Goal: Task Accomplishment & Management: Manage account settings

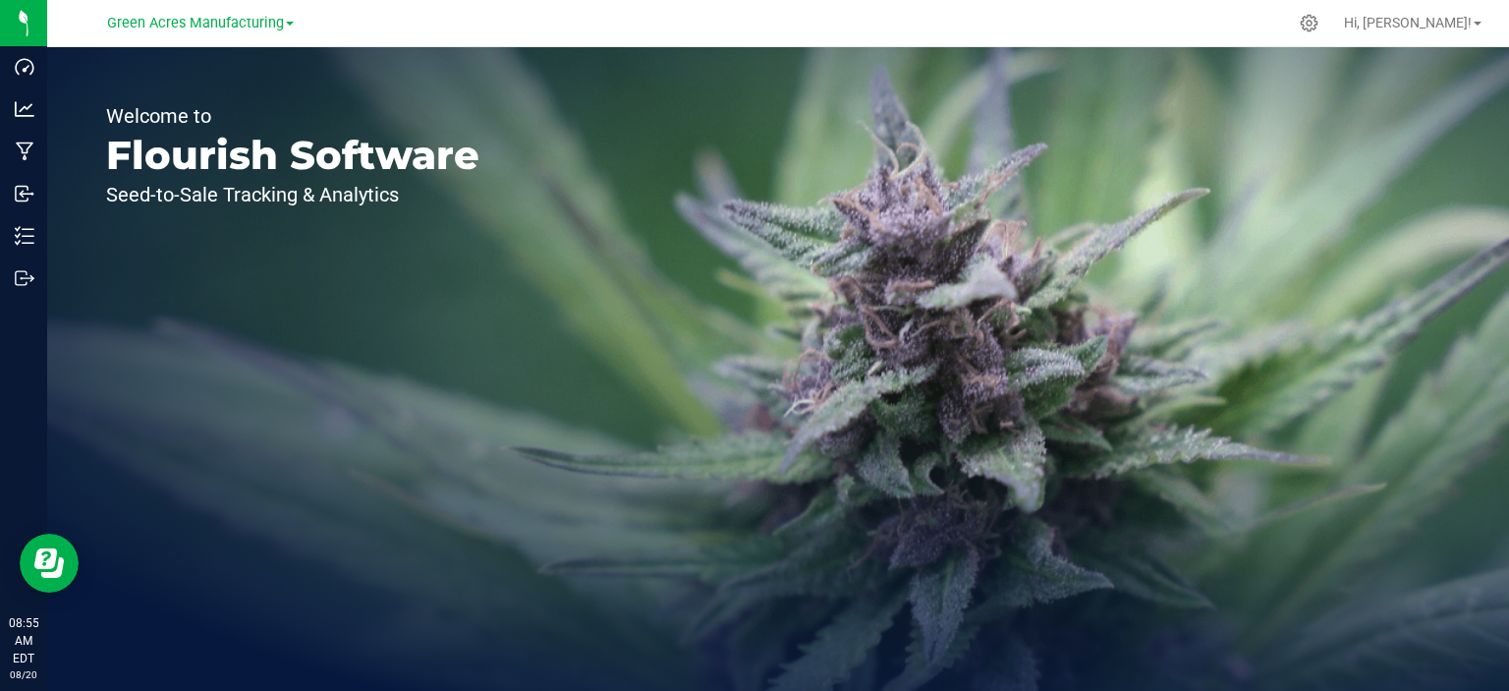
click at [824, 241] on div "Welcome to Flourish Software Seed-to-Sale Tracking & Analytics" at bounding box center [778, 369] width 1462 height 644
click at [724, 249] on div "Welcome to Flourish Software Seed-to-Sale Tracking & Analytics" at bounding box center [778, 369] width 1462 height 644
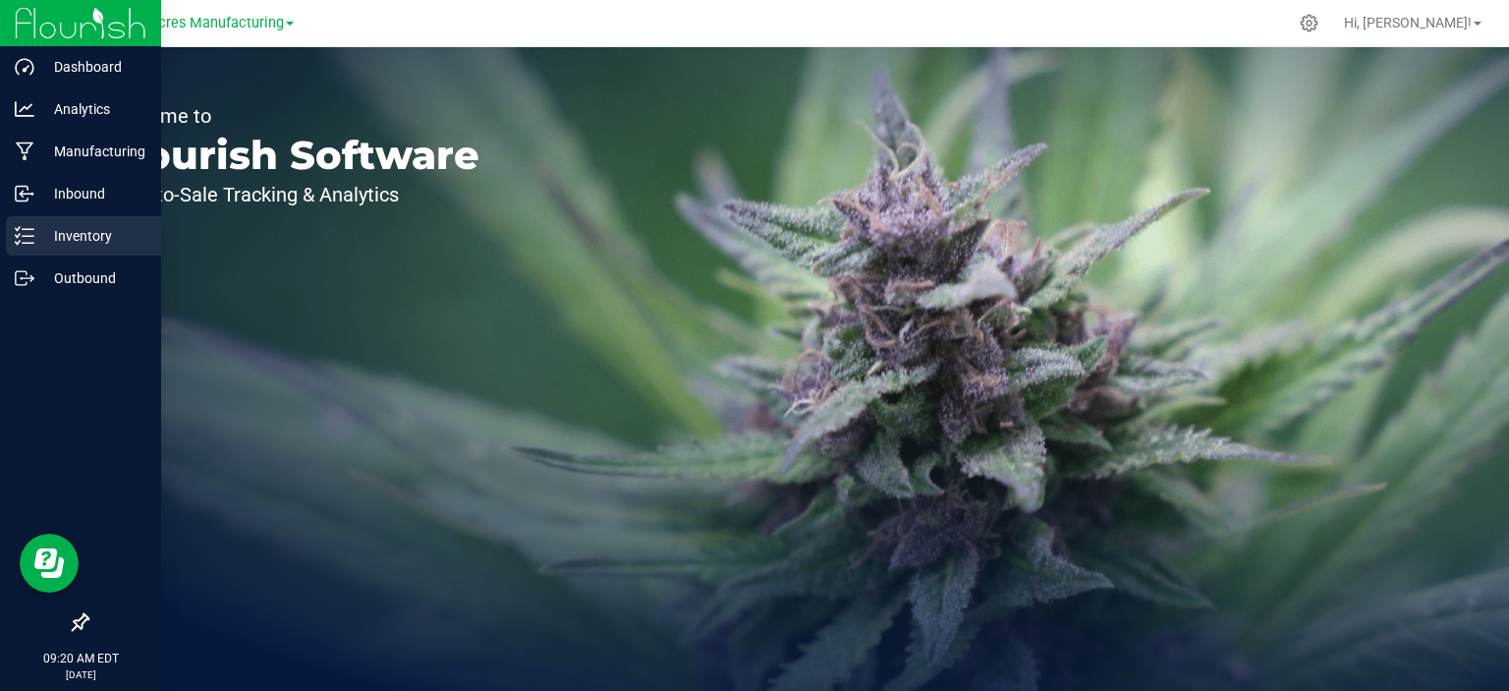
click at [91, 241] on p "Inventory" at bounding box center [93, 236] width 118 height 24
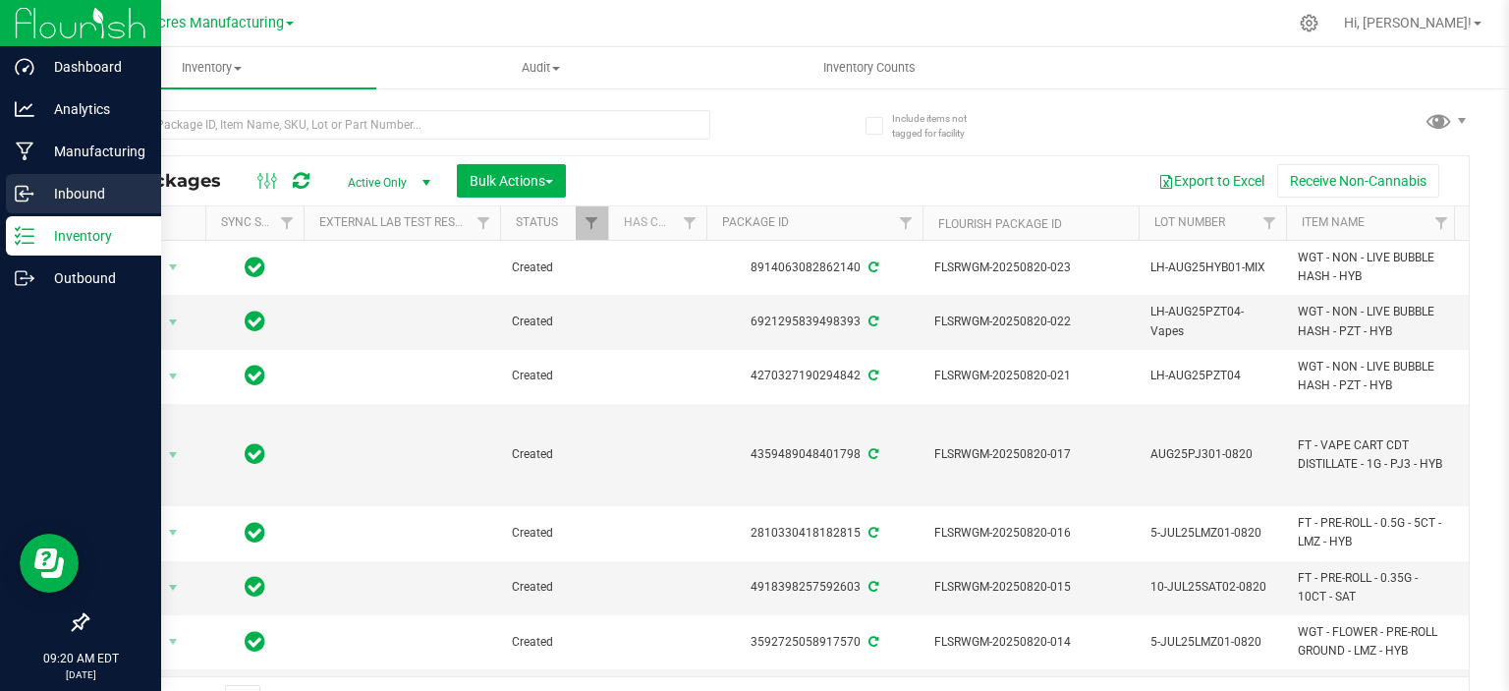
click at [51, 202] on p "Inbound" at bounding box center [93, 194] width 118 height 24
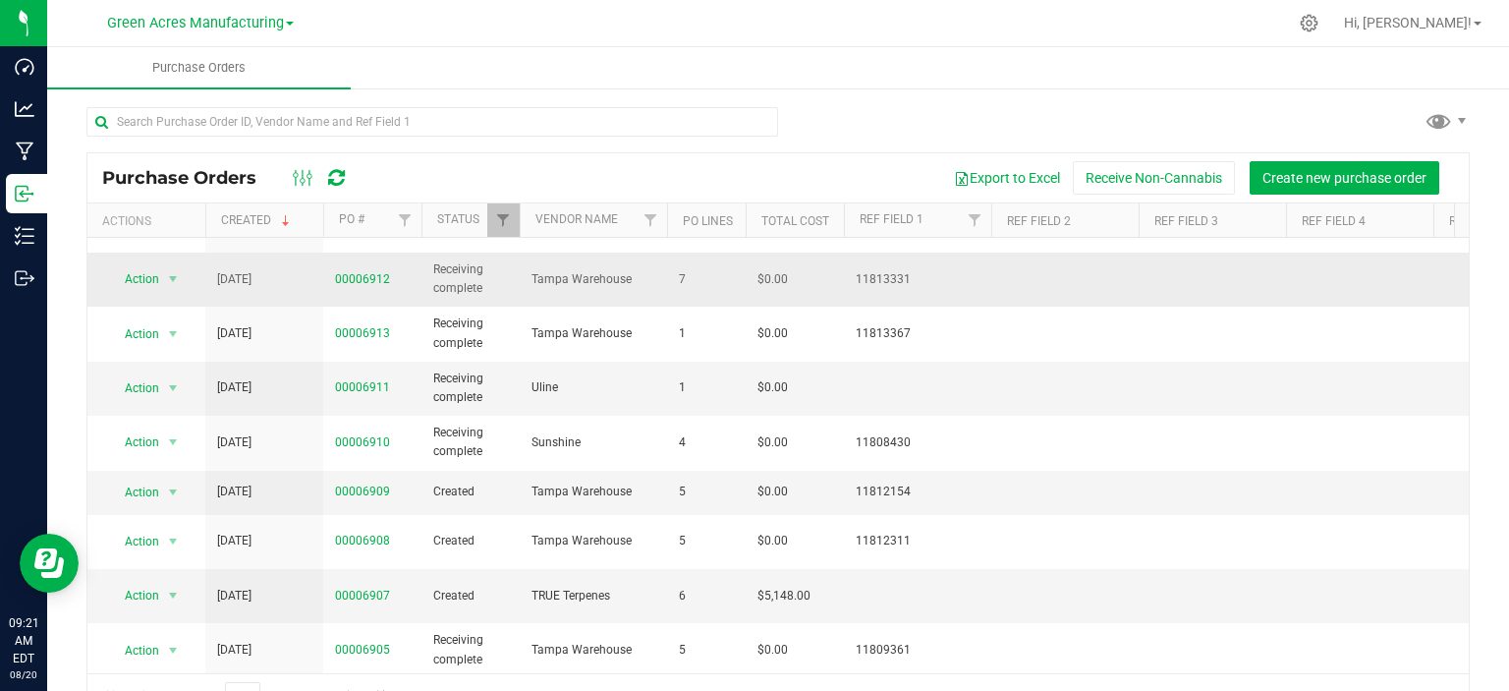
scroll to position [197, 0]
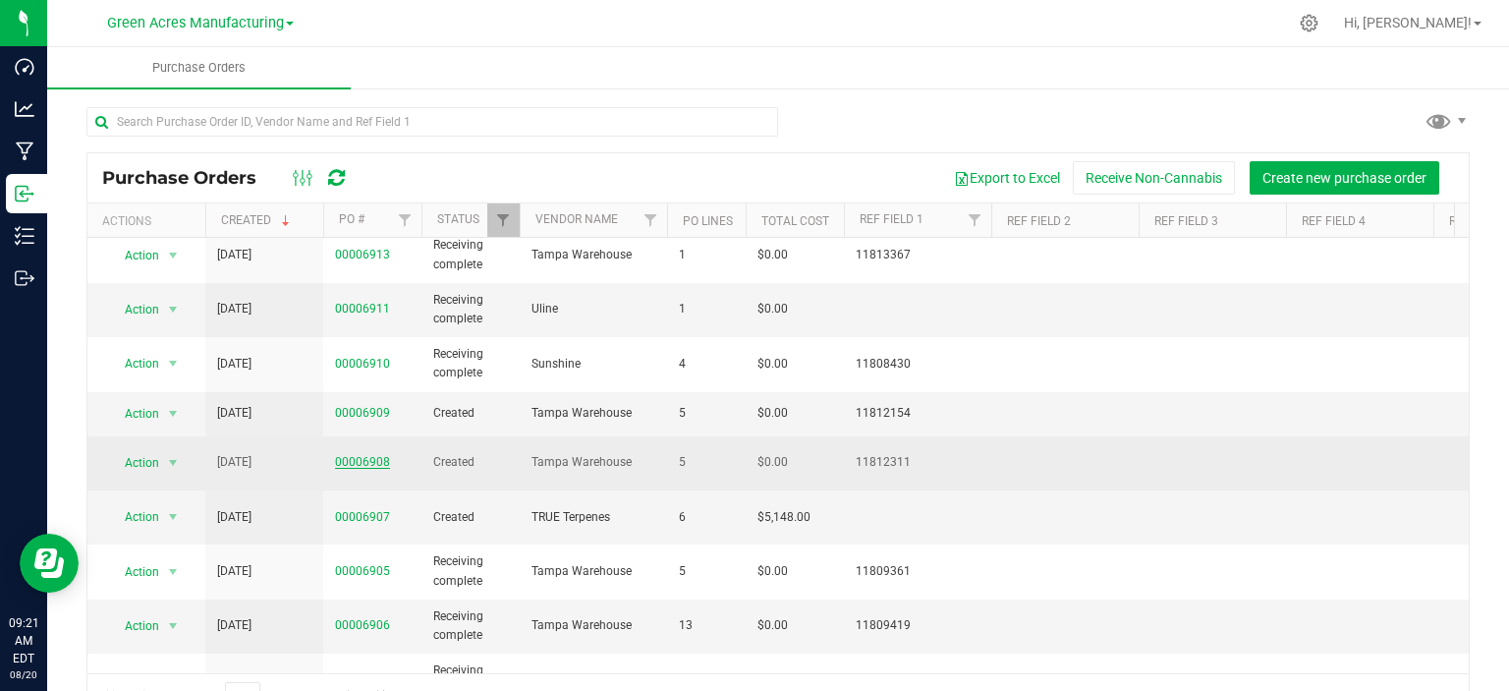
click at [369, 457] on link "00006908" at bounding box center [362, 462] width 55 height 14
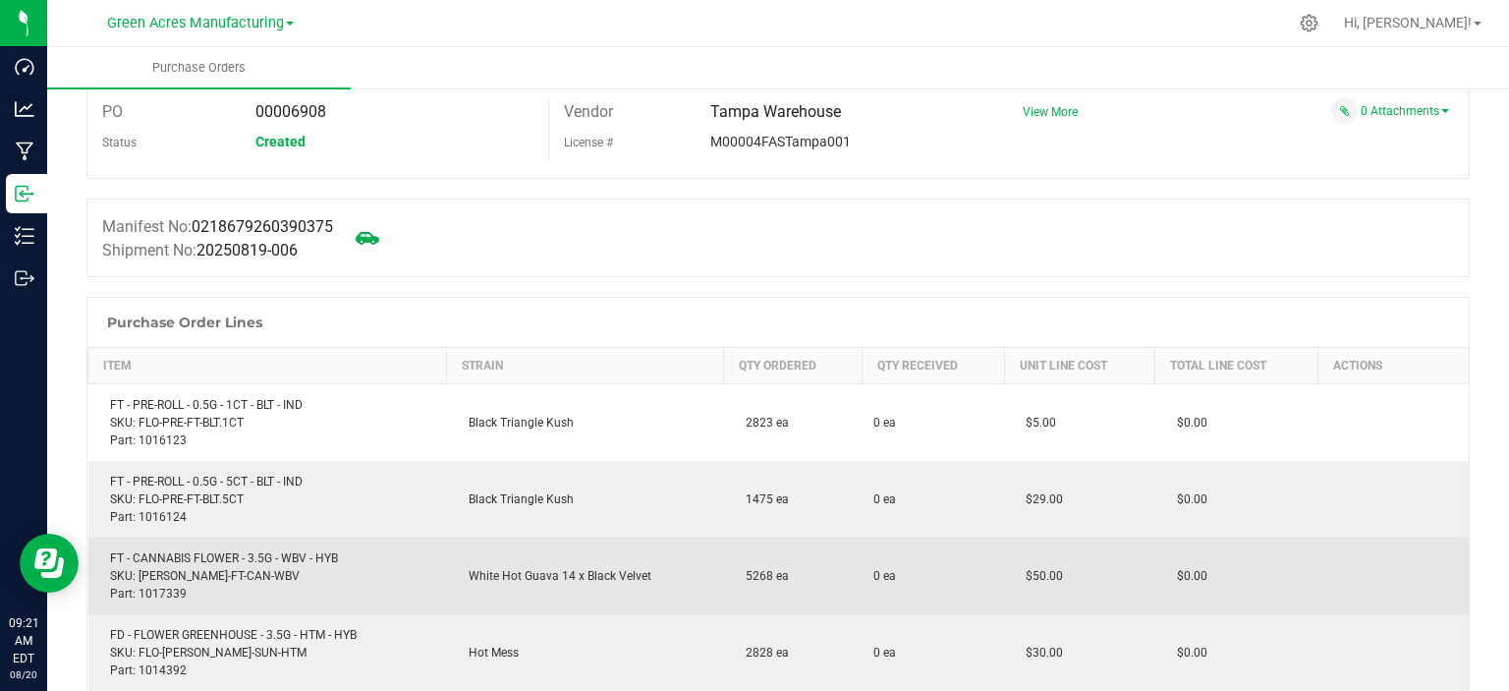
scroll to position [197, 0]
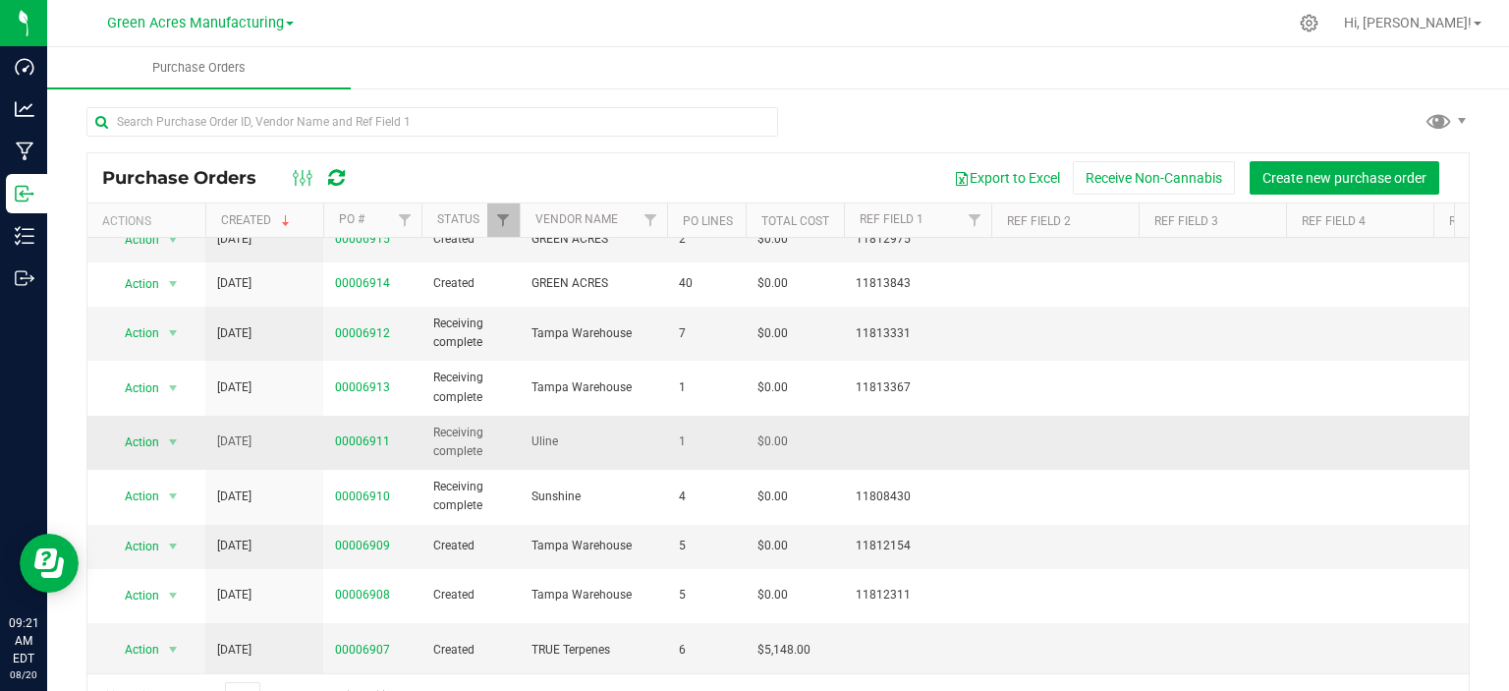
scroll to position [98, 0]
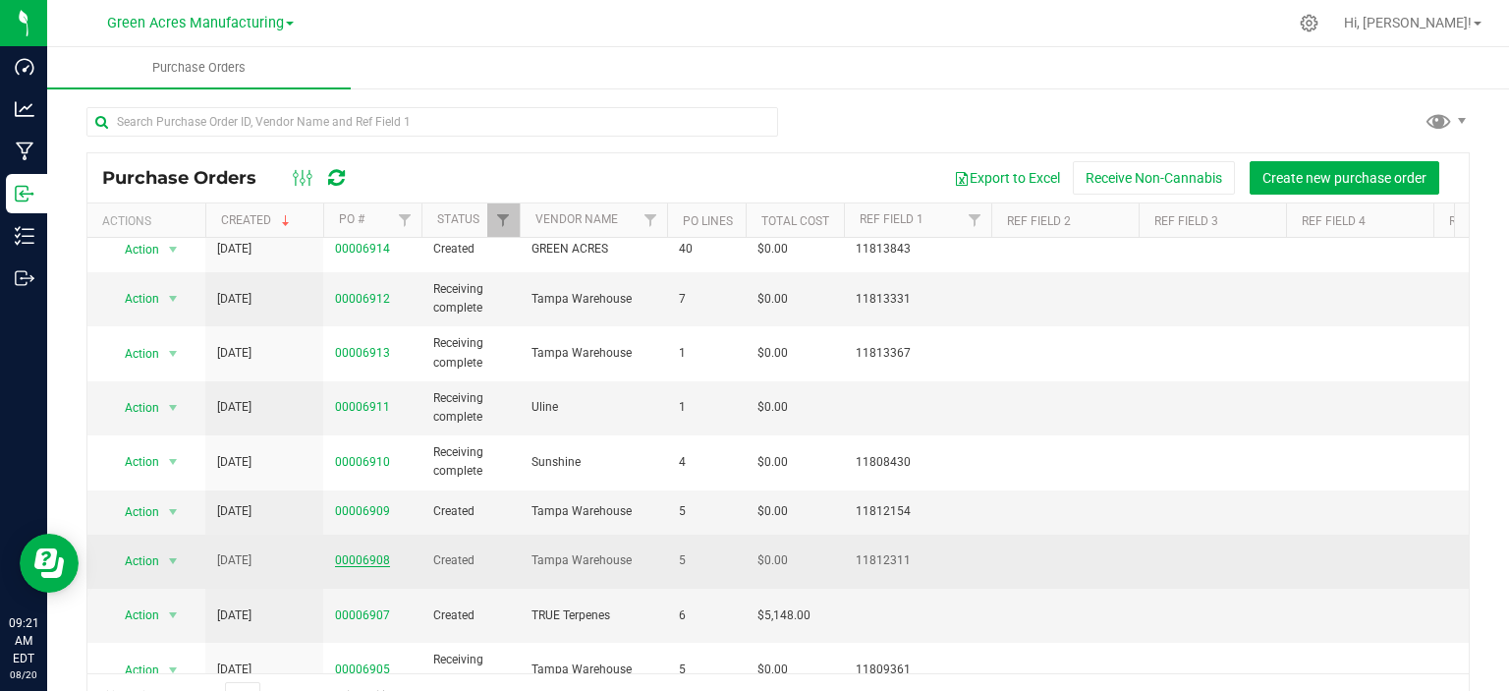
click at [359, 553] on link "00006908" at bounding box center [362, 560] width 55 height 14
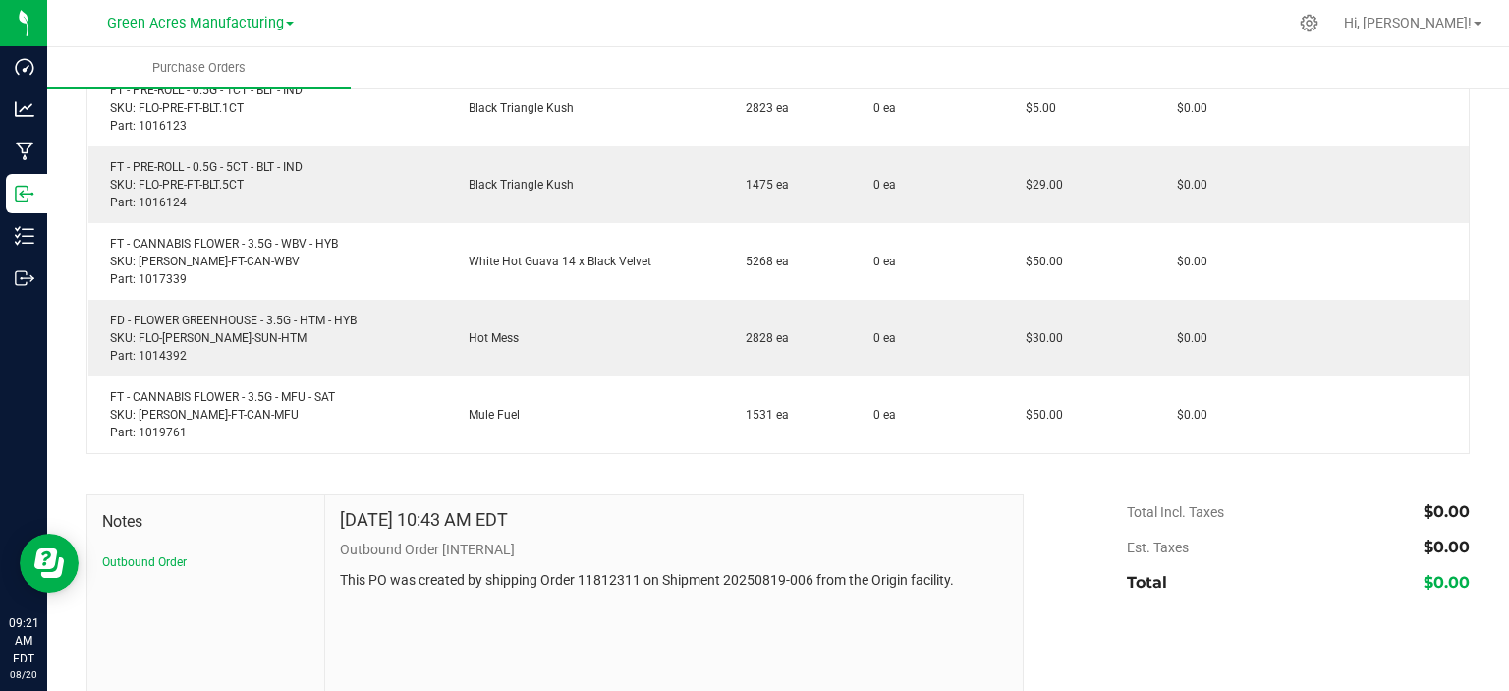
scroll to position [197, 0]
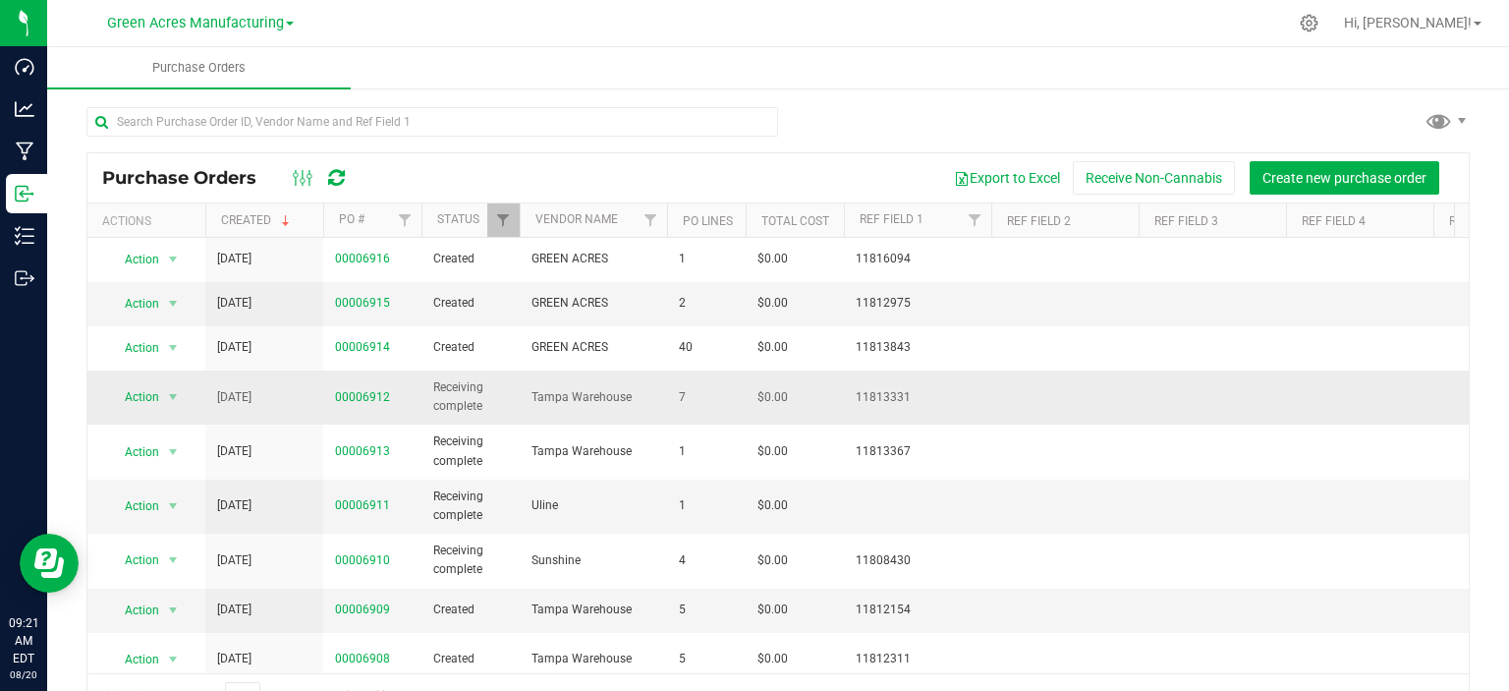
scroll to position [98, 0]
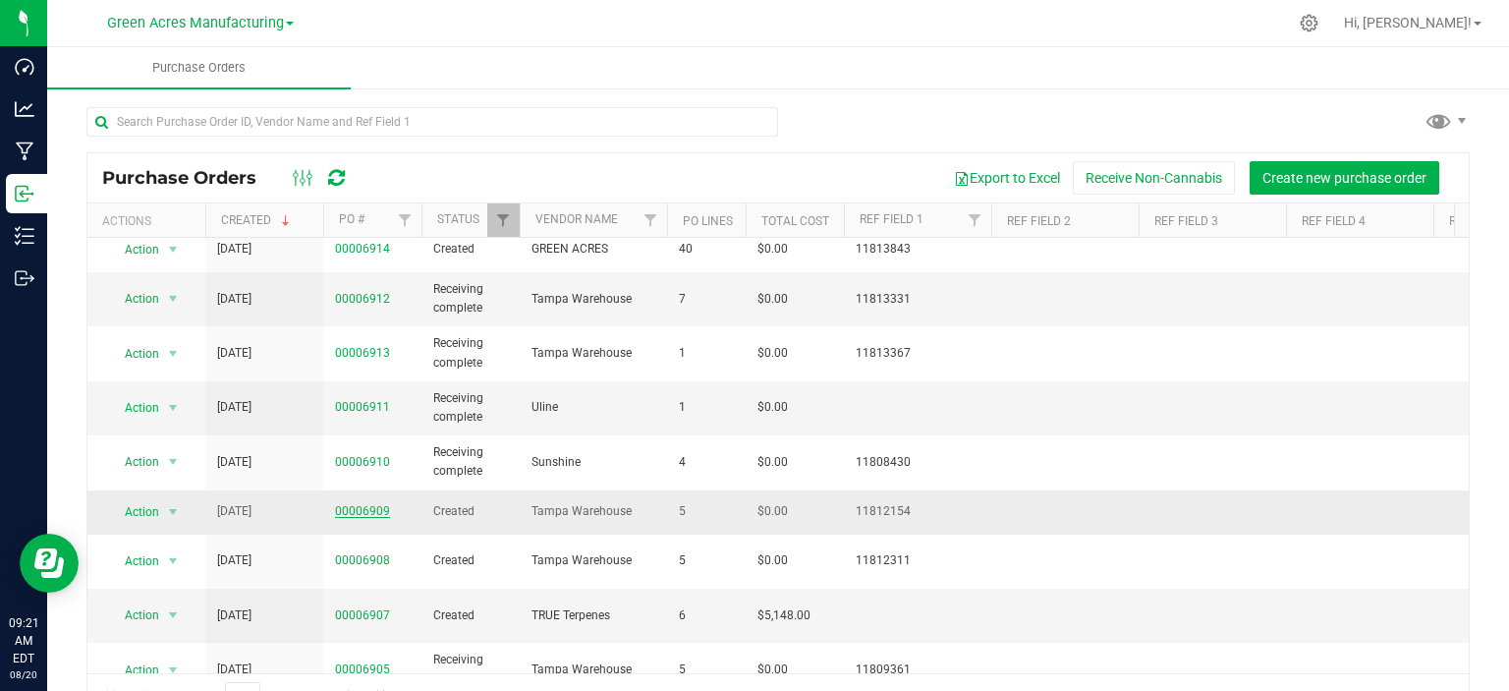
click at [355, 507] on link "00006909" at bounding box center [362, 511] width 55 height 14
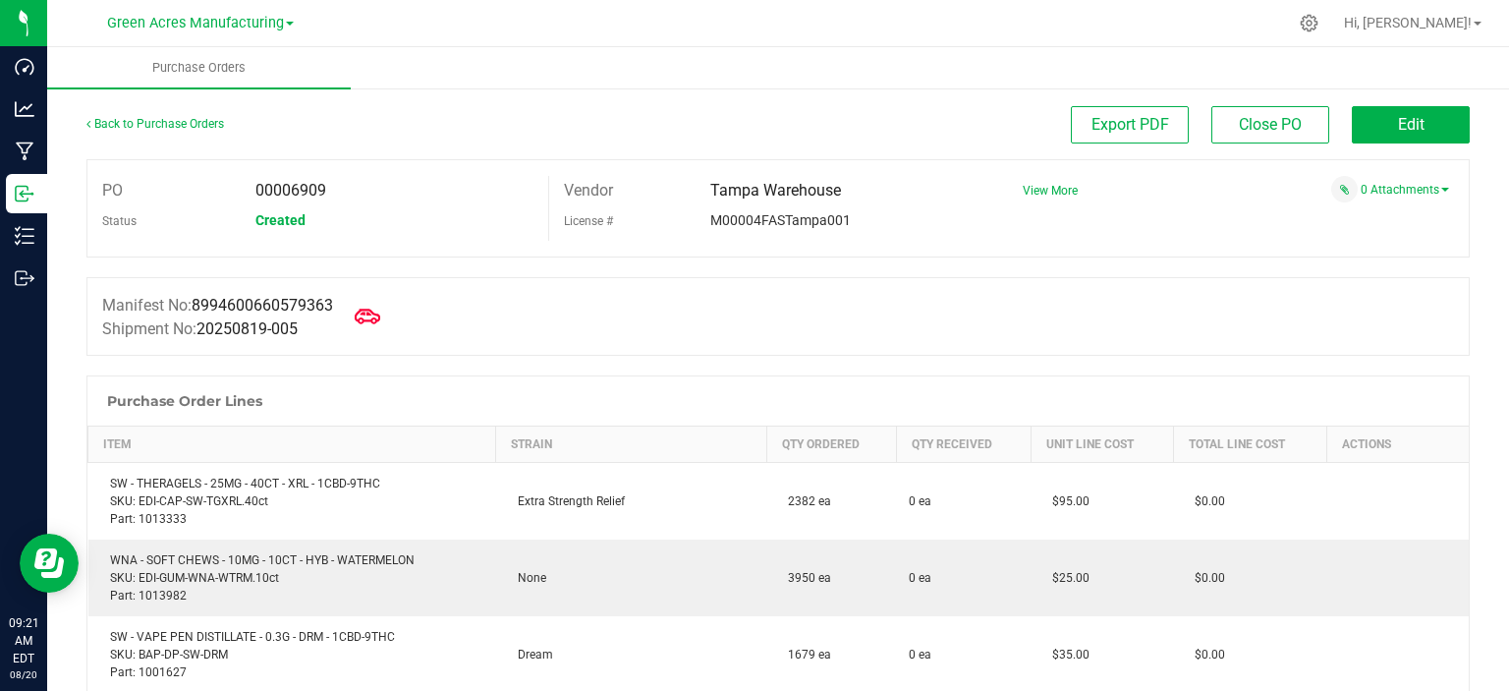
click at [380, 313] on icon at bounding box center [368, 317] width 26 height 26
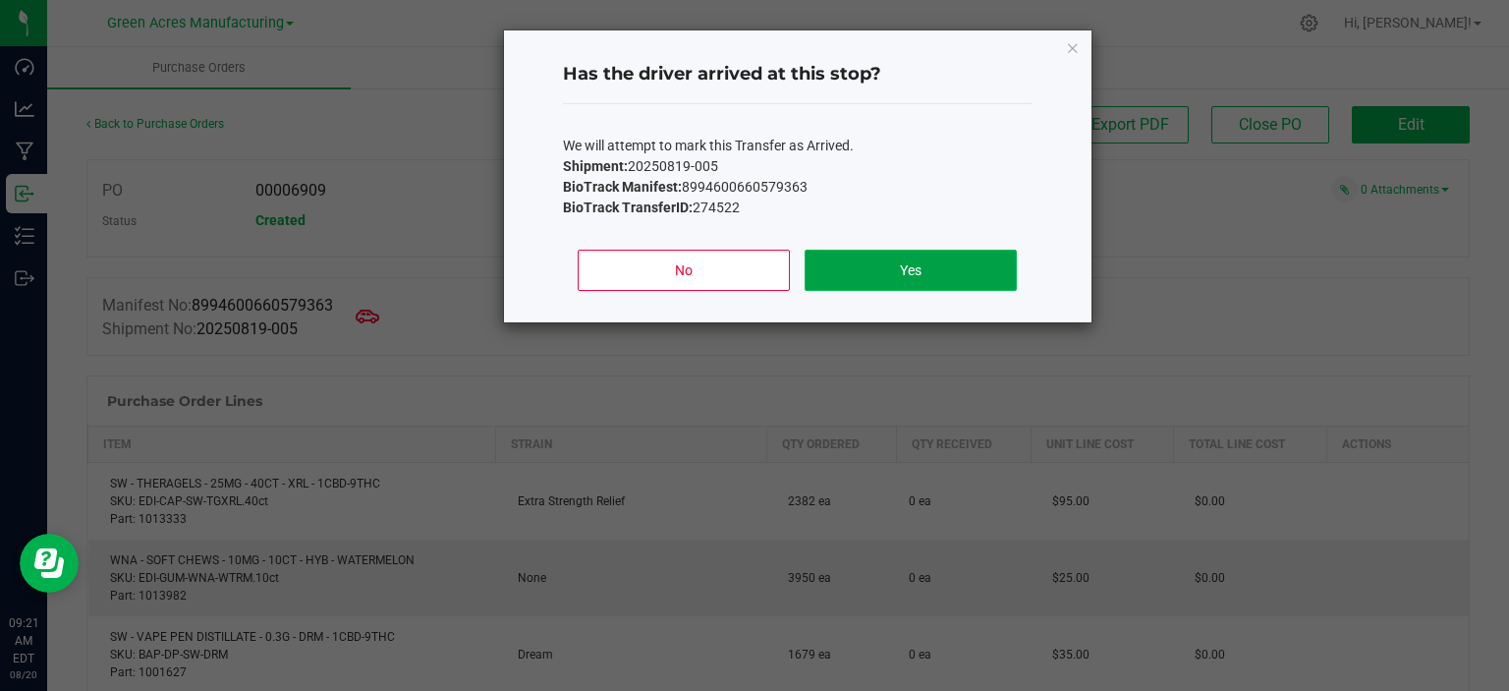
click at [954, 281] on button "Yes" at bounding box center [910, 270] width 211 height 41
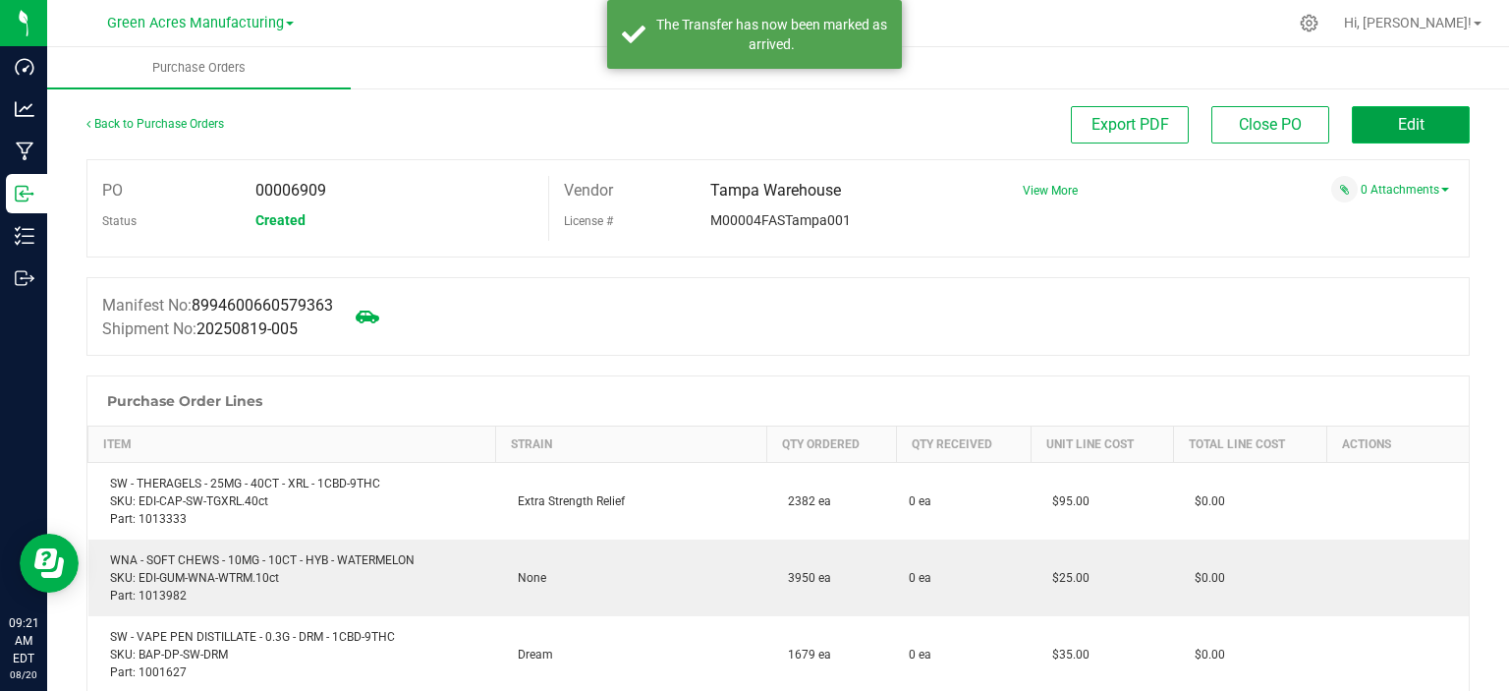
click at [1398, 121] on span "Edit" at bounding box center [1411, 124] width 27 height 19
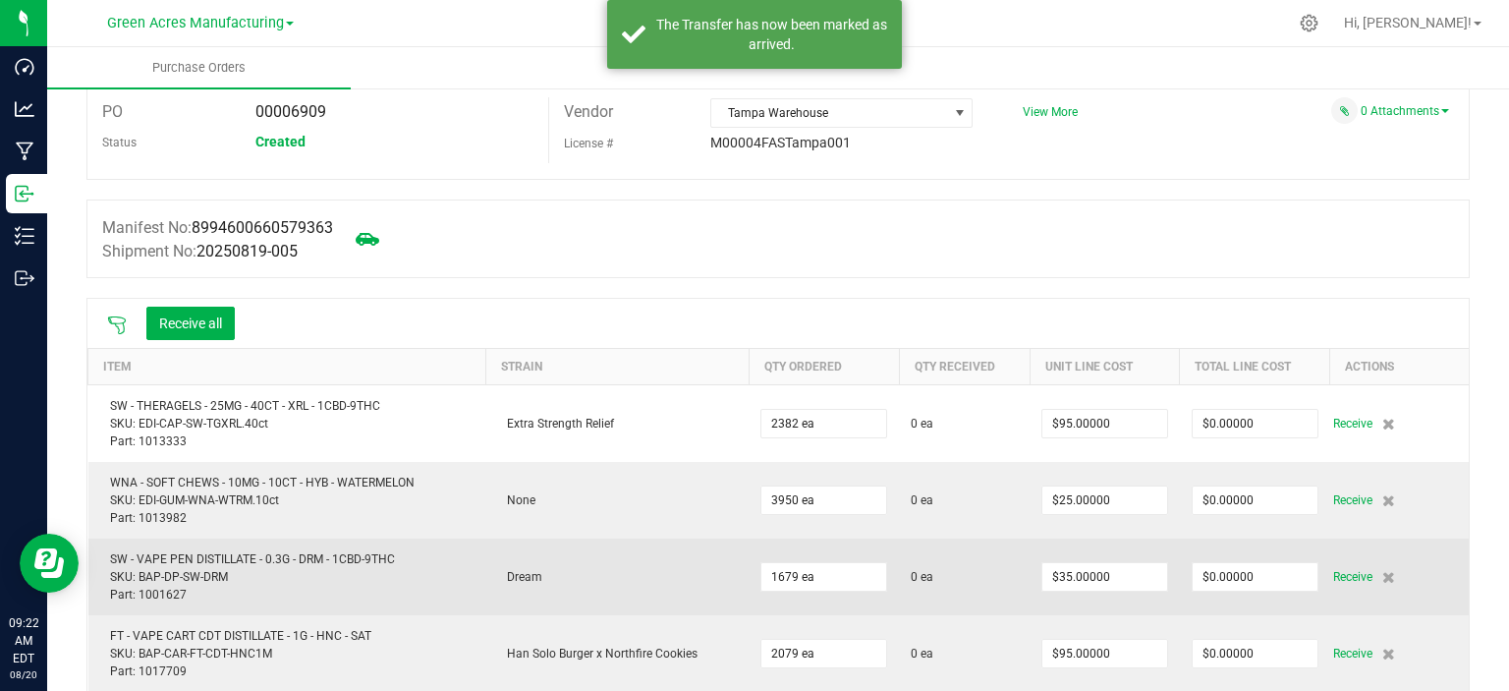
scroll to position [197, 0]
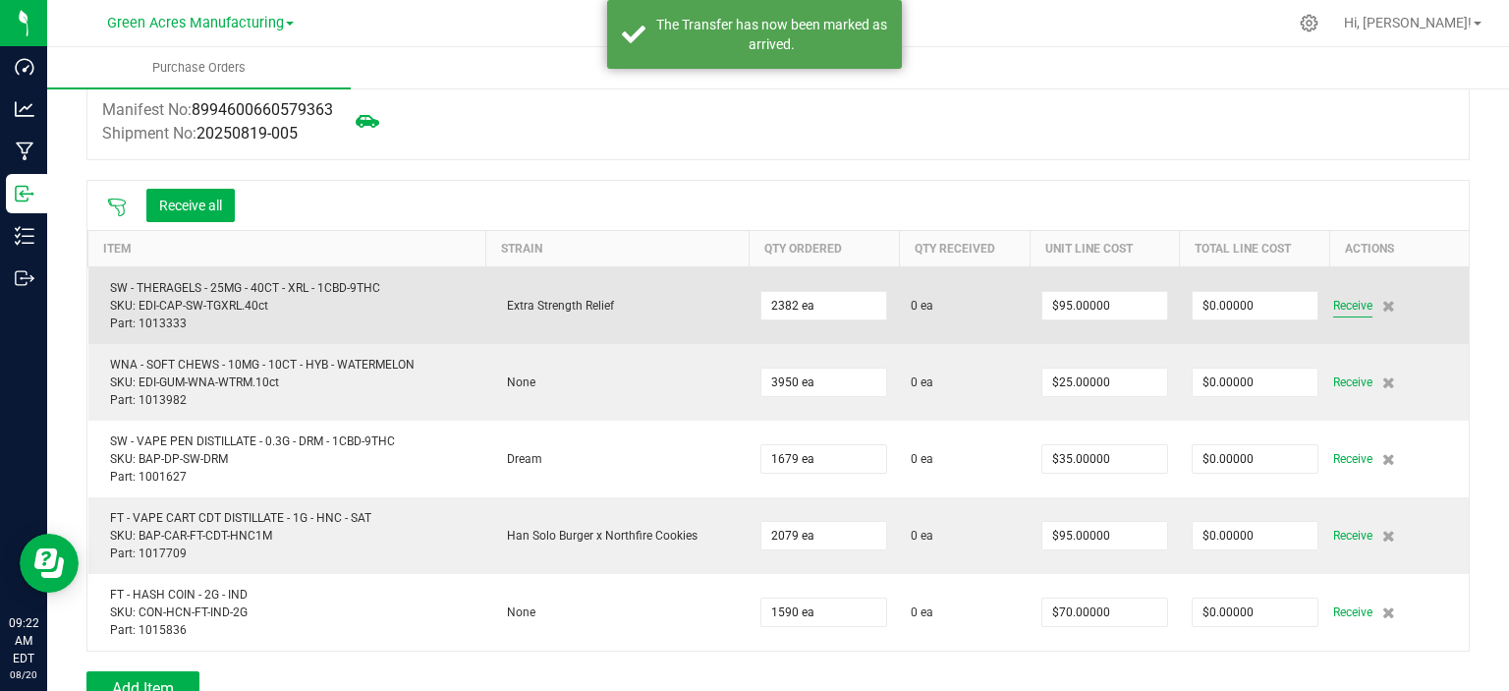
click at [1340, 298] on span "Receive" at bounding box center [1353, 306] width 39 height 24
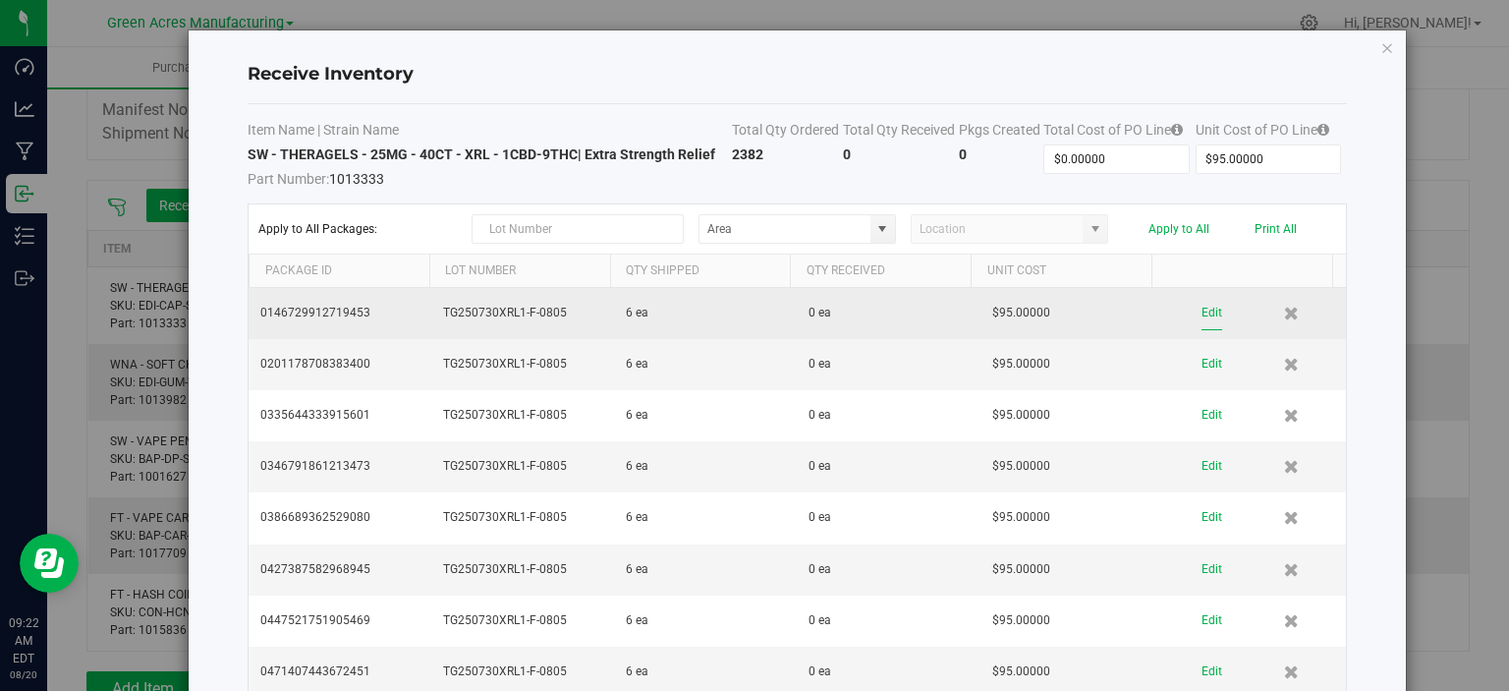
click at [1202, 310] on button "Edit" at bounding box center [1212, 313] width 21 height 34
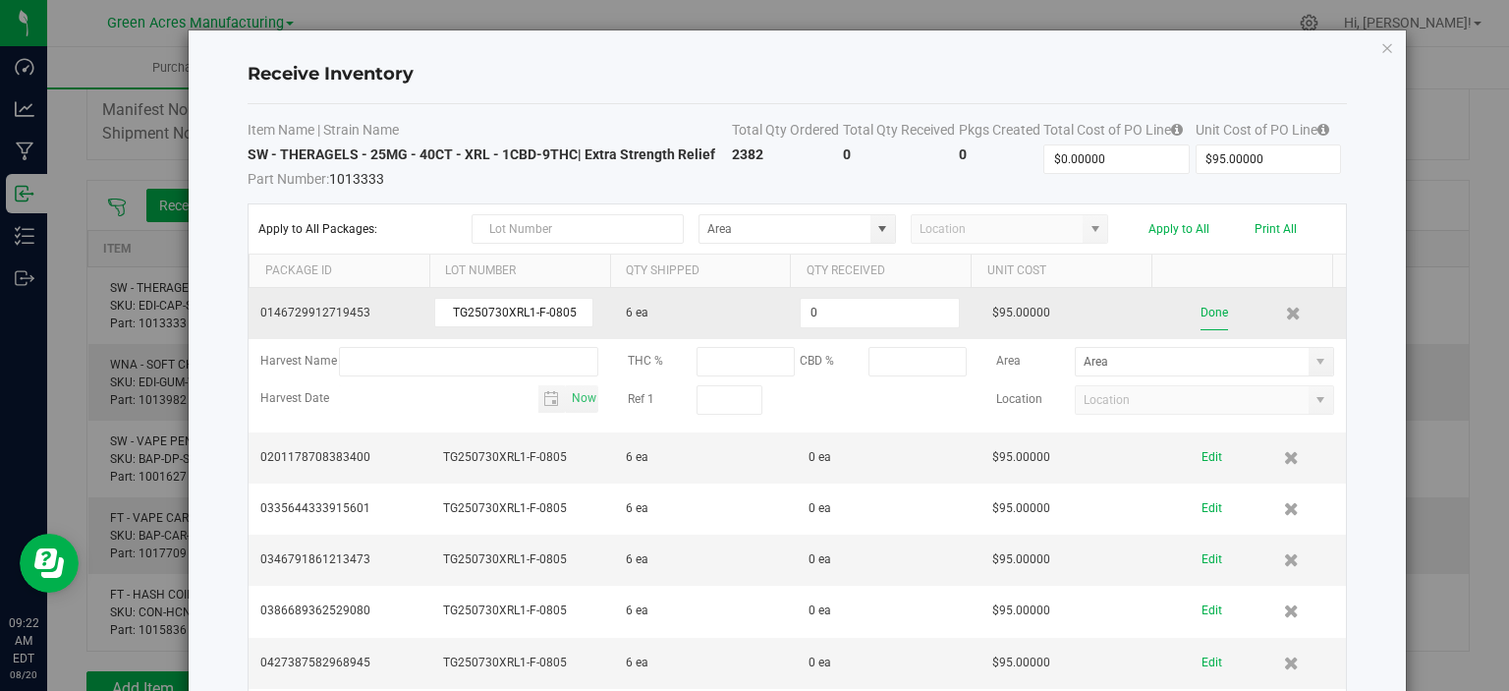
click at [1201, 308] on button "Done" at bounding box center [1215, 313] width 28 height 34
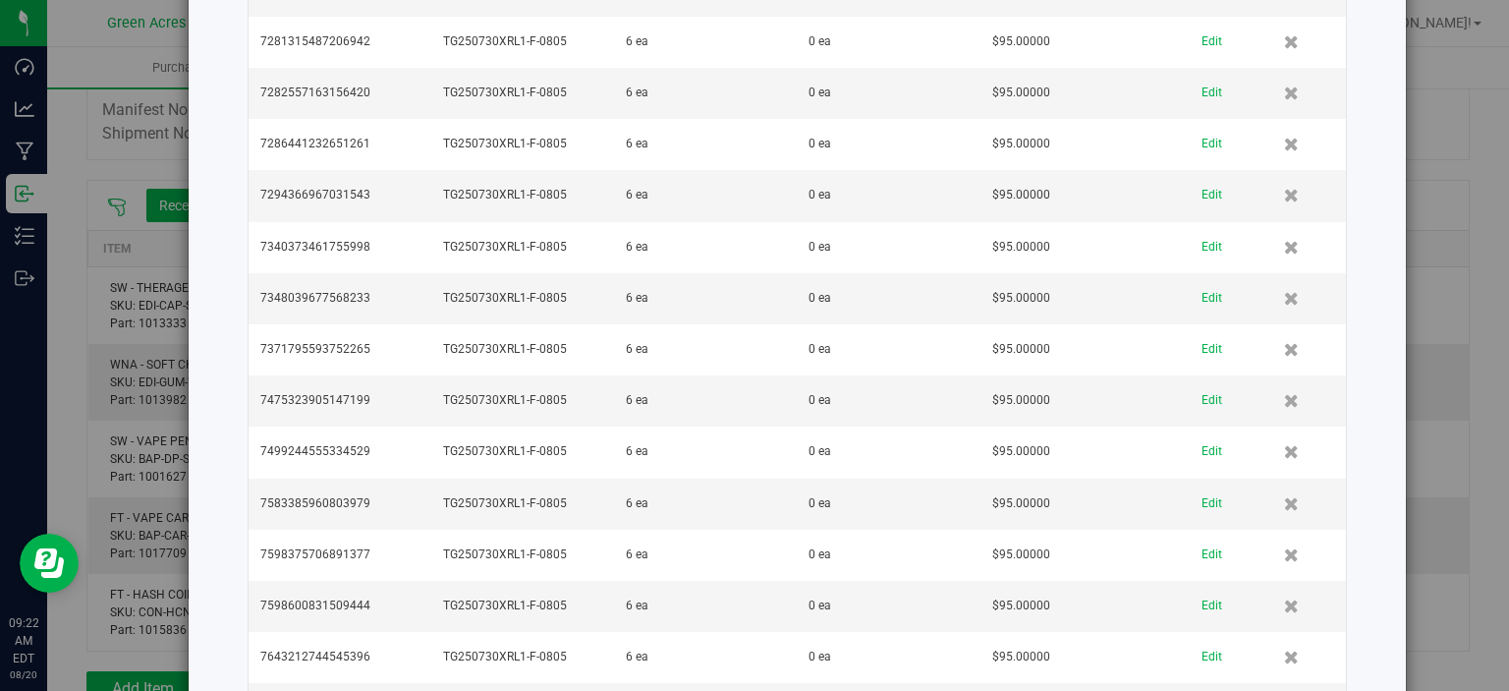
scroll to position [19993, 0]
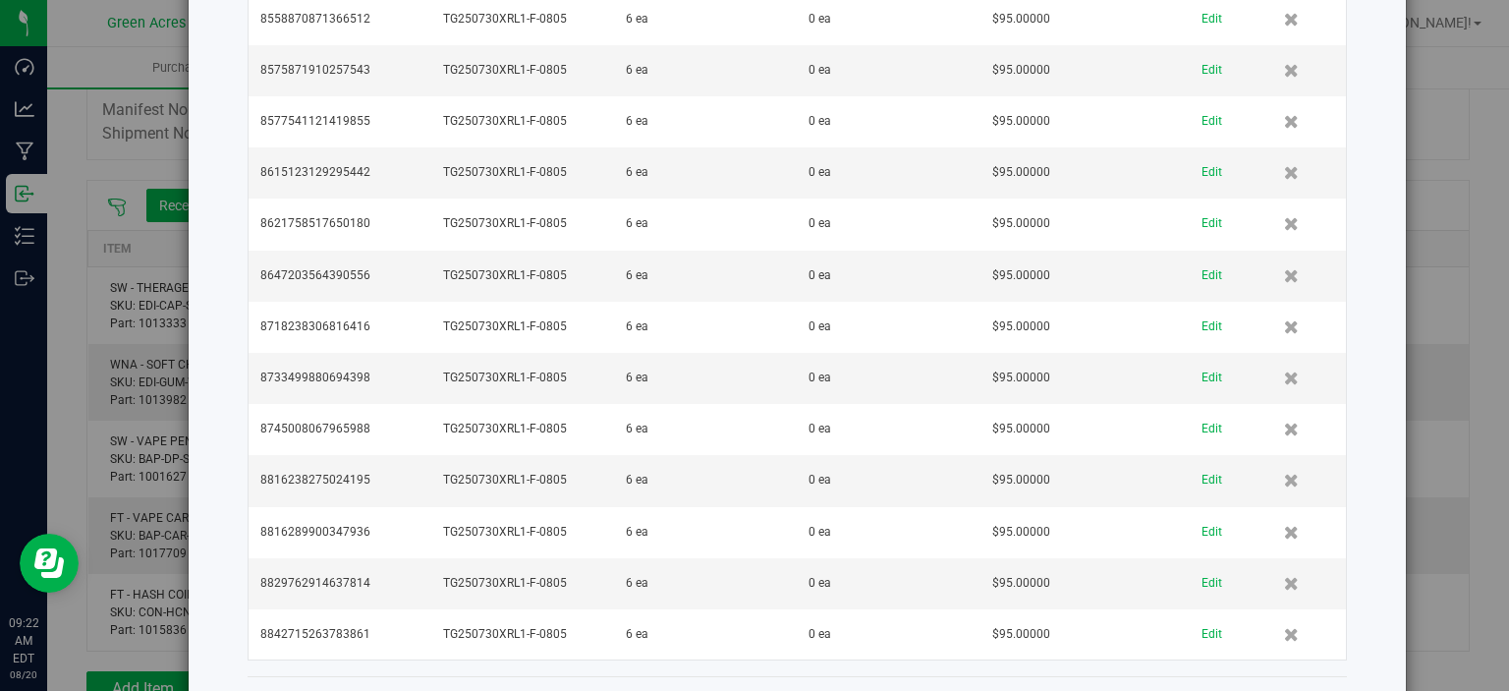
drag, startPoint x: 966, startPoint y: 234, endPoint x: 968, endPoint y: 729, distance: 495.3
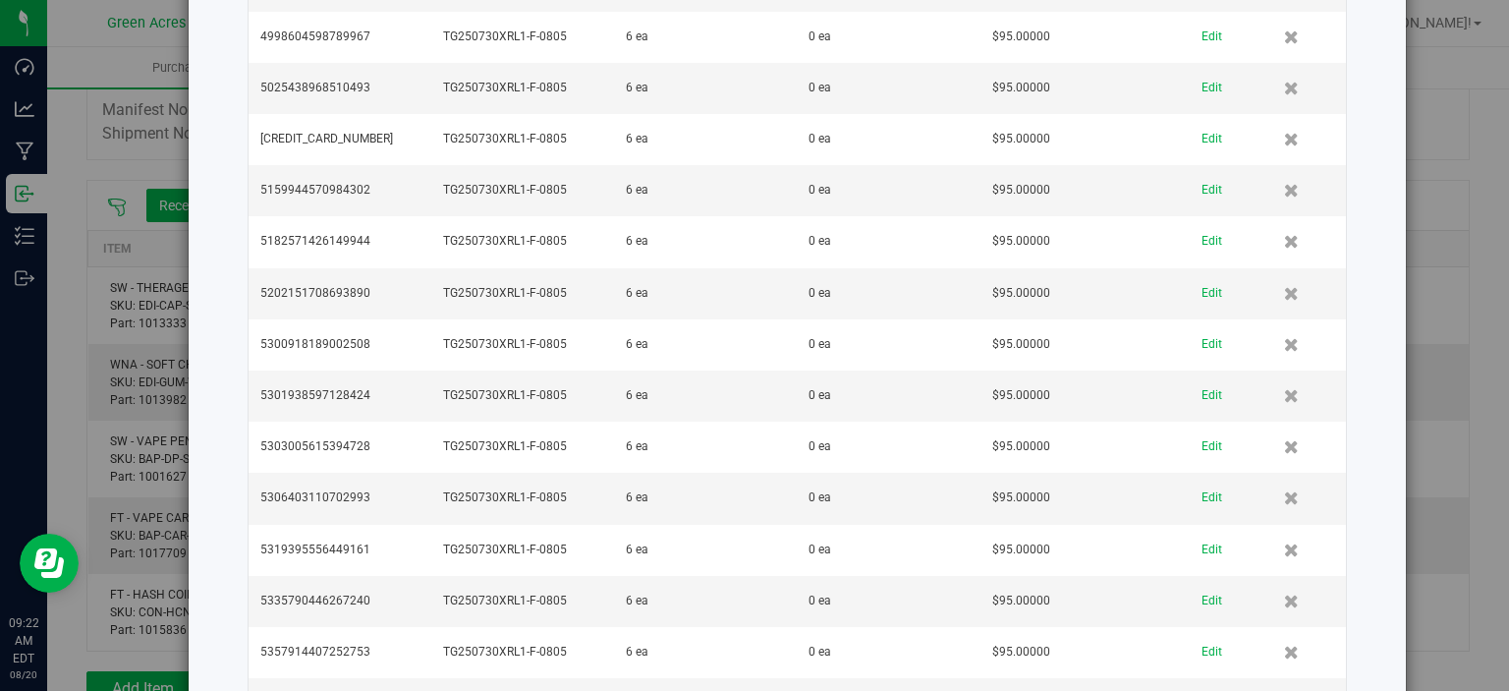
drag, startPoint x: 1145, startPoint y: 332, endPoint x: 1081, endPoint y: -19, distance: 356.6
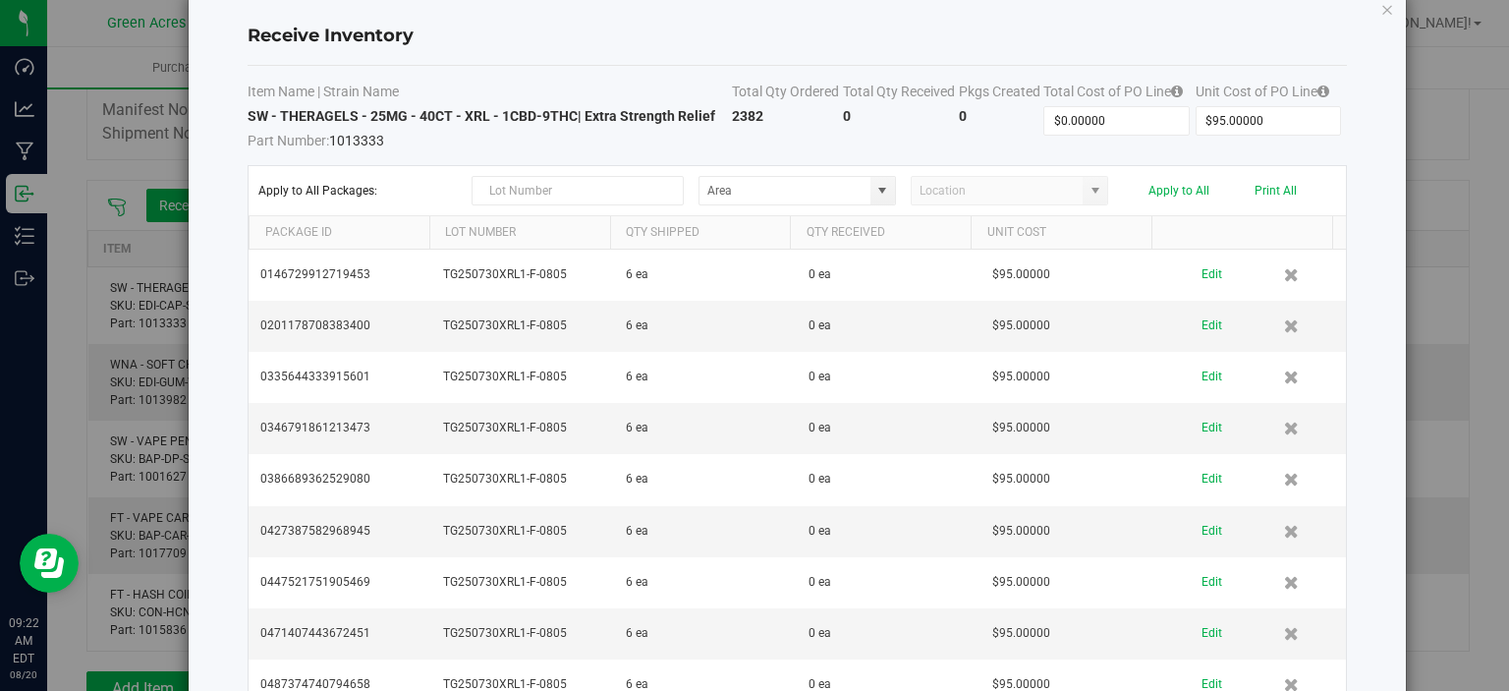
scroll to position [0, 0]
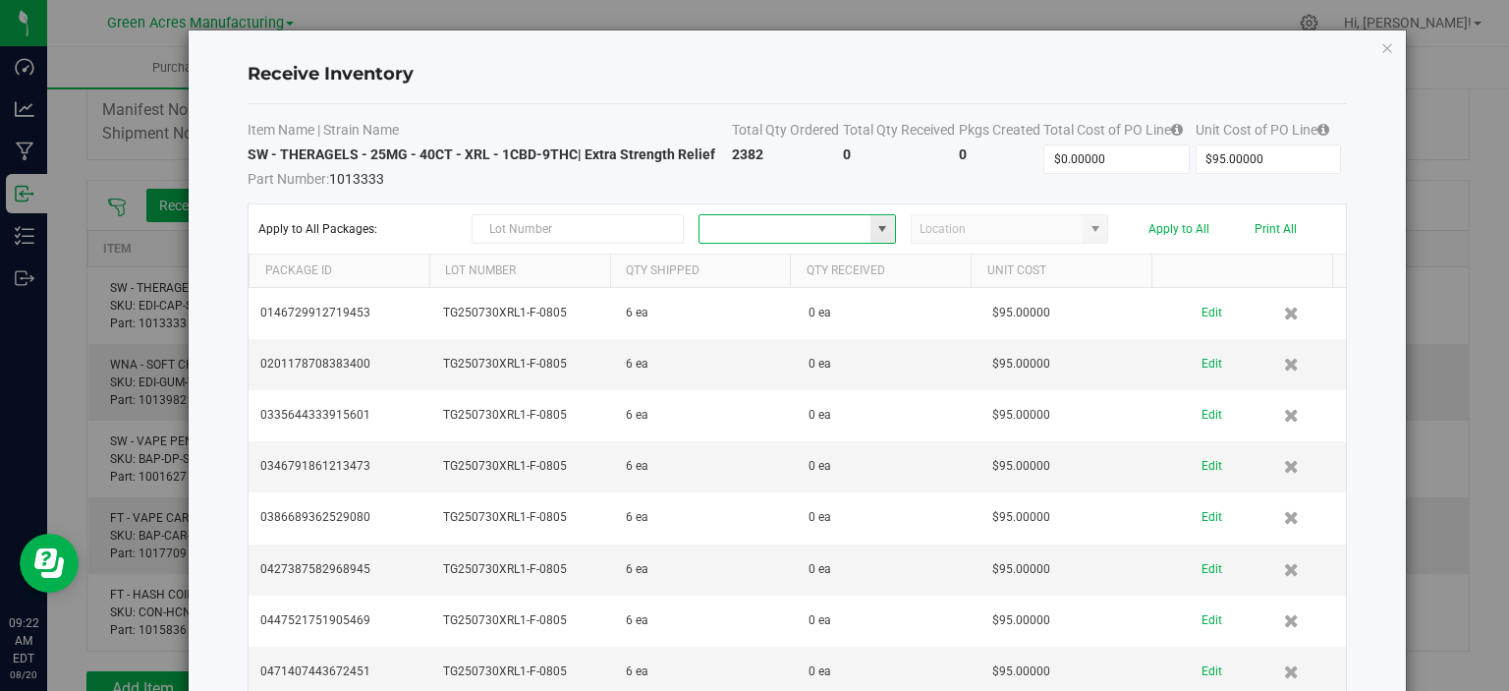
click at [751, 233] on input at bounding box center [785, 229] width 171 height 28
click at [1381, 49] on icon "Close modal" at bounding box center [1388, 47] width 14 height 24
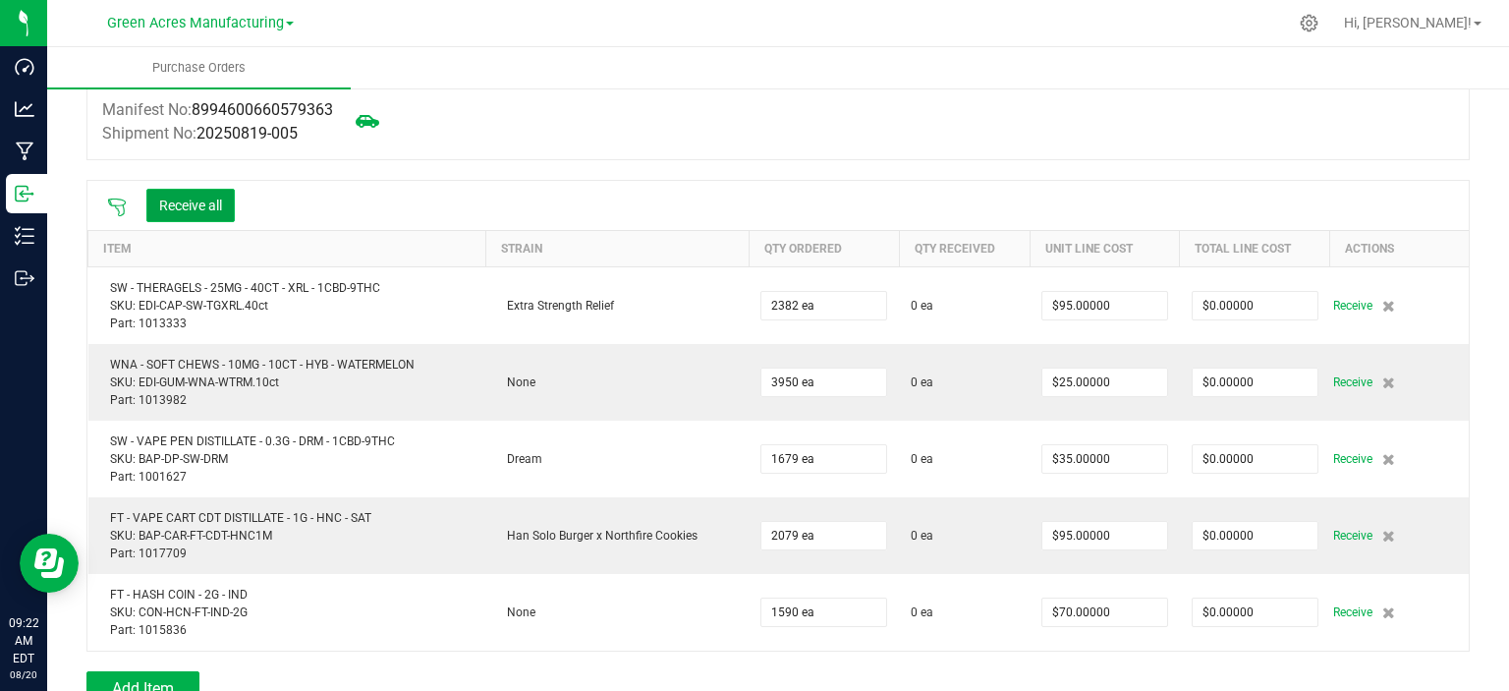
click at [220, 210] on button "Receive all" at bounding box center [190, 205] width 88 height 33
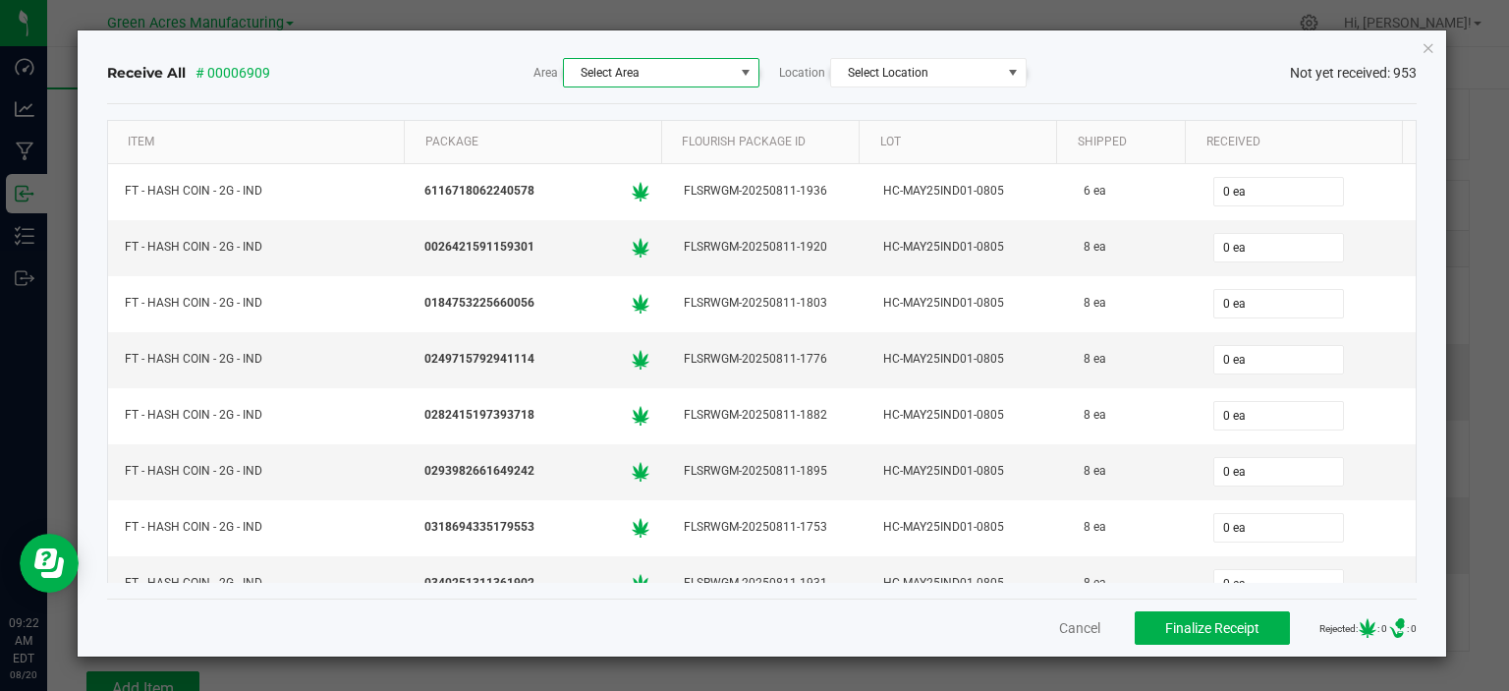
click at [669, 73] on span "Select Area" at bounding box center [649, 73] width 170 height 28
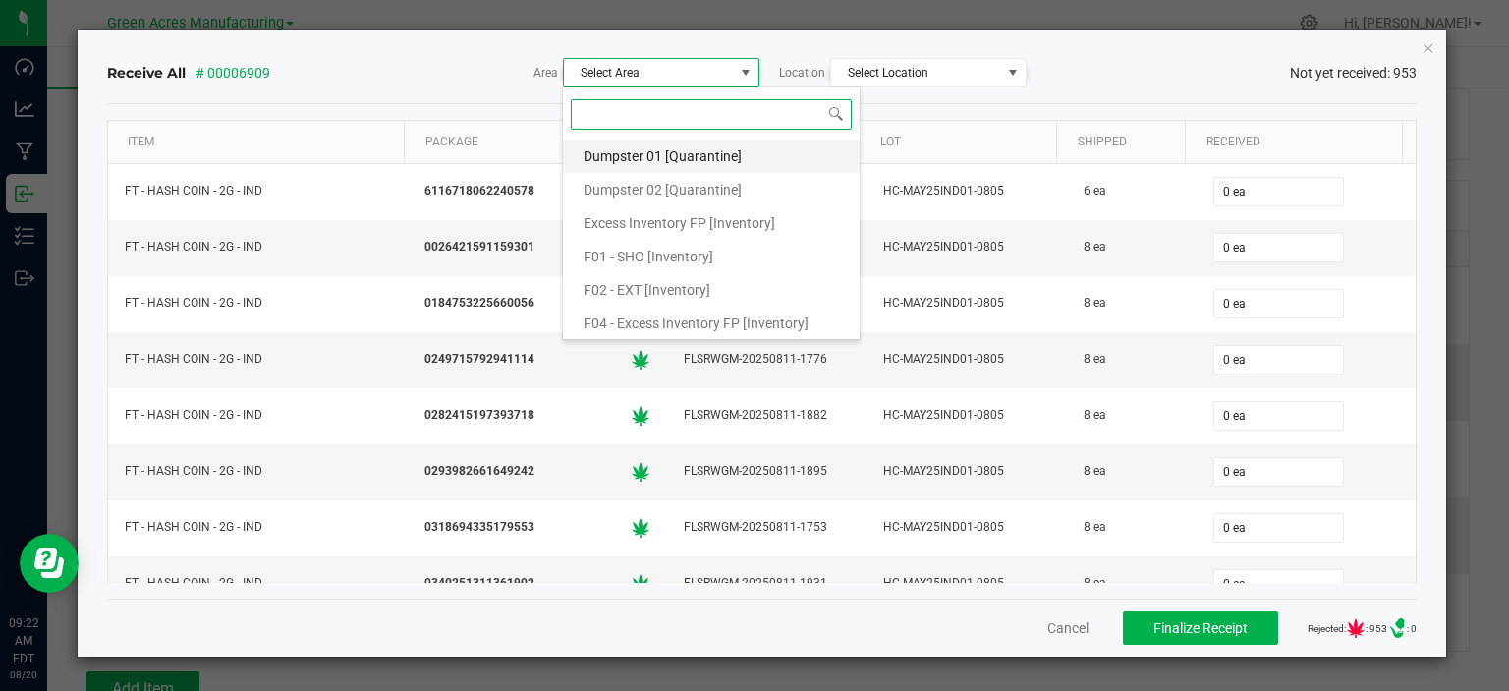
scroll to position [28, 197]
type input "sec"
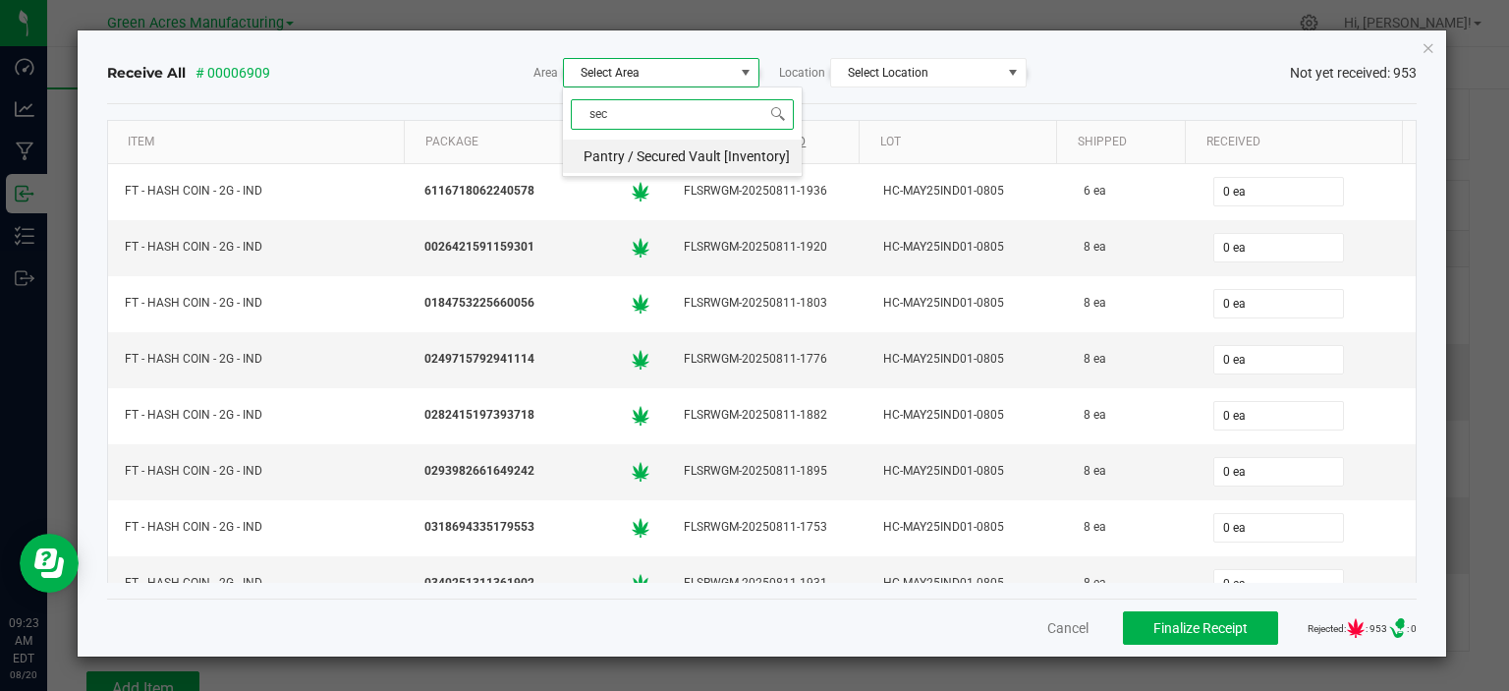
click at [671, 156] on span "Pantry / Secured Vault [Inventory]" at bounding box center [687, 156] width 206 height 29
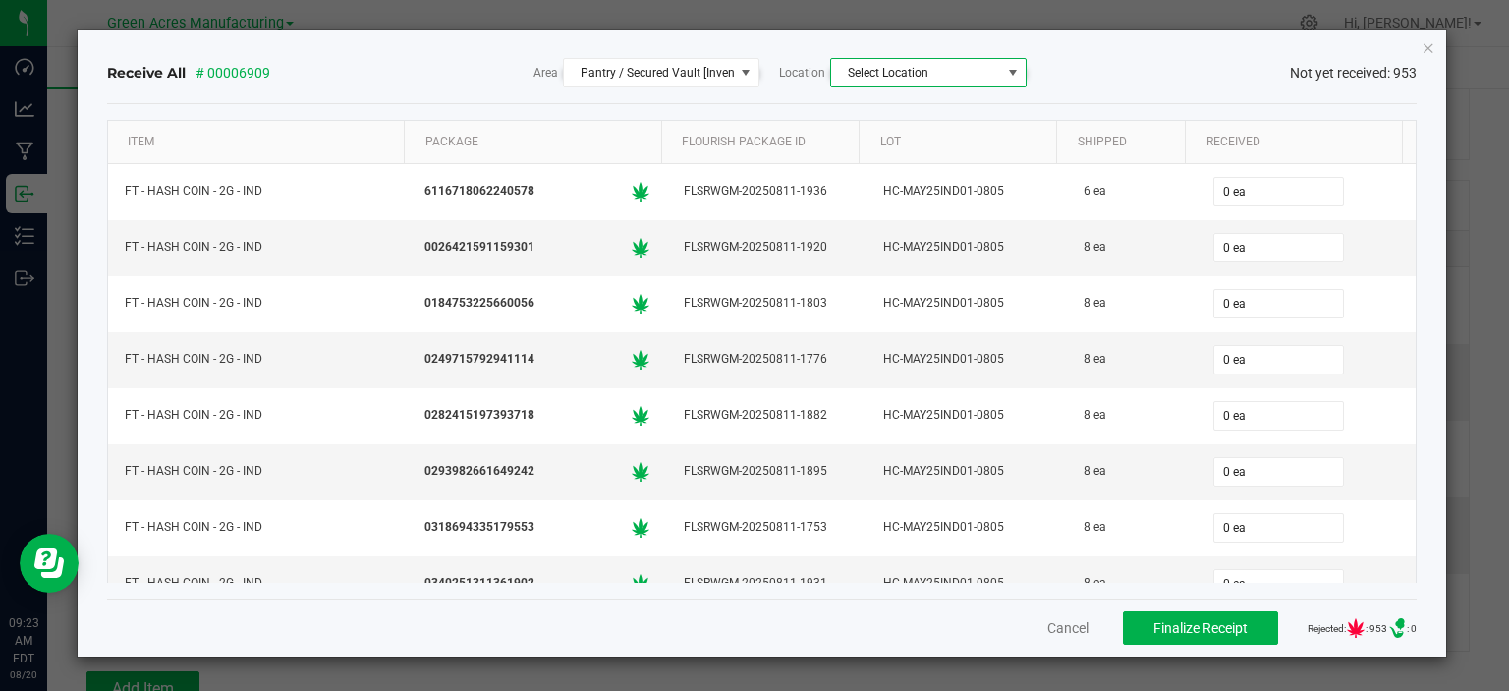
click at [1014, 72] on span at bounding box center [1013, 73] width 16 height 16
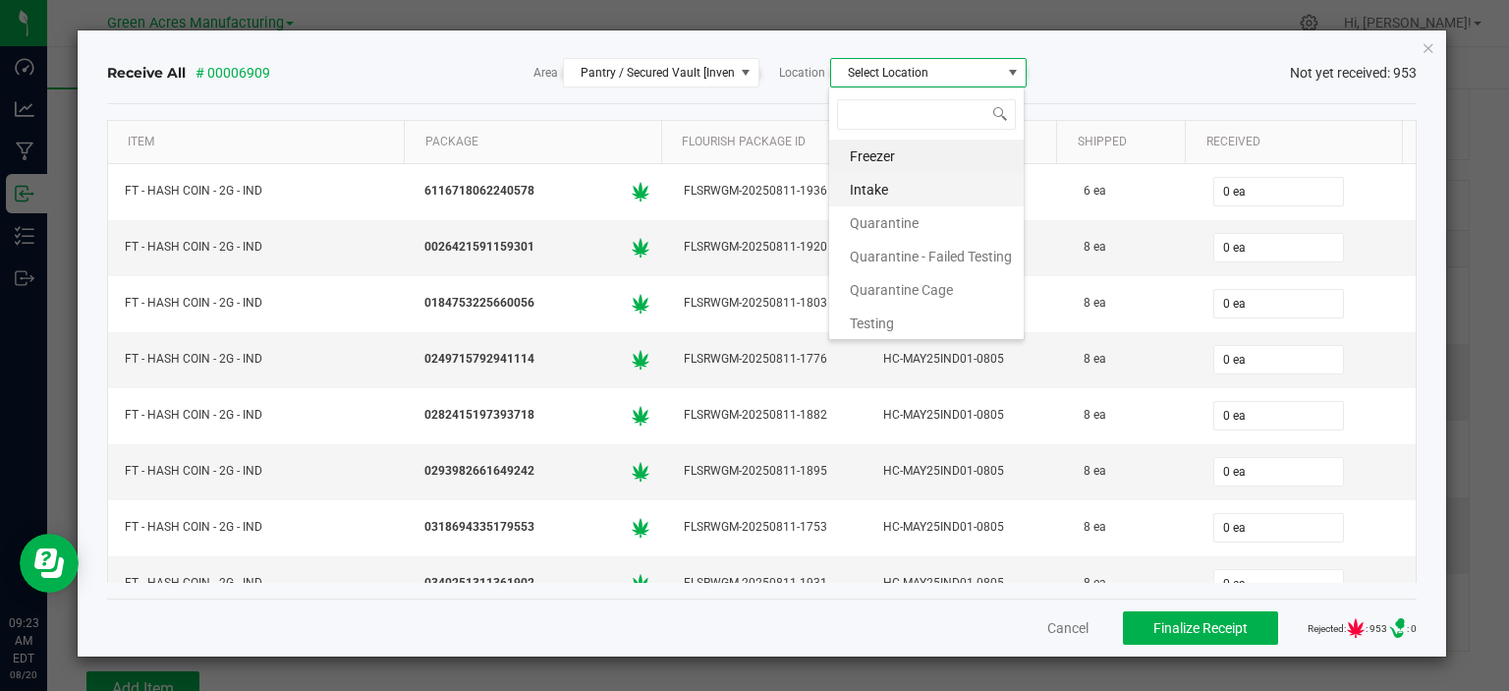
type input "i"
click at [879, 156] on span "Intake" at bounding box center [869, 156] width 38 height 29
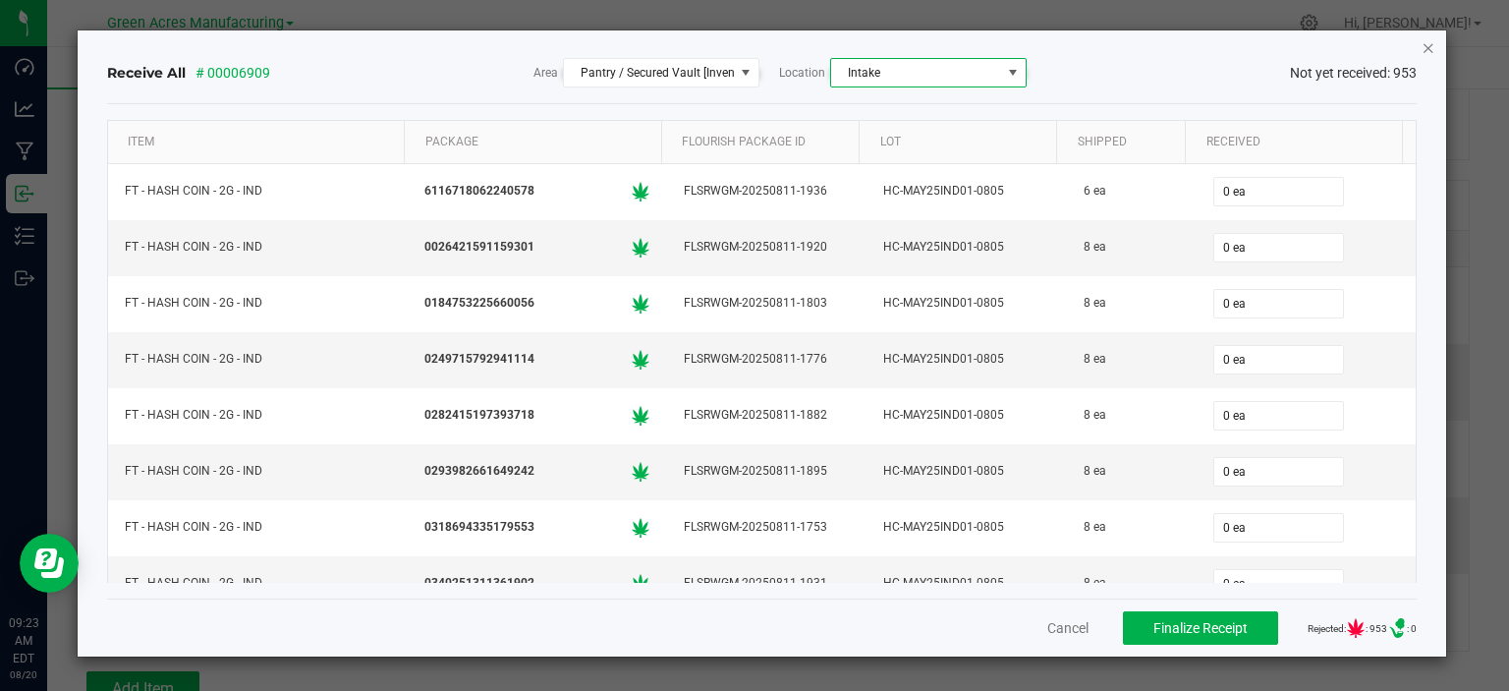
click at [1426, 46] on icon "Close" at bounding box center [1429, 47] width 14 height 24
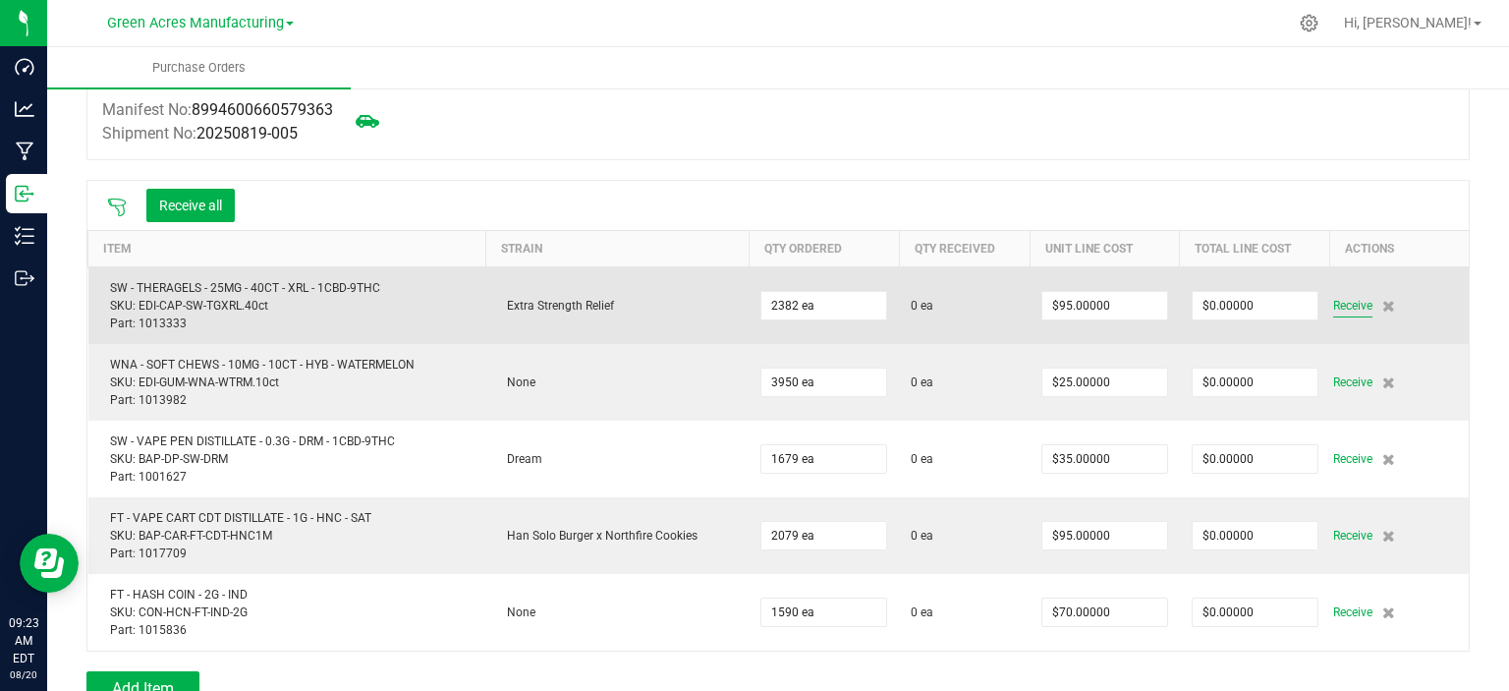
click at [1334, 304] on span "Receive" at bounding box center [1353, 306] width 39 height 24
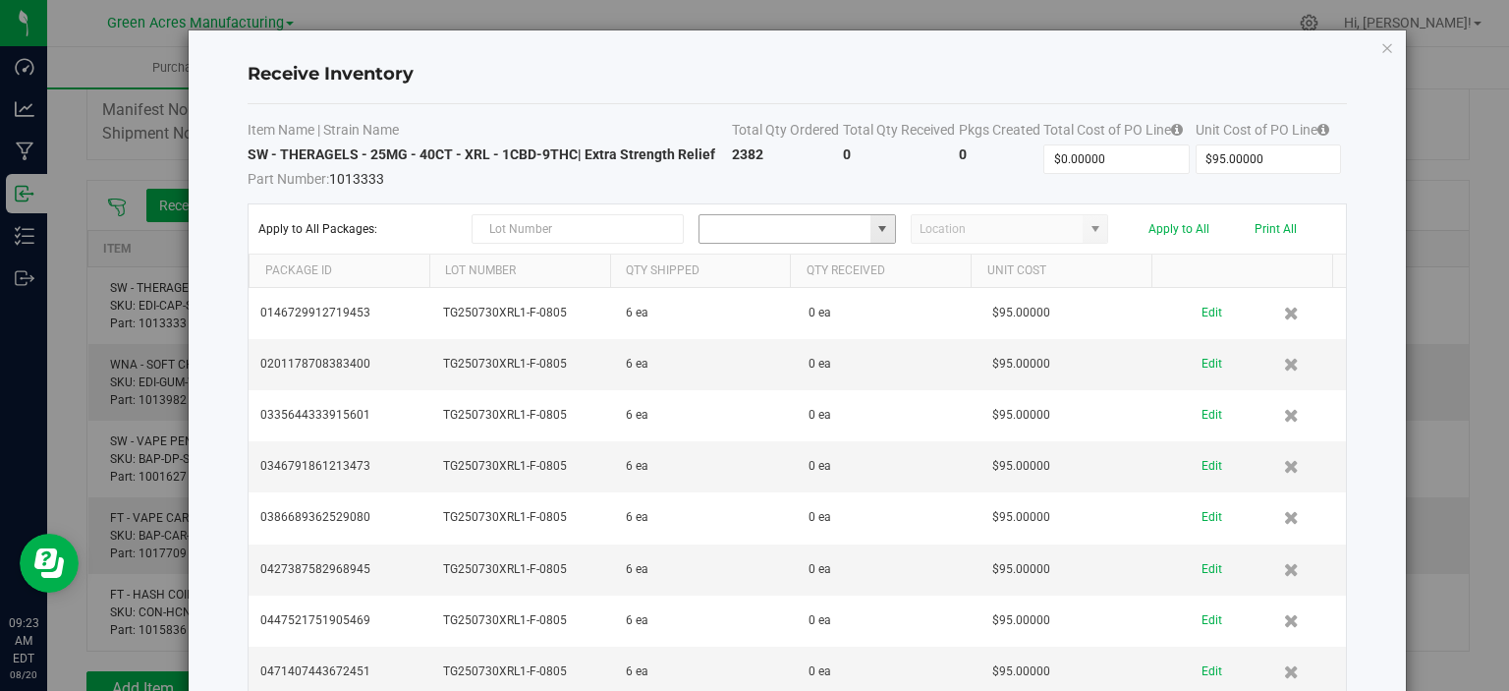
click at [747, 225] on input at bounding box center [785, 229] width 171 height 28
type input "w"
click at [829, 269] on span "Inventory" at bounding box center [844, 263] width 40 height 29
type input "Pantry / Secured Vault"
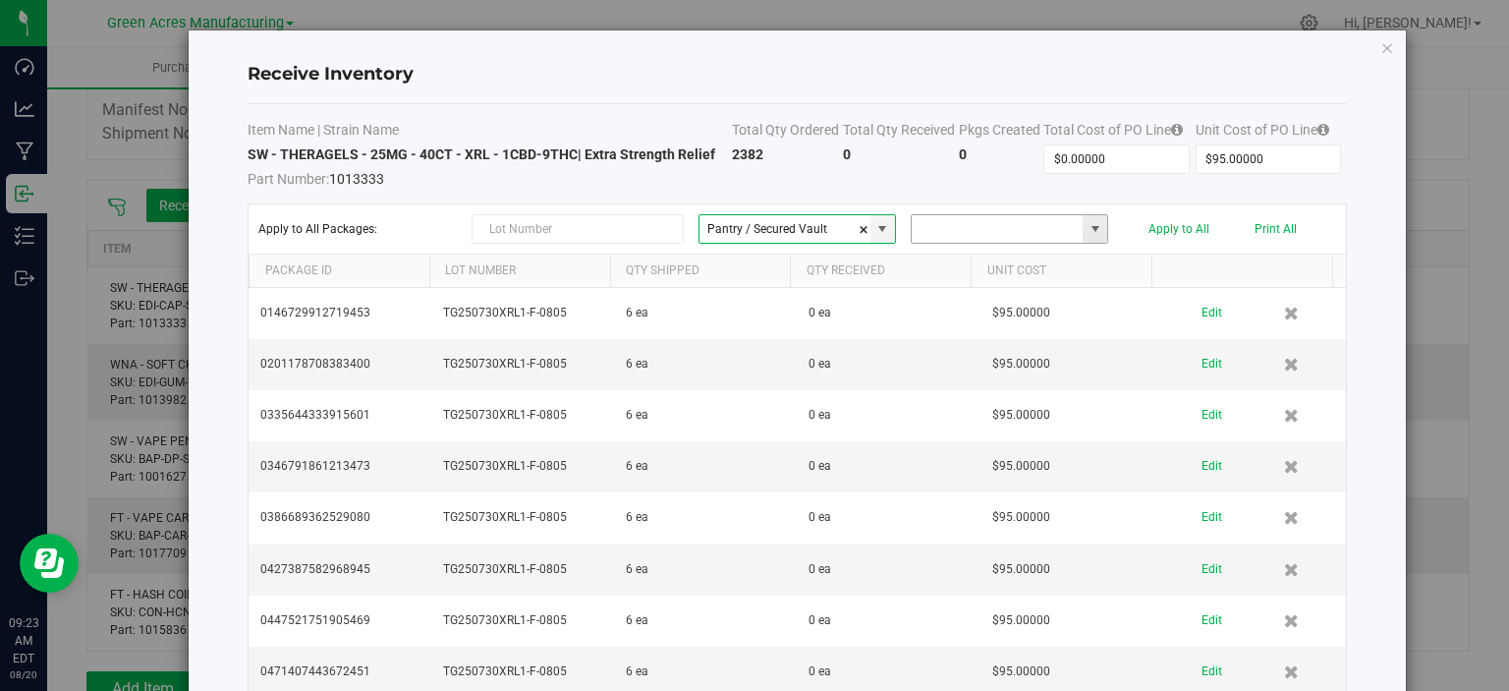
click at [939, 231] on input at bounding box center [997, 229] width 171 height 28
type input "n"
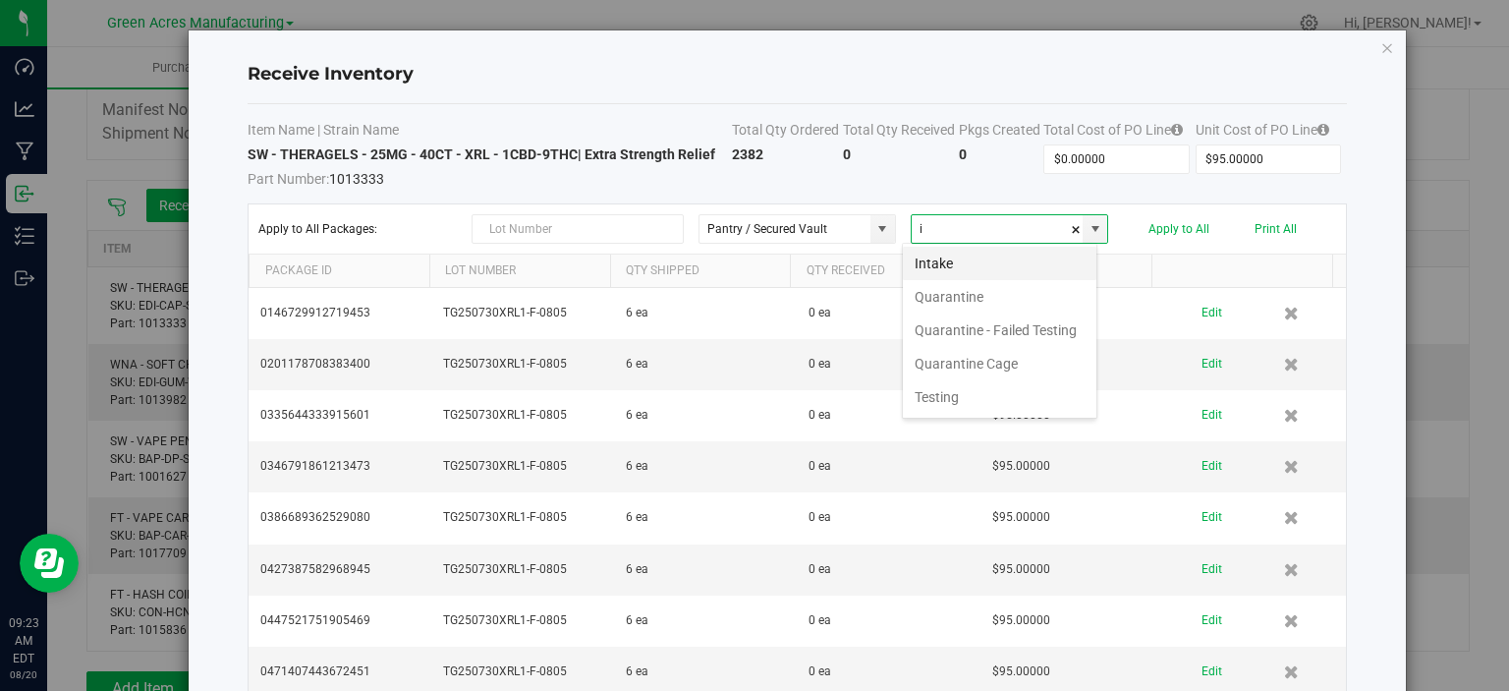
click at [951, 257] on li "Intake" at bounding box center [1000, 263] width 194 height 33
type input "Intake"
click at [1170, 226] on button "Apply to All" at bounding box center [1179, 229] width 61 height 14
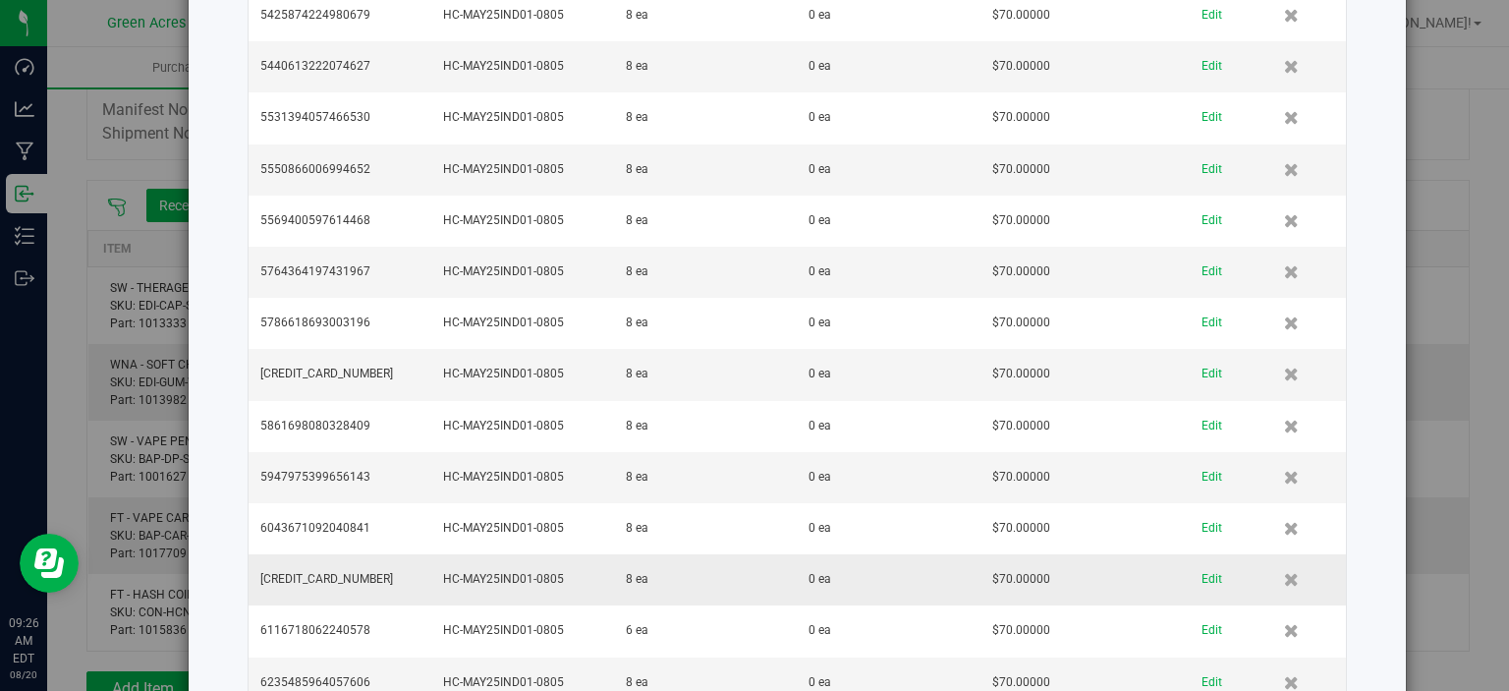
scroll to position [9875, 0]
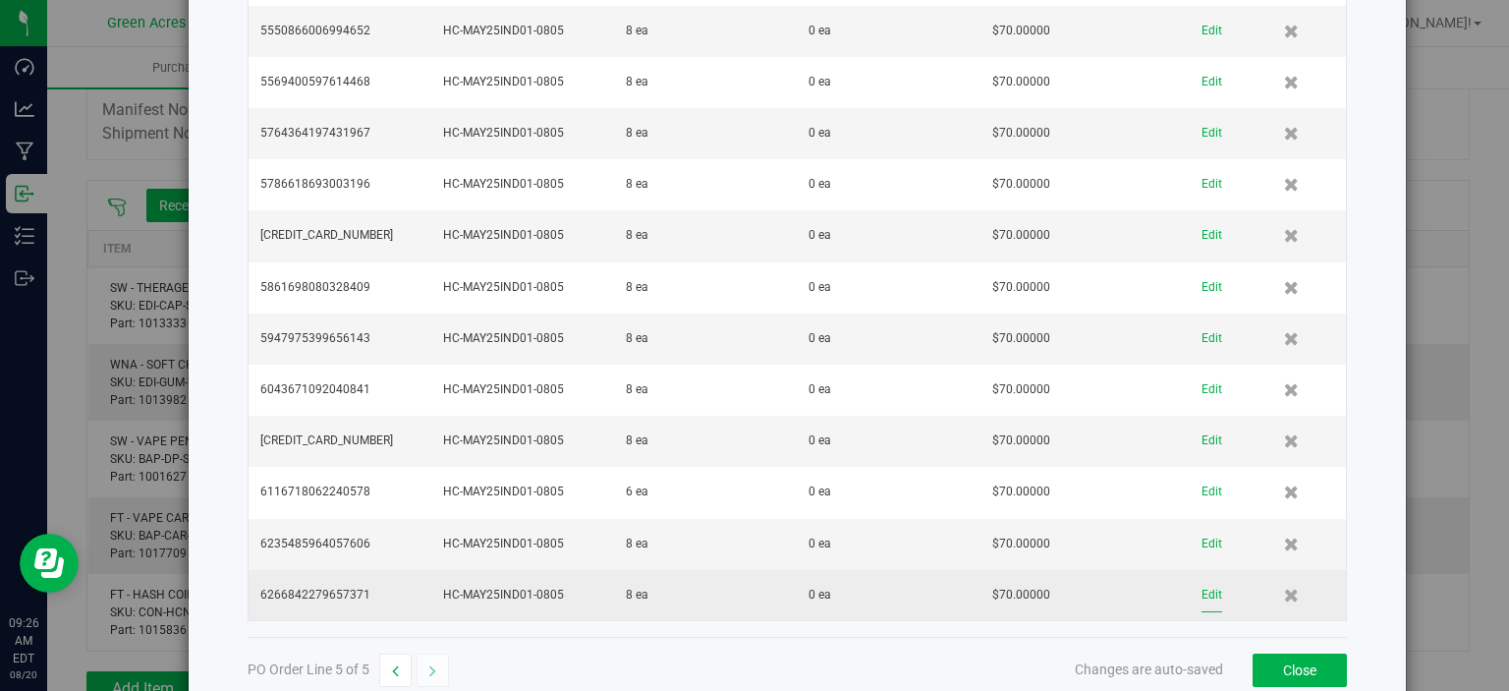
click at [1202, 578] on button "Edit" at bounding box center [1212, 595] width 21 height 34
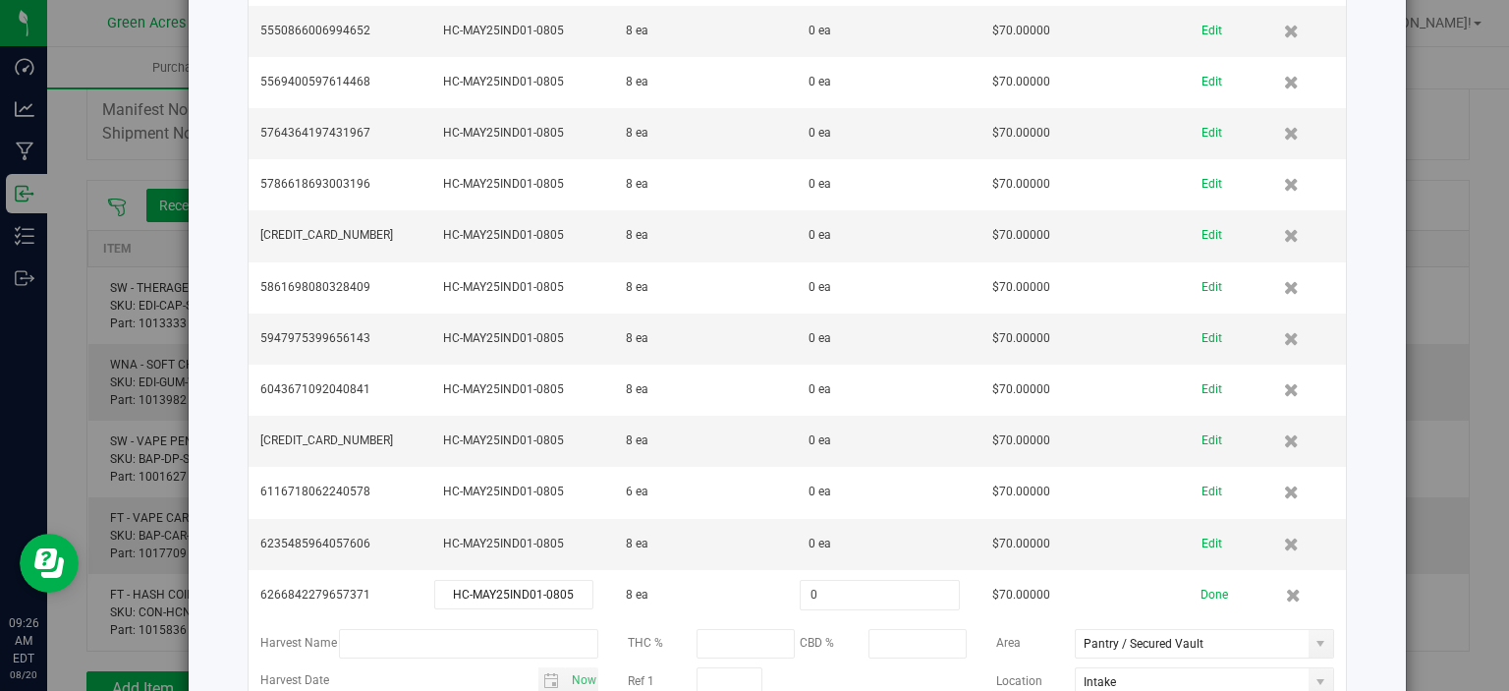
click at [1201, 578] on button "Done" at bounding box center [1215, 595] width 28 height 34
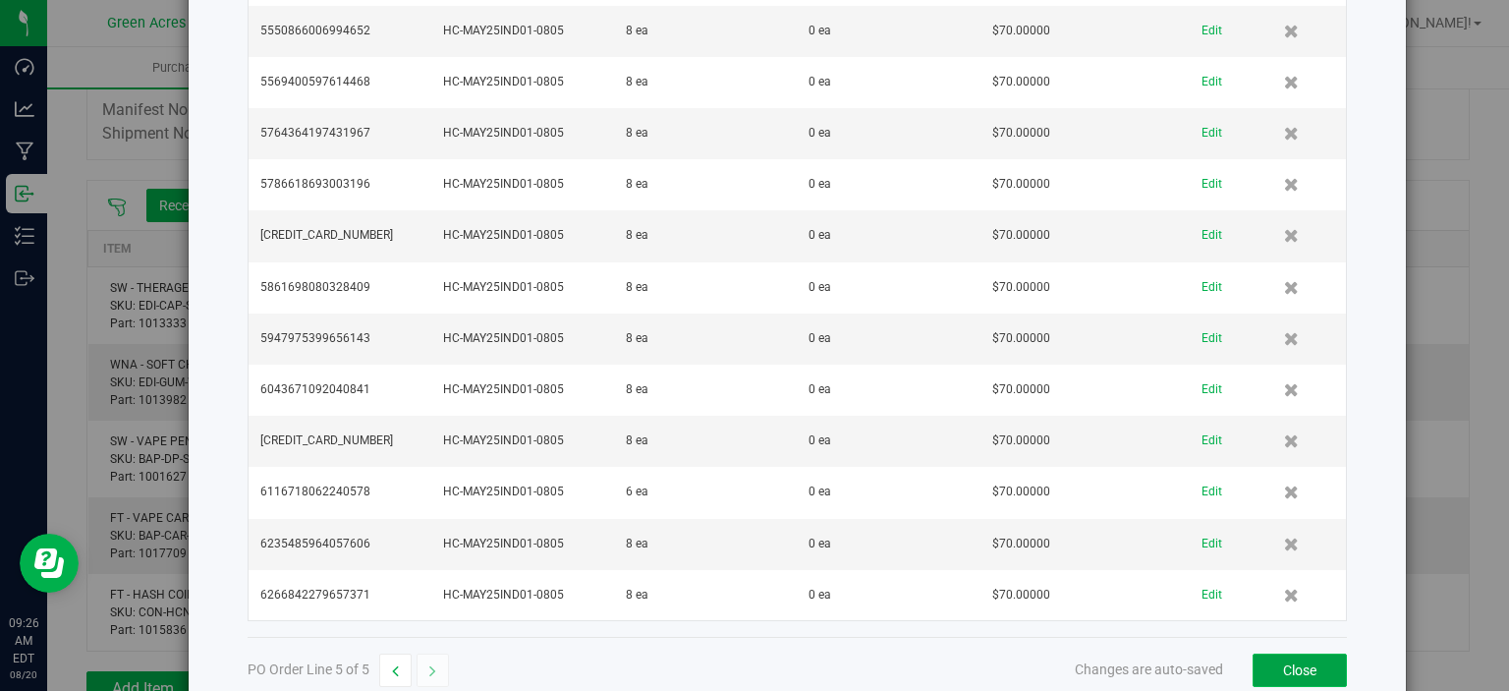
click at [1285, 653] on button "Close" at bounding box center [1300, 669] width 94 height 33
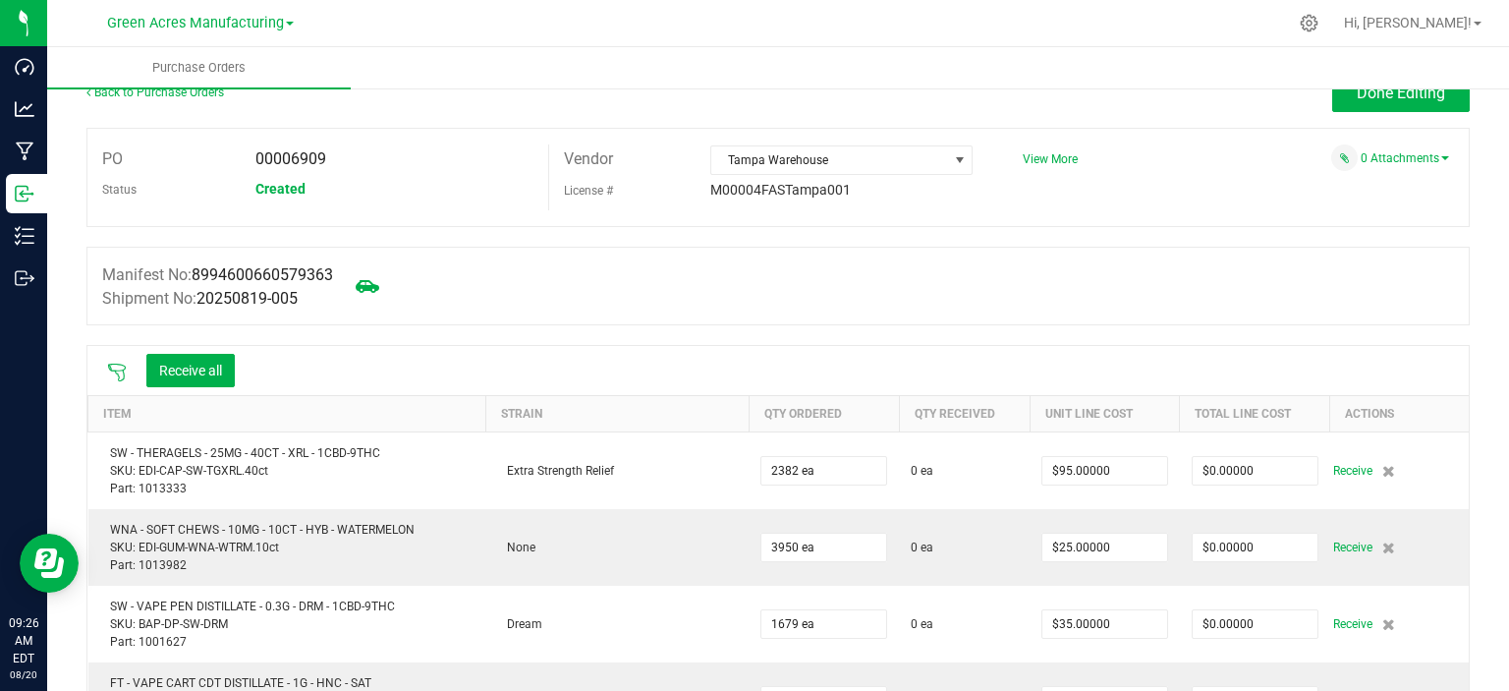
scroll to position [0, 0]
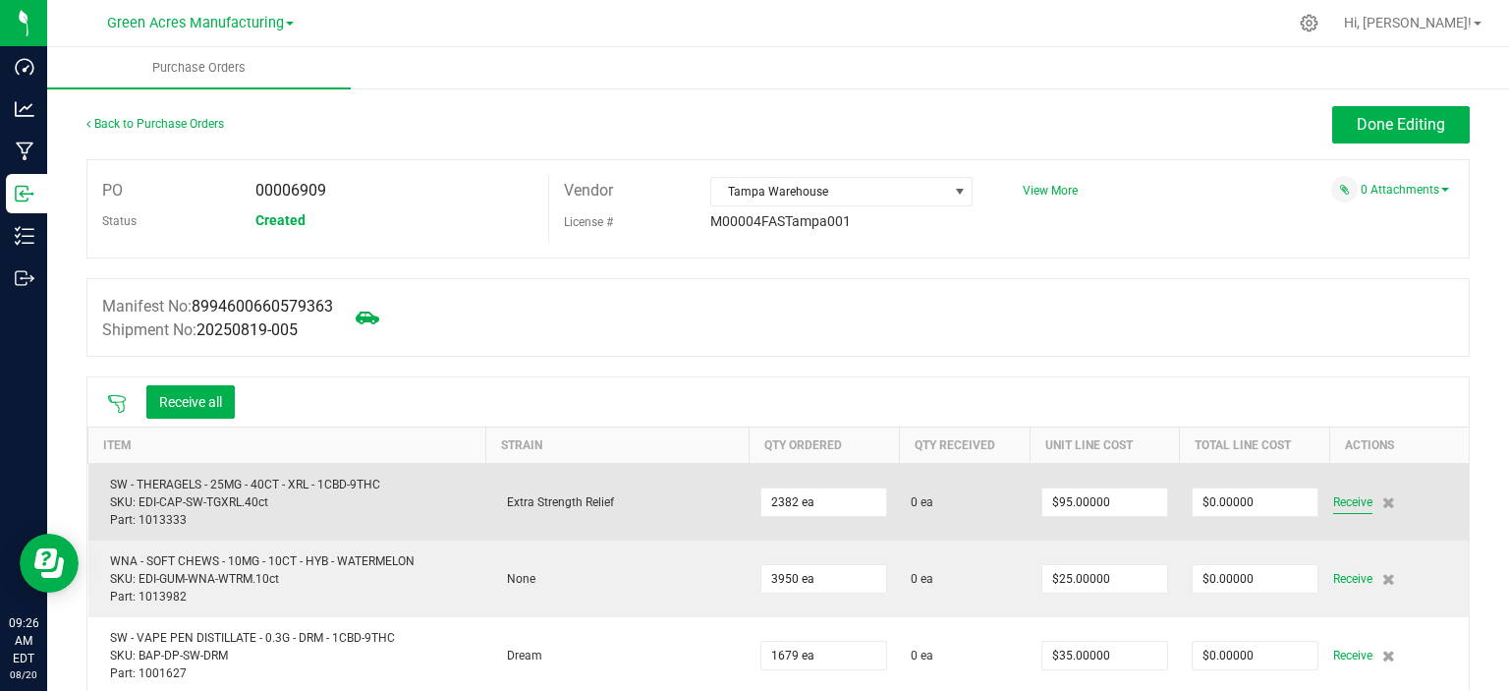
click at [1334, 507] on span "Receive" at bounding box center [1353, 502] width 39 height 24
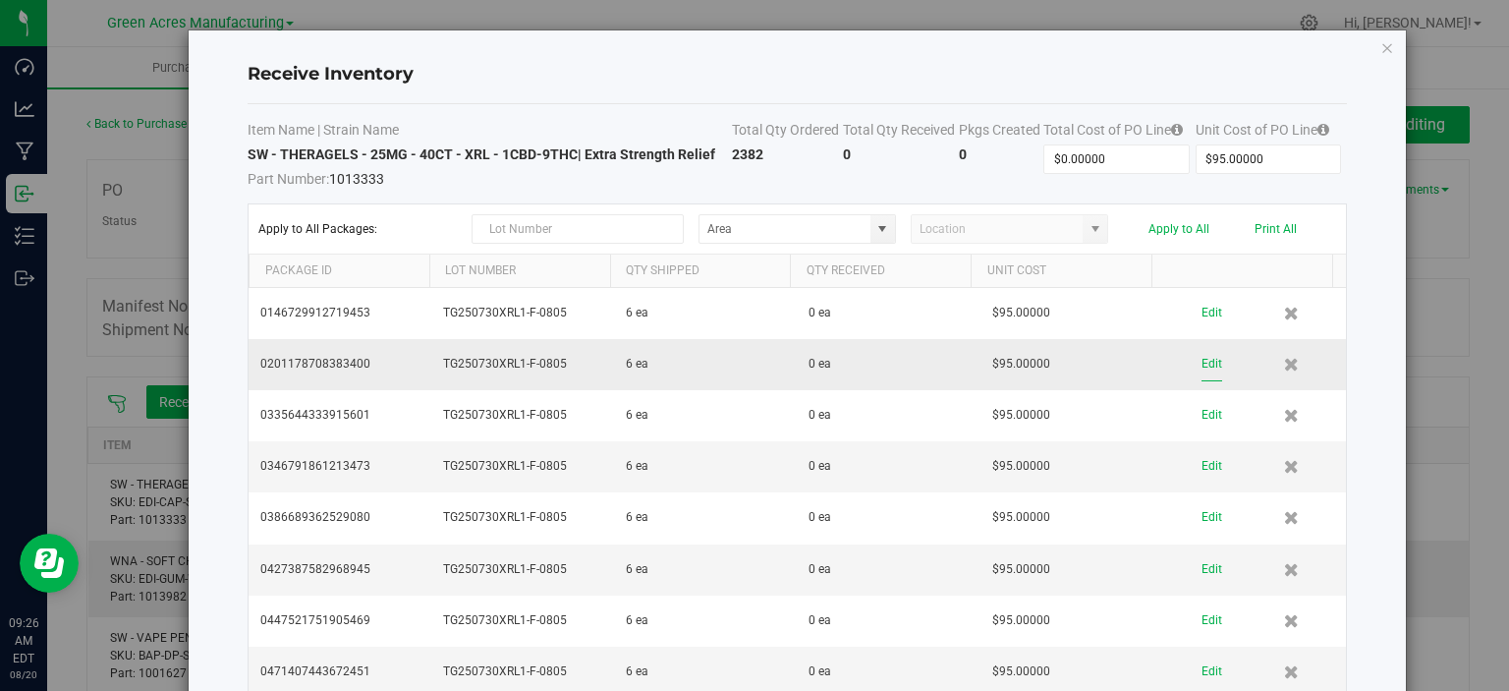
click at [1202, 366] on button "Edit" at bounding box center [1212, 364] width 21 height 34
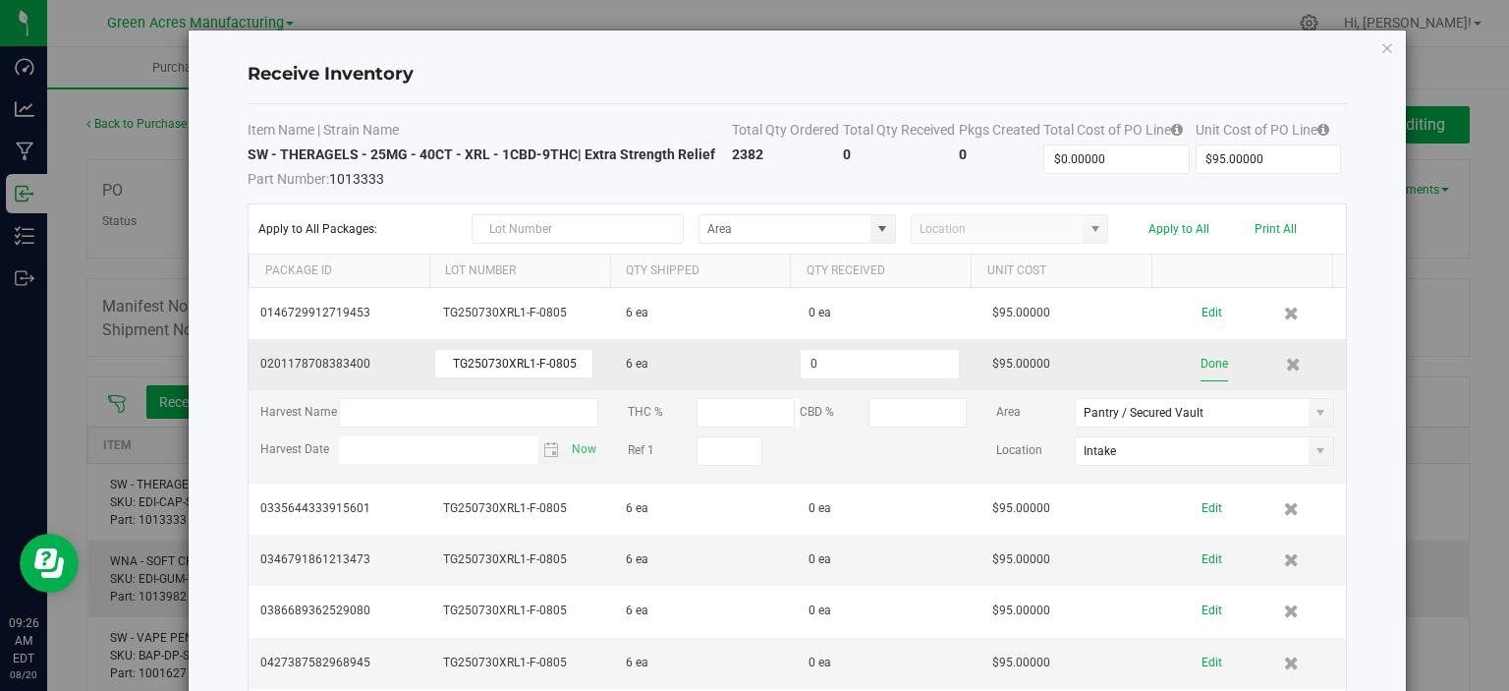
click at [1201, 365] on button "Done" at bounding box center [1215, 364] width 28 height 34
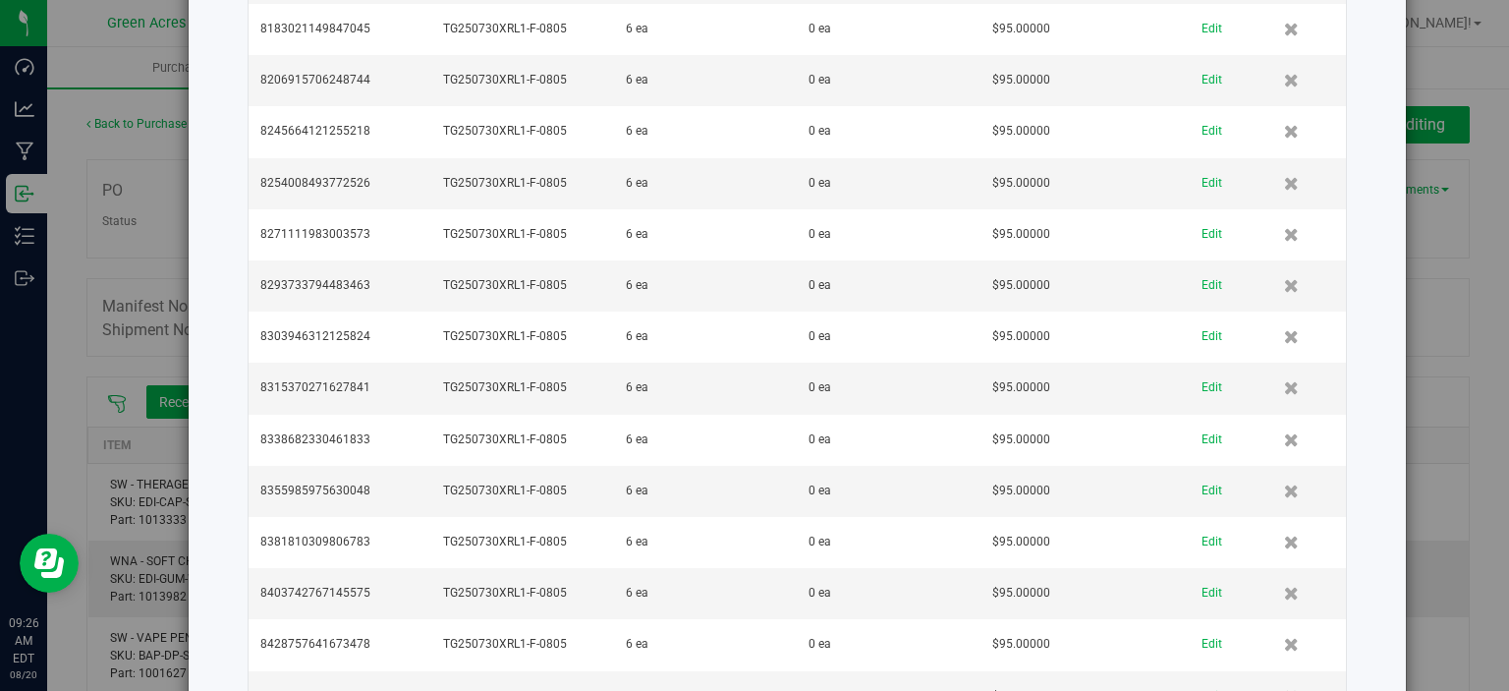
scroll to position [19993, 0]
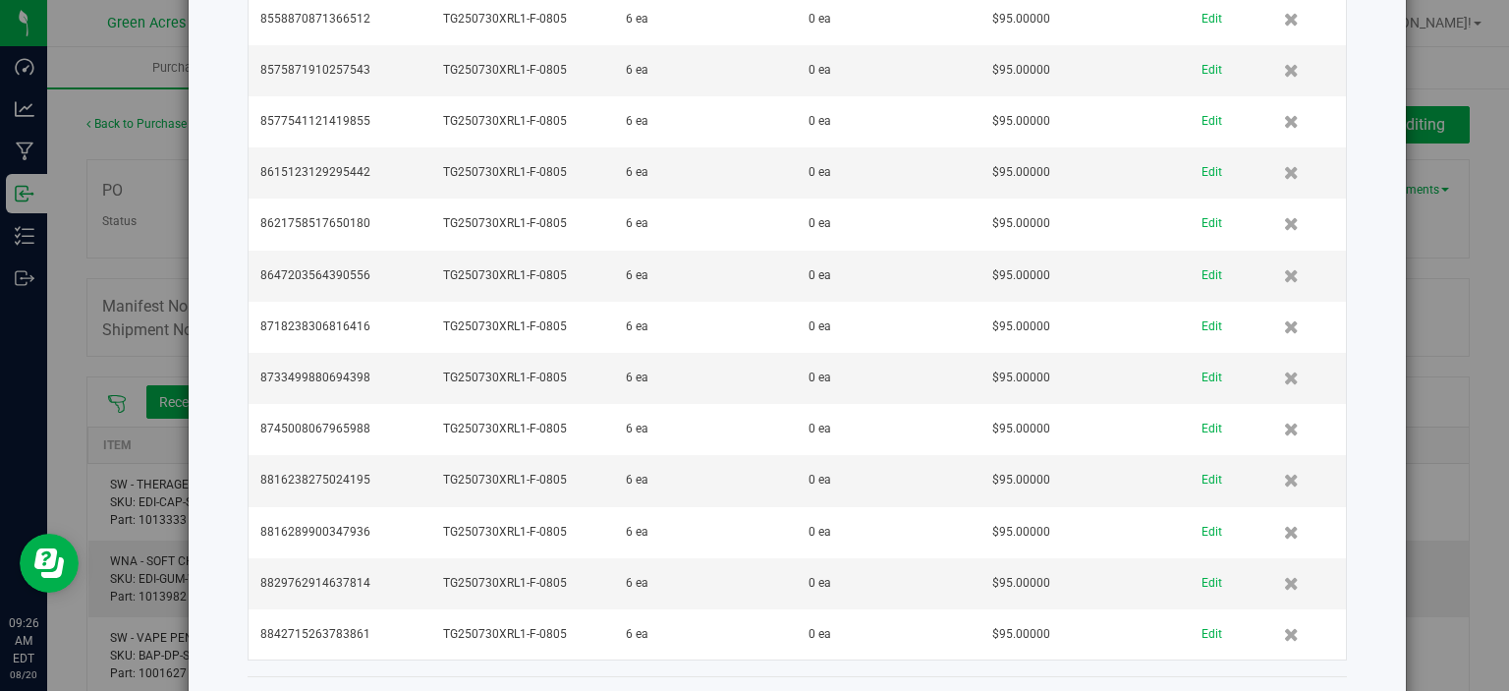
drag, startPoint x: 1346, startPoint y: 256, endPoint x: 1344, endPoint y: 727, distance: 471.7
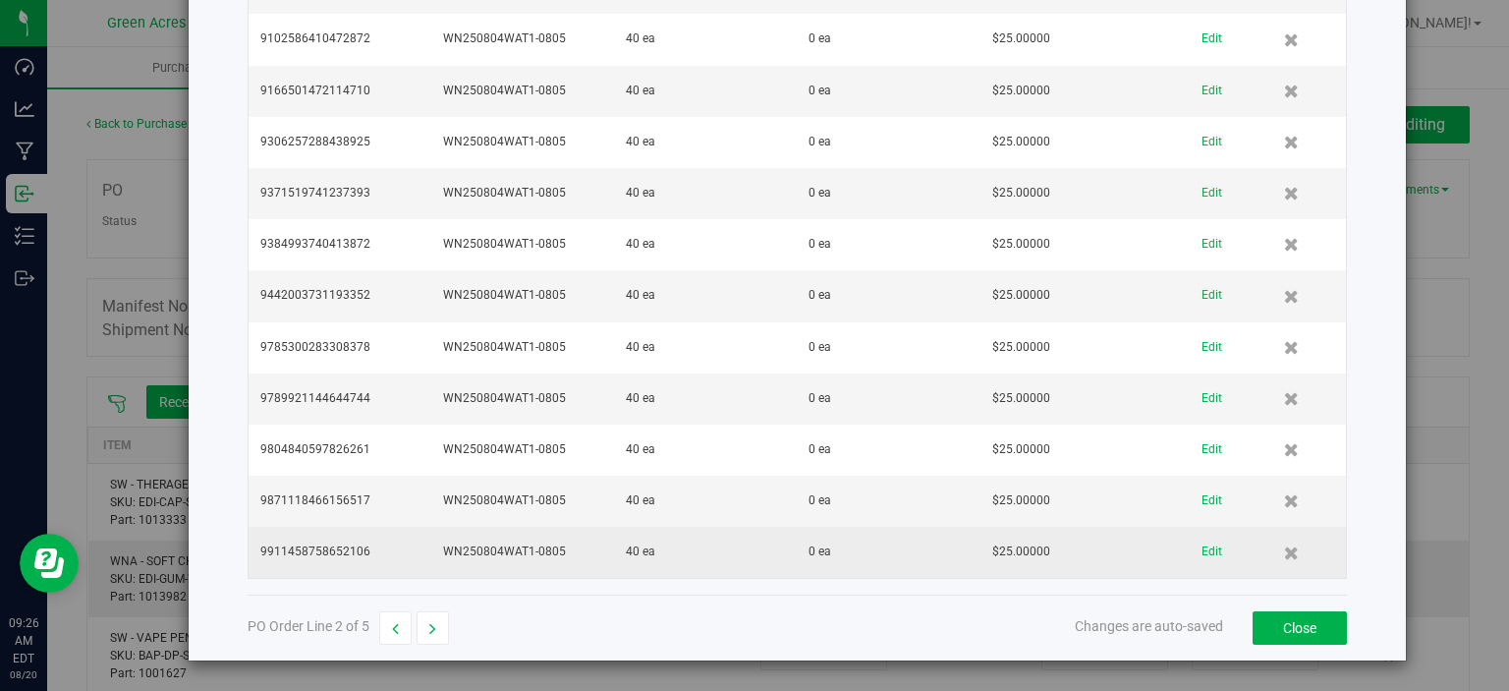
scroll to position [4765, 0]
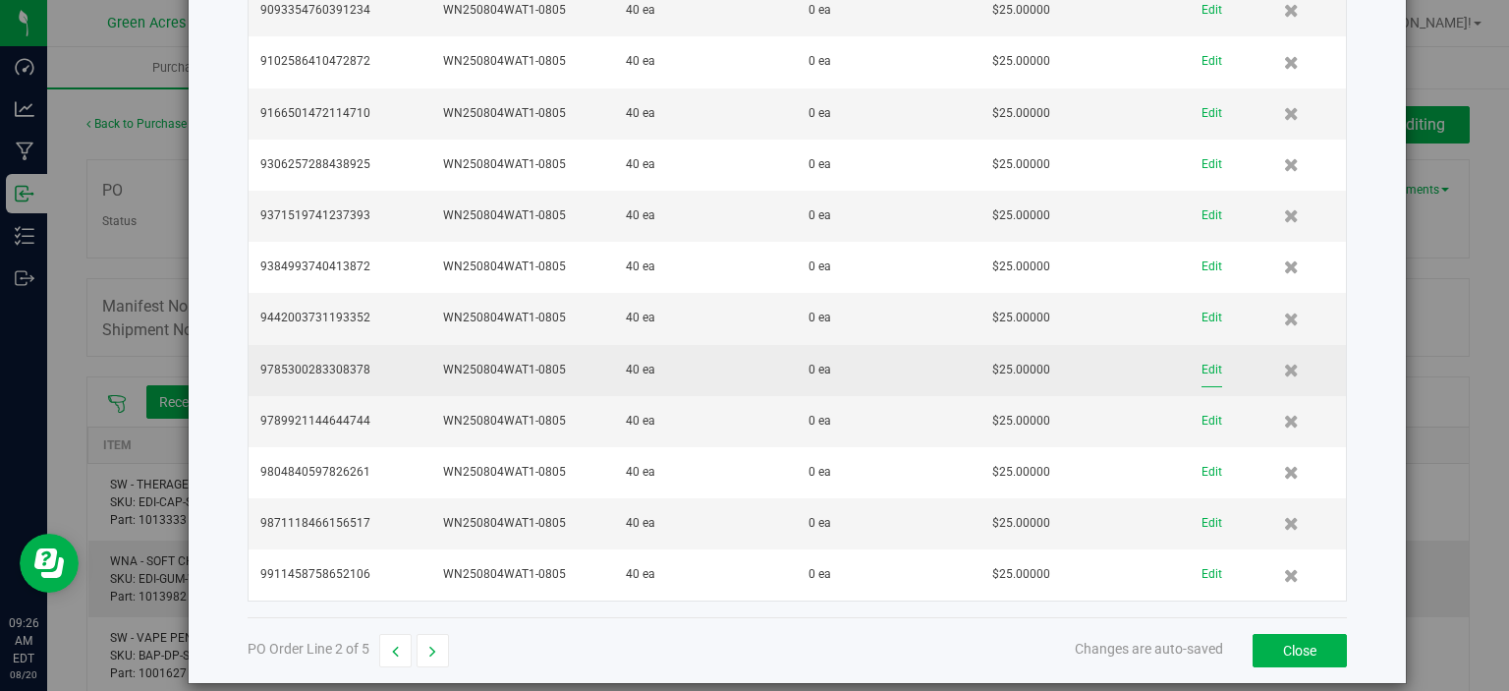
click at [1202, 353] on button "Edit" at bounding box center [1212, 370] width 21 height 34
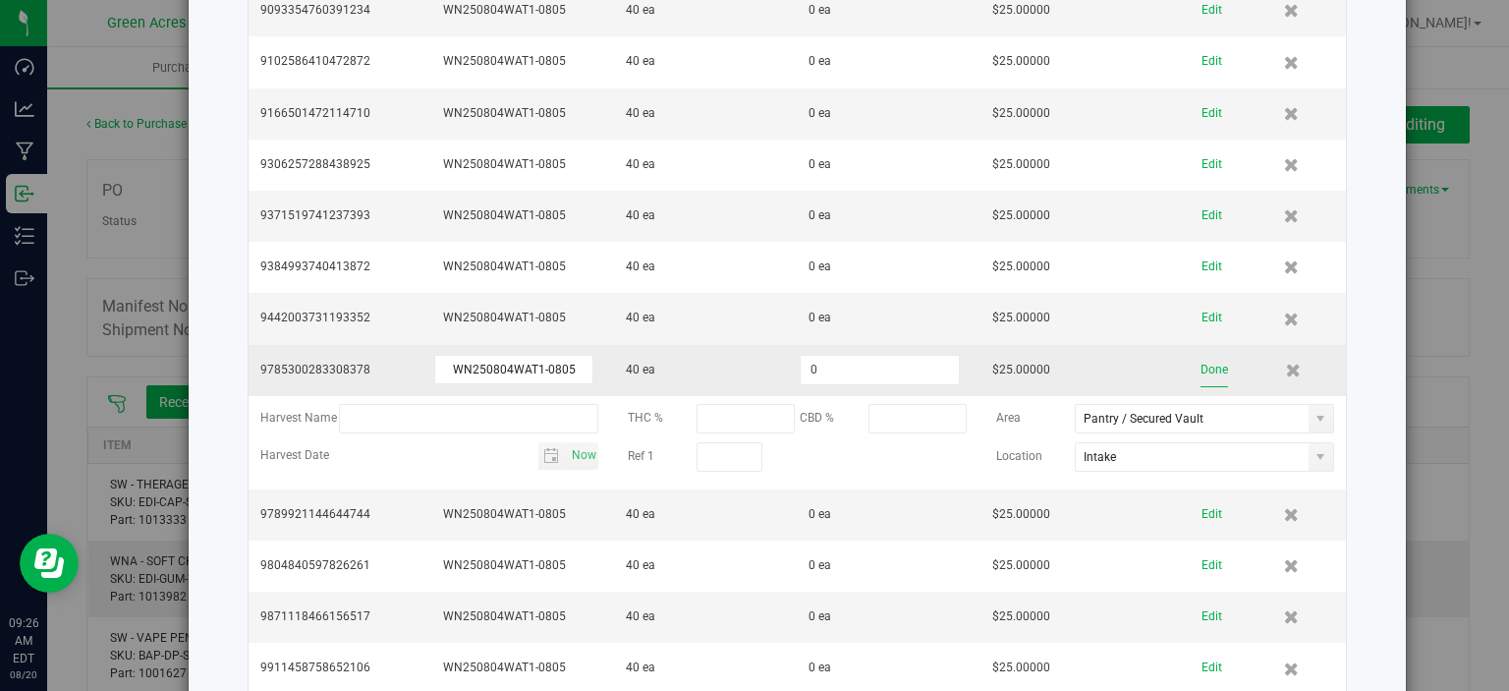
click at [1201, 353] on button "Done" at bounding box center [1215, 370] width 28 height 34
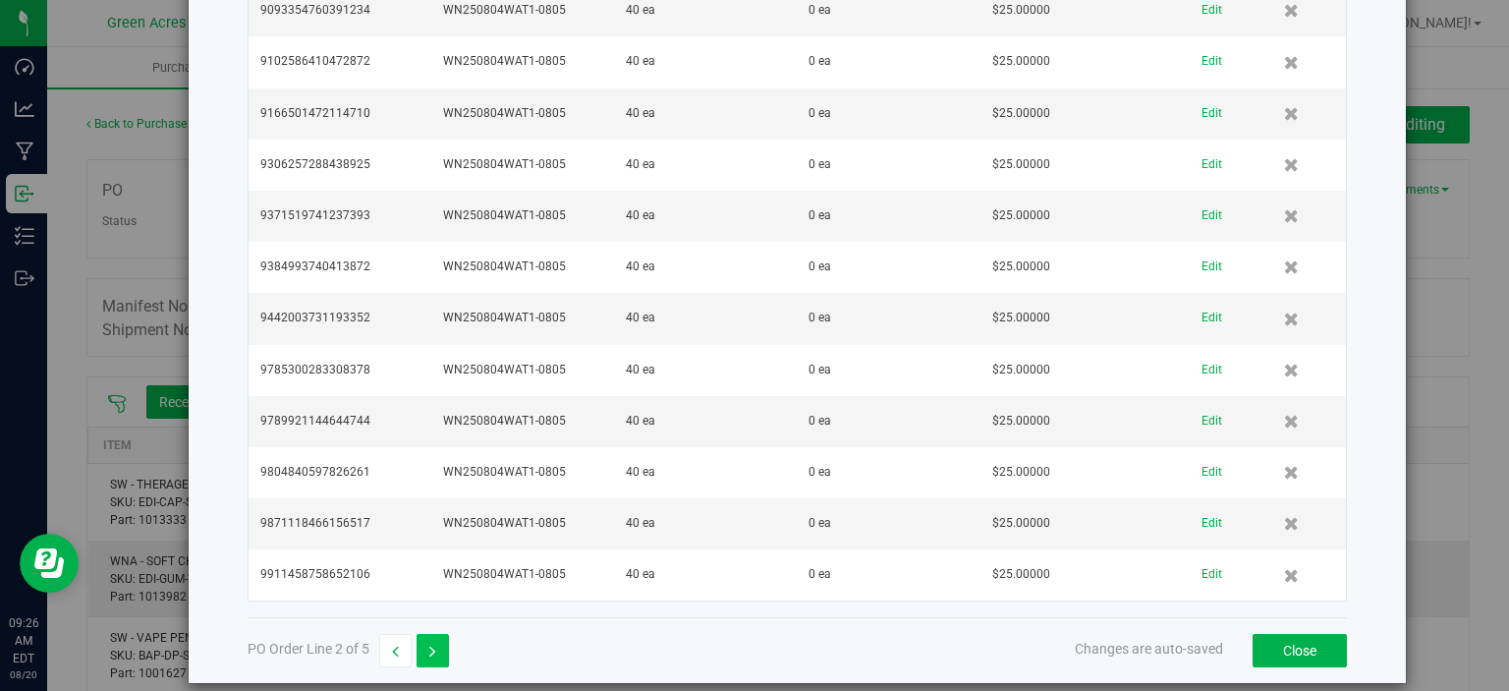
click at [438, 636] on button "button" at bounding box center [433, 650] width 32 height 33
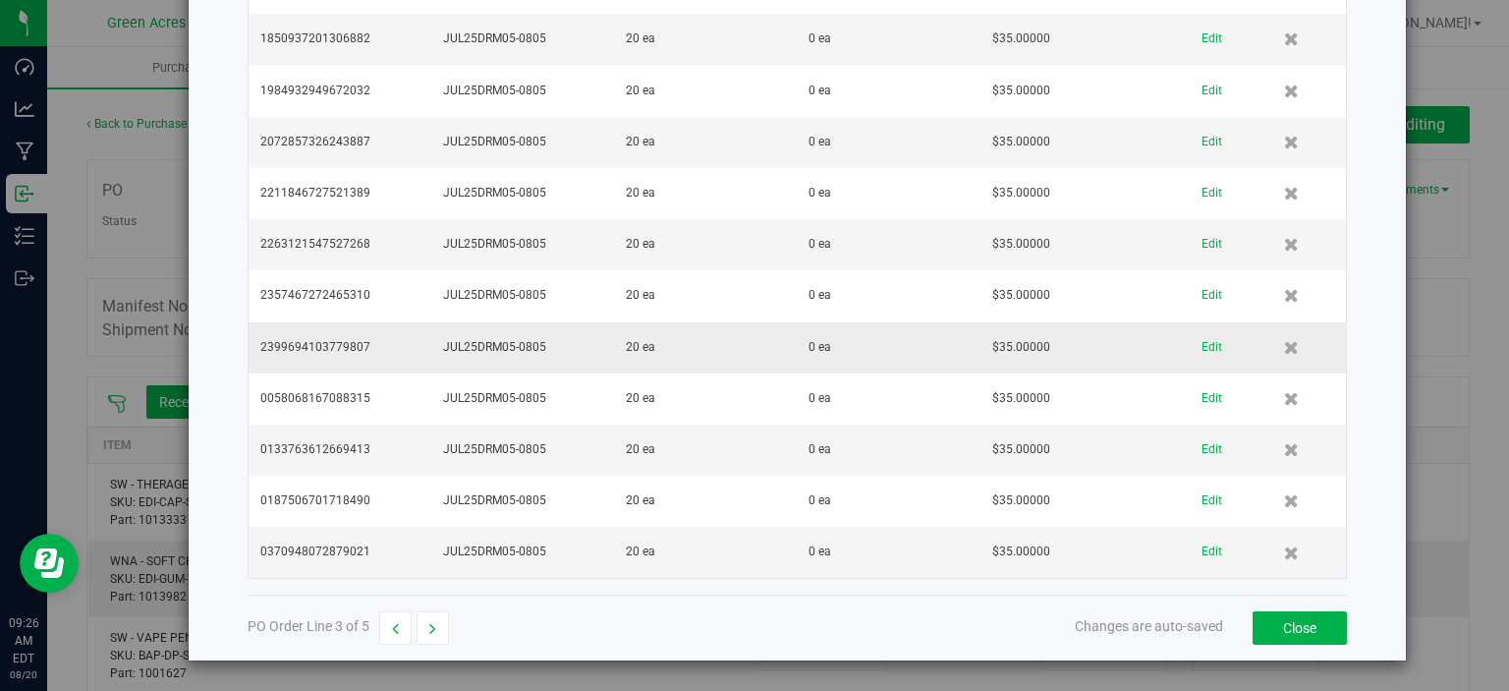
scroll to position [3999, 0]
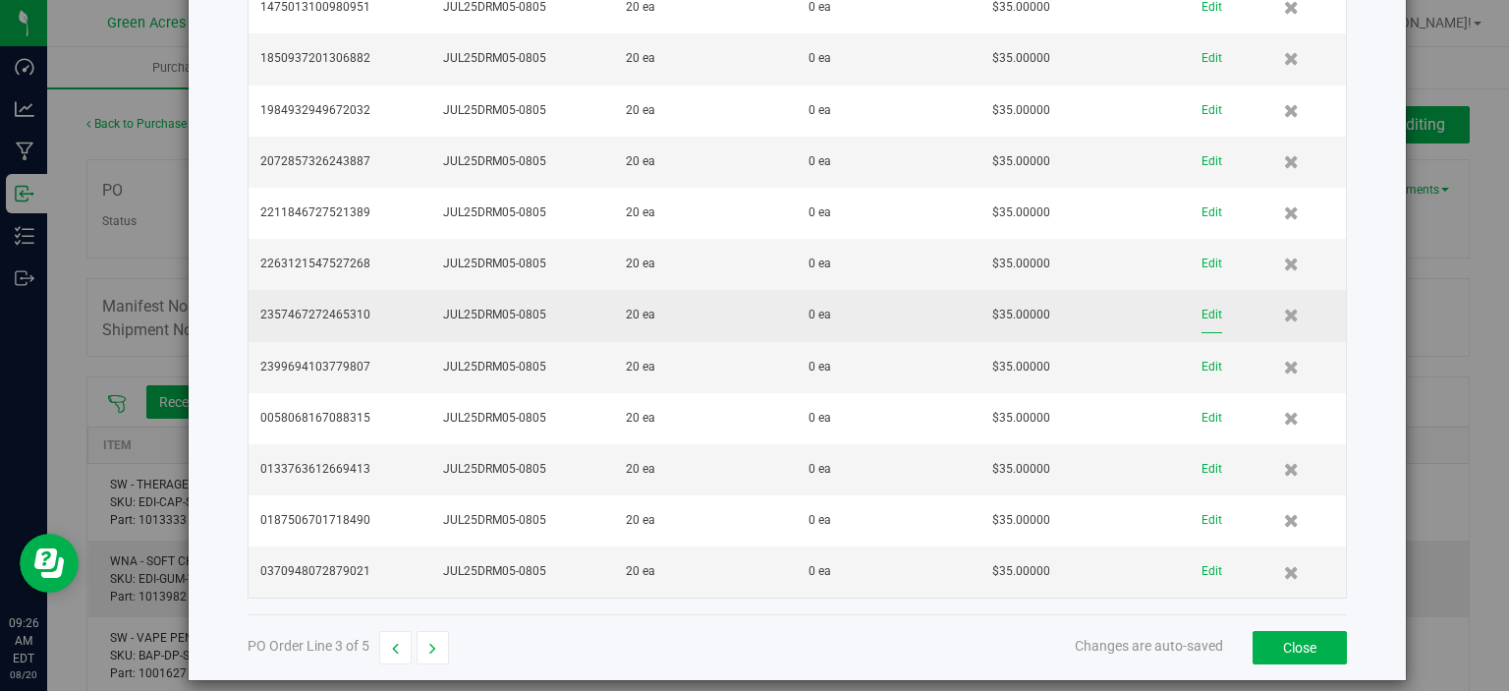
click at [1202, 298] on button "Edit" at bounding box center [1212, 315] width 21 height 34
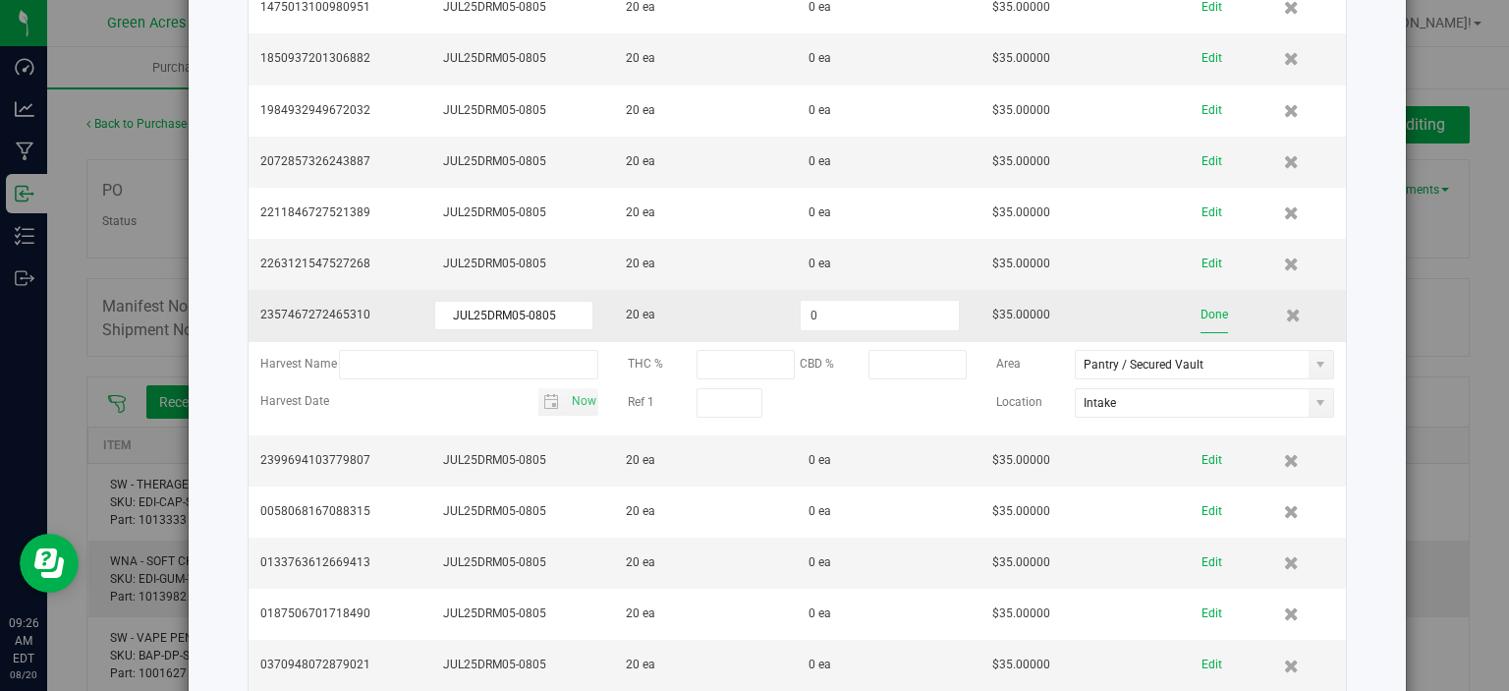
click at [1201, 300] on button "Done" at bounding box center [1215, 315] width 28 height 34
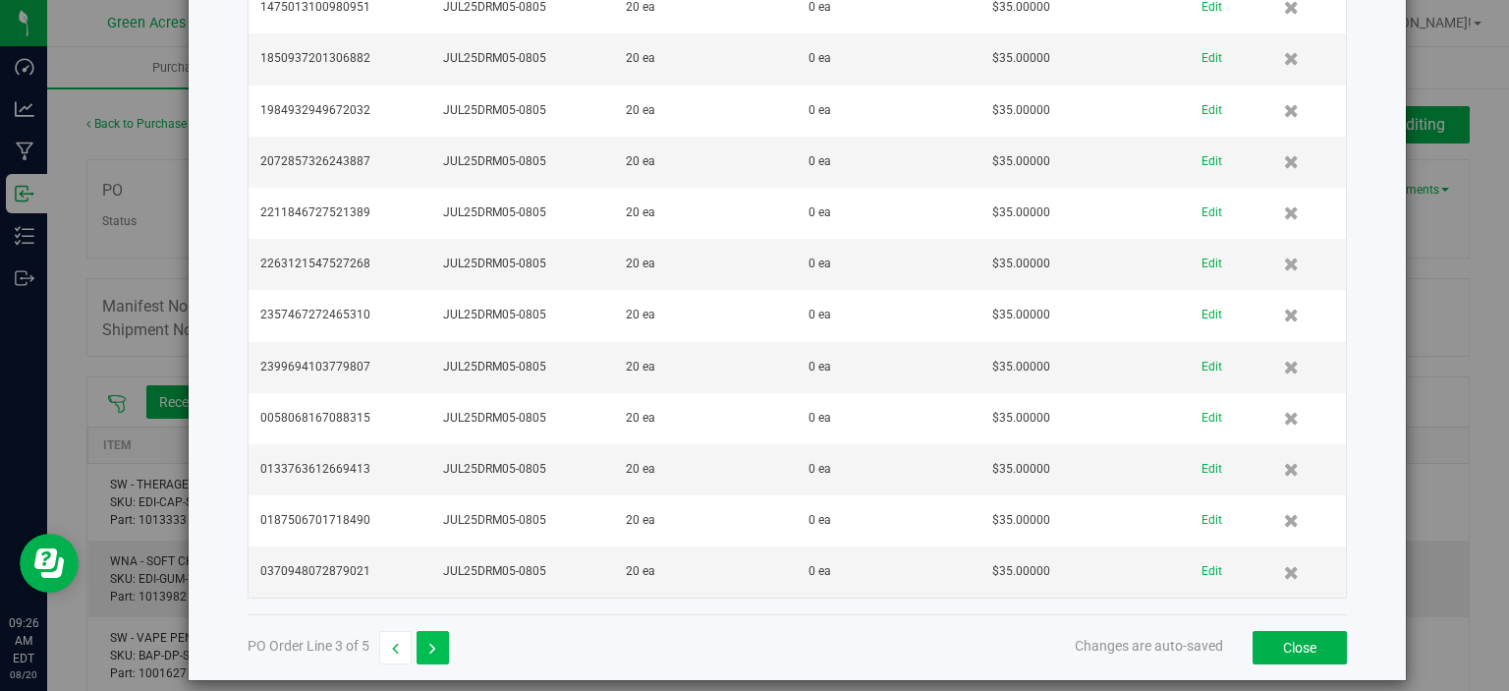
click at [425, 634] on button "button" at bounding box center [433, 647] width 32 height 33
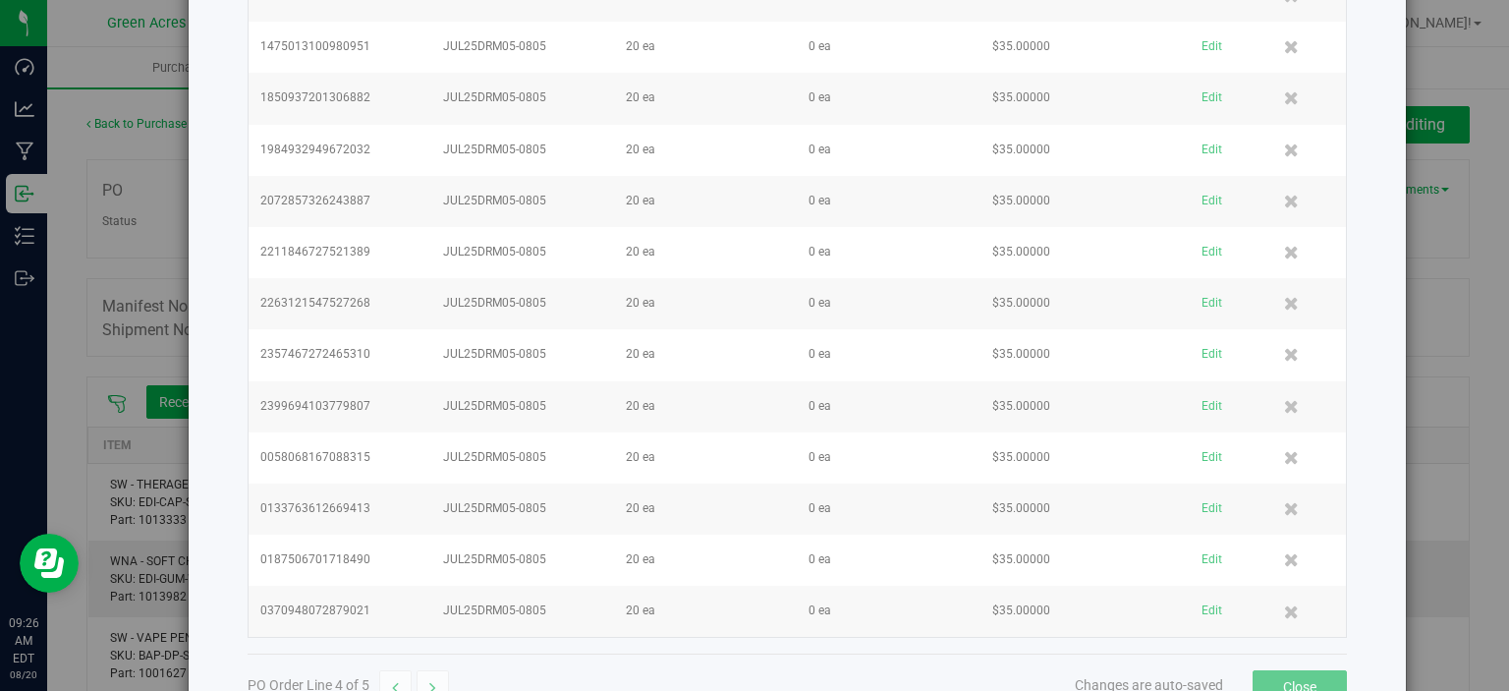
scroll to position [4038, 0]
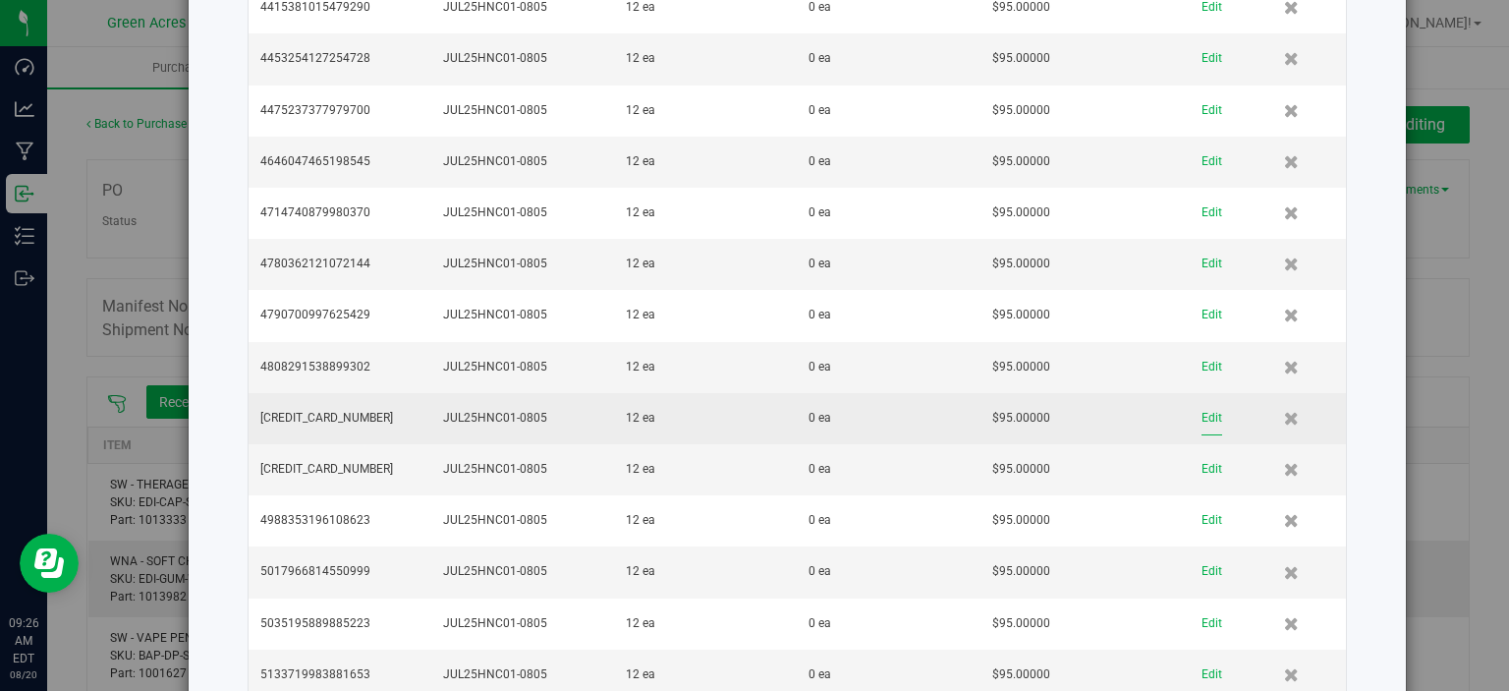
click at [1202, 401] on button "Edit" at bounding box center [1212, 418] width 21 height 34
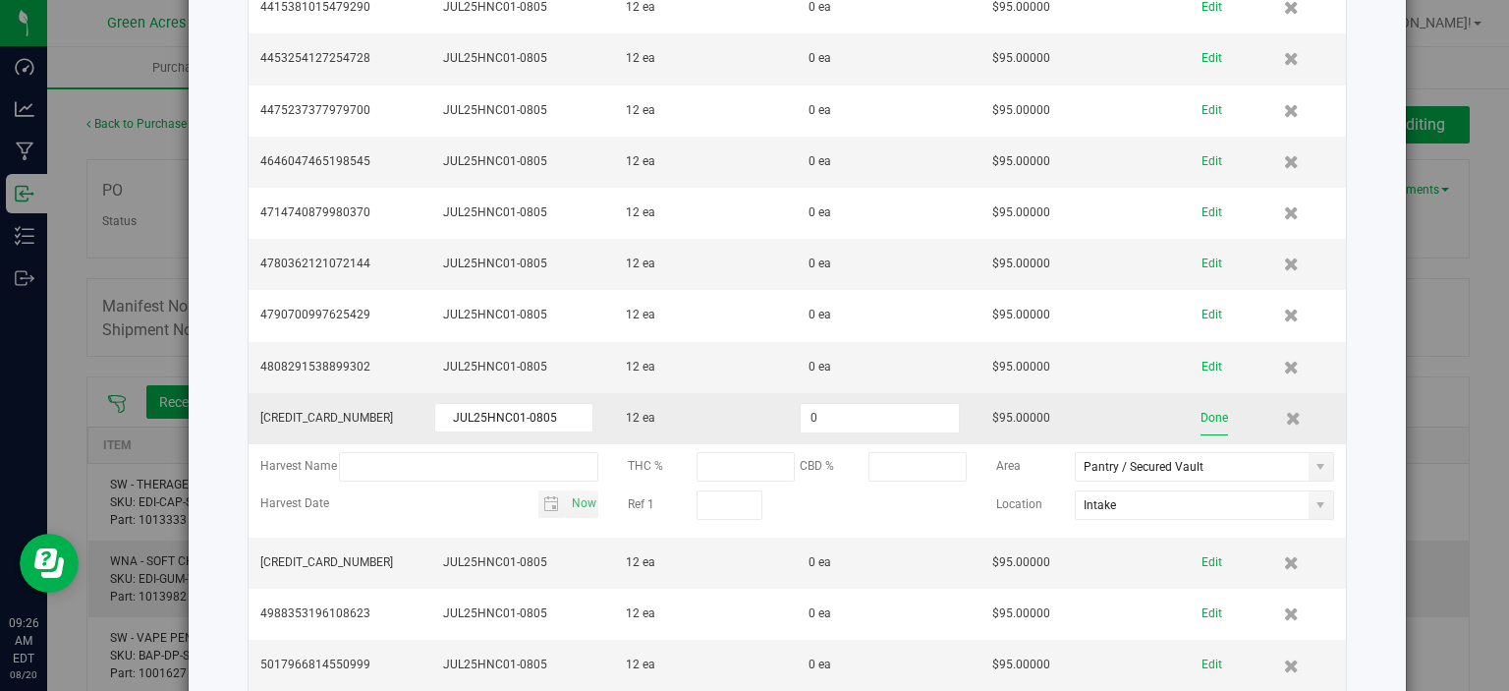
click at [1201, 401] on button "Done" at bounding box center [1215, 418] width 28 height 34
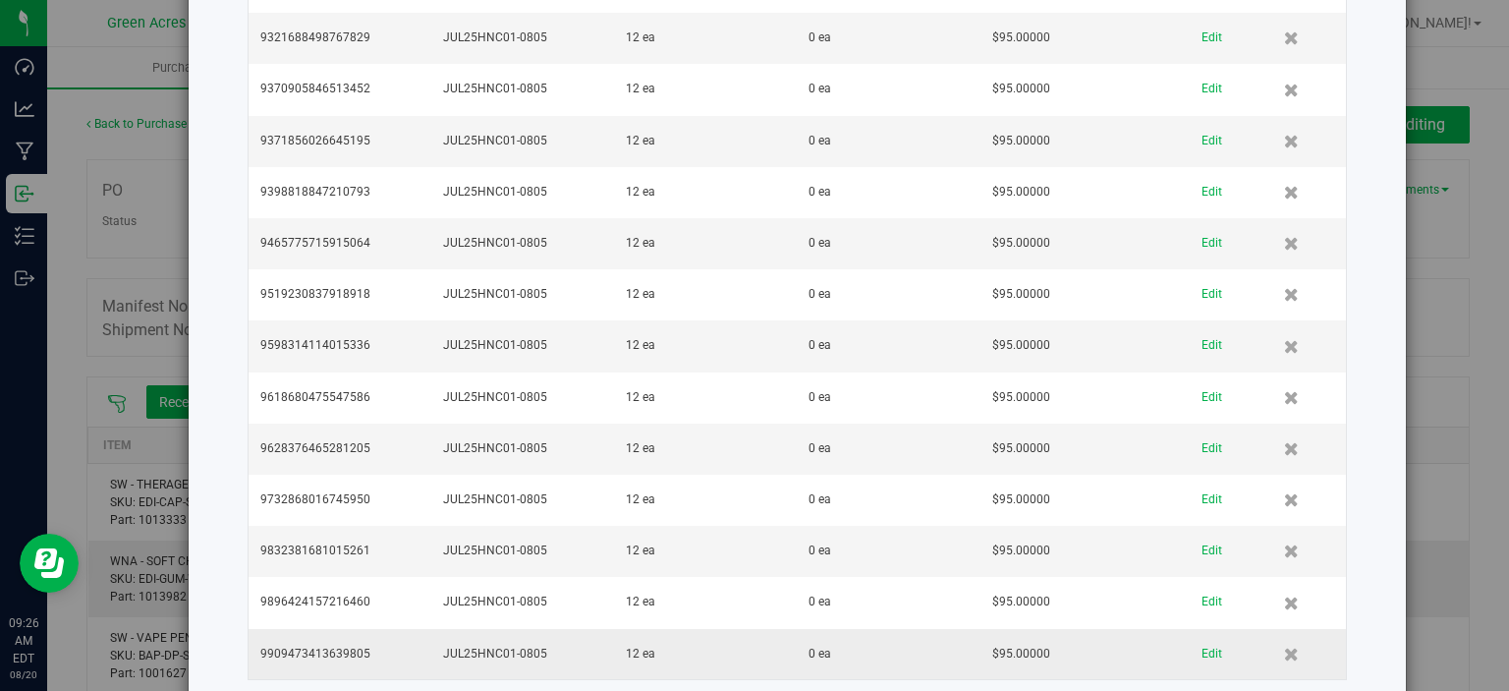
scroll to position [8637, 0]
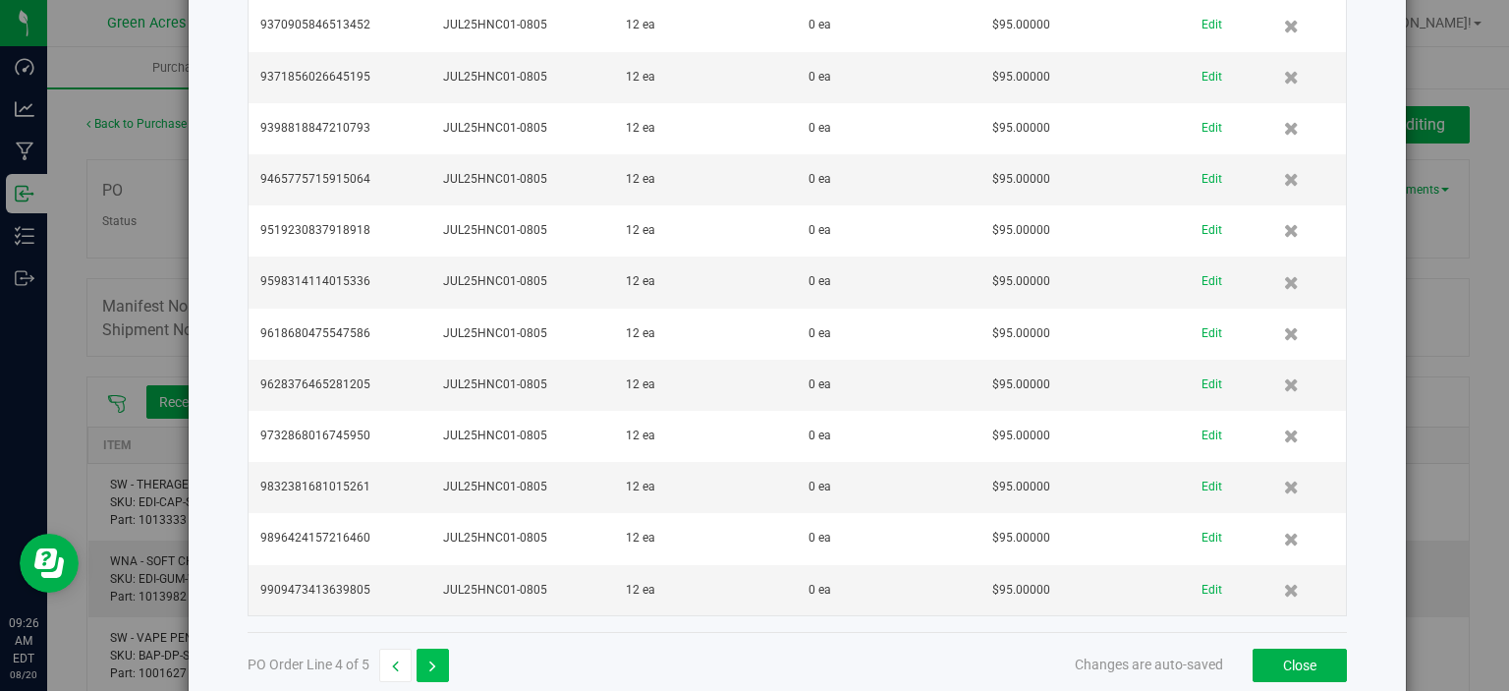
click at [435, 649] on button "button" at bounding box center [433, 665] width 32 height 33
type input "$70.00000"
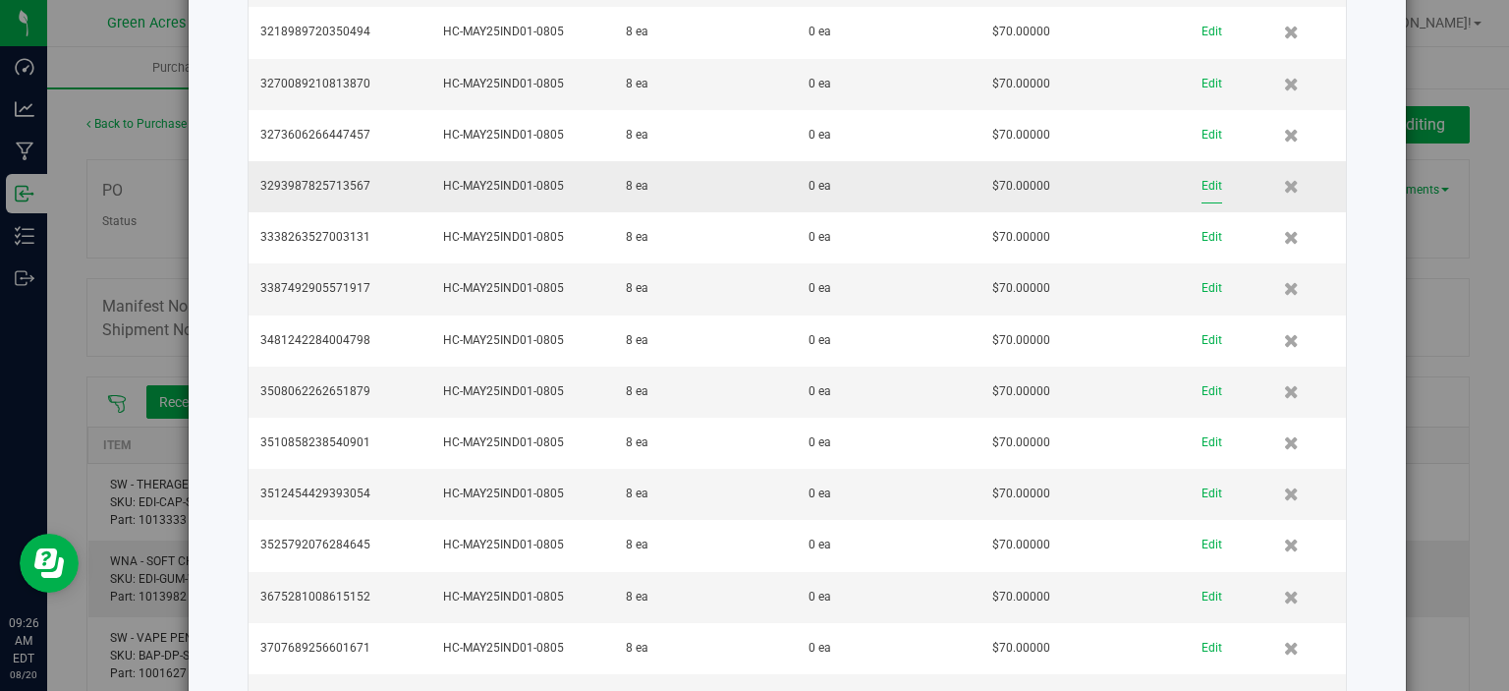
scroll to position [6927, 0]
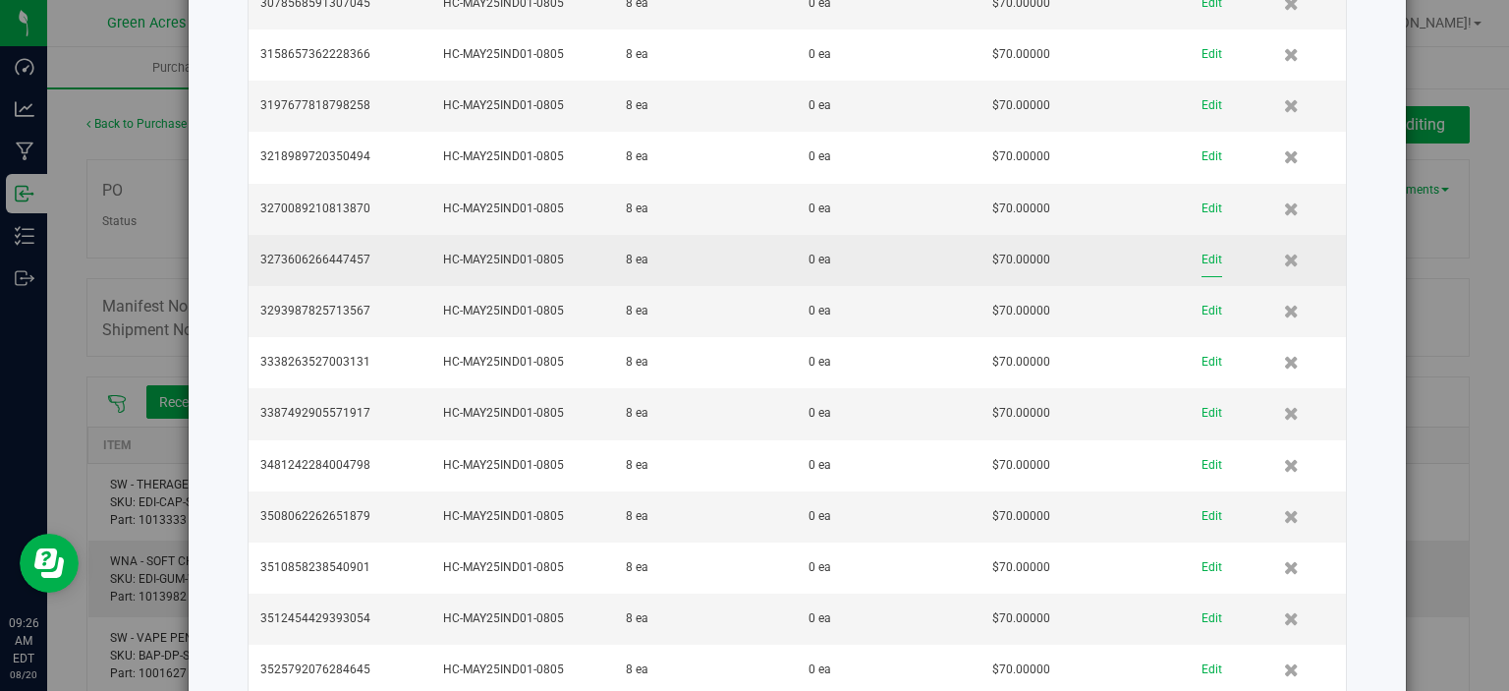
click at [1202, 243] on button "Edit" at bounding box center [1212, 260] width 21 height 34
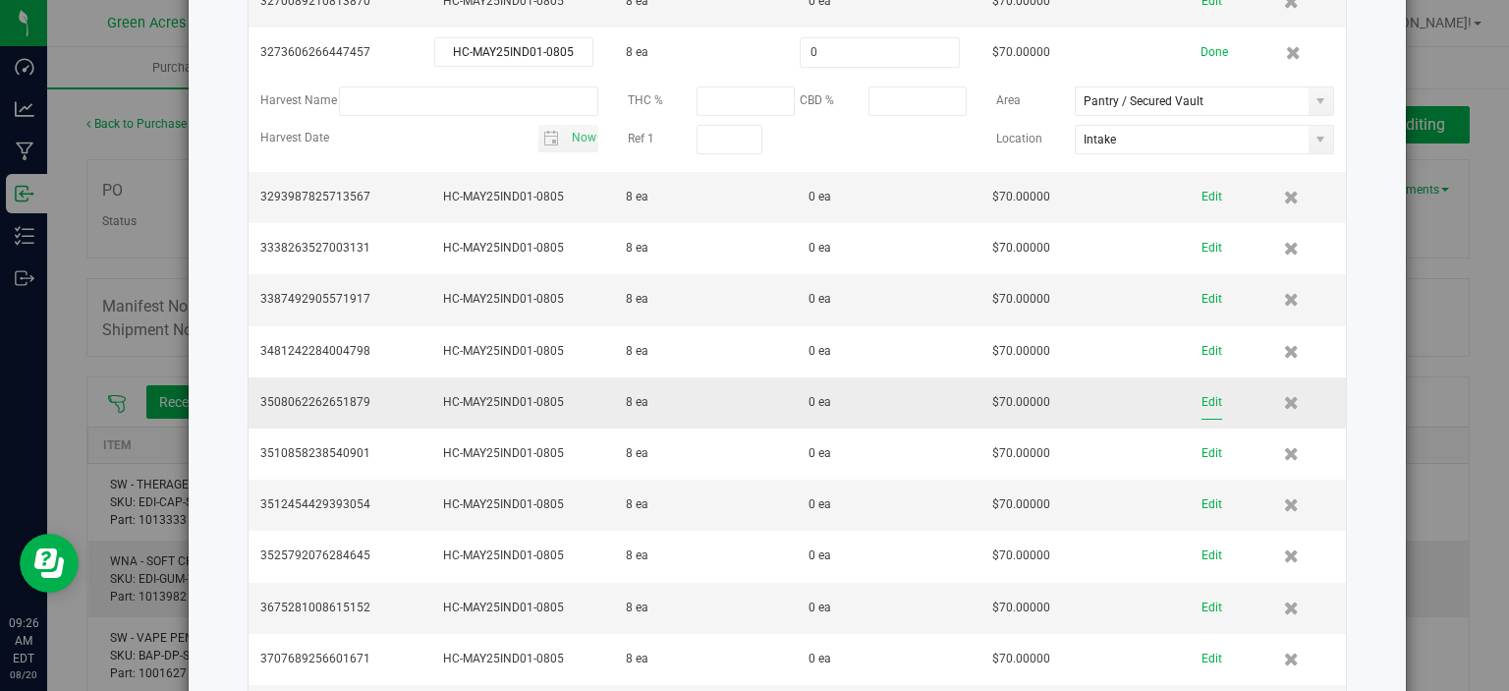
scroll to position [6938, 0]
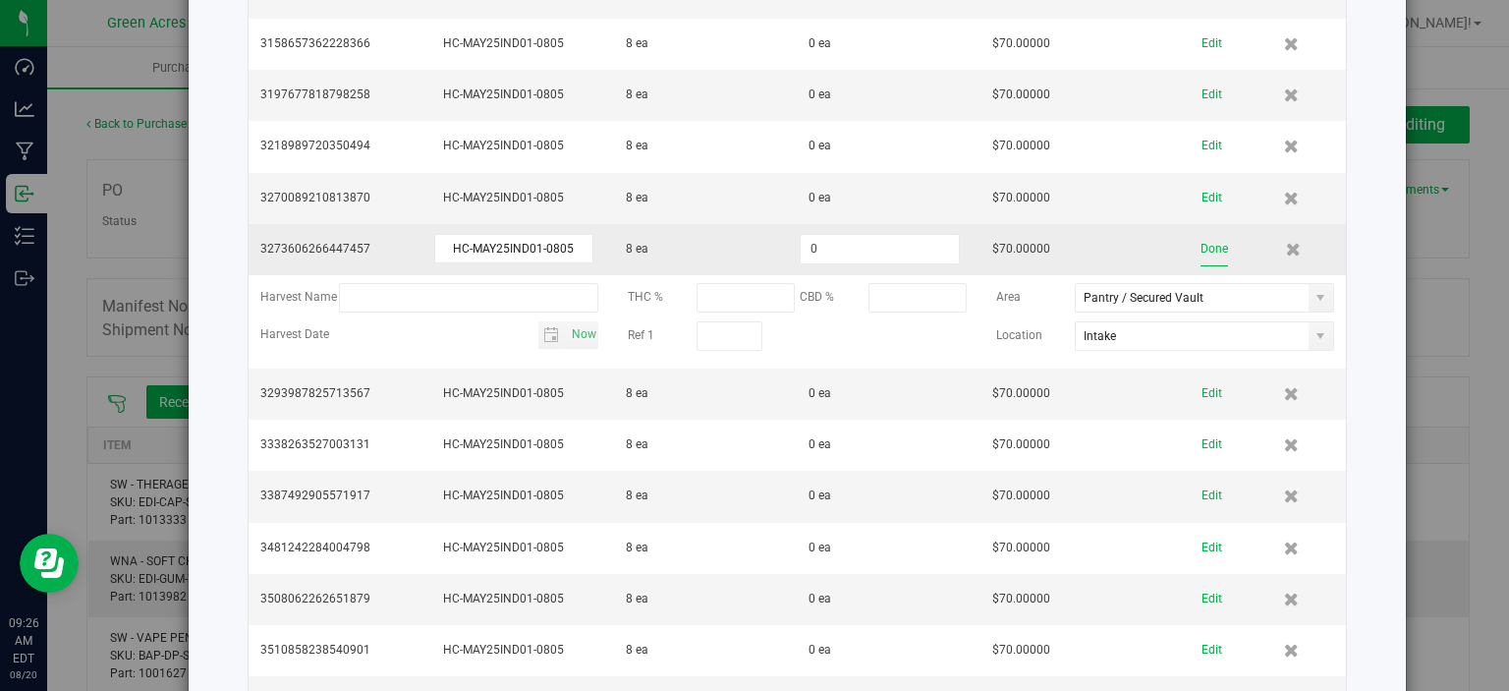
click at [1201, 232] on button "Done" at bounding box center [1215, 249] width 28 height 34
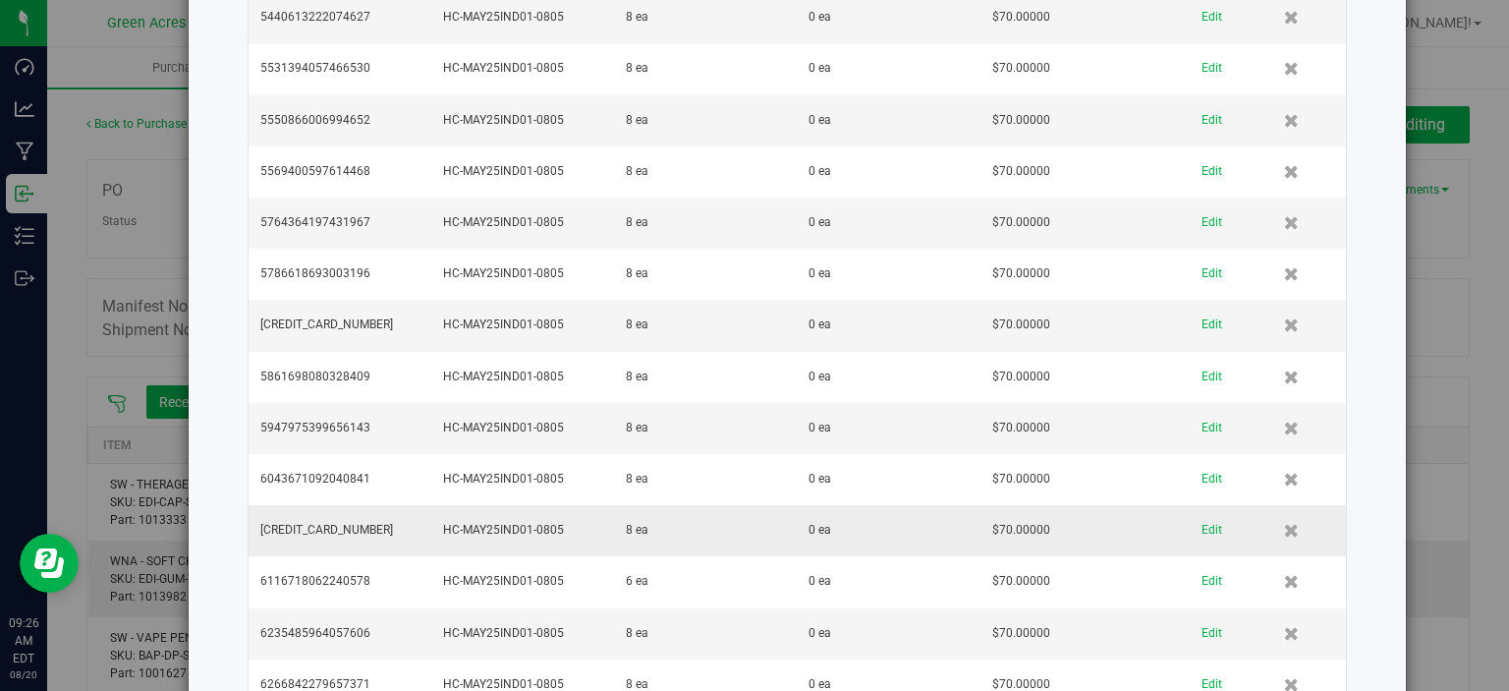
scroll to position [9875, 0]
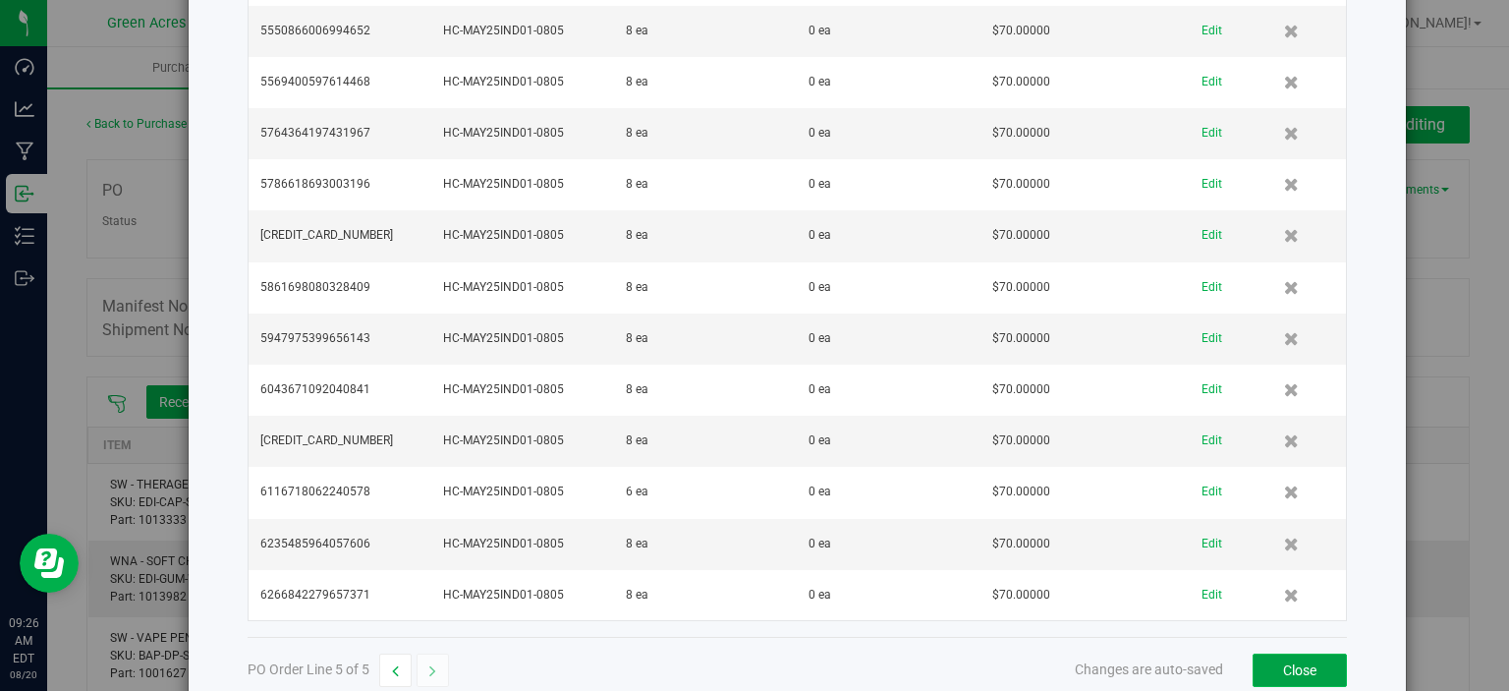
click at [1298, 653] on button "Close" at bounding box center [1300, 669] width 94 height 33
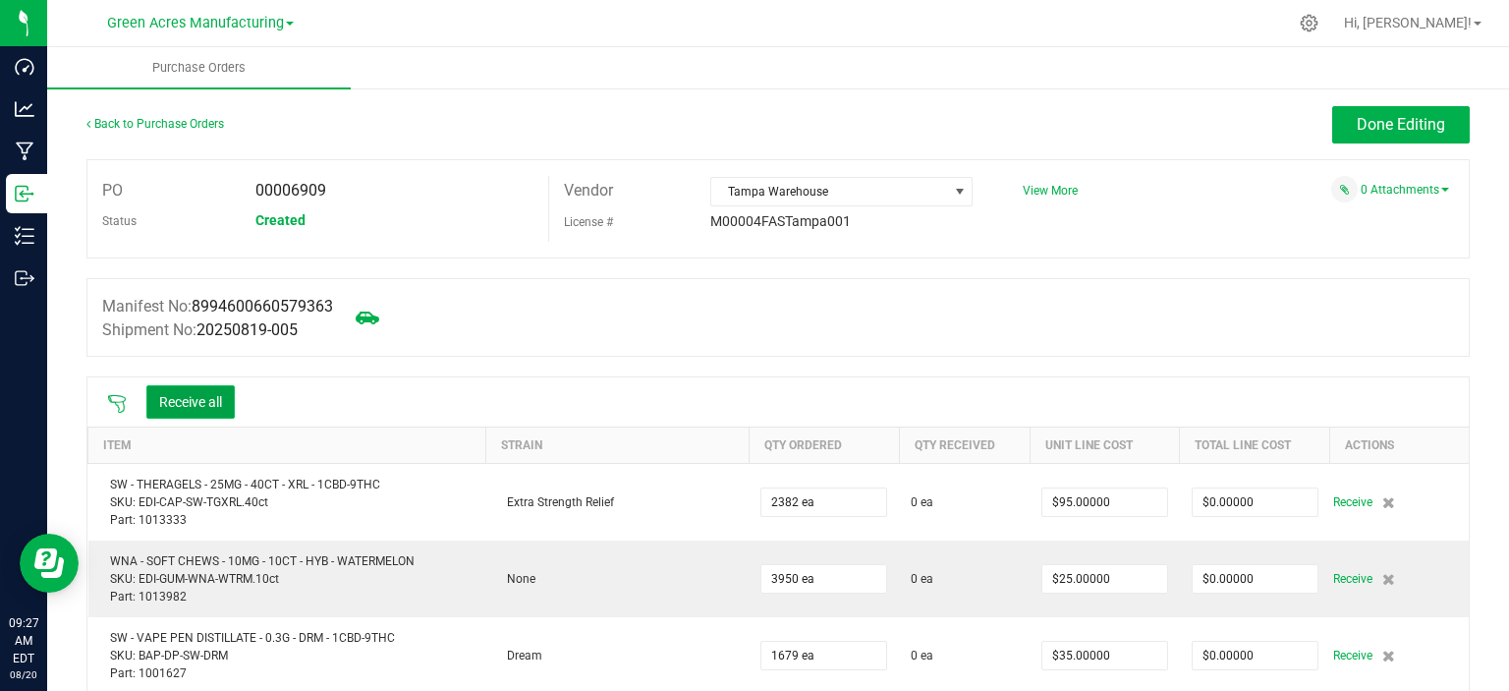
click at [226, 405] on button "Receive all" at bounding box center [190, 401] width 88 height 33
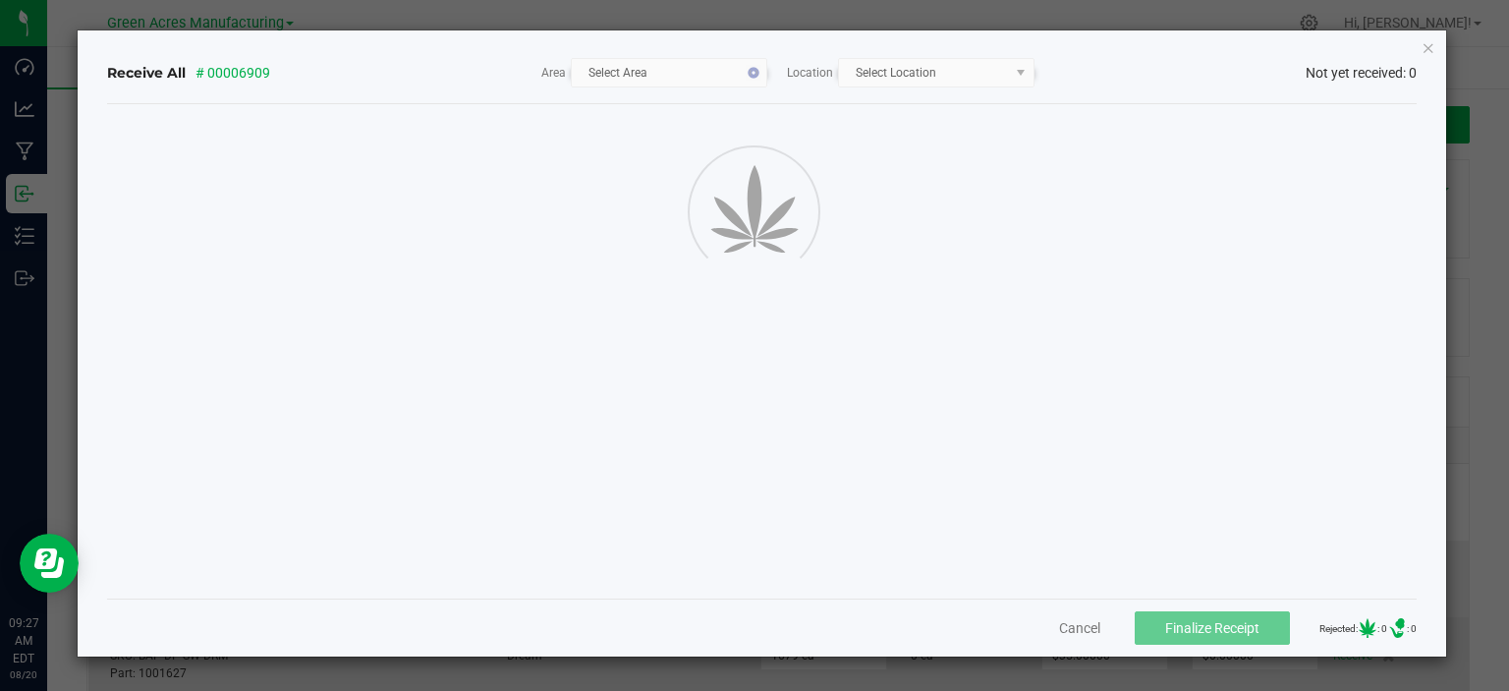
click at [1428, 43] on icon "Close" at bounding box center [1429, 47] width 14 height 24
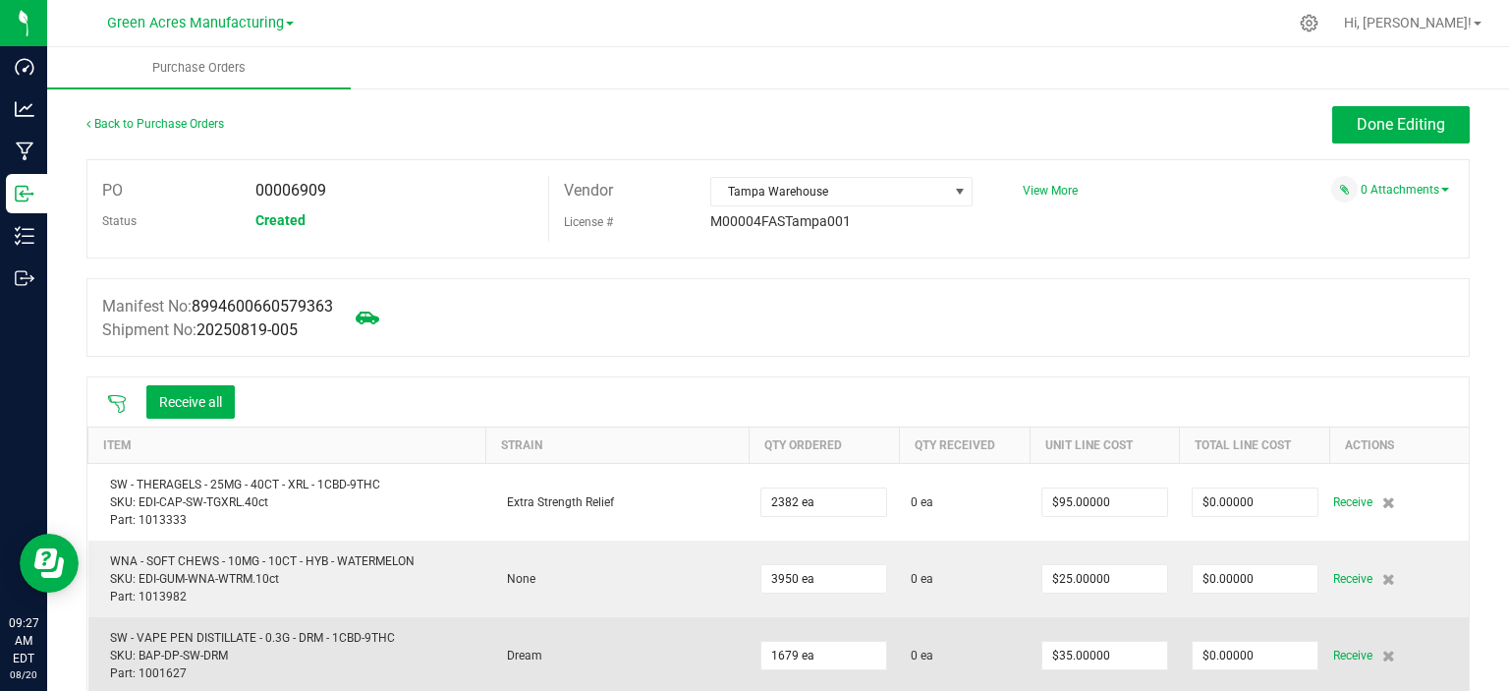
click at [1053, 629] on td "$35.00000" at bounding box center [1105, 655] width 150 height 77
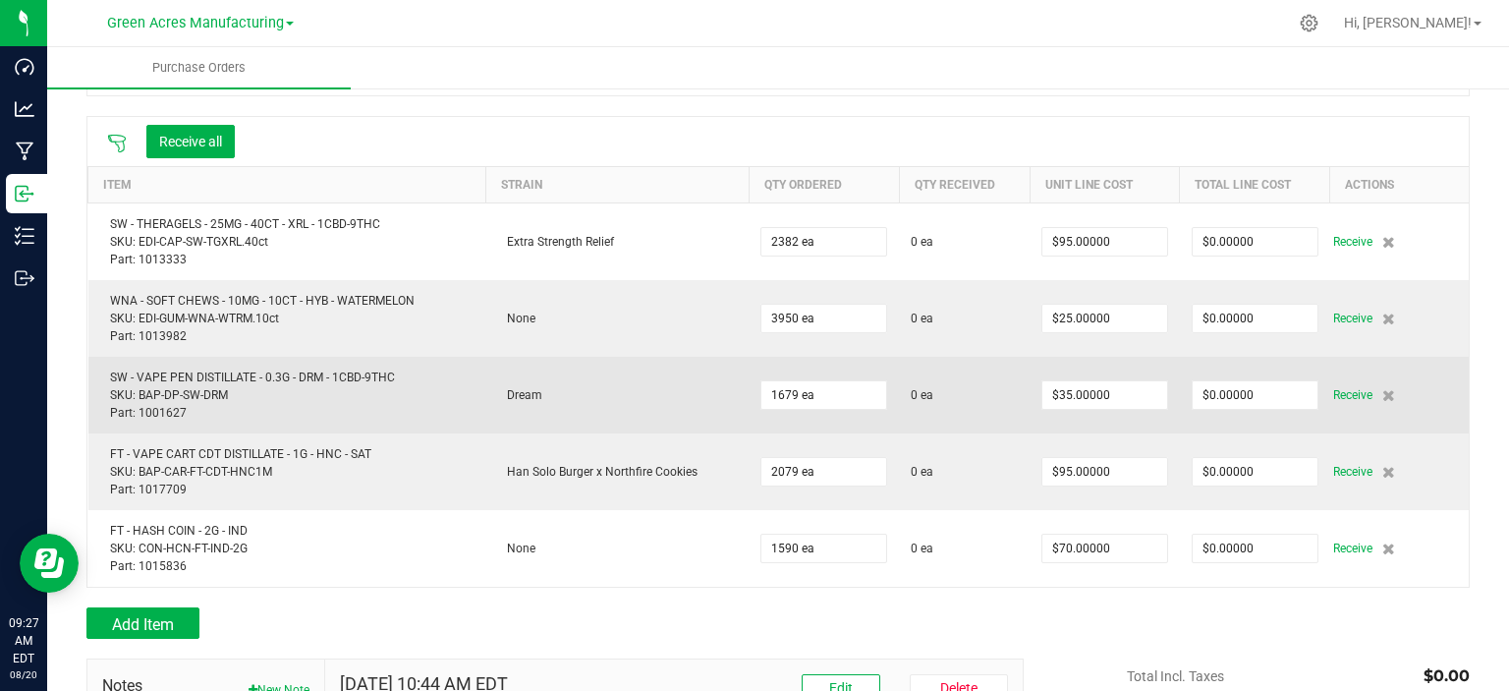
scroll to position [197, 0]
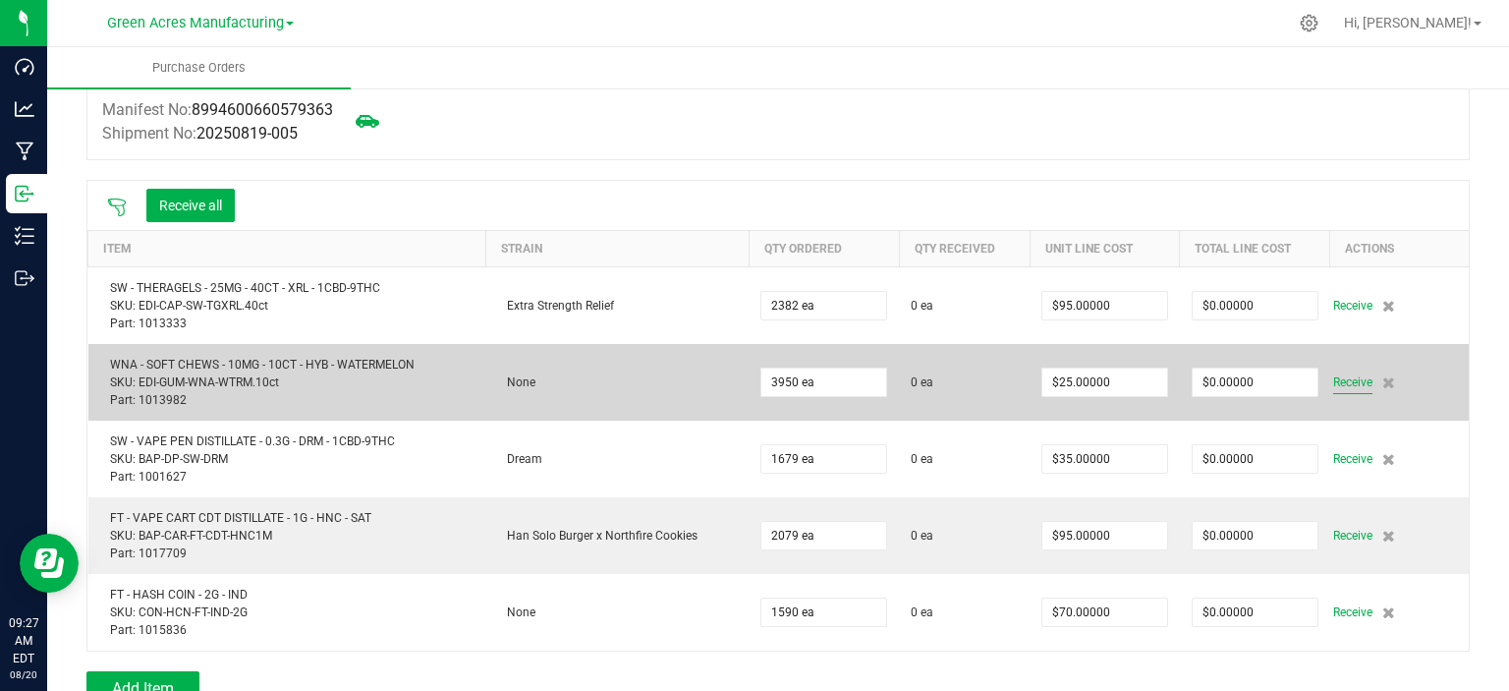
click at [1335, 386] on span "Receive" at bounding box center [1353, 382] width 39 height 24
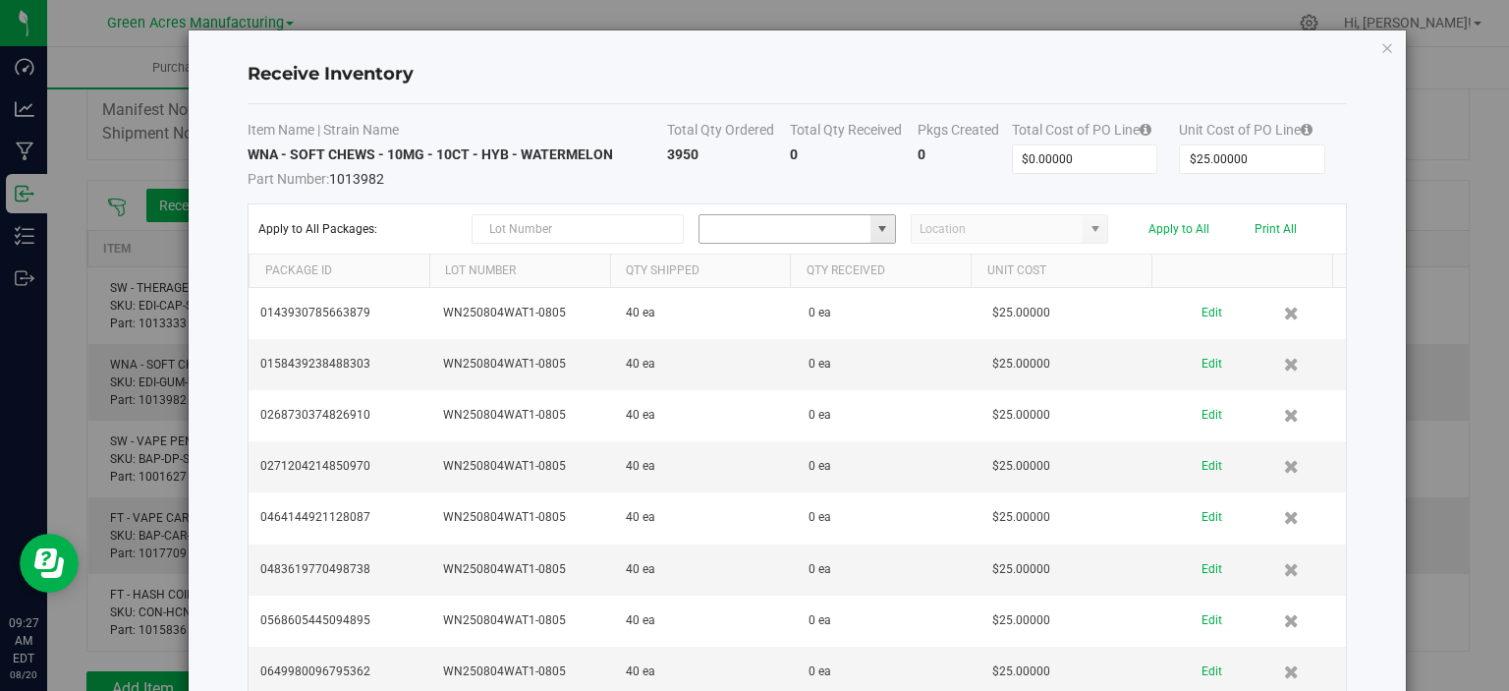
click at [711, 231] on input at bounding box center [785, 229] width 171 height 28
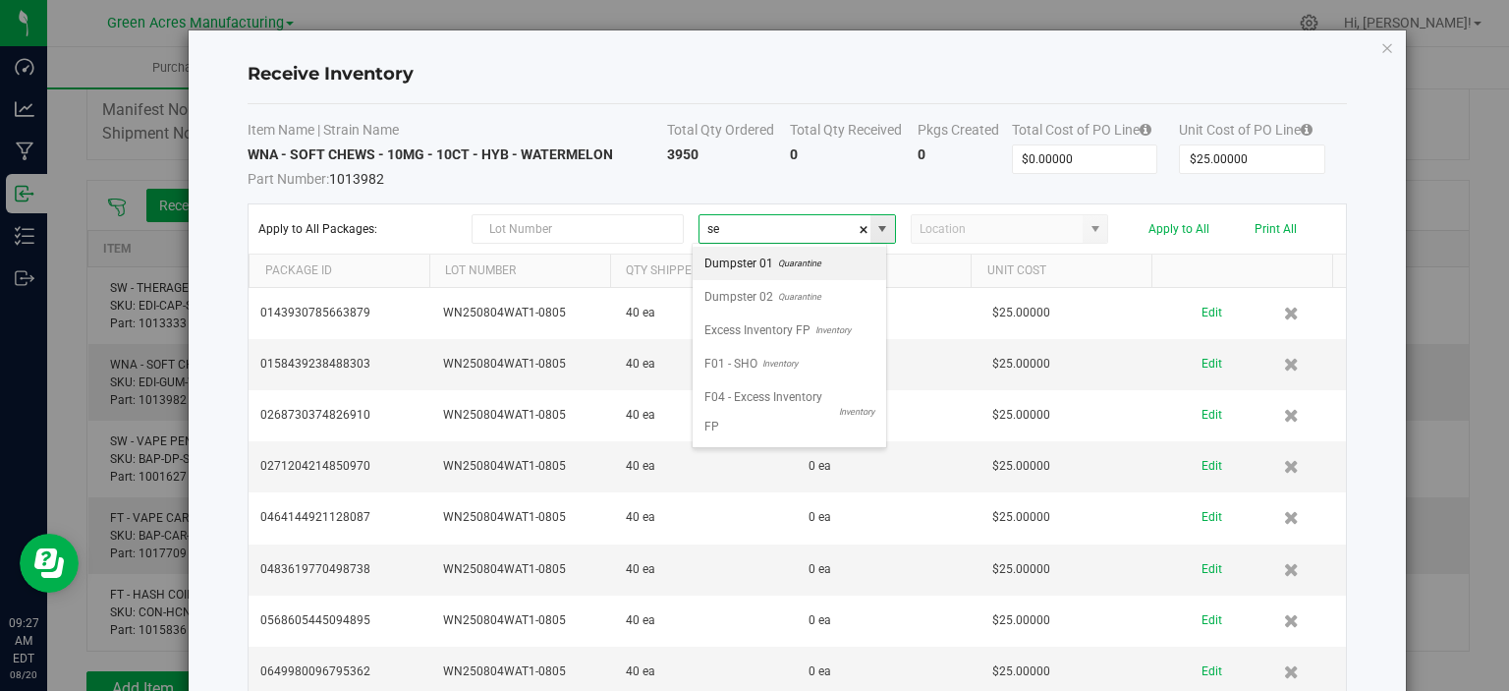
scroll to position [28, 196]
click at [735, 273] on span "Pantry / Secured Vault" at bounding box center [765, 263] width 120 height 29
type input "Pantry / Secured Vault"
click at [940, 233] on input at bounding box center [997, 229] width 171 height 28
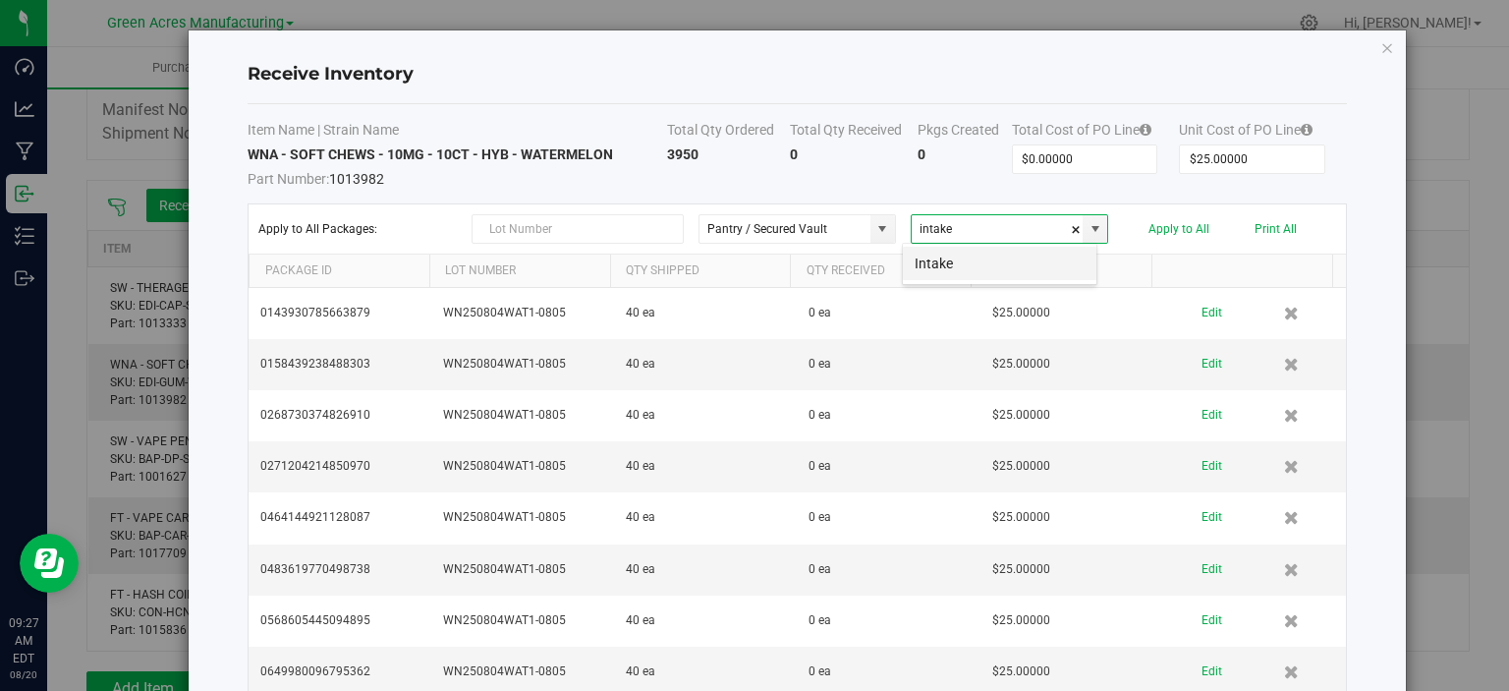
click at [967, 278] on li "Intake" at bounding box center [1000, 263] width 194 height 33
type input "Intake"
click at [1174, 224] on button "Apply to All" at bounding box center [1179, 229] width 61 height 14
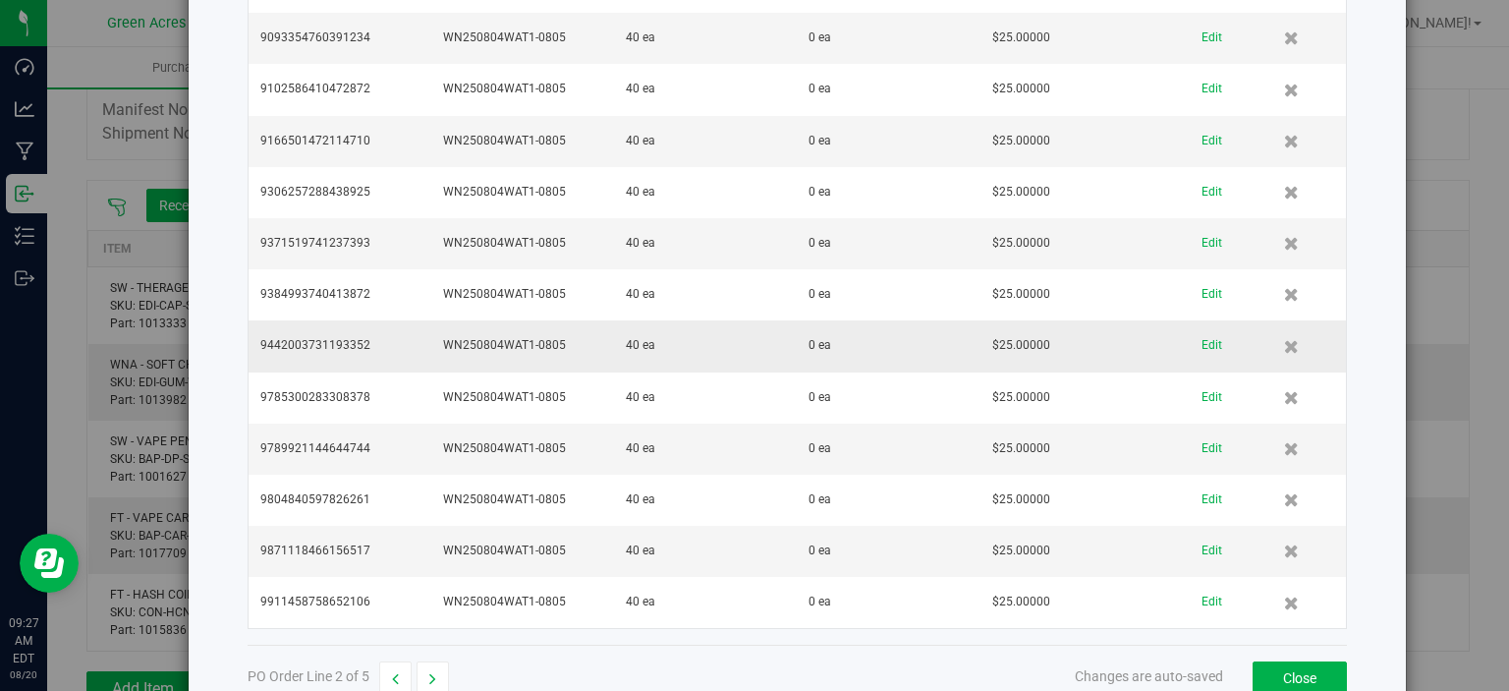
scroll to position [4765, 0]
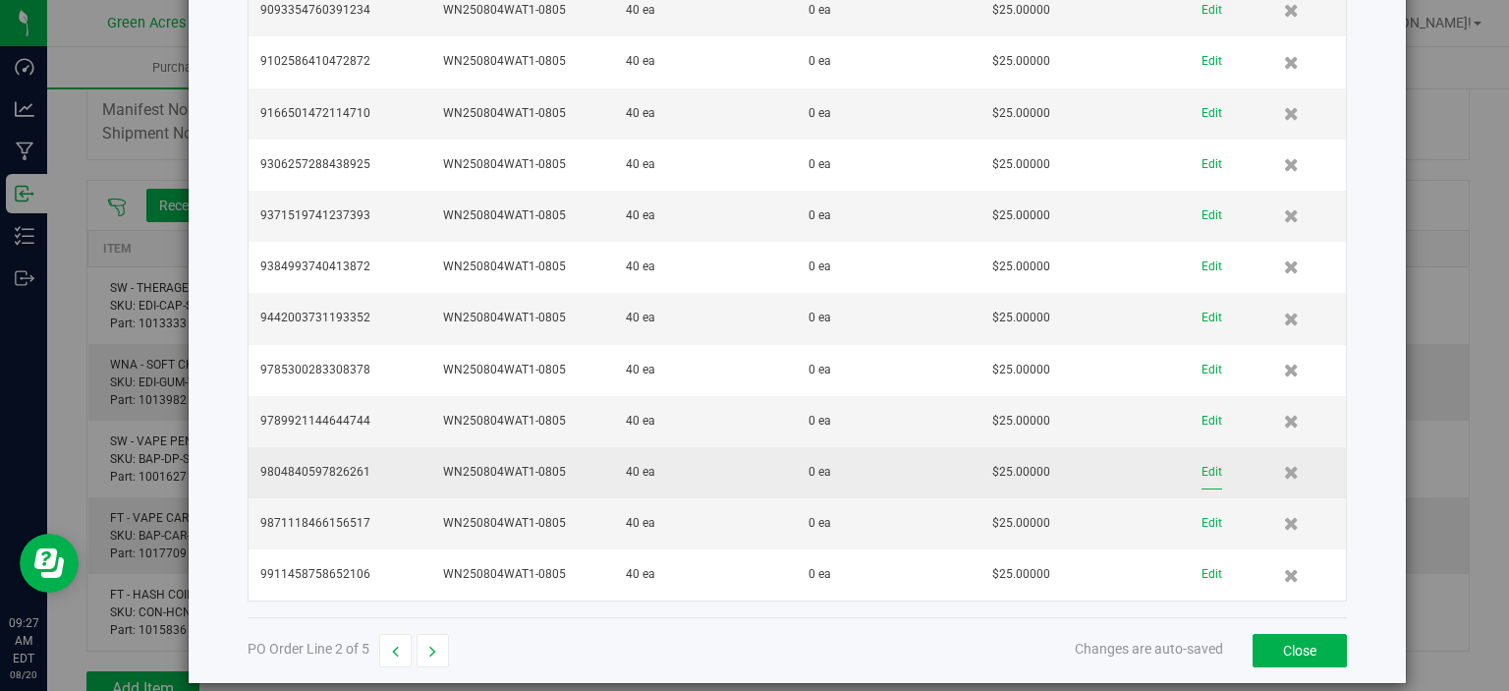
click at [1202, 455] on button "Edit" at bounding box center [1212, 472] width 21 height 34
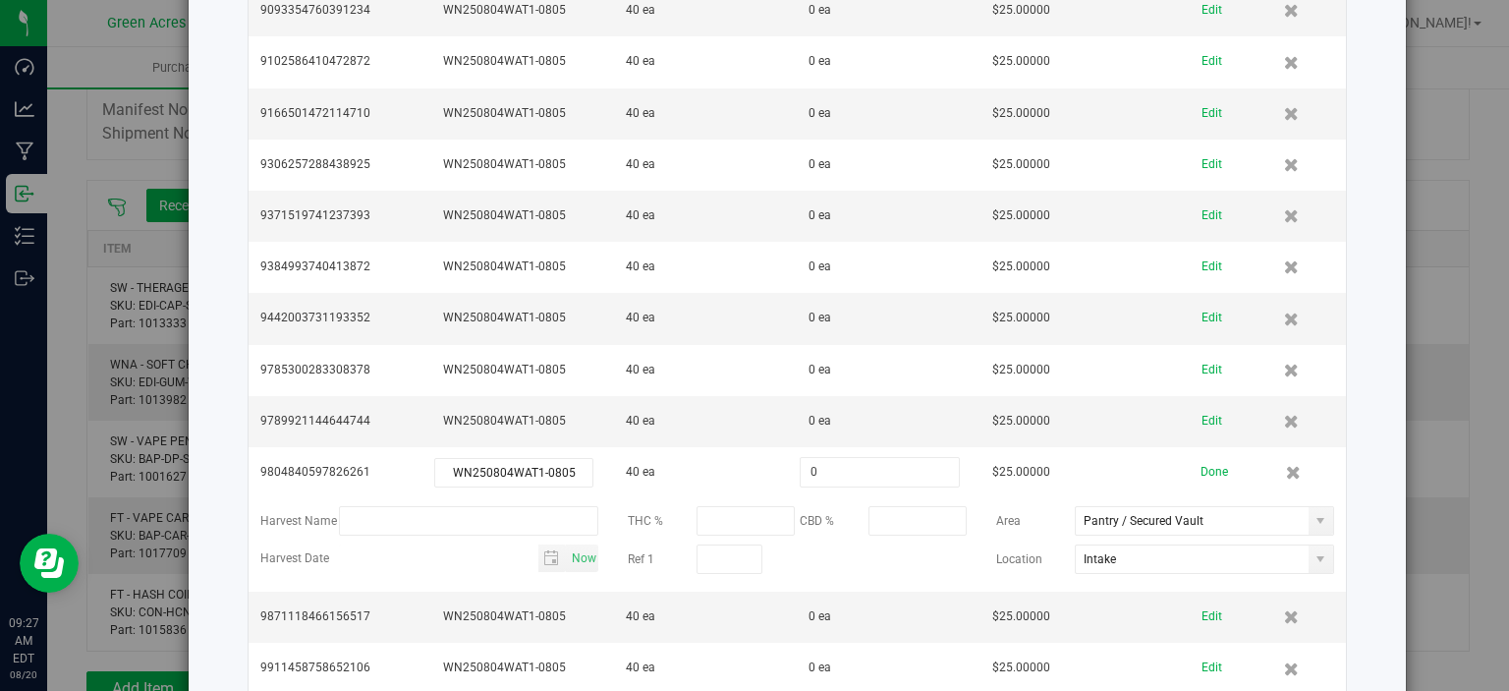
click at [1201, 455] on button "Done" at bounding box center [1215, 472] width 28 height 34
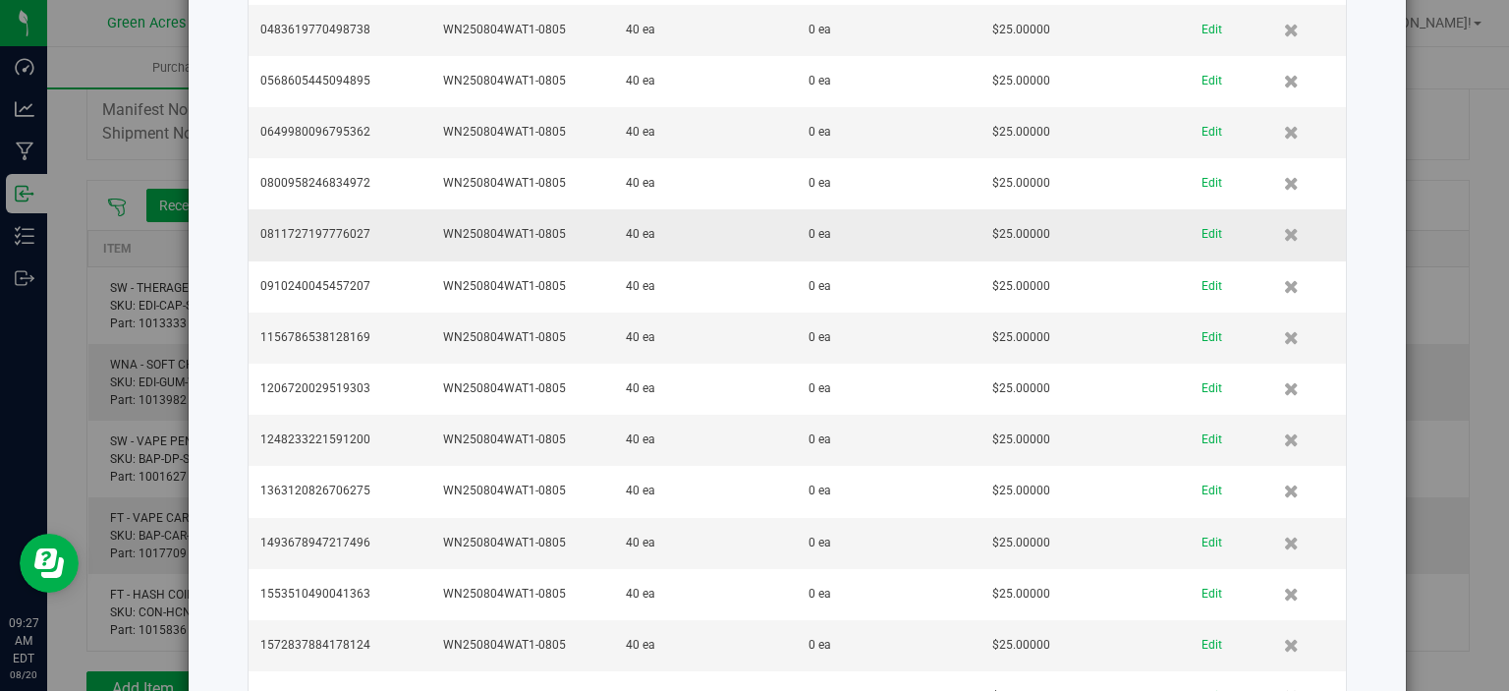
scroll to position [0, 0]
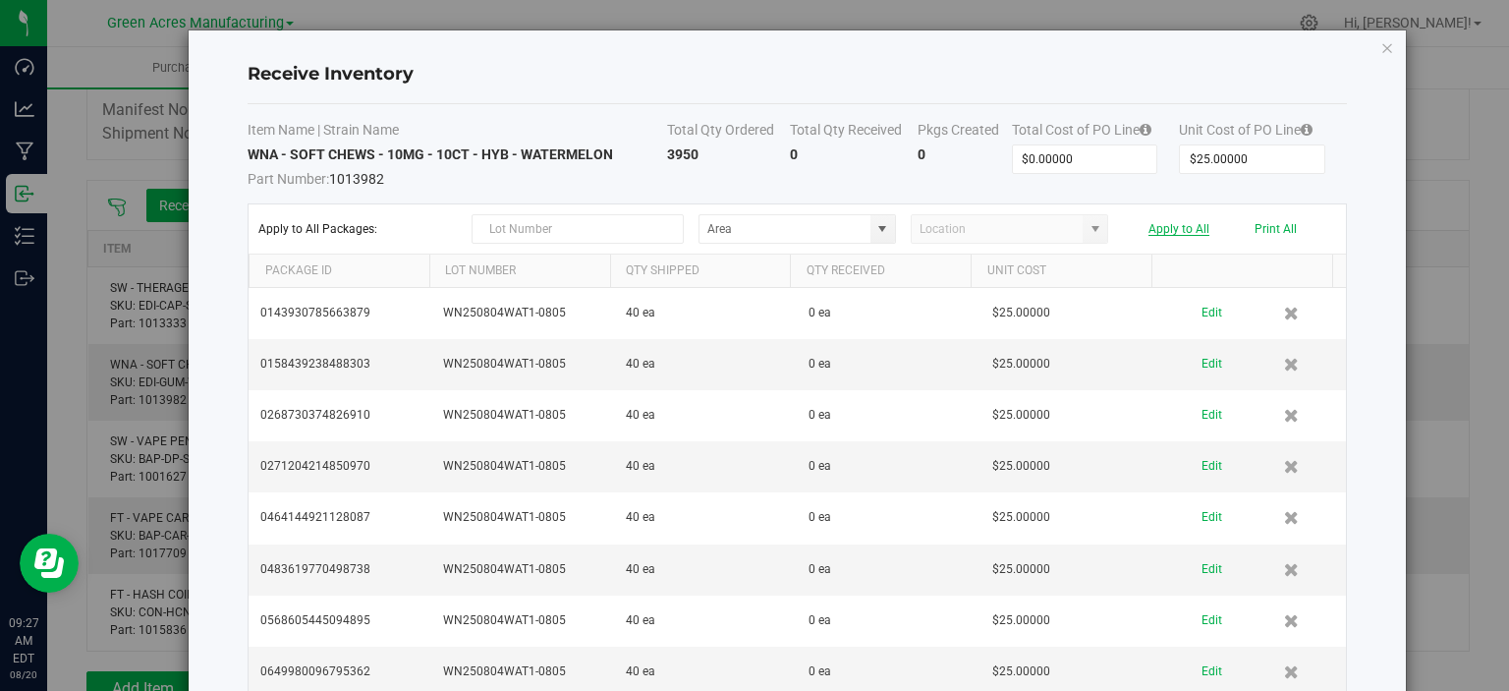
click at [1181, 228] on button "Apply to All" at bounding box center [1179, 229] width 61 height 14
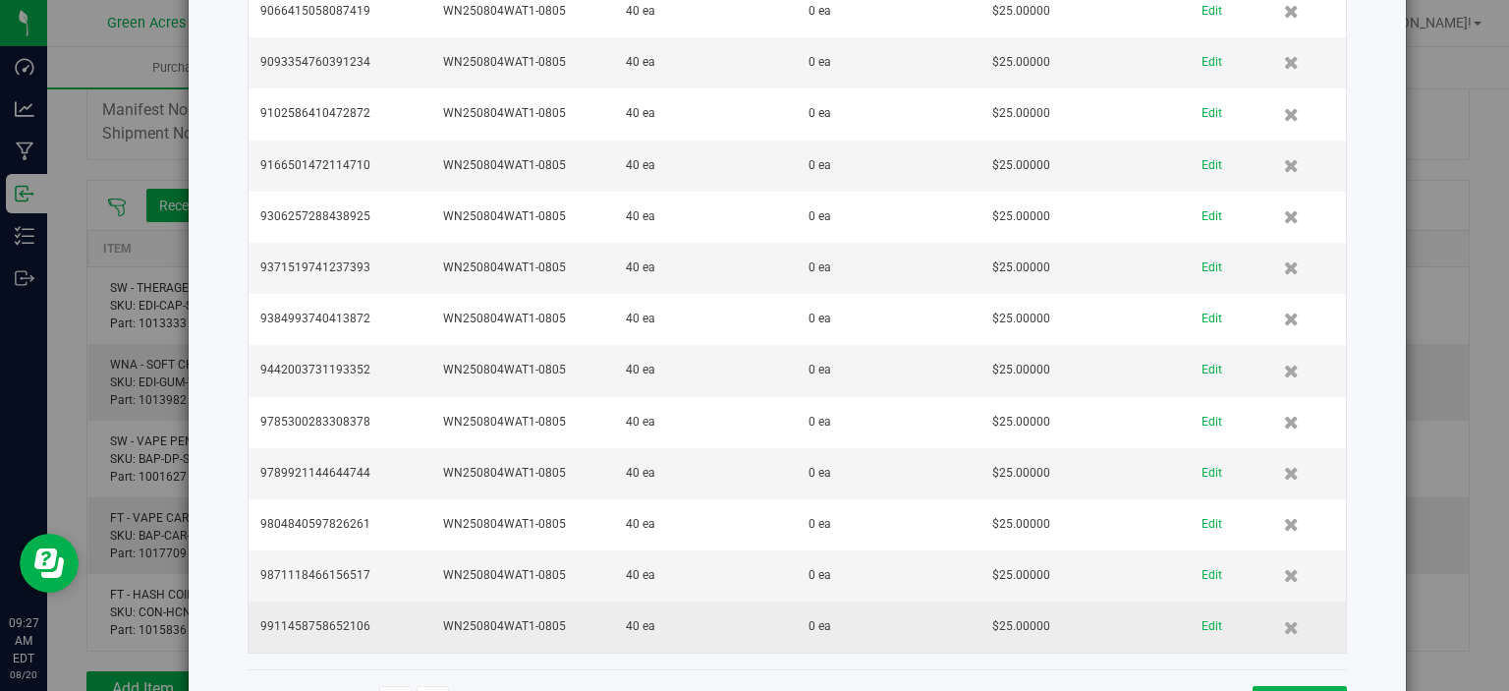
scroll to position [4765, 0]
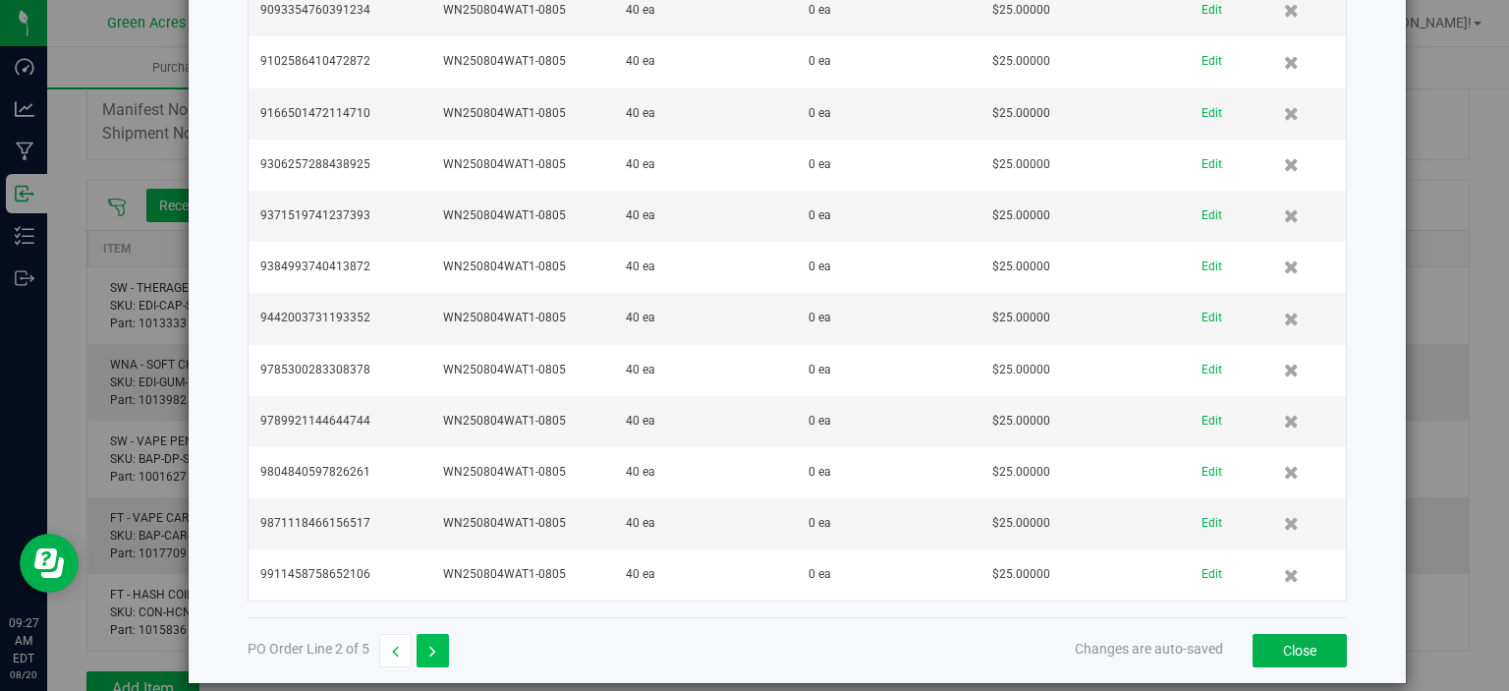
click at [444, 634] on button "button" at bounding box center [433, 650] width 32 height 33
type input "$35.00000"
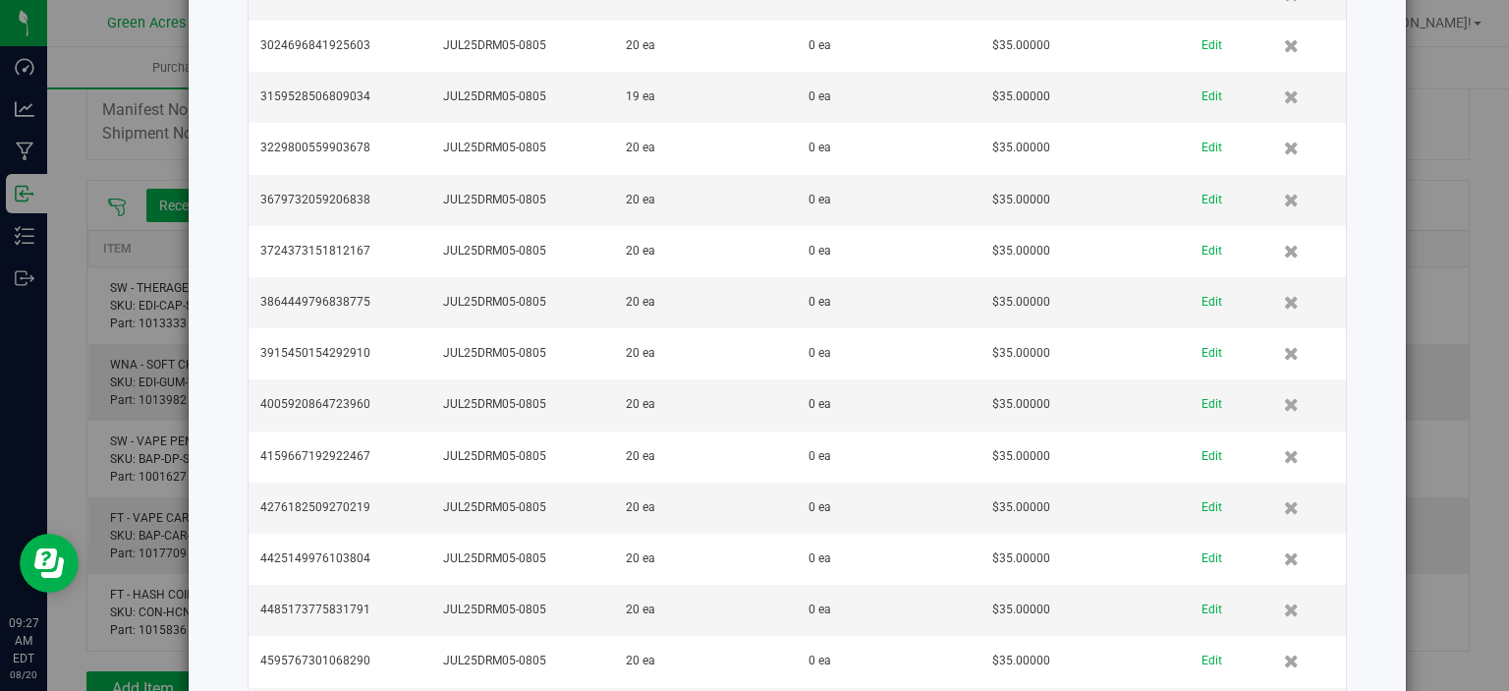
scroll to position [0, 0]
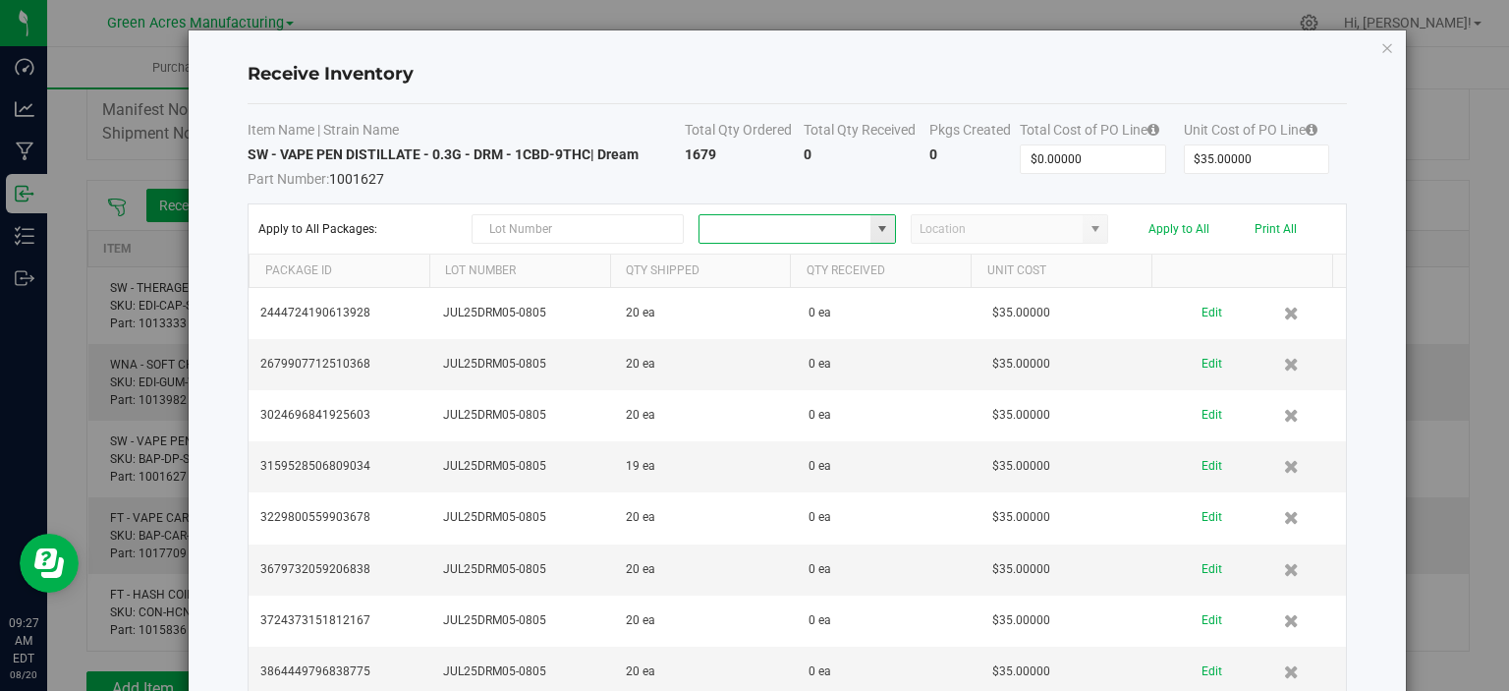
click at [757, 233] on input at bounding box center [785, 229] width 171 height 28
click at [740, 265] on span "Pantry / Secured Vault" at bounding box center [765, 263] width 120 height 29
type input "Pantry / Secured Vault"
click at [946, 228] on input at bounding box center [997, 229] width 171 height 28
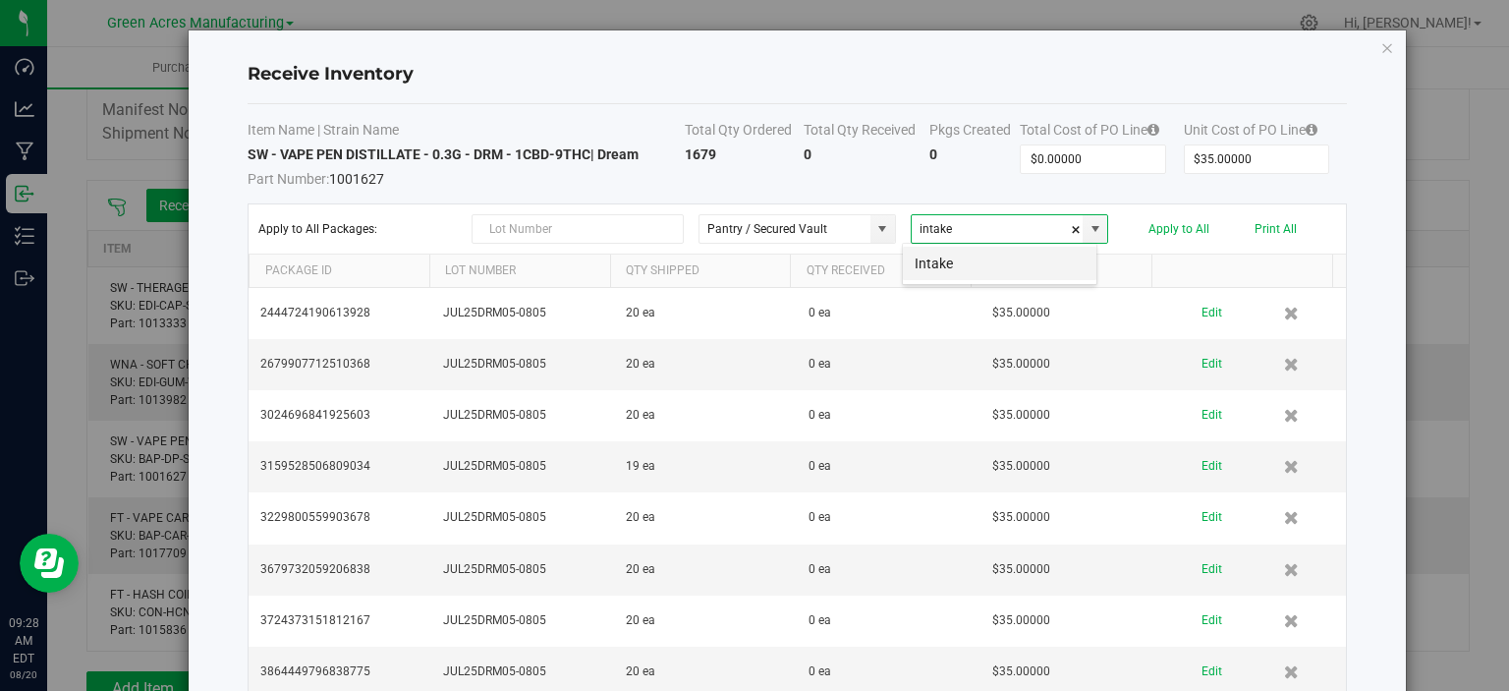
click at [952, 247] on li "Intake" at bounding box center [1000, 263] width 194 height 33
type input "Intake"
click at [1173, 222] on button "Apply to All" at bounding box center [1179, 229] width 61 height 14
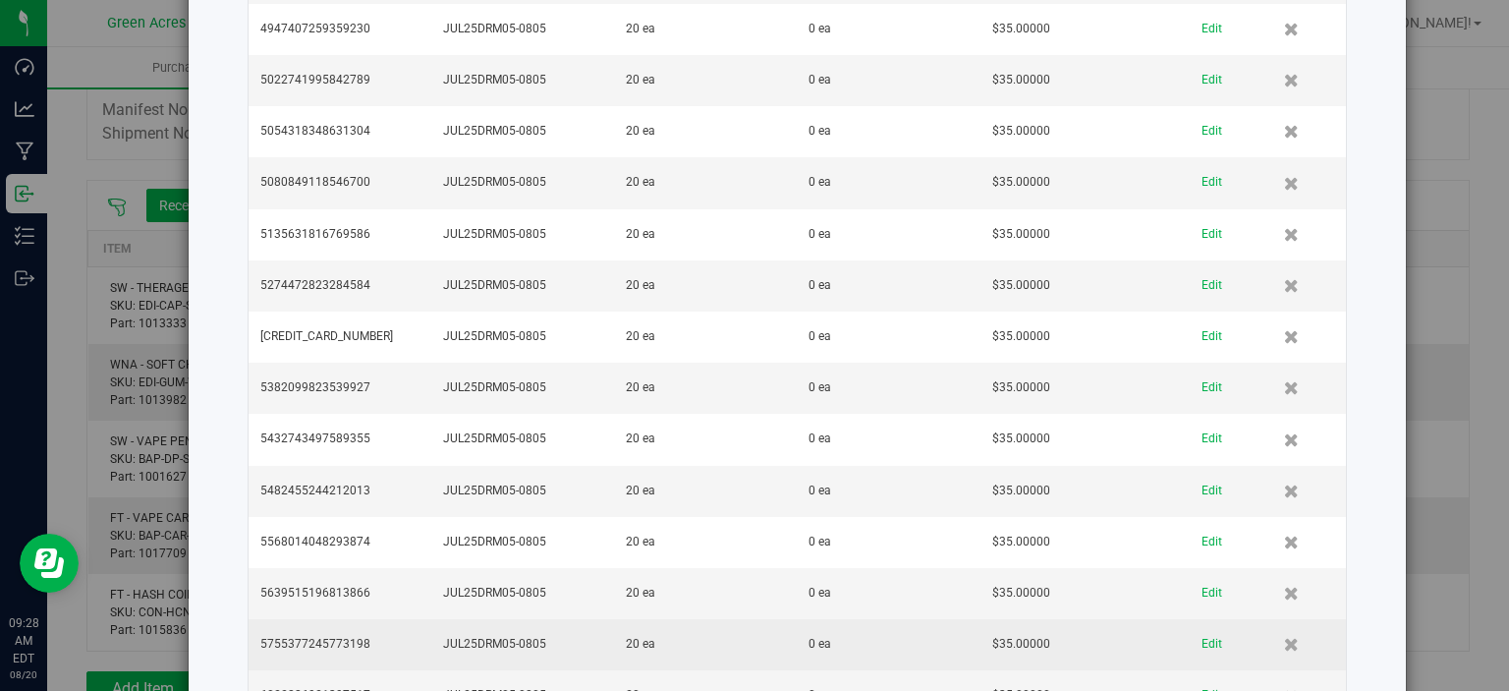
scroll to position [1376, 0]
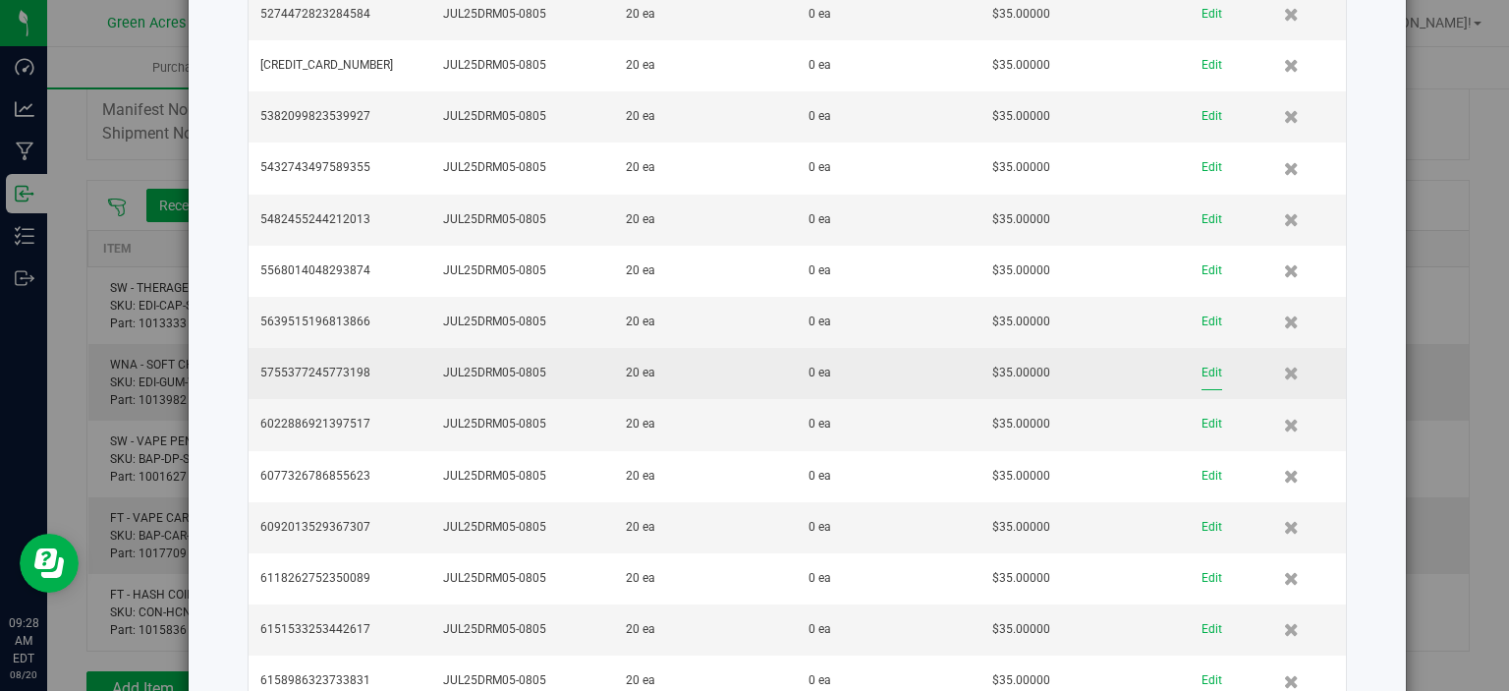
click at [1202, 360] on button "Edit" at bounding box center [1212, 373] width 21 height 34
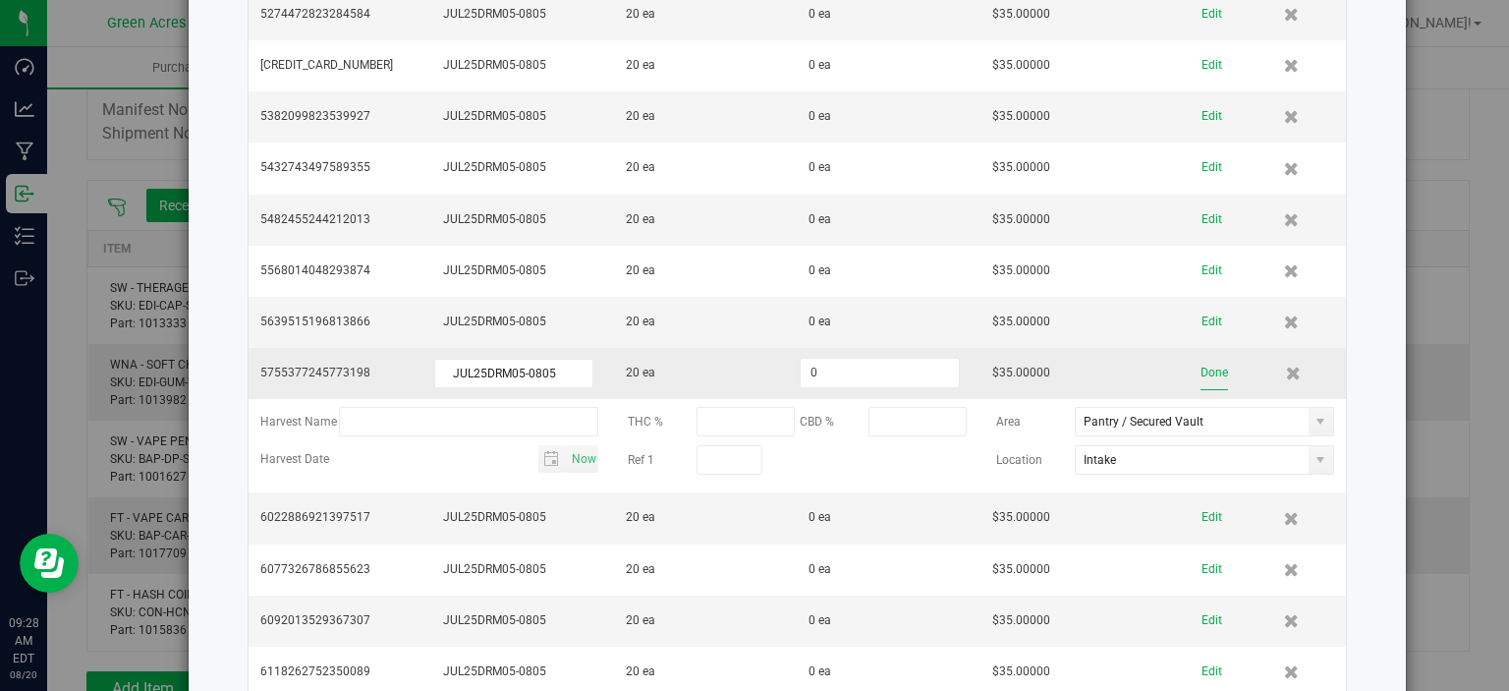
click at [1201, 369] on button "Done" at bounding box center [1215, 373] width 28 height 34
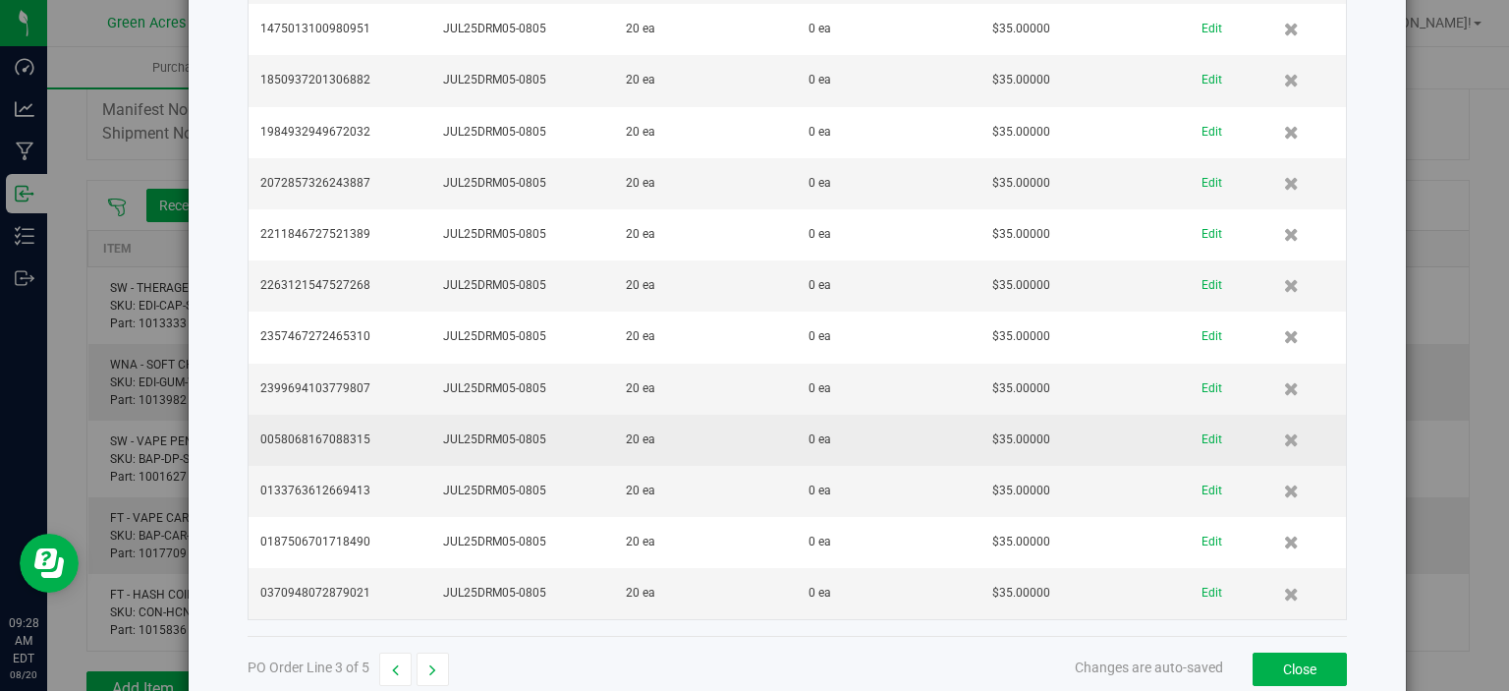
scroll to position [3999, 0]
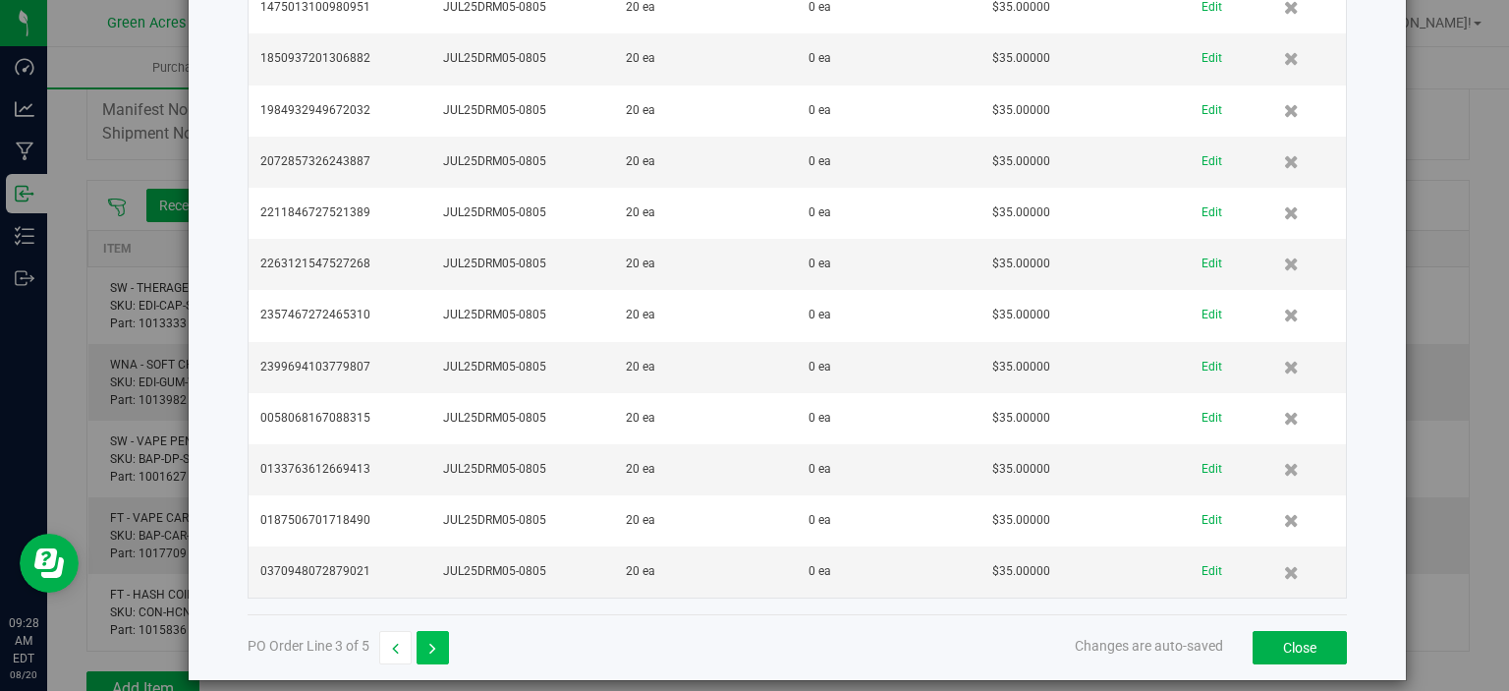
click at [429, 642] on icon "button" at bounding box center [432, 649] width 7 height 14
type input "$95.00000"
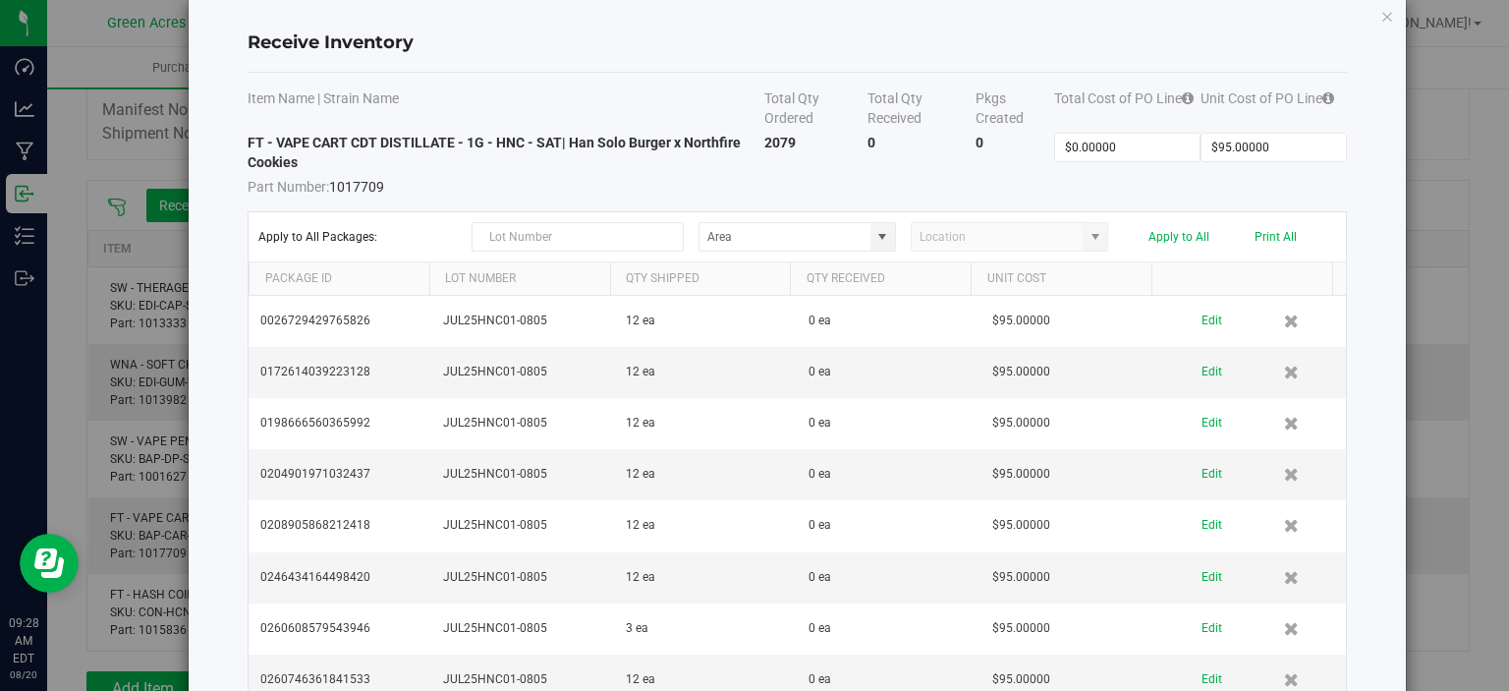
scroll to position [0, 0]
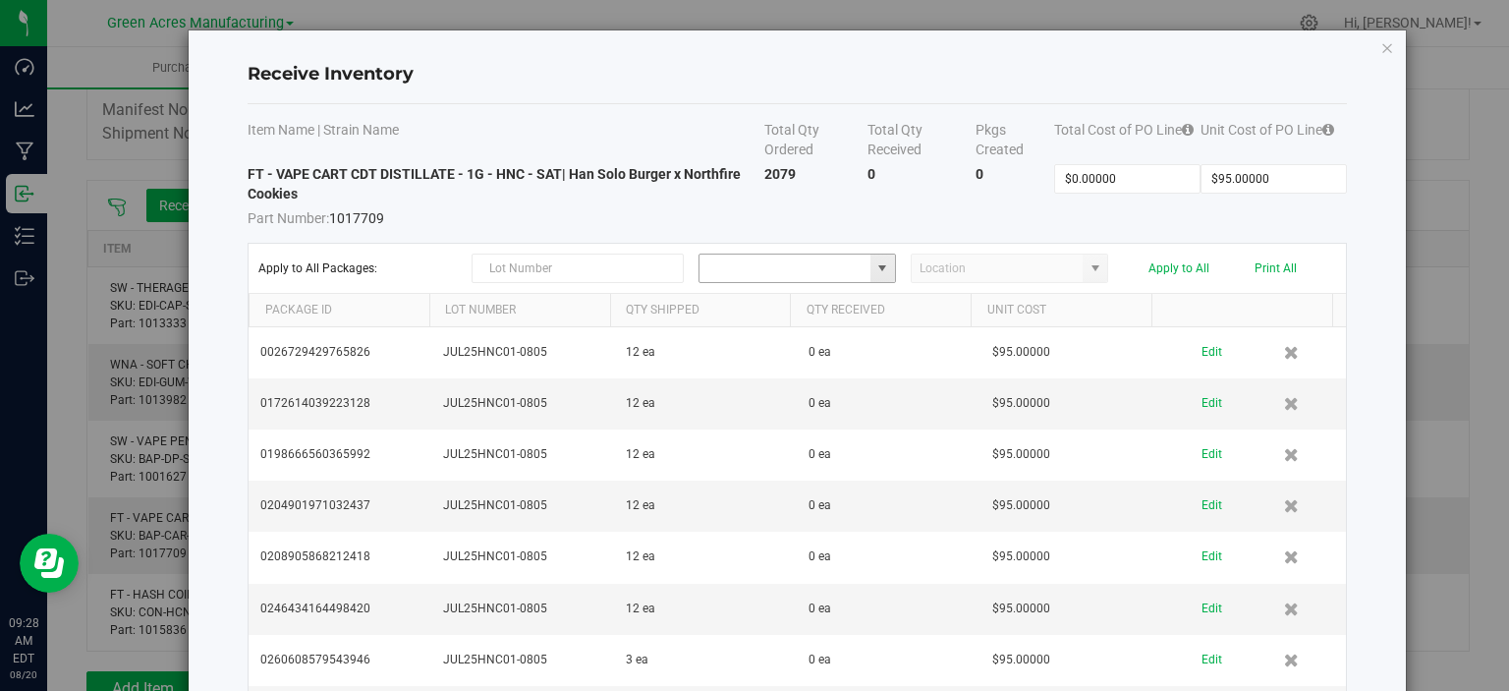
click at [774, 269] on input at bounding box center [785, 269] width 171 height 28
click at [769, 302] on span "Pantry / Secured Vault" at bounding box center [765, 302] width 120 height 29
type input "Pantry / Secured Vault"
click at [966, 261] on input at bounding box center [997, 269] width 171 height 28
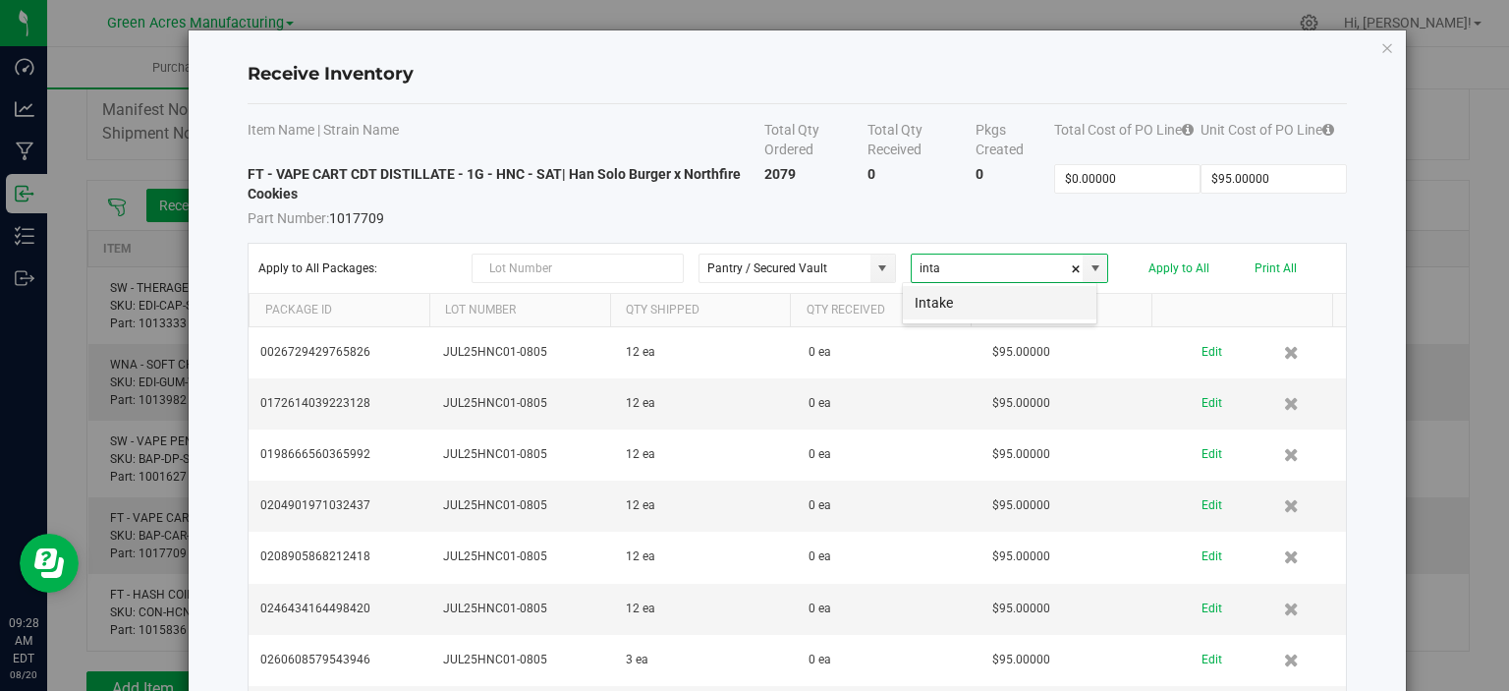
click at [933, 311] on li "Intake" at bounding box center [1000, 302] width 194 height 33
type input "Intake"
click at [1195, 266] on button "Apply to All" at bounding box center [1179, 268] width 61 height 14
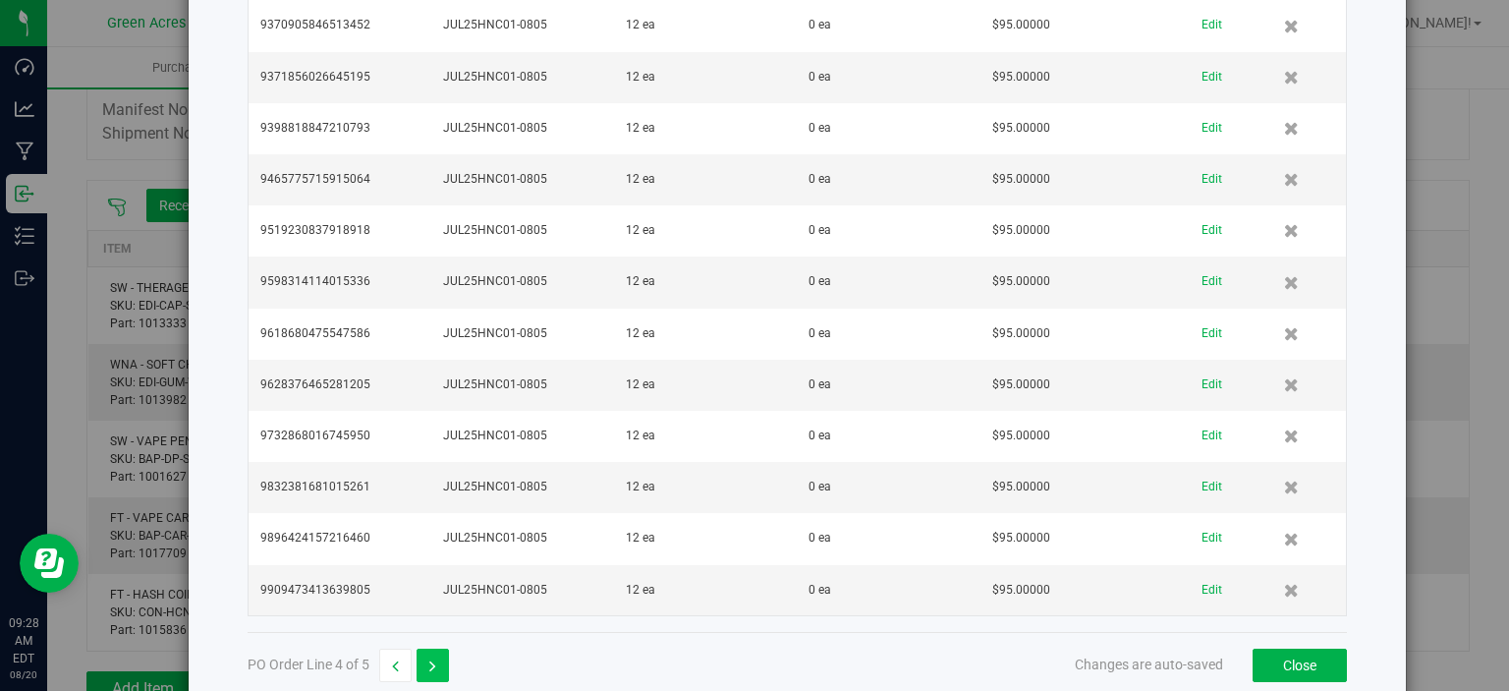
click at [434, 649] on button "button" at bounding box center [433, 665] width 32 height 33
type input "$70.00000"
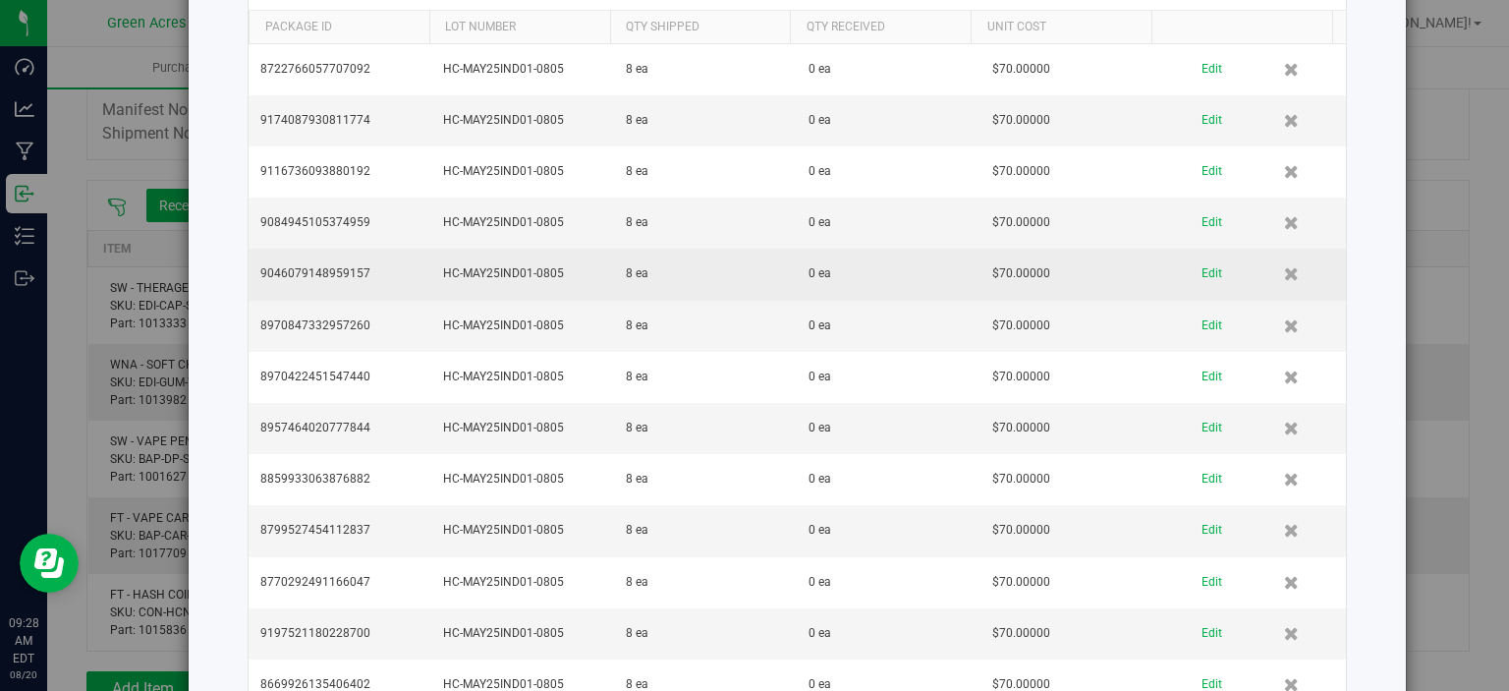
scroll to position [0, 0]
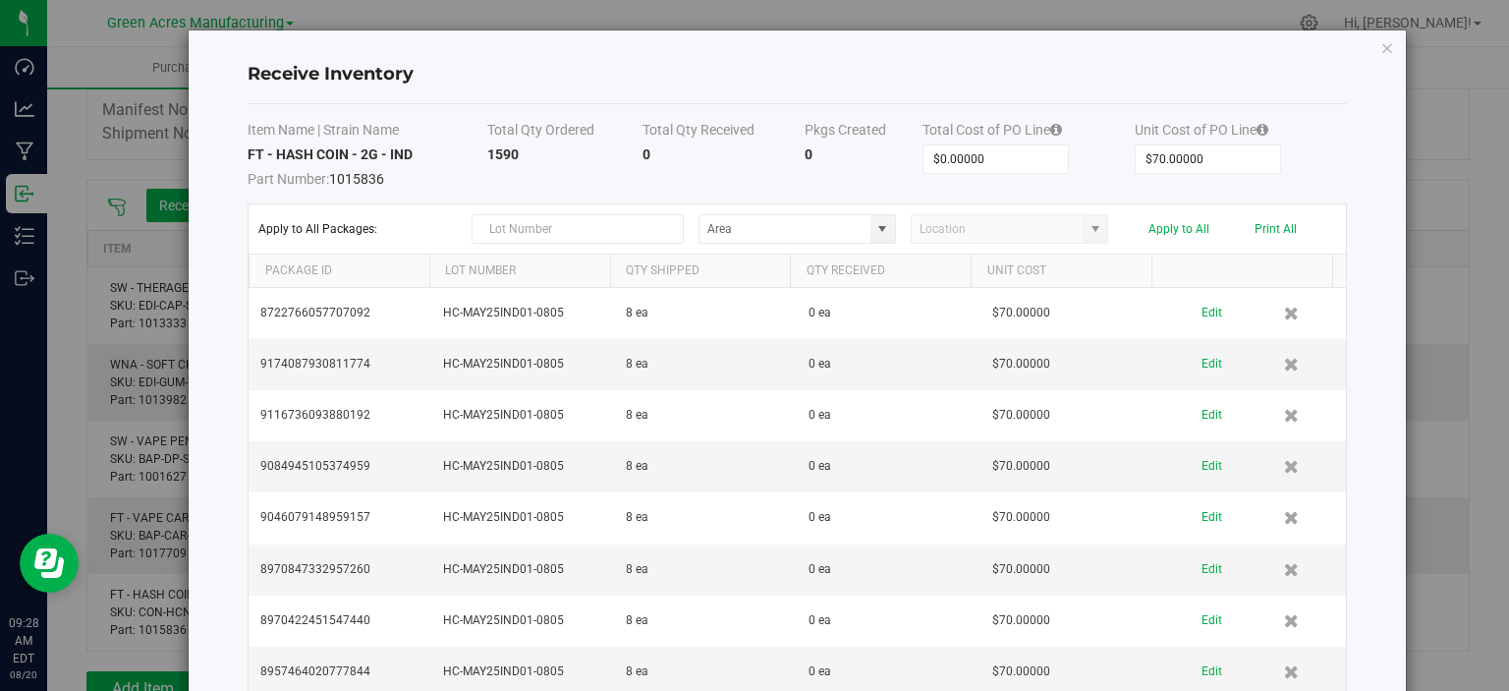
click at [741, 247] on kendo-grid-toolbar "Apply to All Packages: Apply to All Print All" at bounding box center [798, 229] width 1098 height 50
click at [818, 229] on input at bounding box center [785, 229] width 171 height 28
click at [767, 257] on span "Pantry / Secured Vault" at bounding box center [765, 263] width 120 height 29
type input "Pantry / Secured Vault"
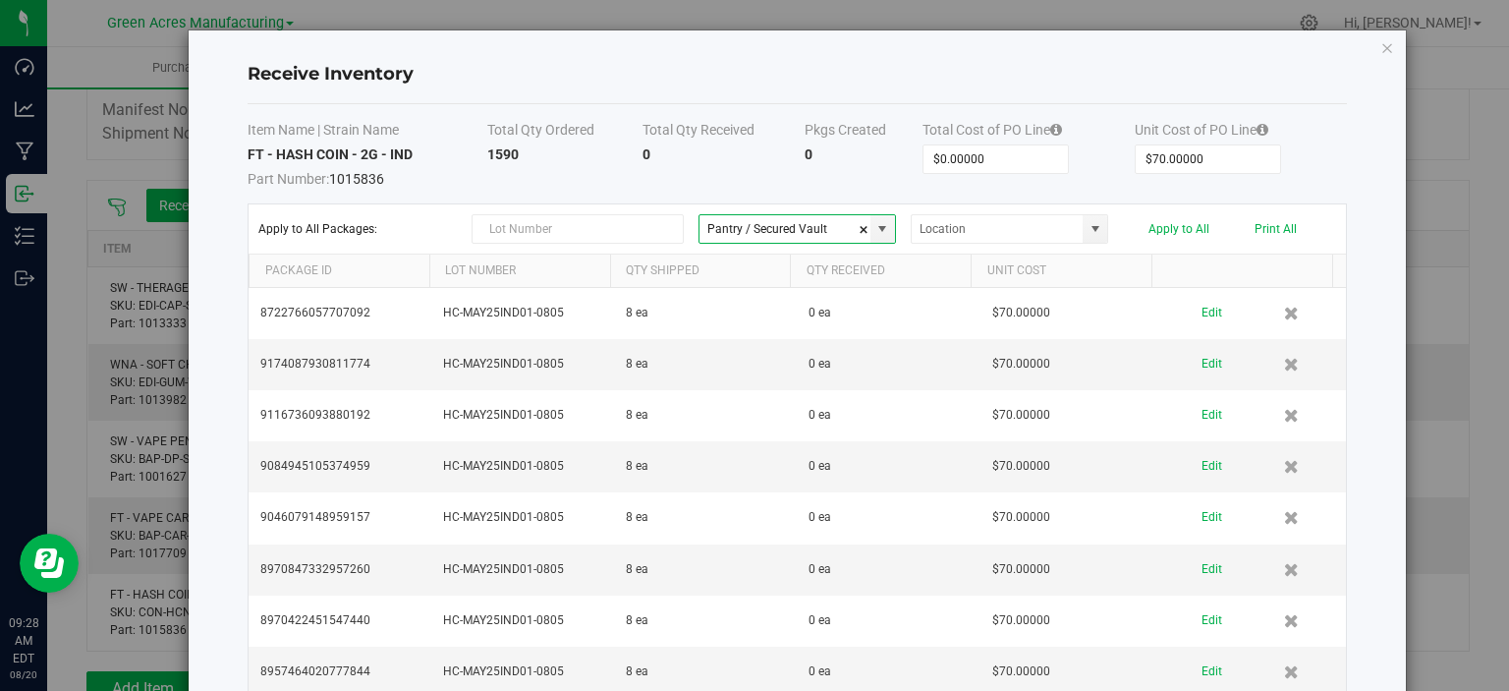
click at [991, 247] on kendo-grid-toolbar "Apply to All Packages: Pantry / Secured Vault Apply to All Print All" at bounding box center [798, 229] width 1098 height 50
click at [986, 234] on input at bounding box center [997, 229] width 171 height 28
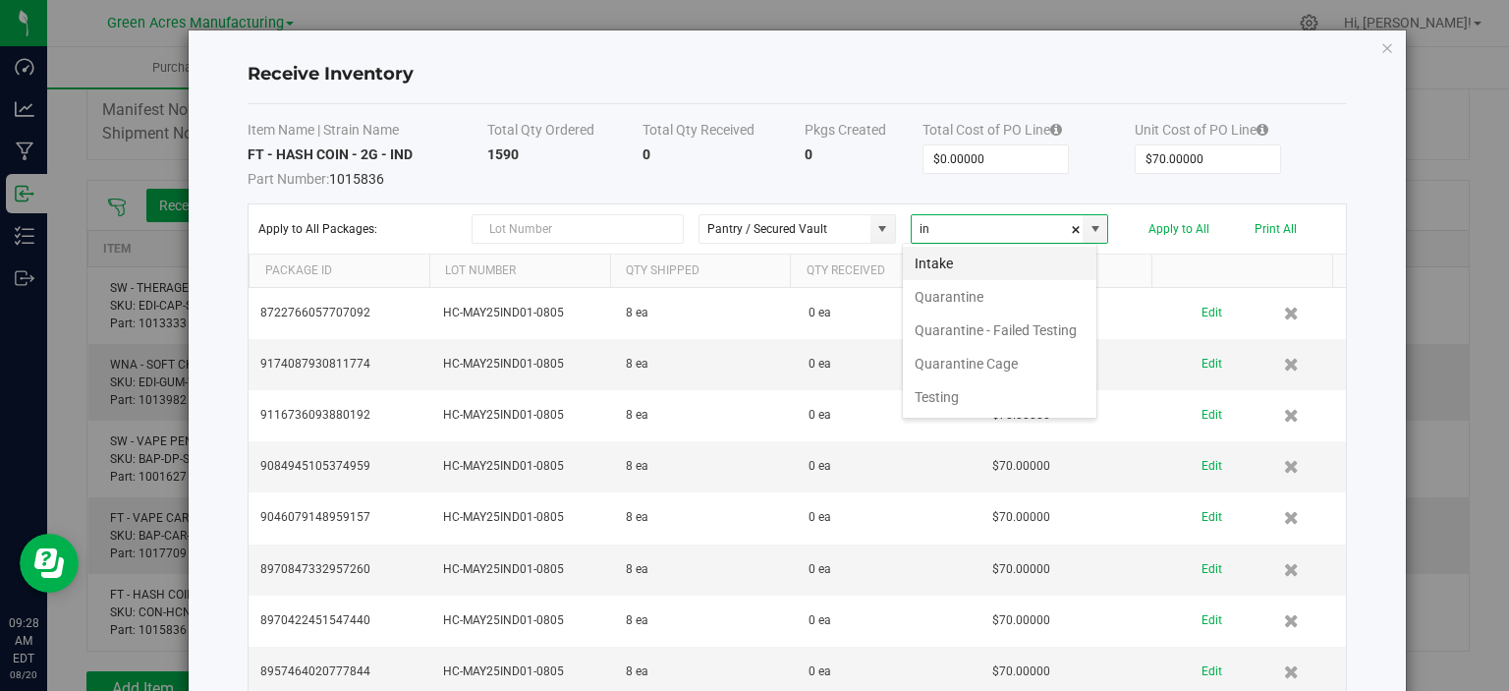
click at [962, 266] on li "Intake" at bounding box center [1000, 263] width 194 height 33
type input "Intake"
click at [1172, 227] on button "Apply to All" at bounding box center [1179, 229] width 61 height 14
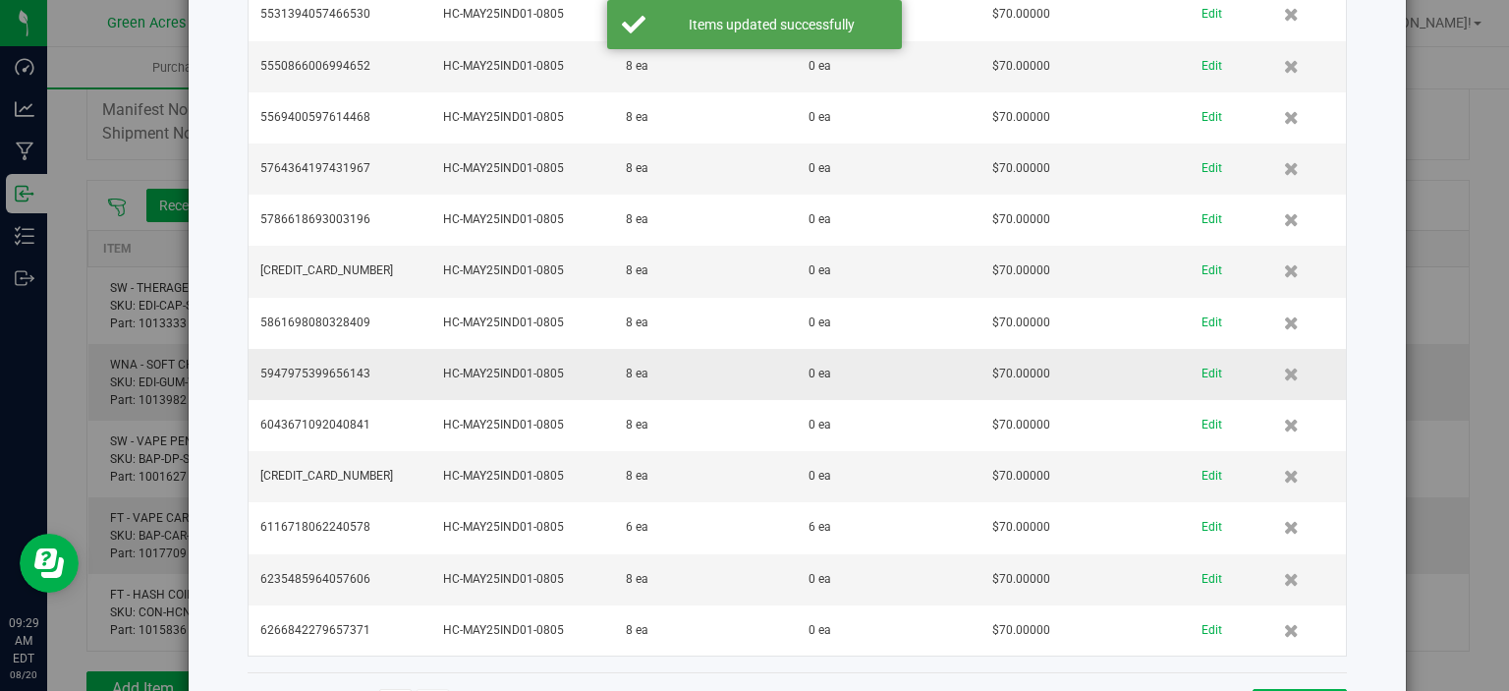
scroll to position [9875, 0]
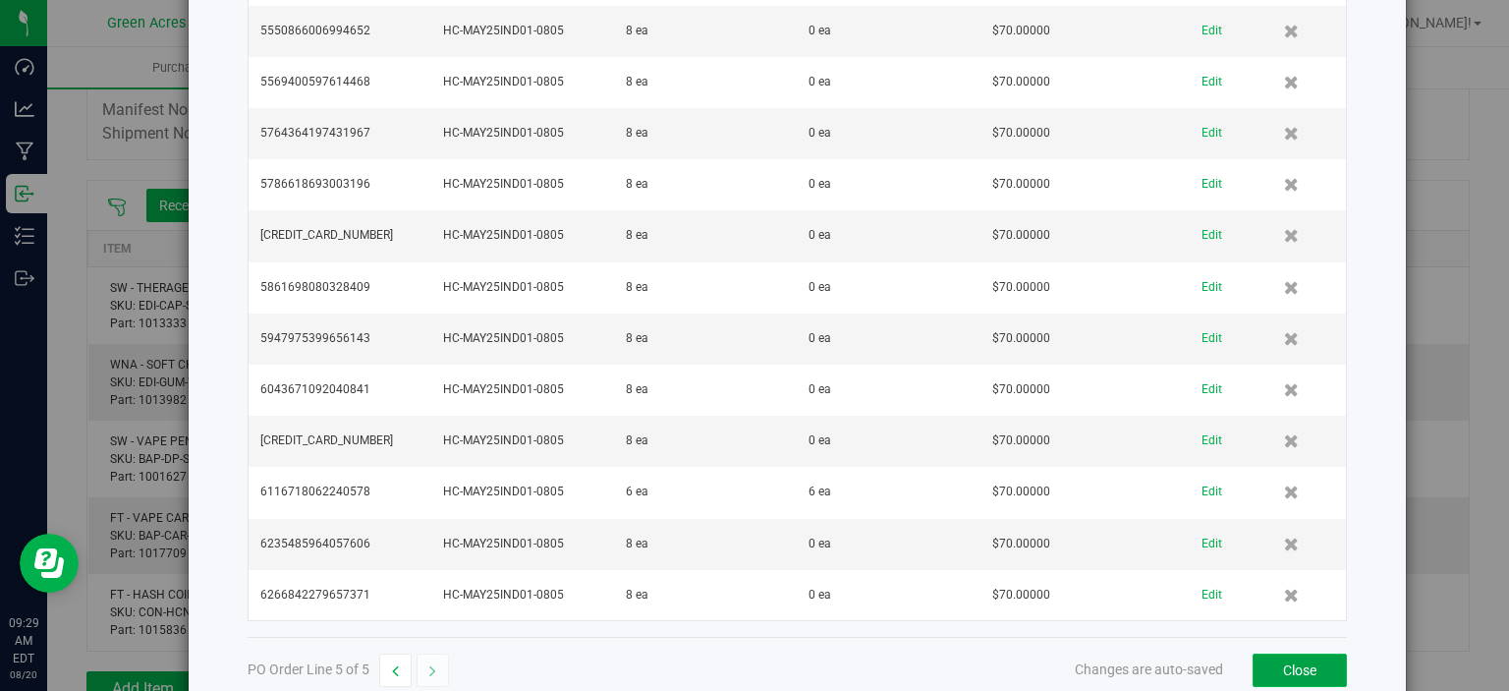
click at [1319, 653] on button "Close" at bounding box center [1300, 669] width 94 height 33
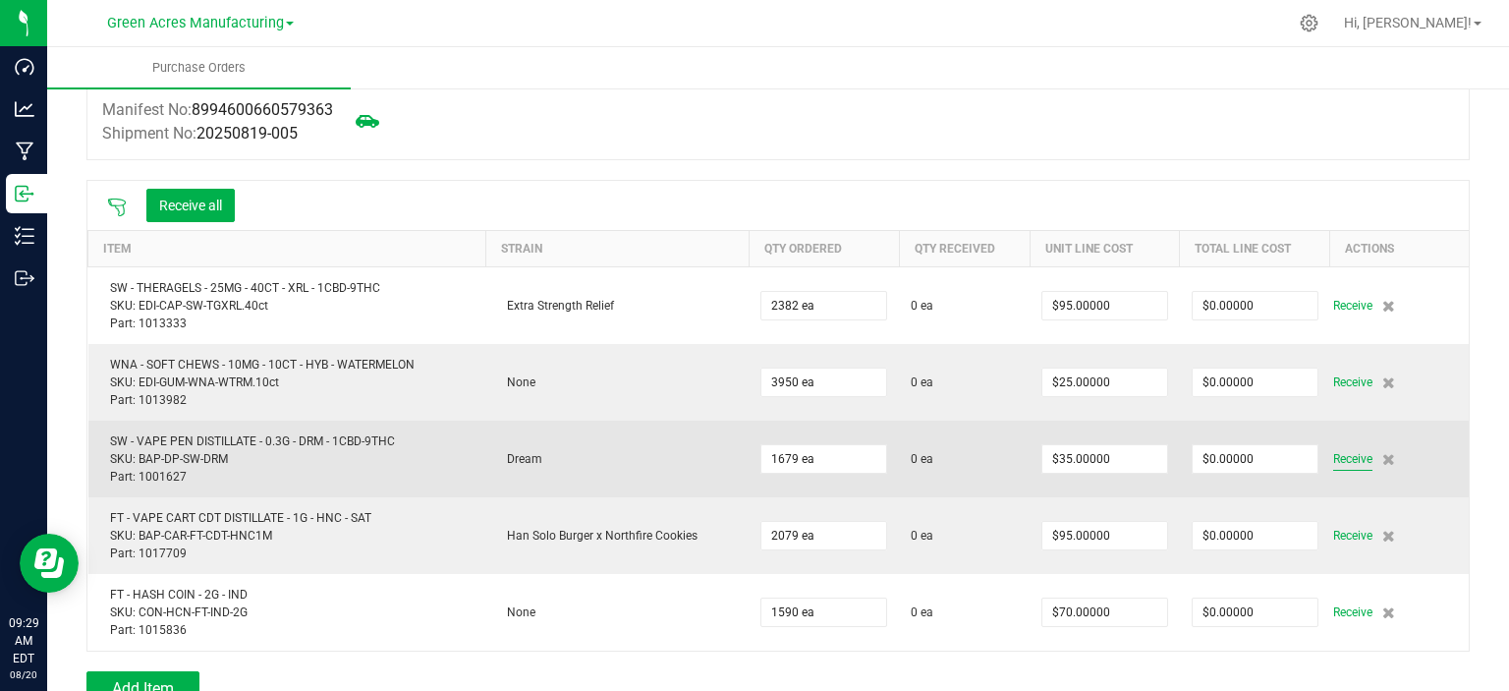
click at [1334, 458] on span "Receive" at bounding box center [1353, 459] width 39 height 24
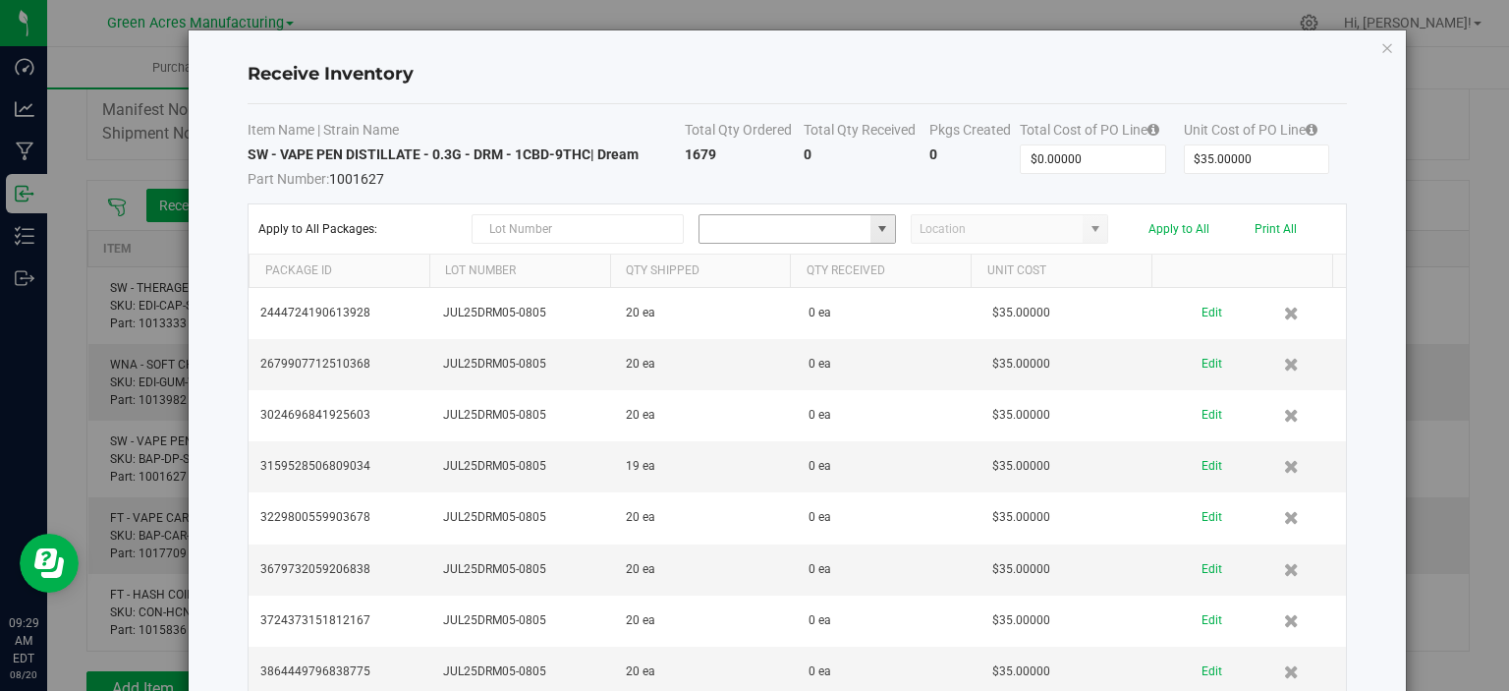
click at [763, 231] on input at bounding box center [785, 229] width 171 height 28
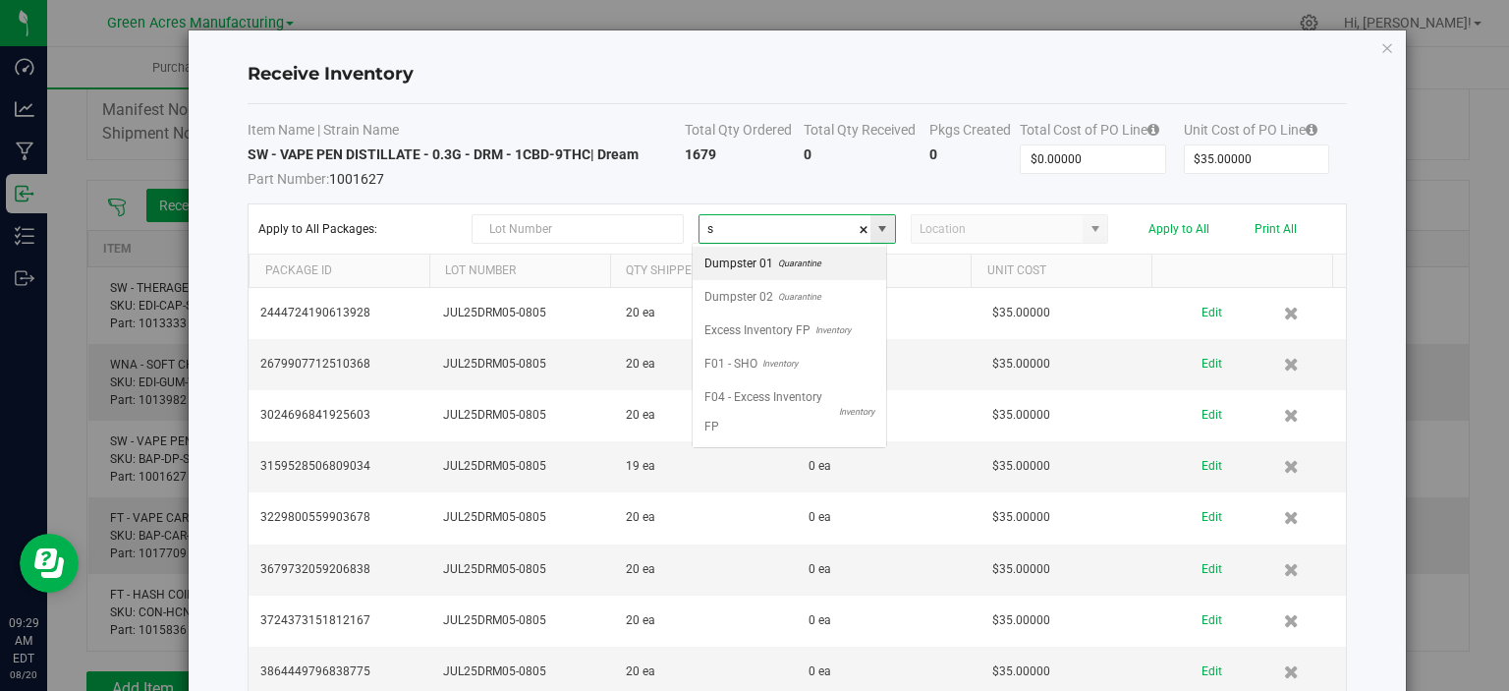
scroll to position [28, 196]
click at [763, 257] on span "Pantry / Secured Vault" at bounding box center [765, 263] width 120 height 29
type input "Pantry / Secured Vault"
click at [973, 223] on input at bounding box center [997, 229] width 171 height 28
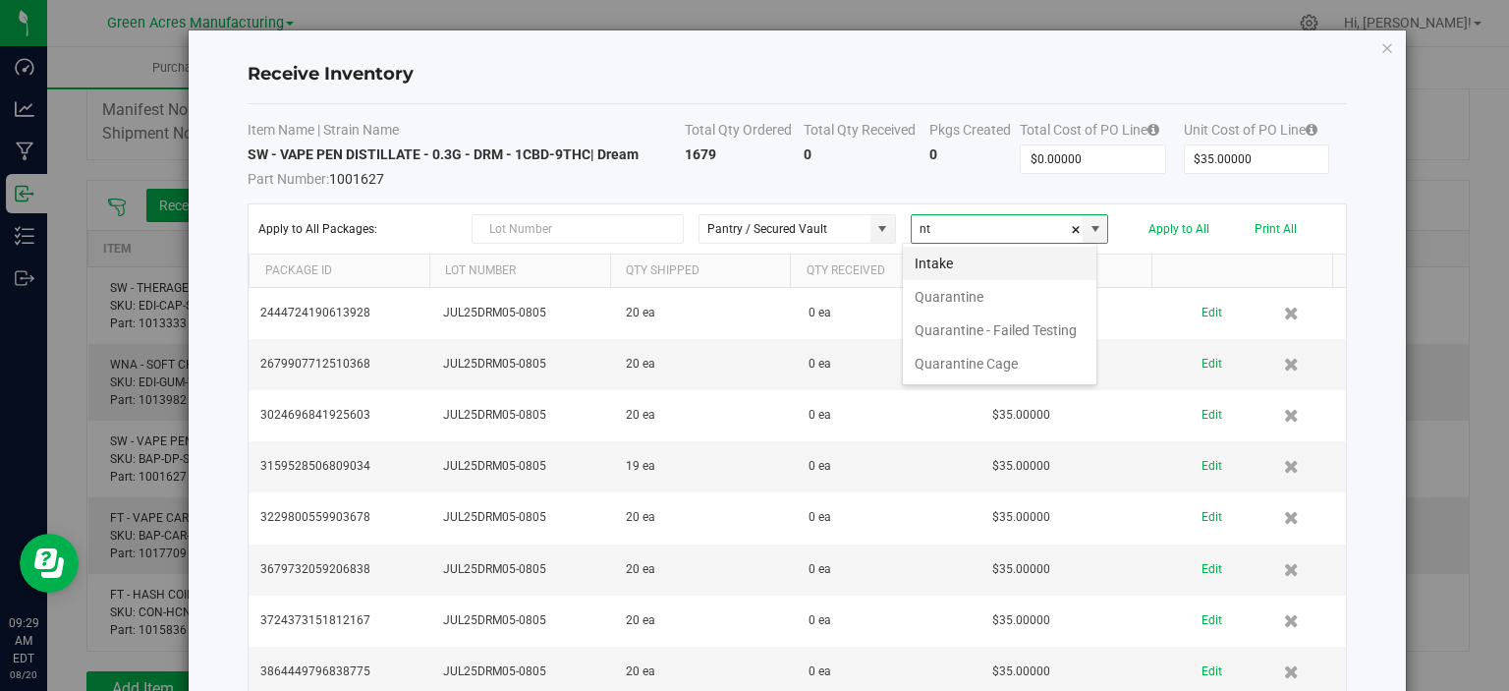
click at [995, 270] on li "Intake" at bounding box center [1000, 263] width 194 height 33
type input "Intake"
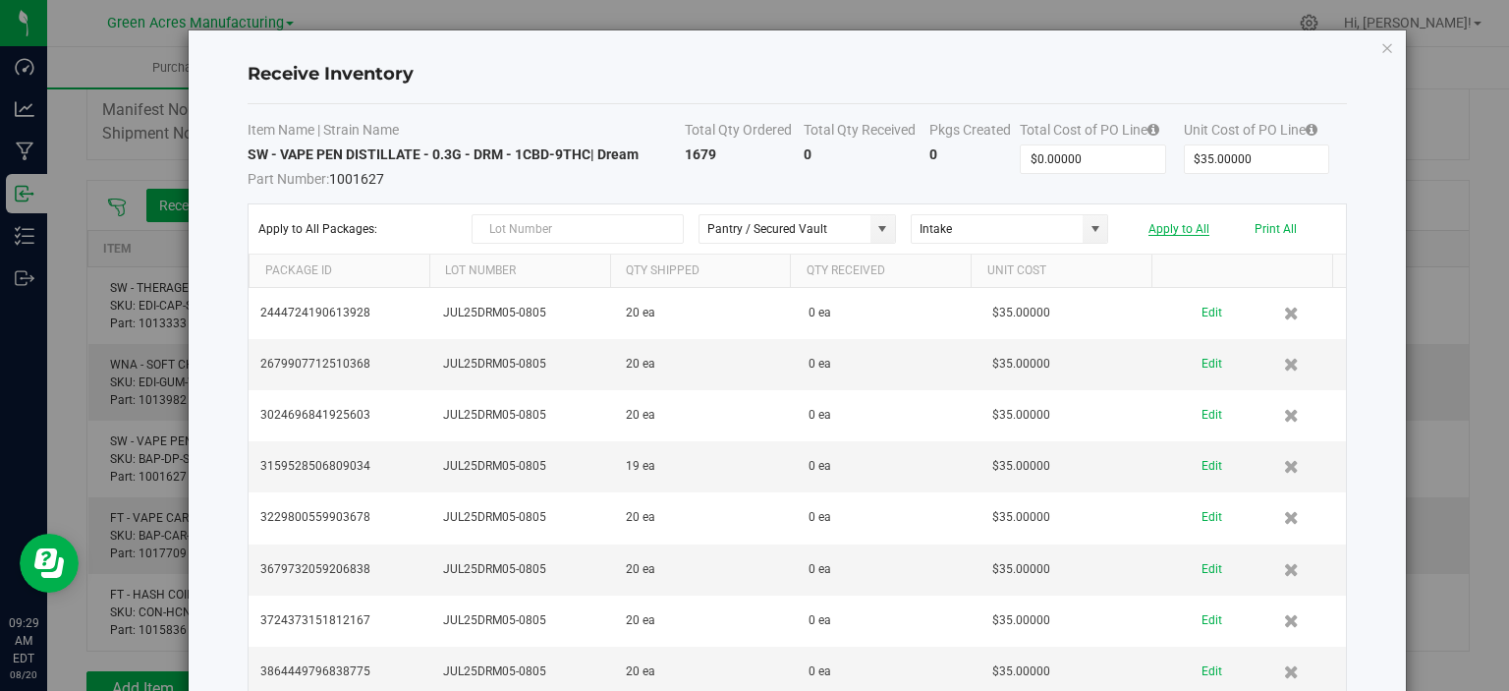
click at [1178, 227] on button "Apply to All" at bounding box center [1179, 229] width 61 height 14
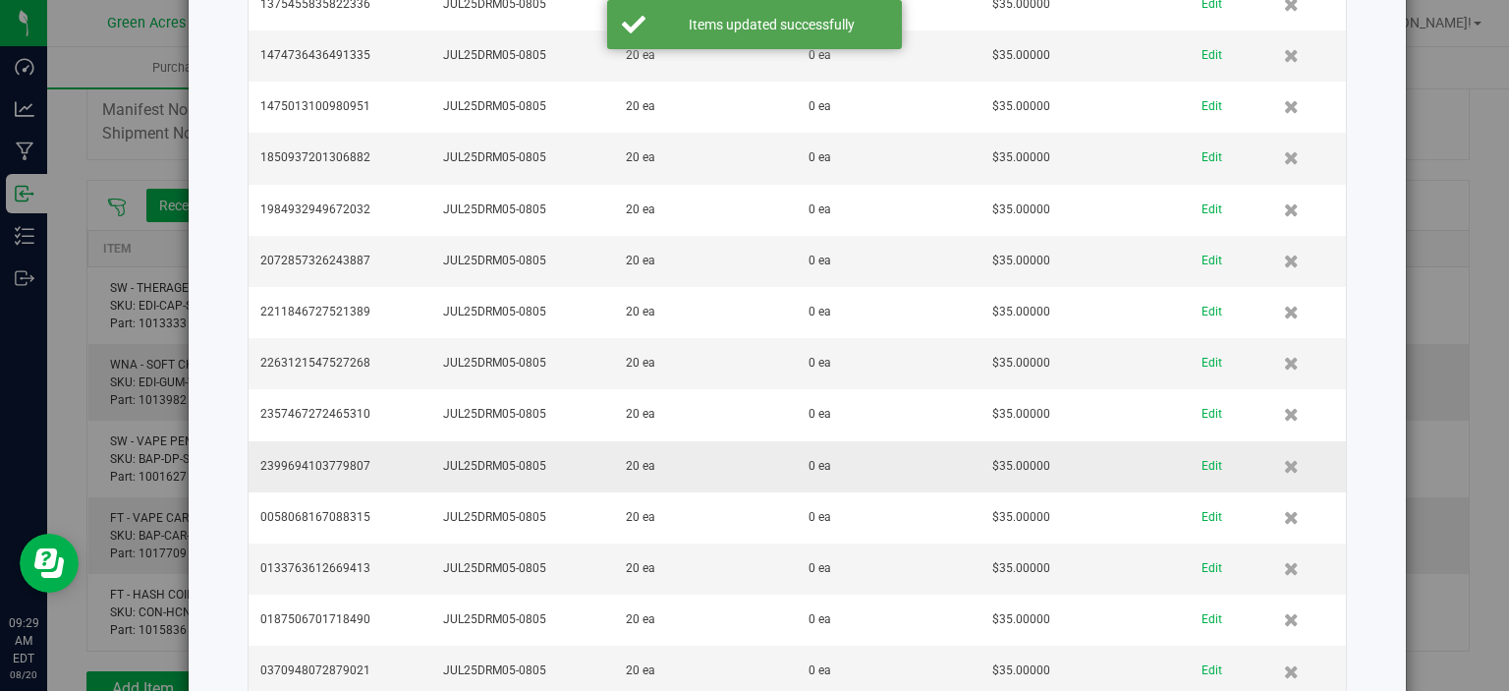
scroll to position [3999, 0]
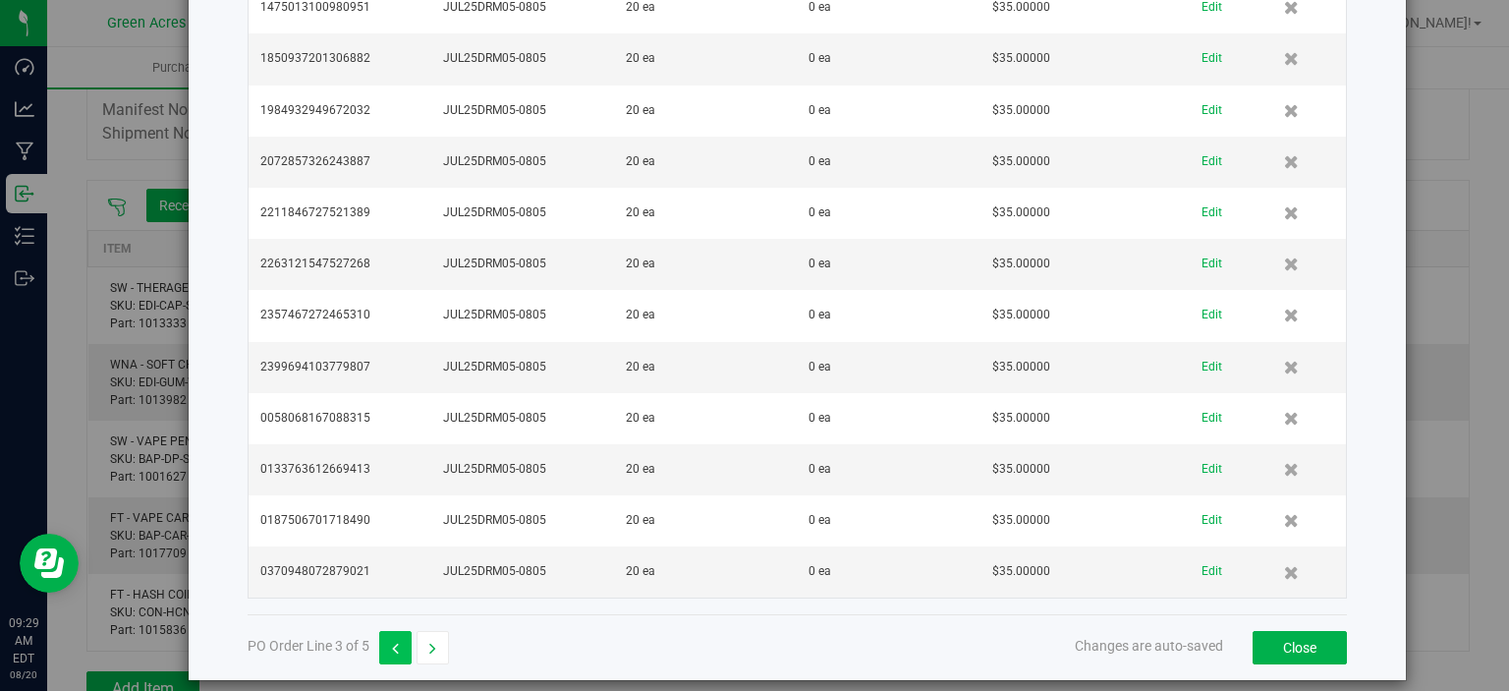
click at [397, 642] on icon "button" at bounding box center [395, 649] width 7 height 14
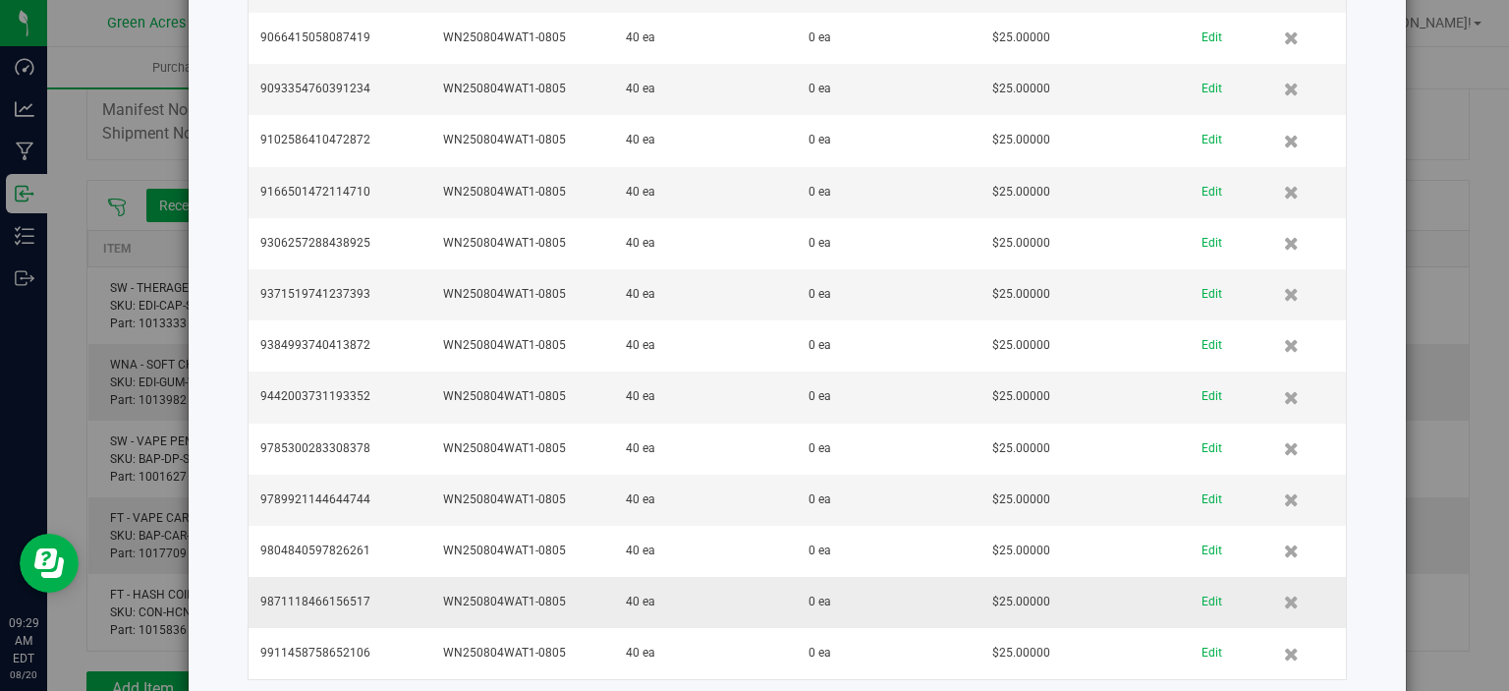
scroll to position [4765, 0]
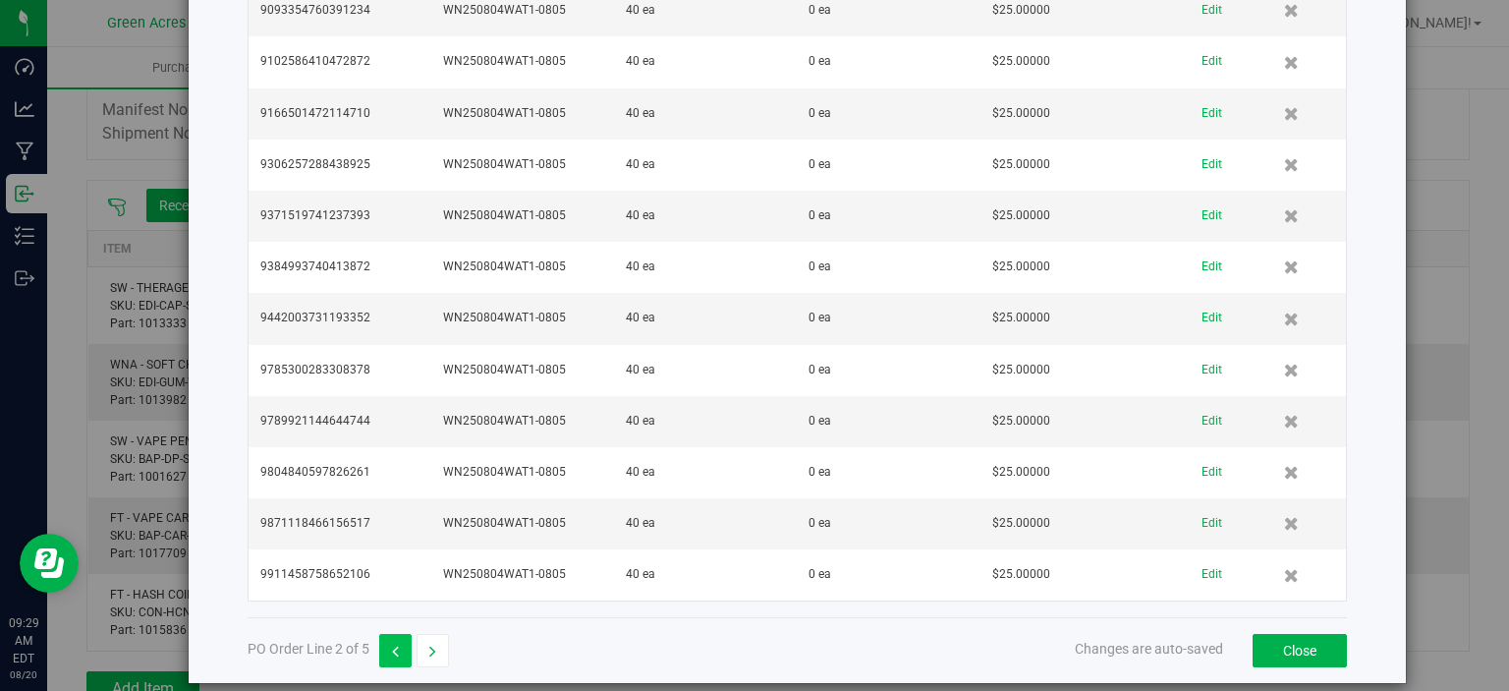
click at [387, 634] on button "button" at bounding box center [395, 650] width 32 height 33
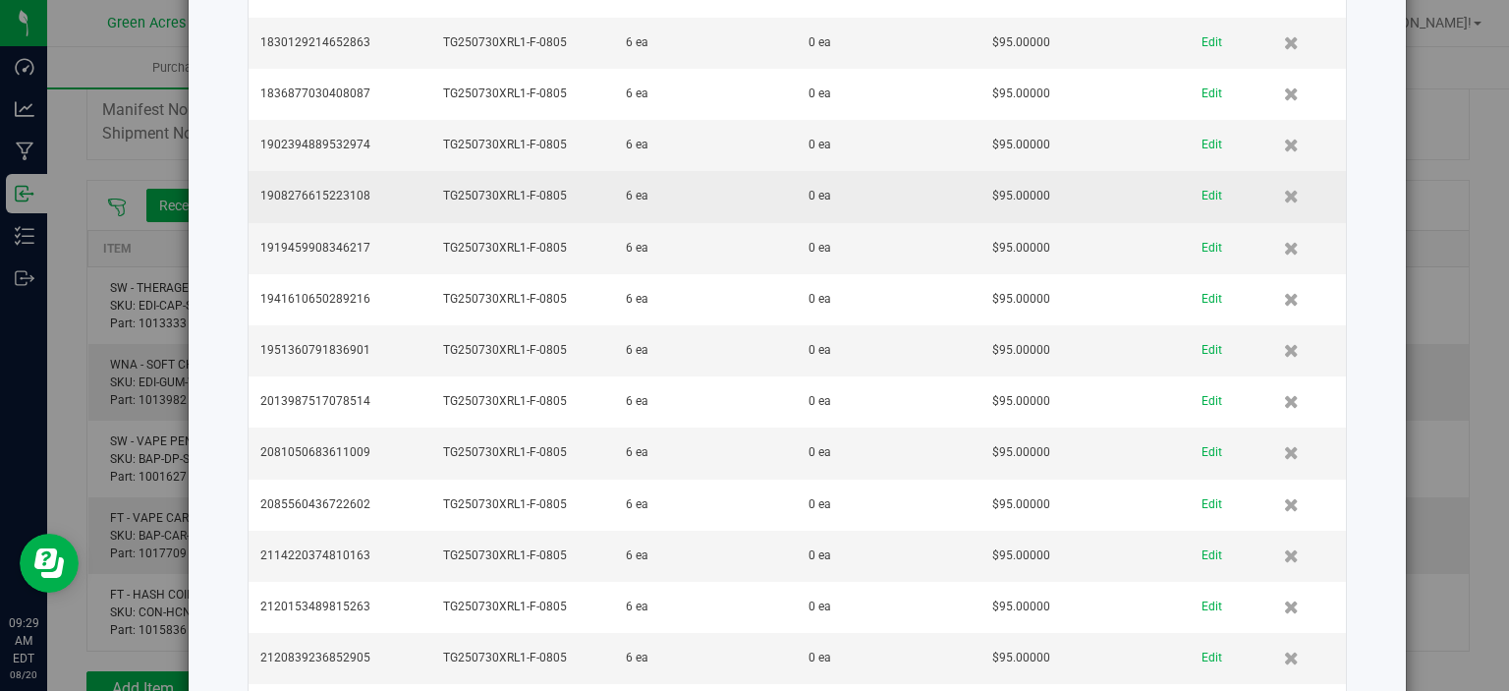
scroll to position [3586, 0]
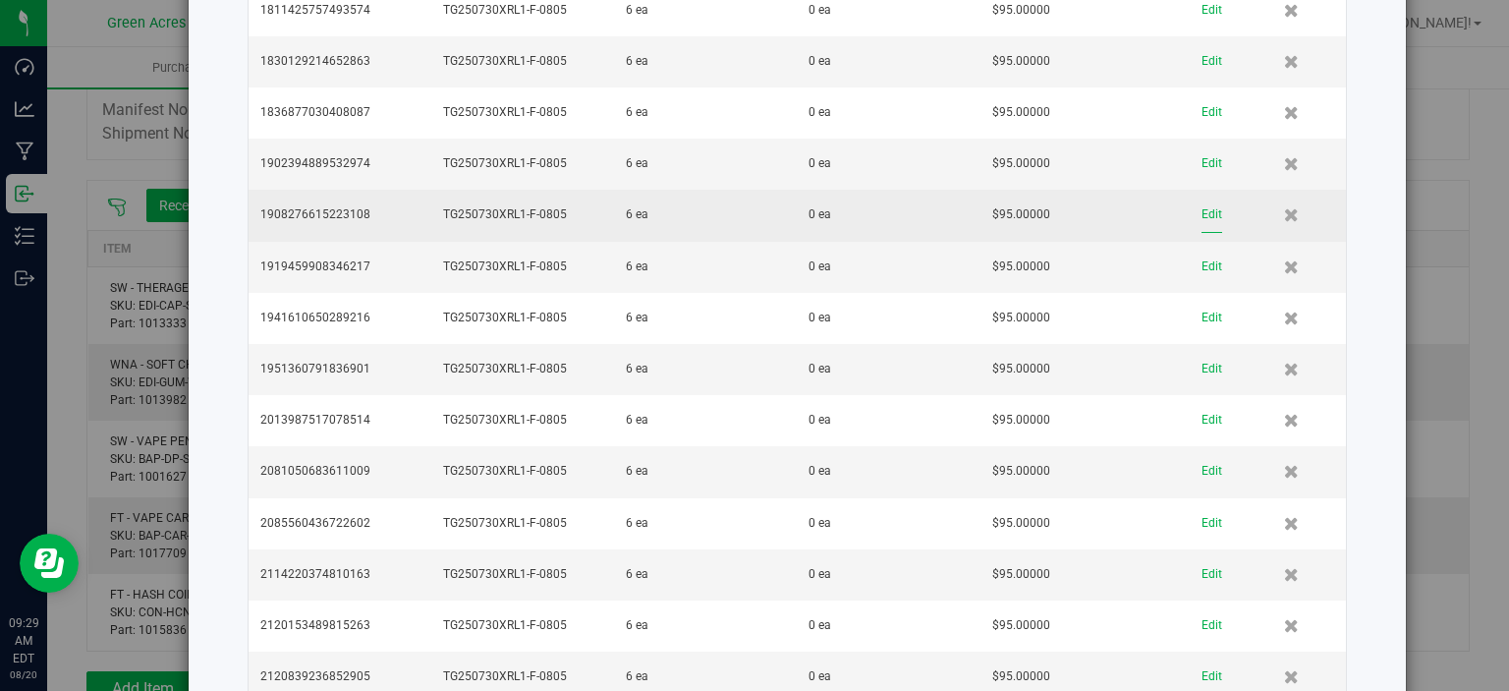
click at [1202, 199] on button "Edit" at bounding box center [1212, 215] width 21 height 34
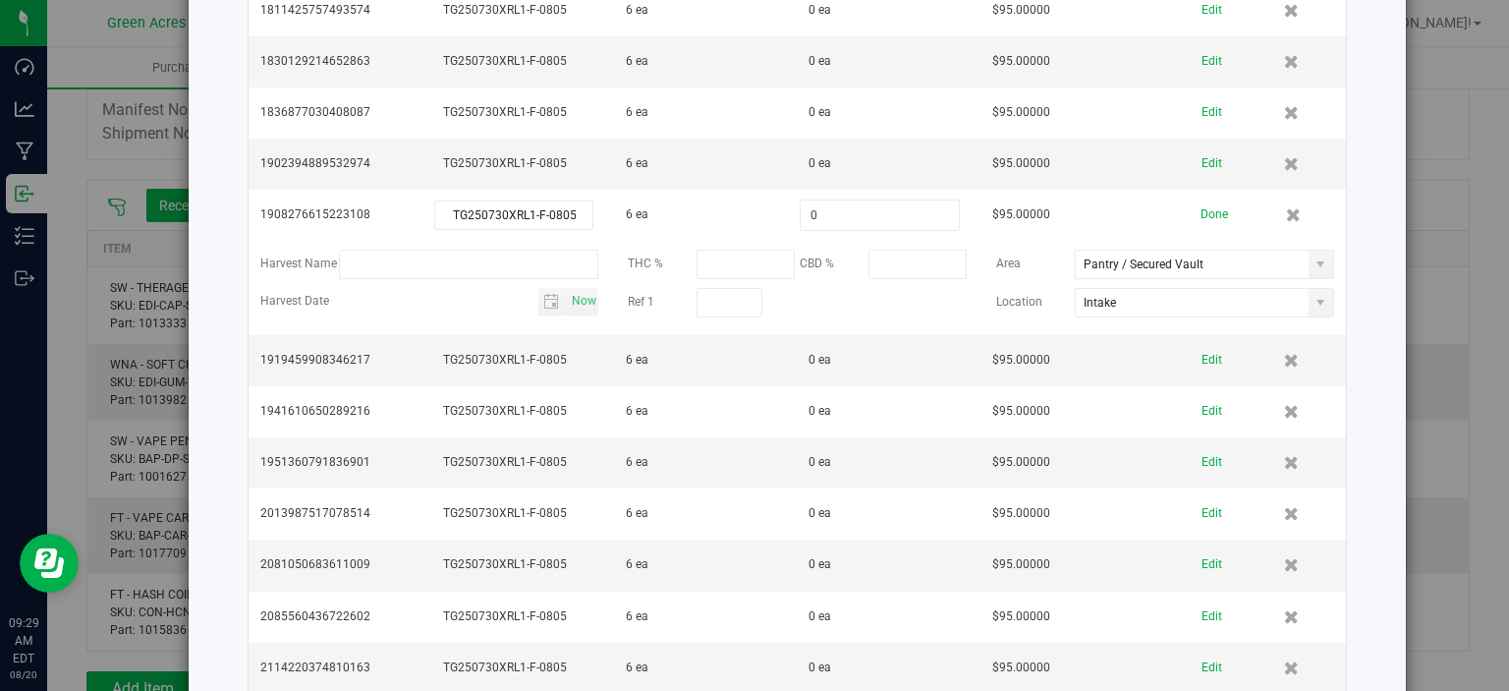
click at [1201, 199] on button "Done" at bounding box center [1215, 215] width 28 height 34
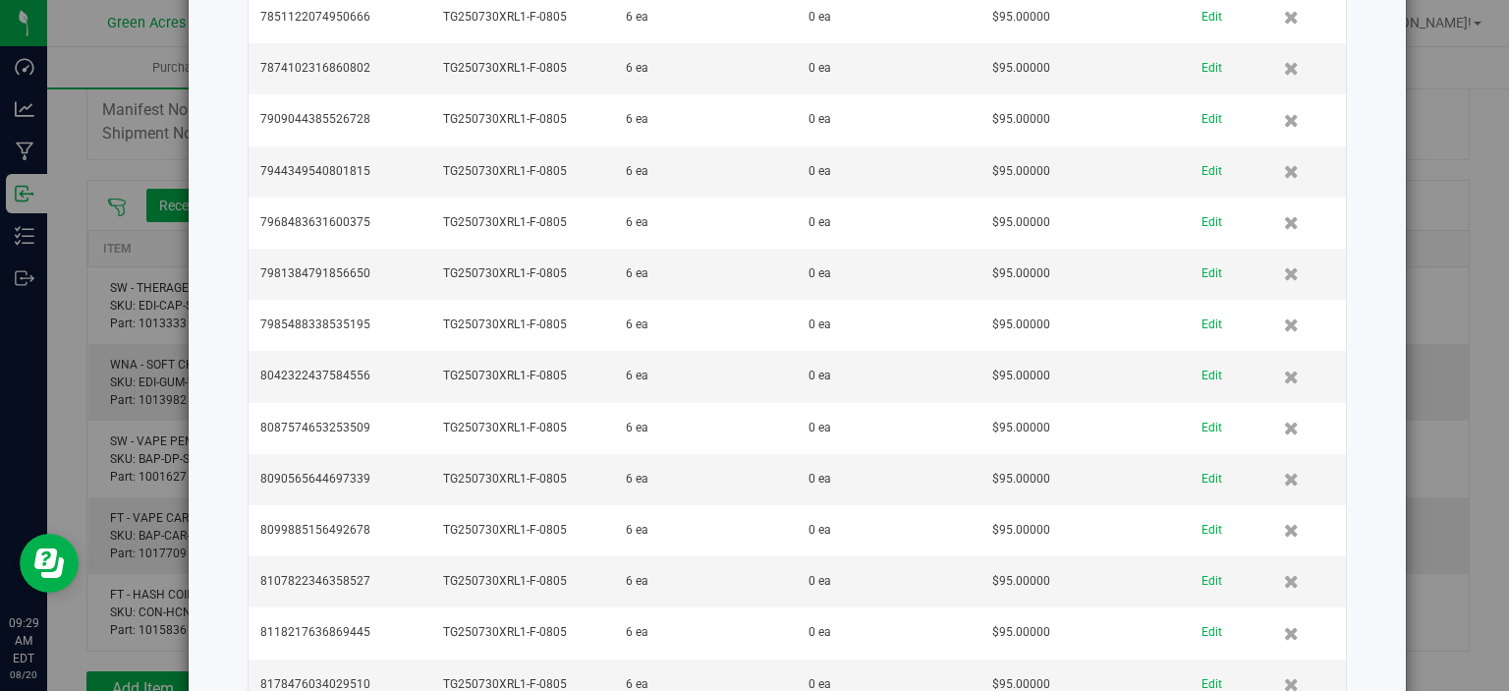
scroll to position [19993, 0]
drag, startPoint x: 735, startPoint y: 235, endPoint x: 731, endPoint y: 665, distance: 430.4
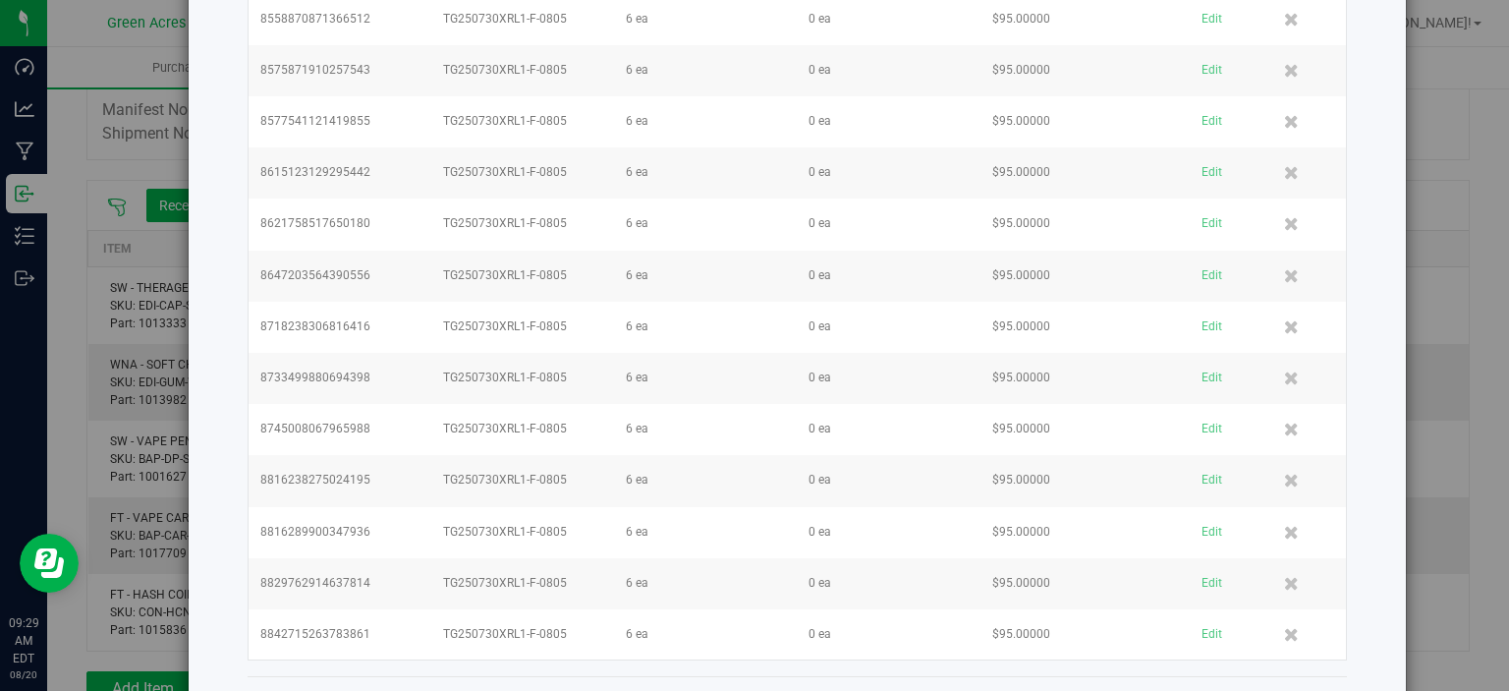
scroll to position [4765, 0]
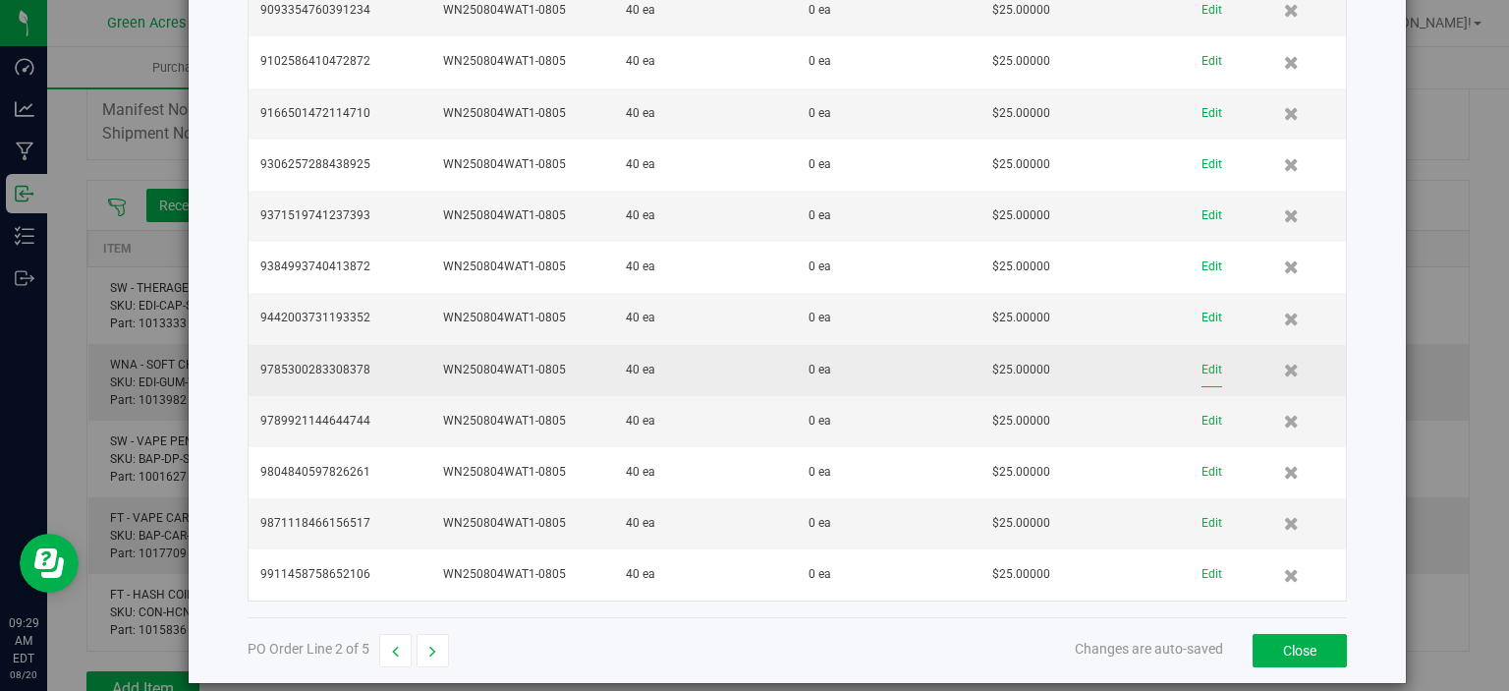
click at [1202, 353] on button "Edit" at bounding box center [1212, 370] width 21 height 34
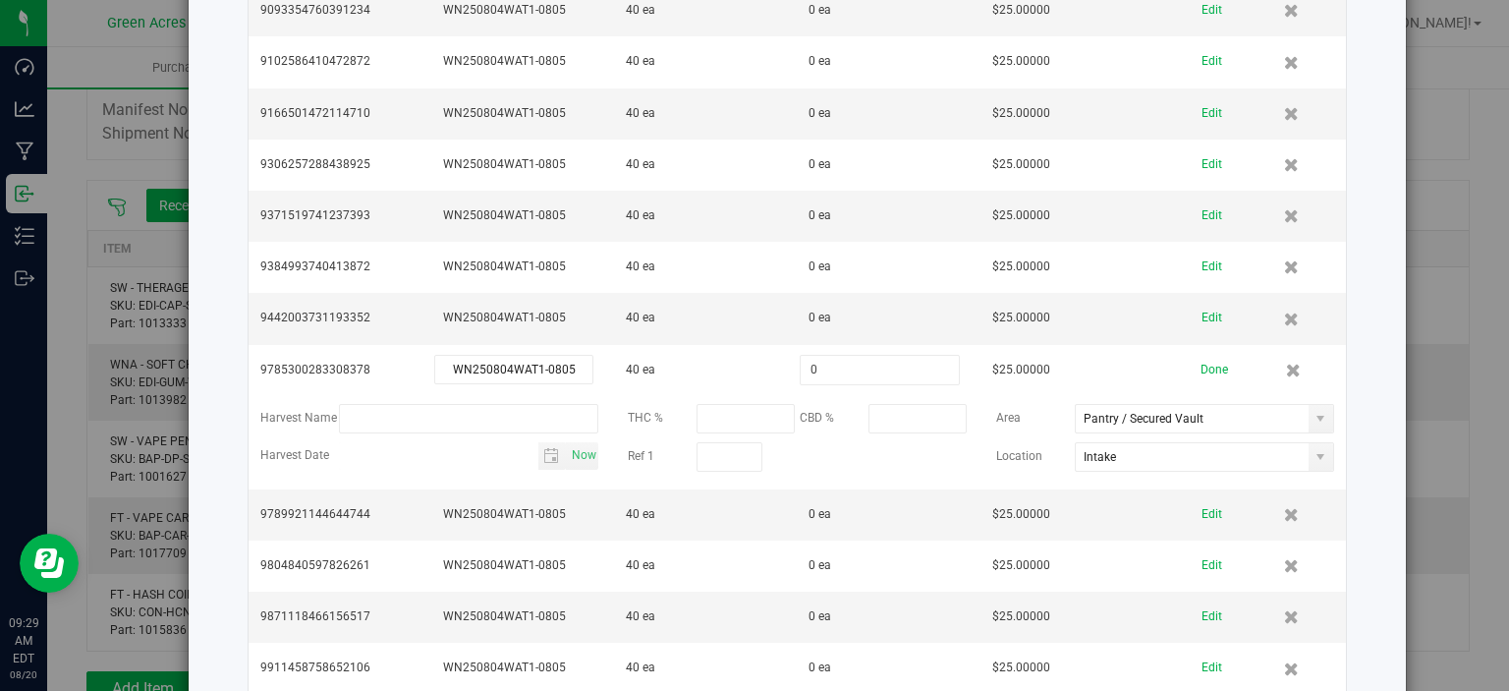
click at [1201, 353] on button "Done" at bounding box center [1215, 370] width 28 height 34
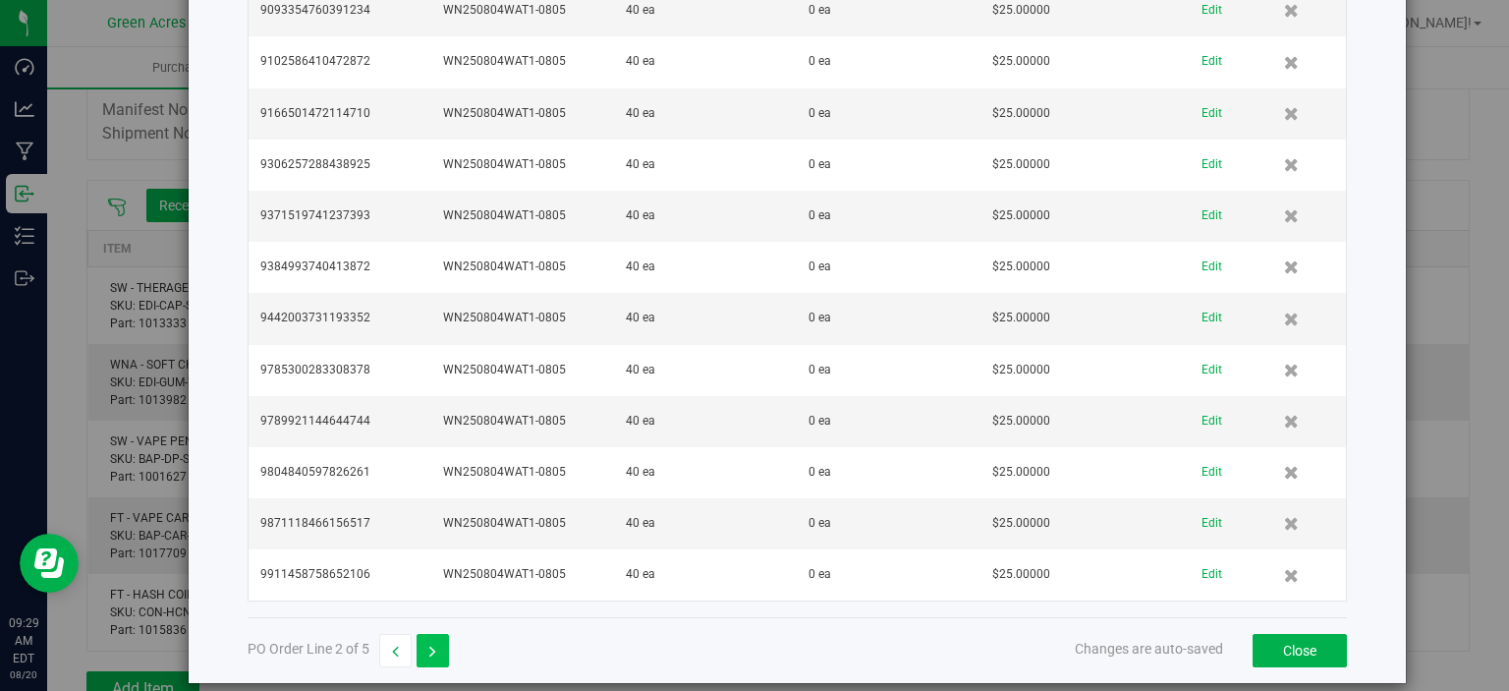
click at [438, 634] on button "button" at bounding box center [433, 650] width 32 height 33
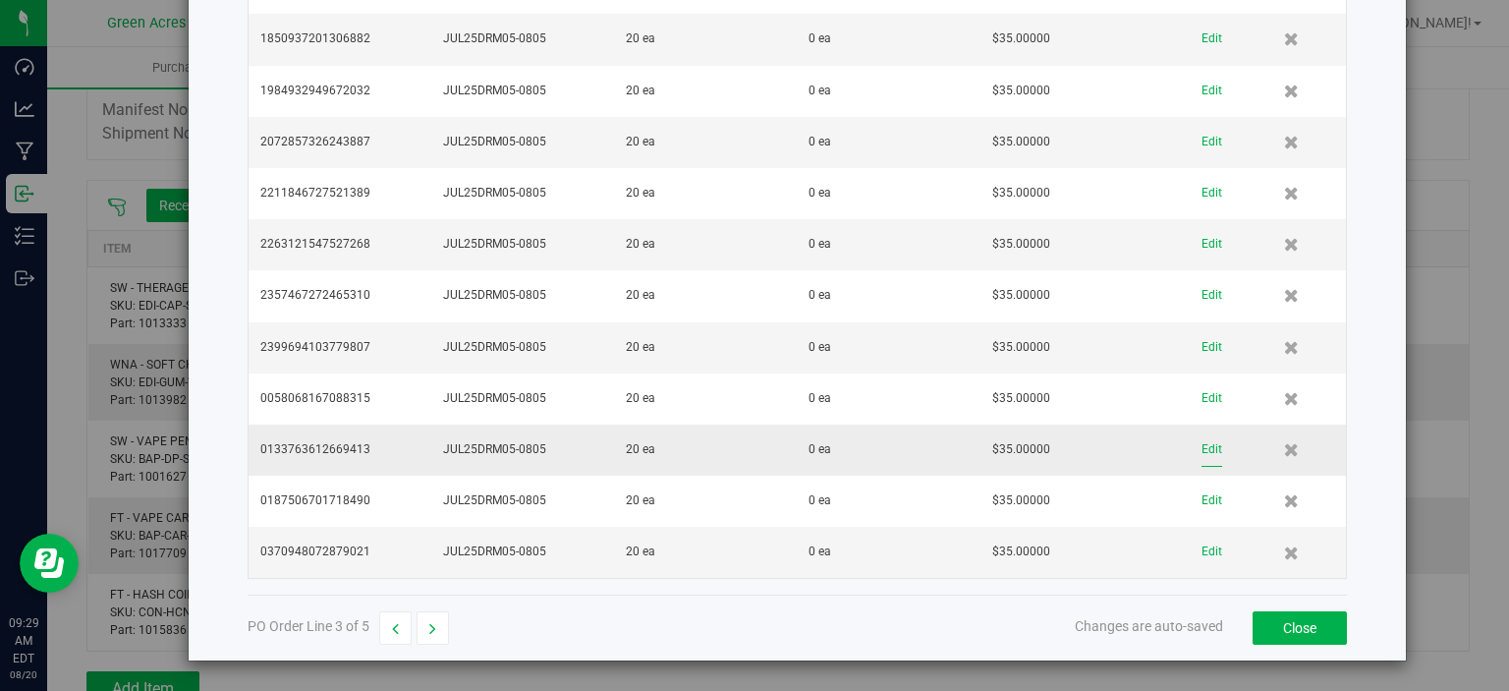
scroll to position [3999, 0]
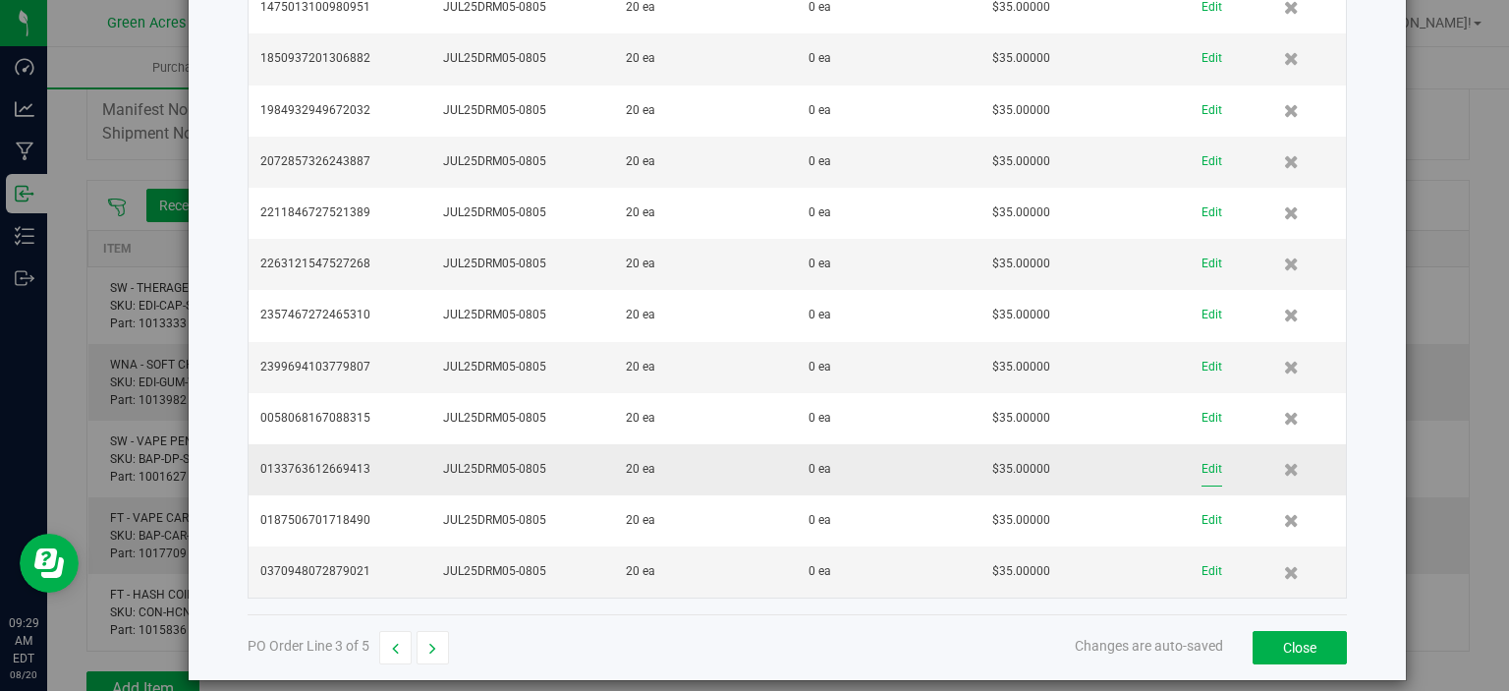
click at [1202, 458] on button "Edit" at bounding box center [1212, 469] width 21 height 34
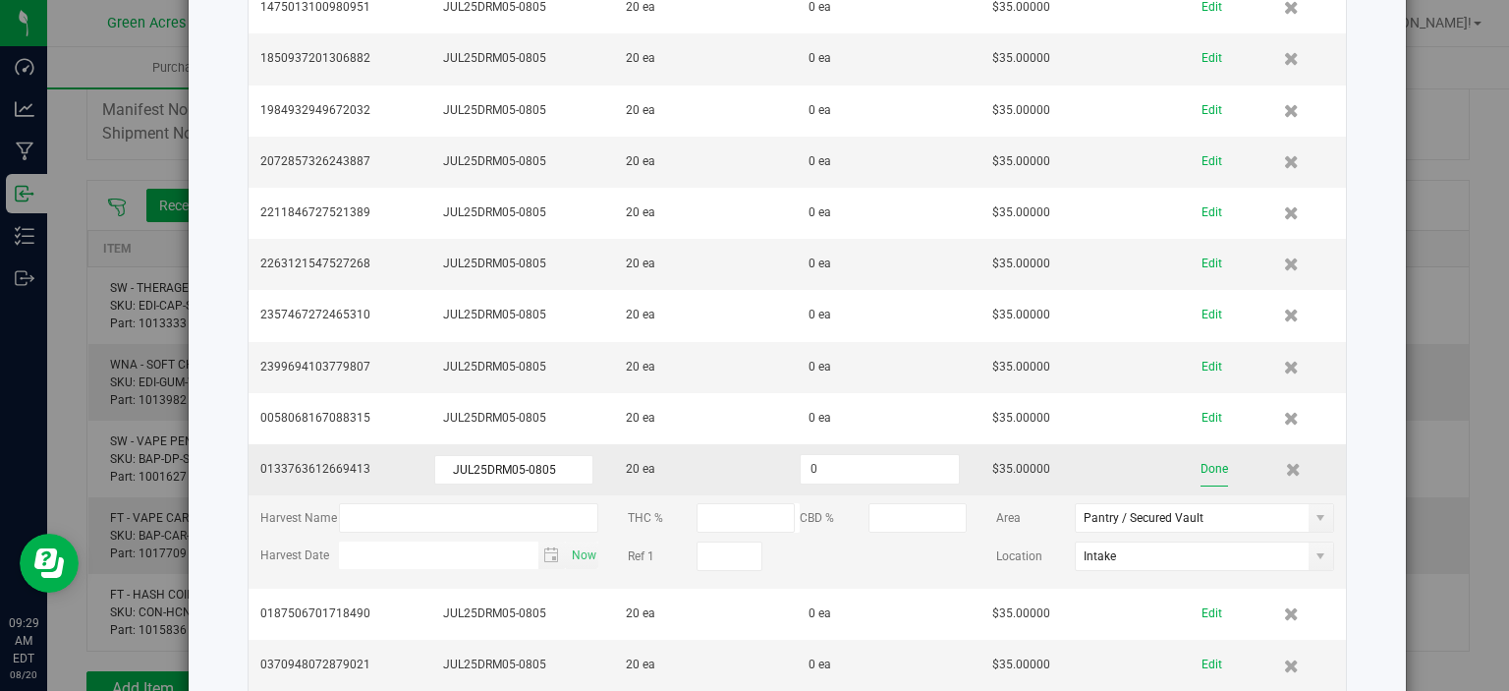
click at [1201, 452] on button "Done" at bounding box center [1215, 469] width 28 height 34
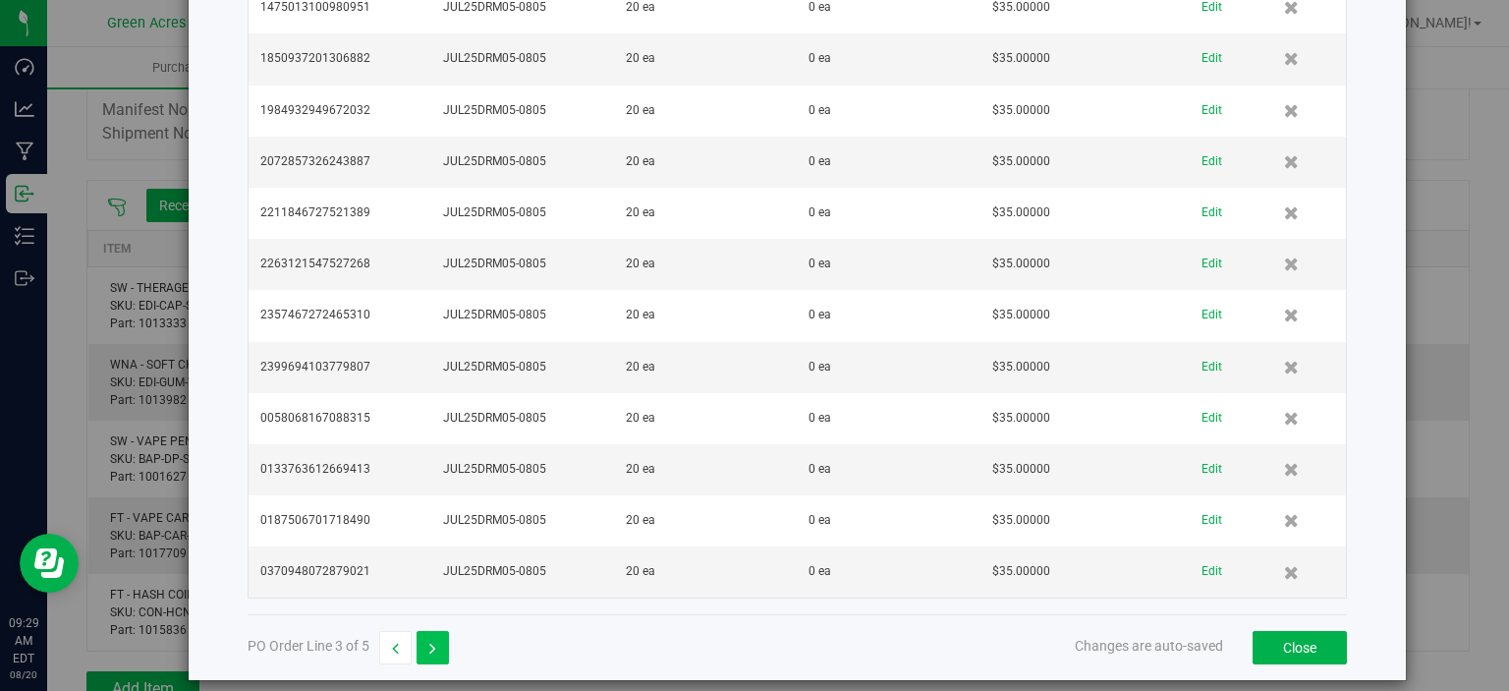
click at [432, 642] on icon "button" at bounding box center [432, 649] width 7 height 14
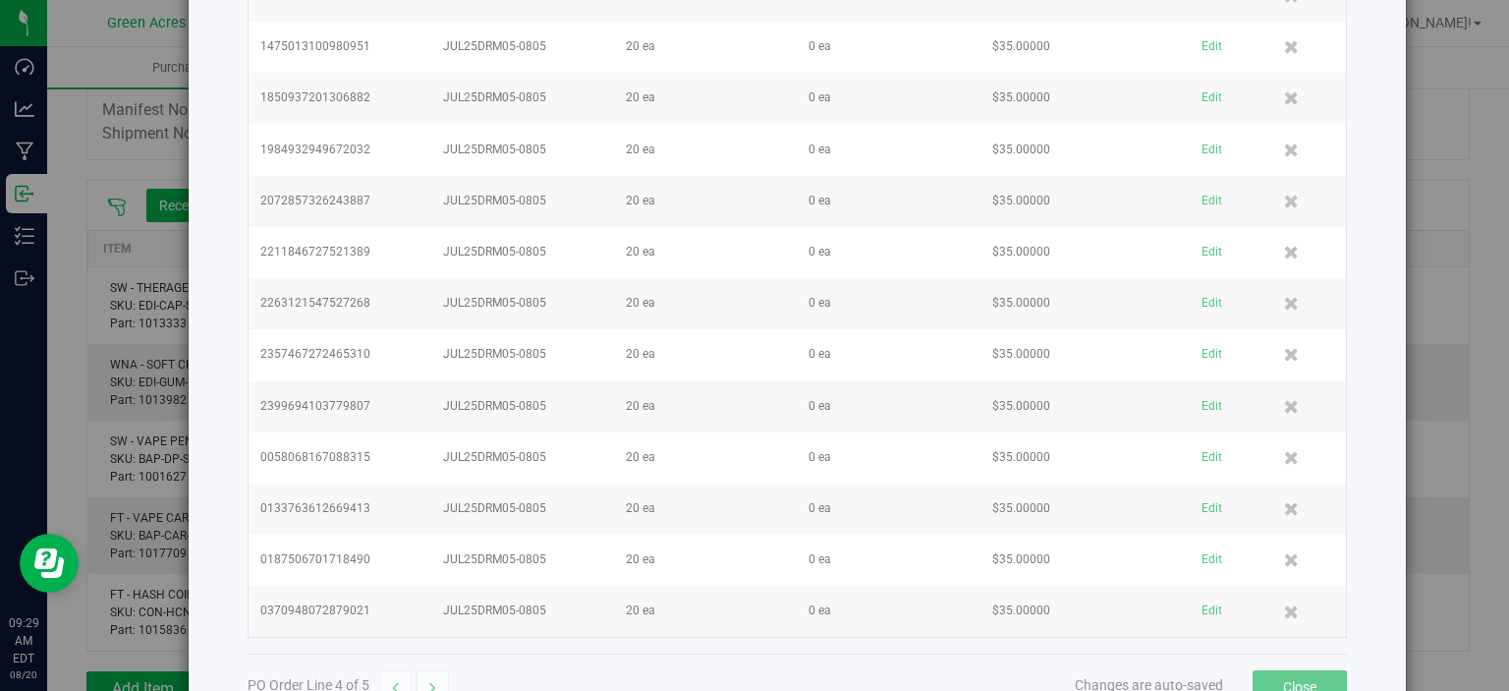
scroll to position [4038, 0]
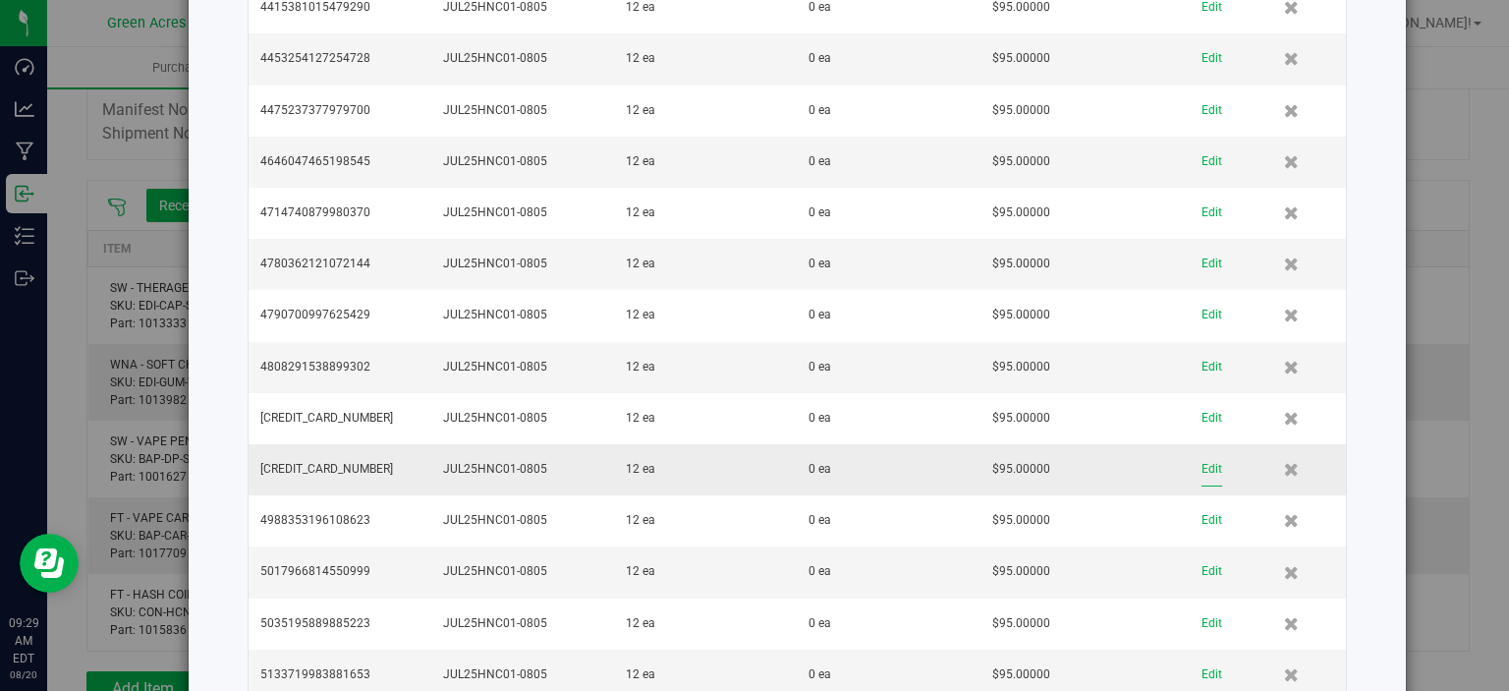
click at [1202, 452] on button "Edit" at bounding box center [1212, 469] width 21 height 34
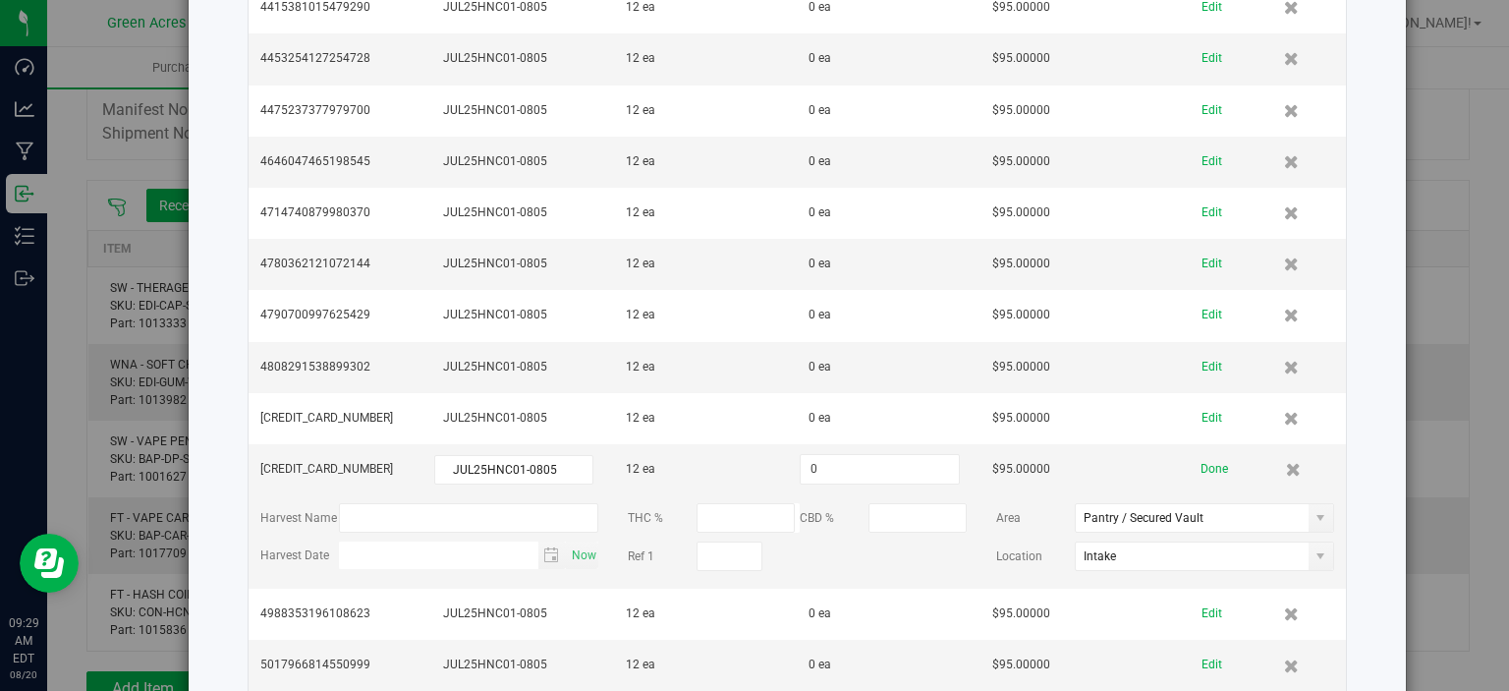
click at [1201, 452] on button "Done" at bounding box center [1215, 469] width 28 height 34
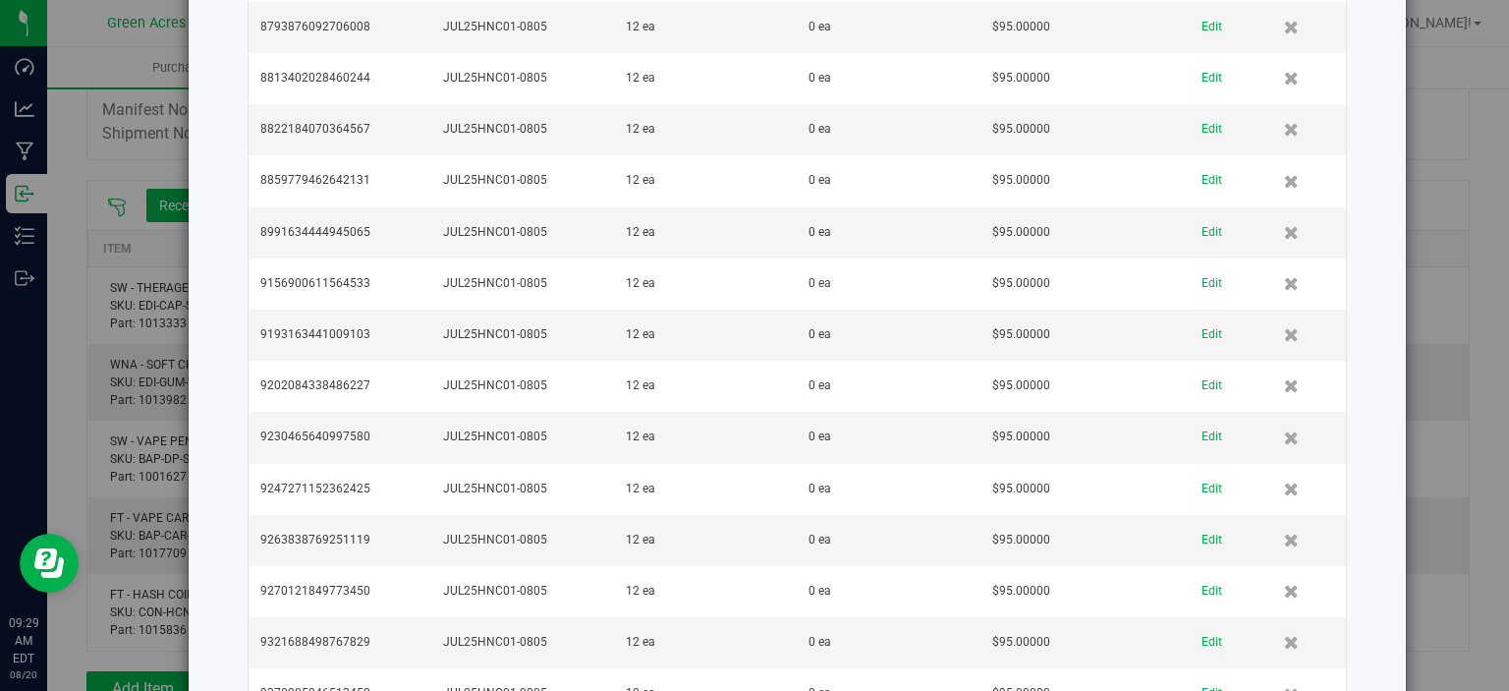
scroll to position [8637, 0]
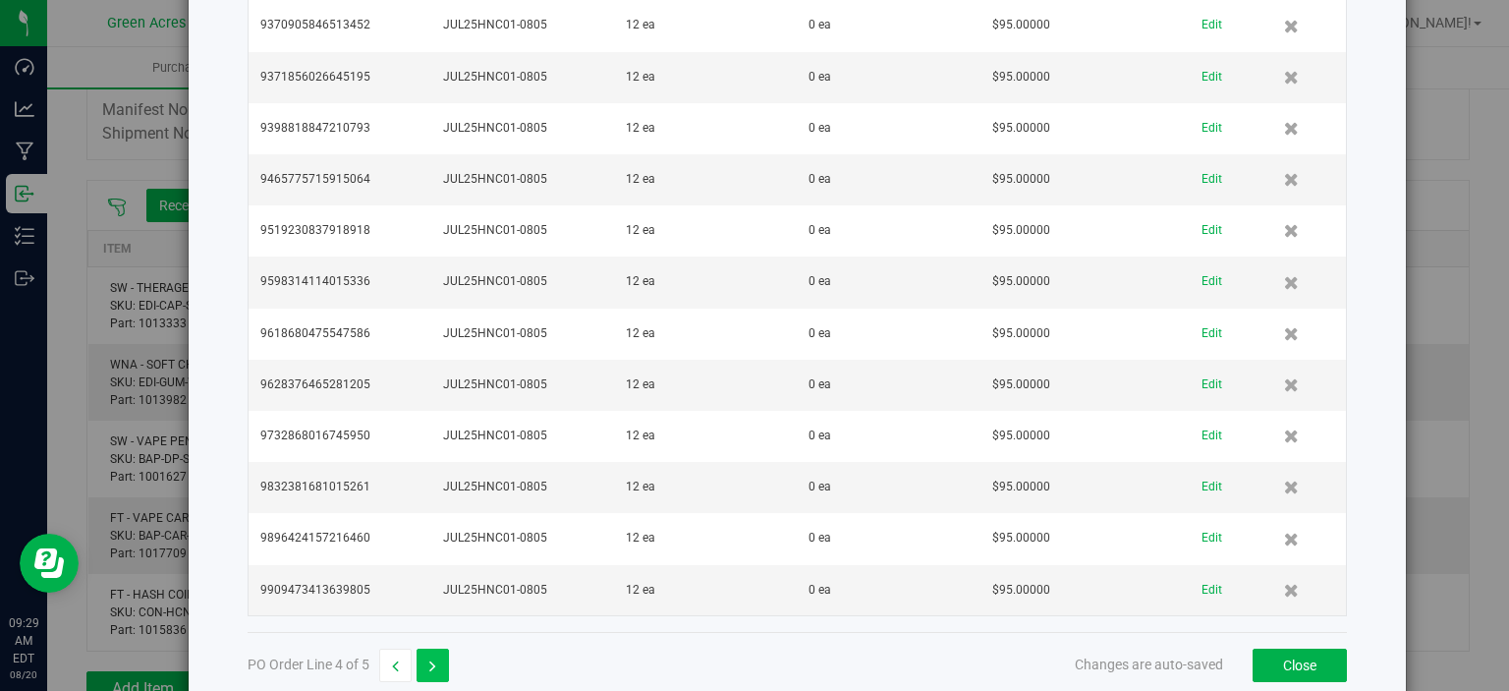
click at [436, 649] on button "button" at bounding box center [433, 665] width 32 height 33
type input "$70.00000"
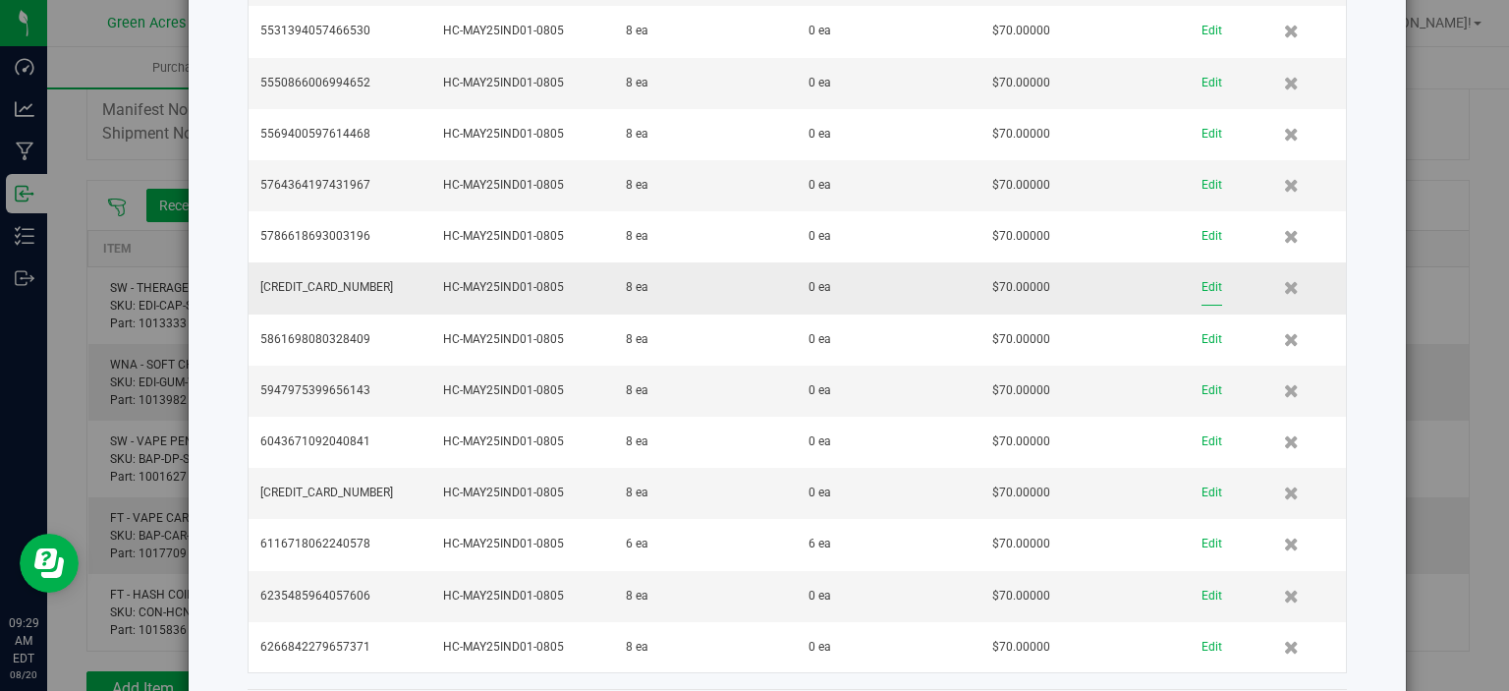
scroll to position [9875, 0]
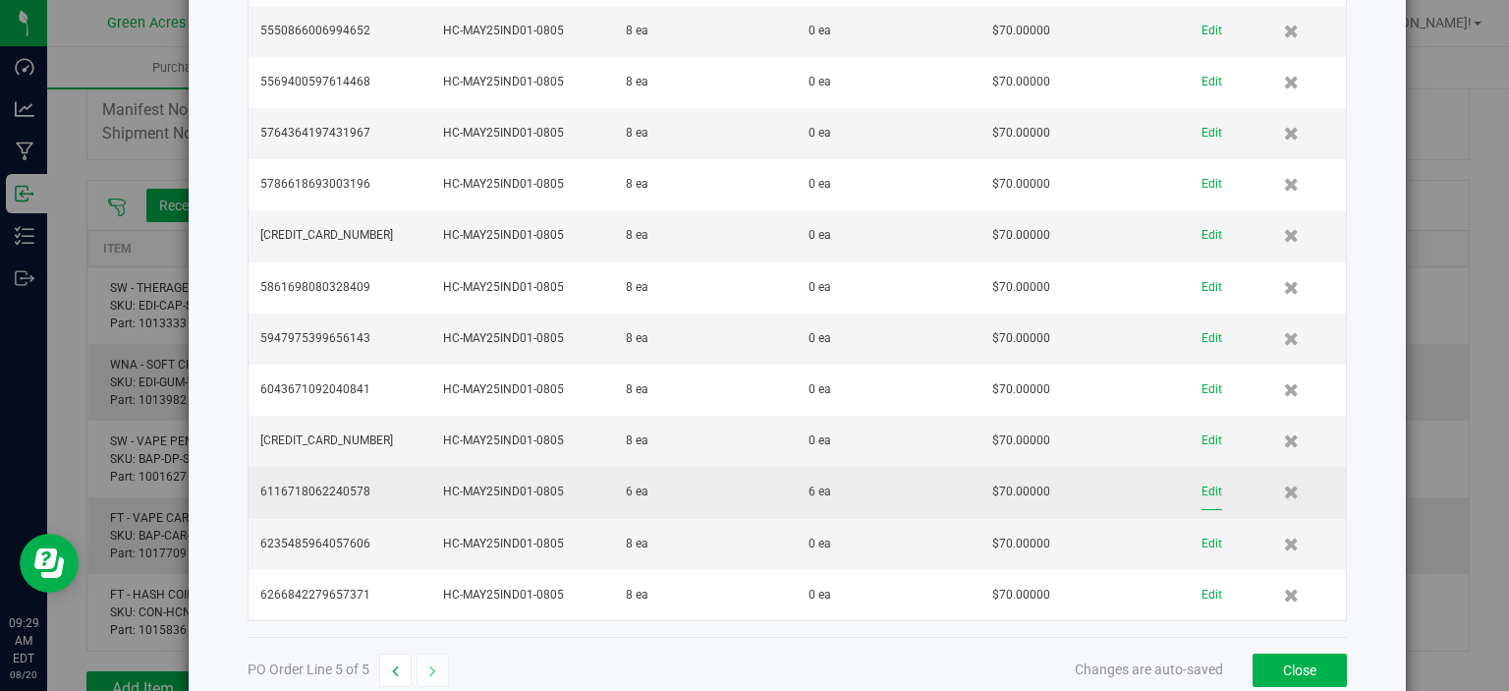
click at [1202, 475] on button "Edit" at bounding box center [1212, 492] width 21 height 34
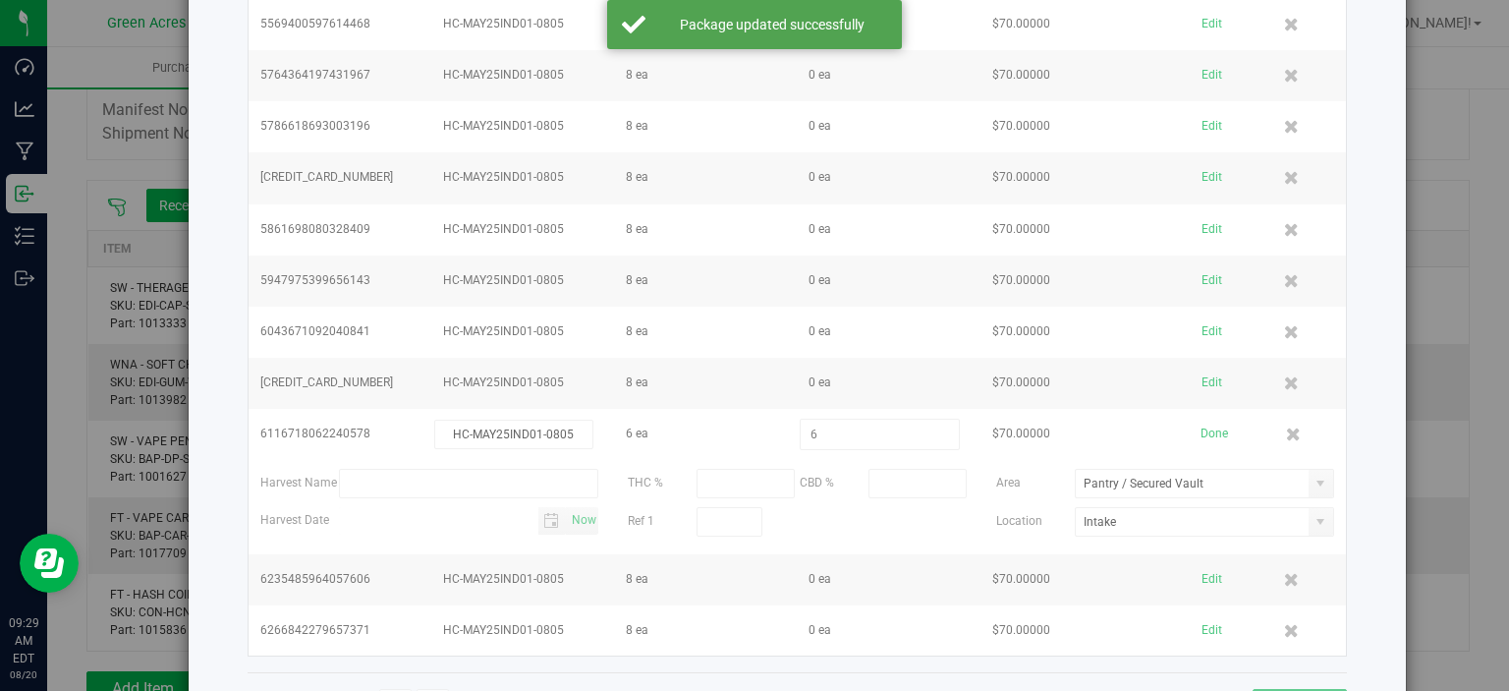
scroll to position [9984, 0]
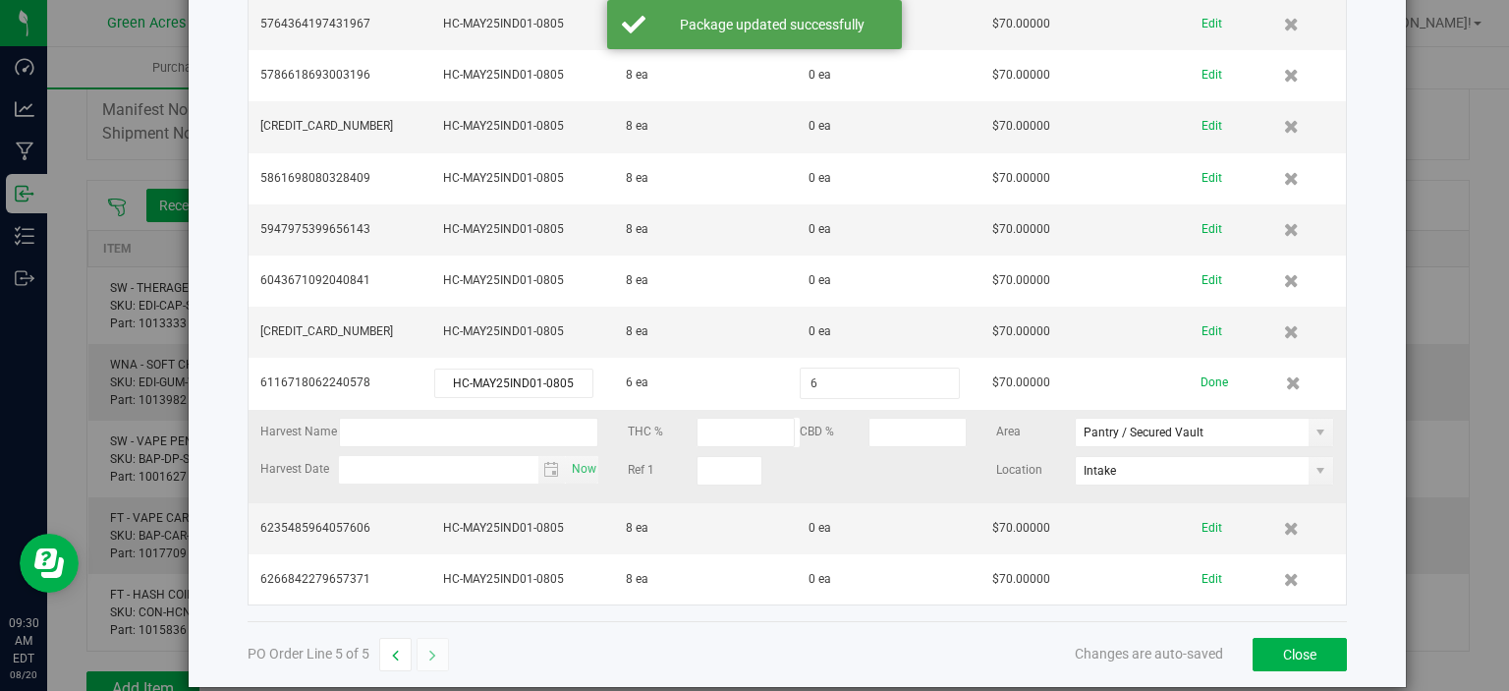
click at [883, 456] on div "Ref 1" at bounding box center [797, 470] width 338 height 29
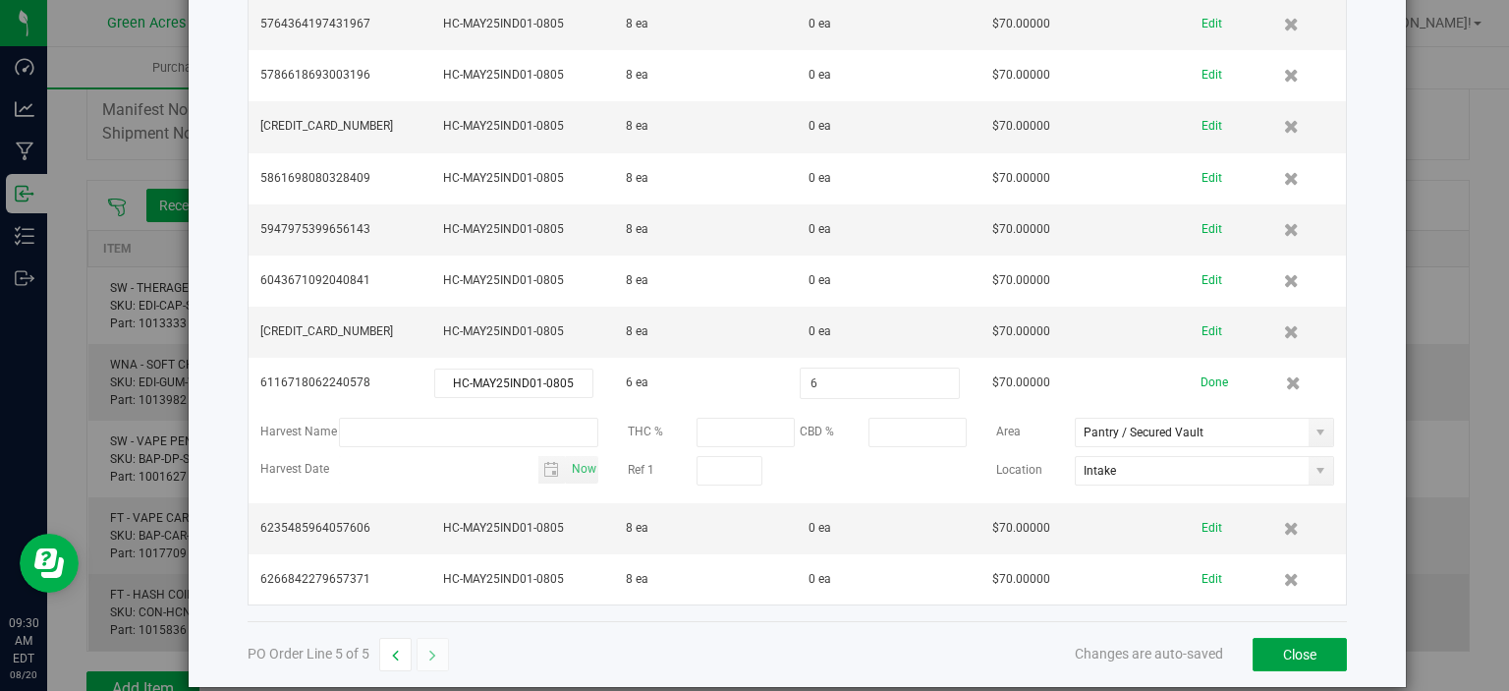
click at [1277, 638] on button "Close" at bounding box center [1300, 654] width 94 height 33
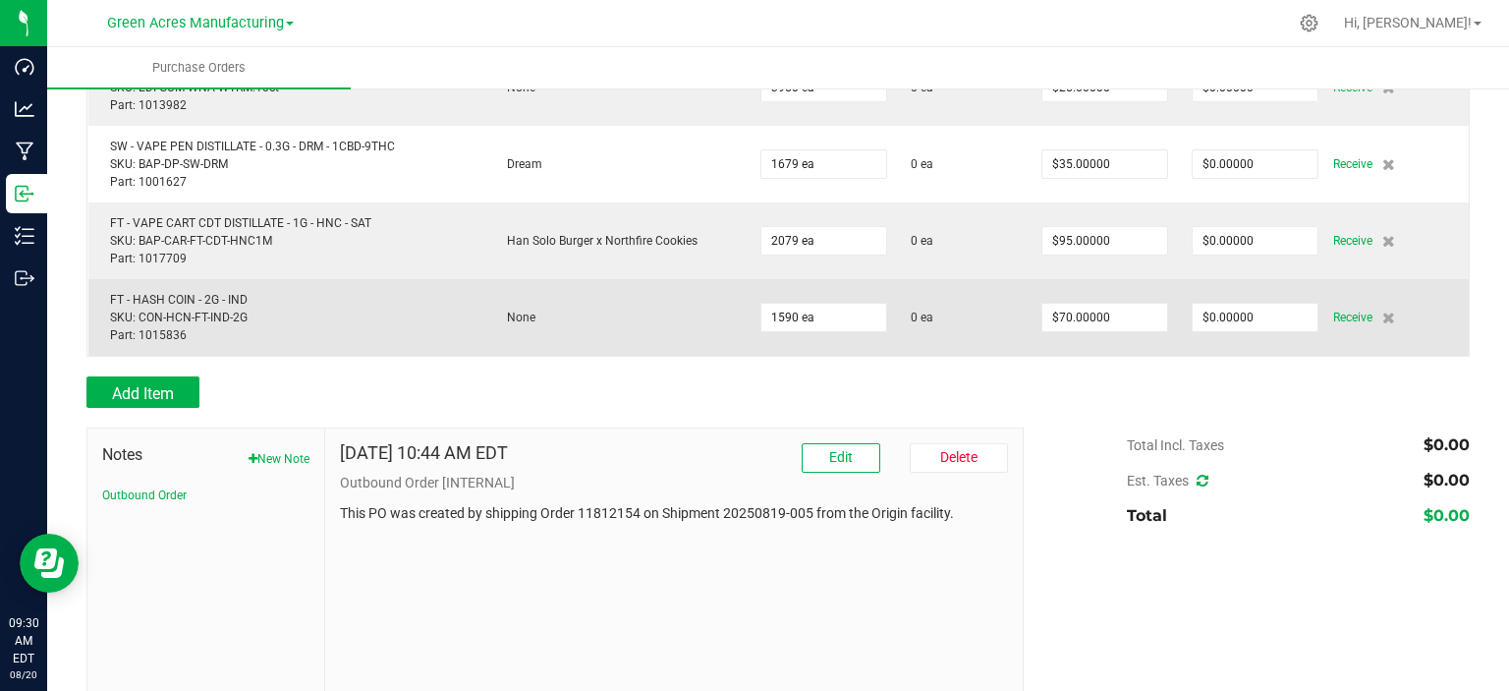
scroll to position [197, 0]
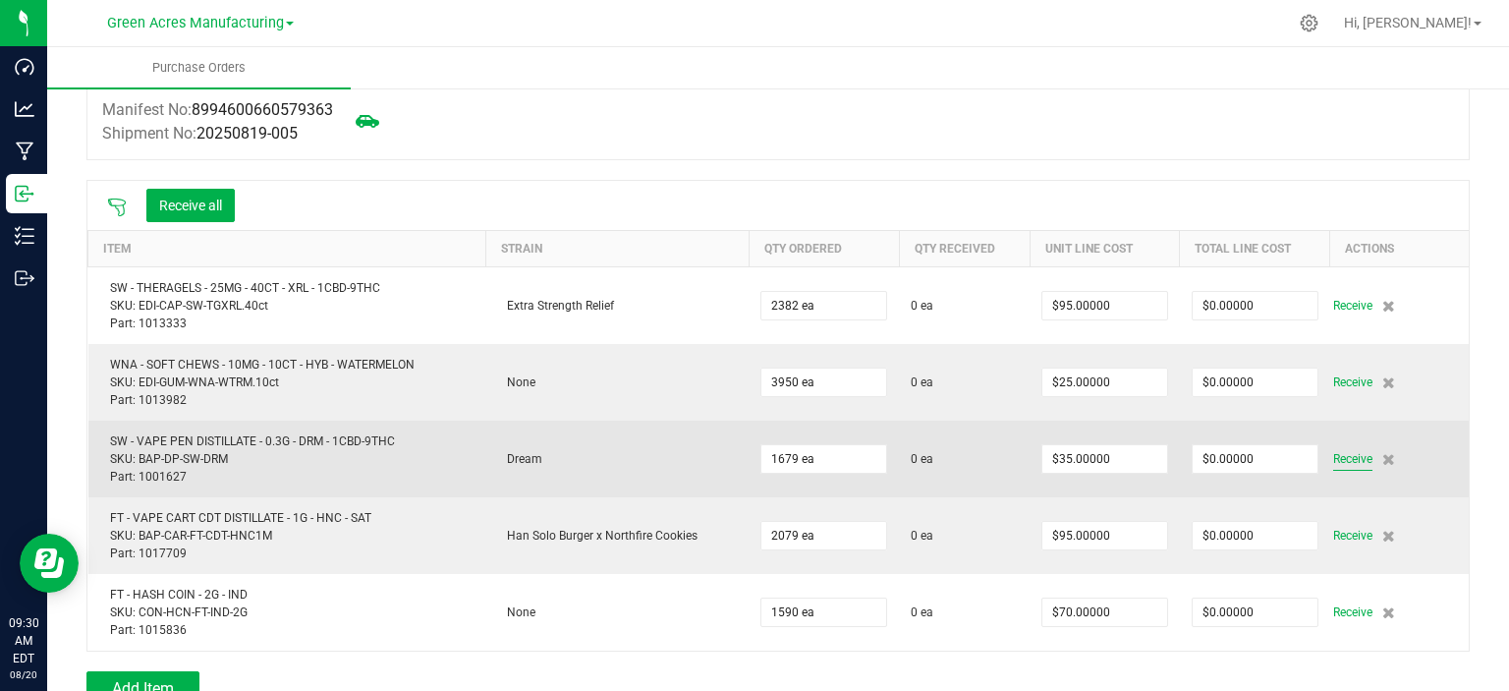
click at [1334, 456] on span "Receive" at bounding box center [1353, 459] width 39 height 24
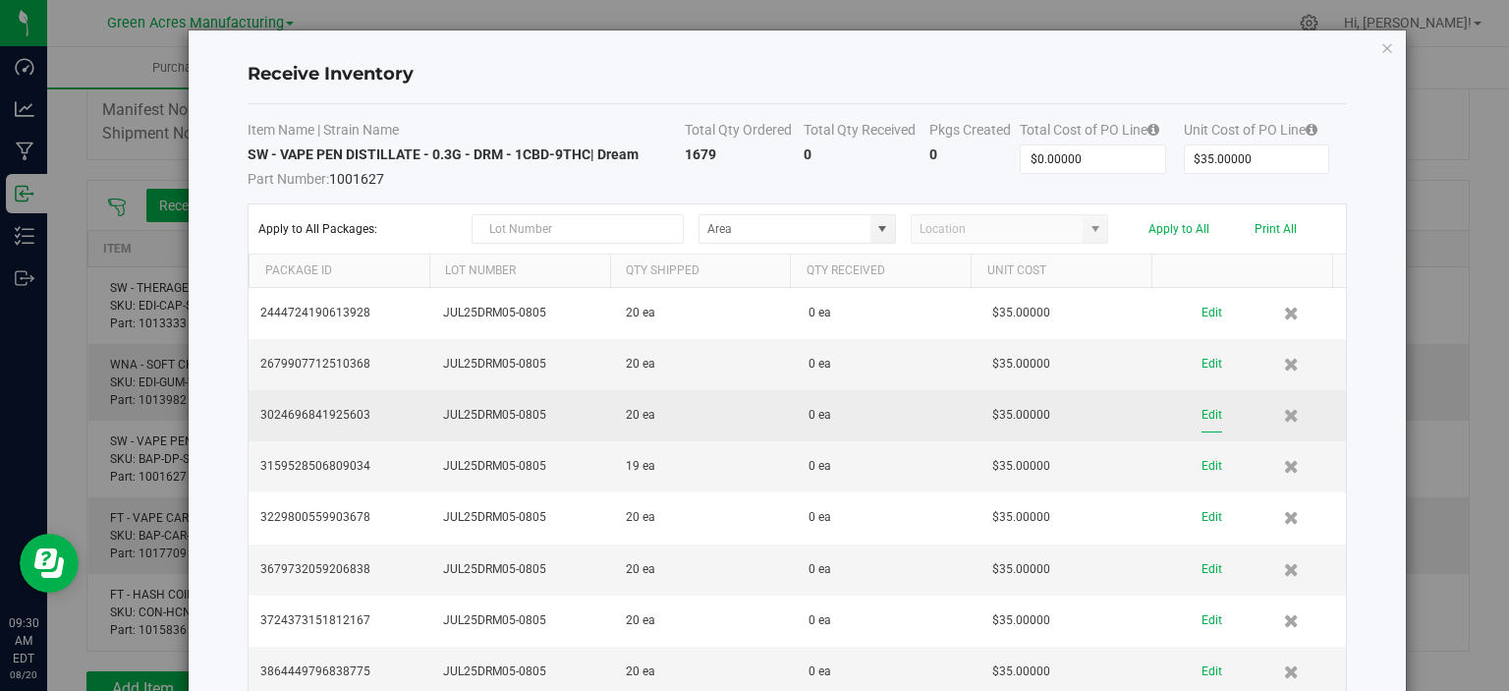
click at [1202, 412] on button "Edit" at bounding box center [1212, 415] width 21 height 34
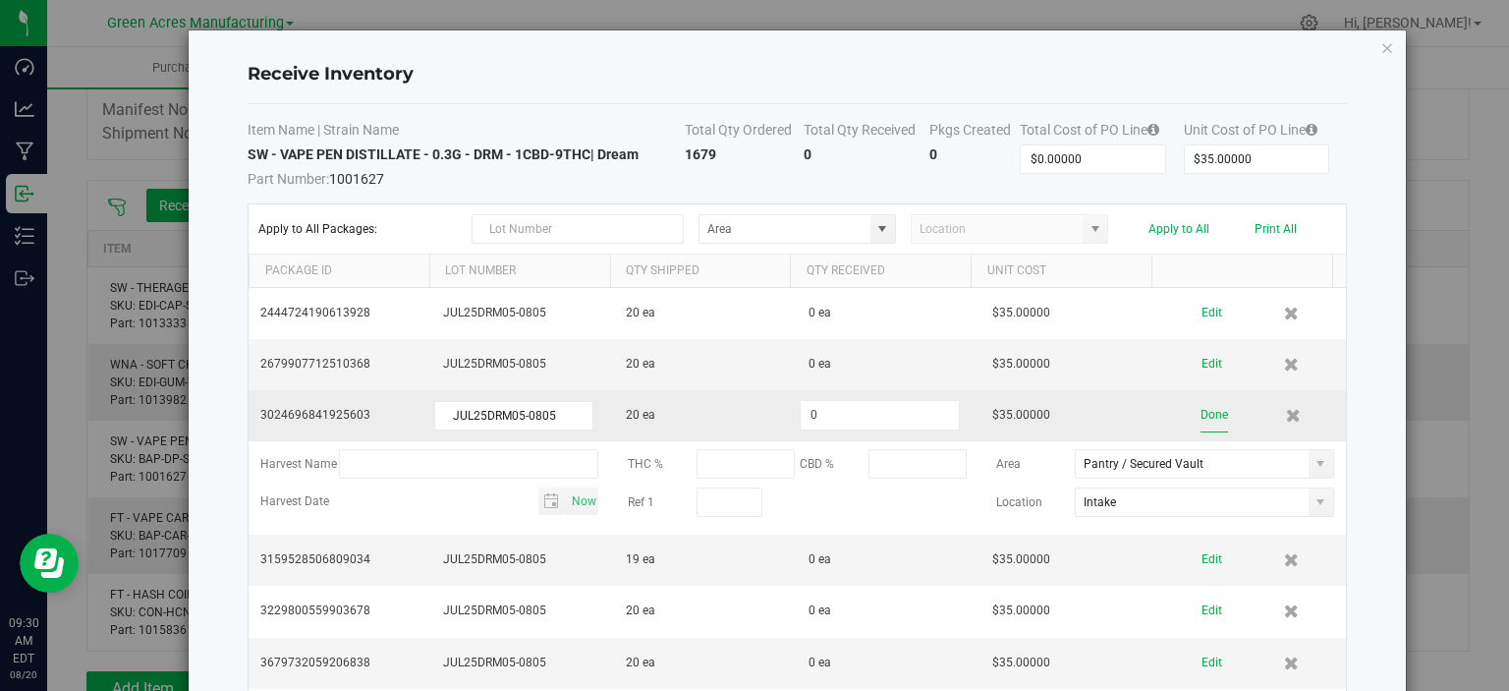
click at [1201, 412] on button "Done" at bounding box center [1215, 415] width 28 height 34
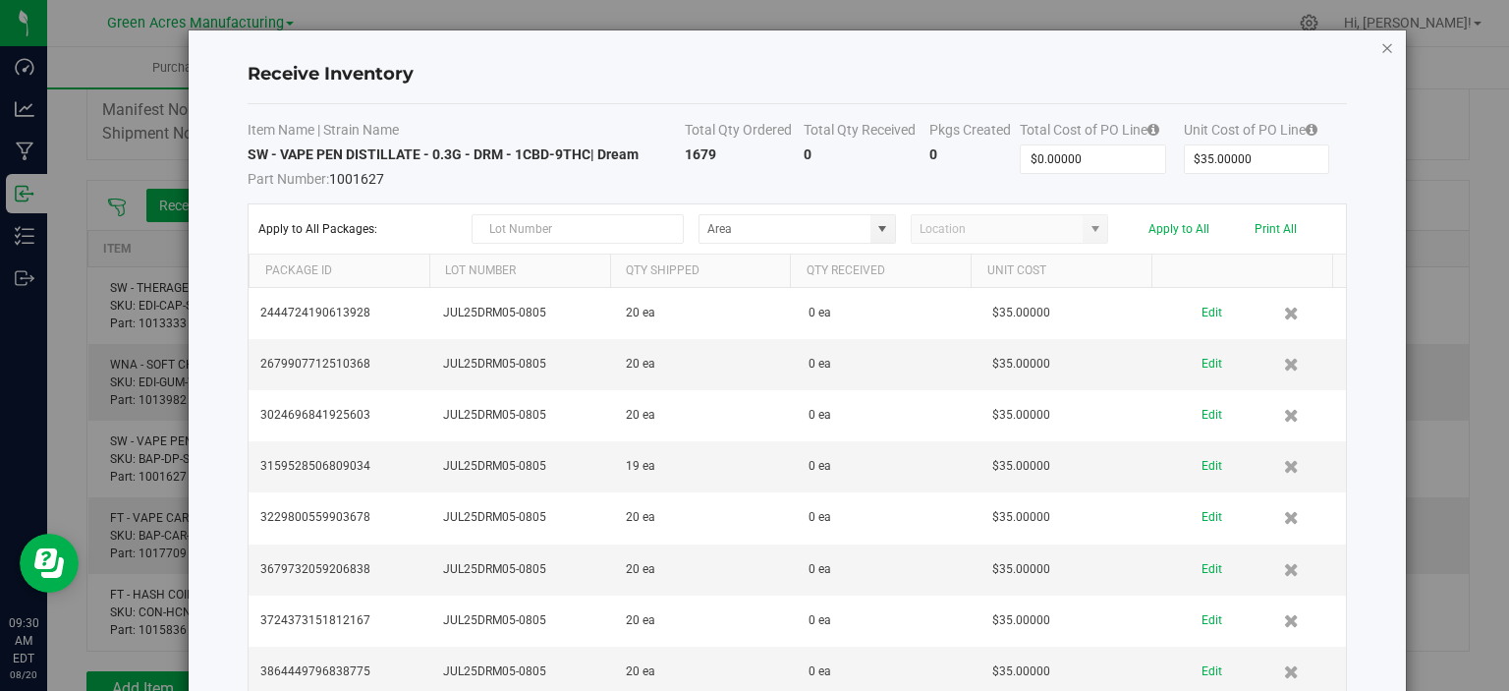
click at [1381, 45] on icon "Close modal" at bounding box center [1388, 47] width 14 height 24
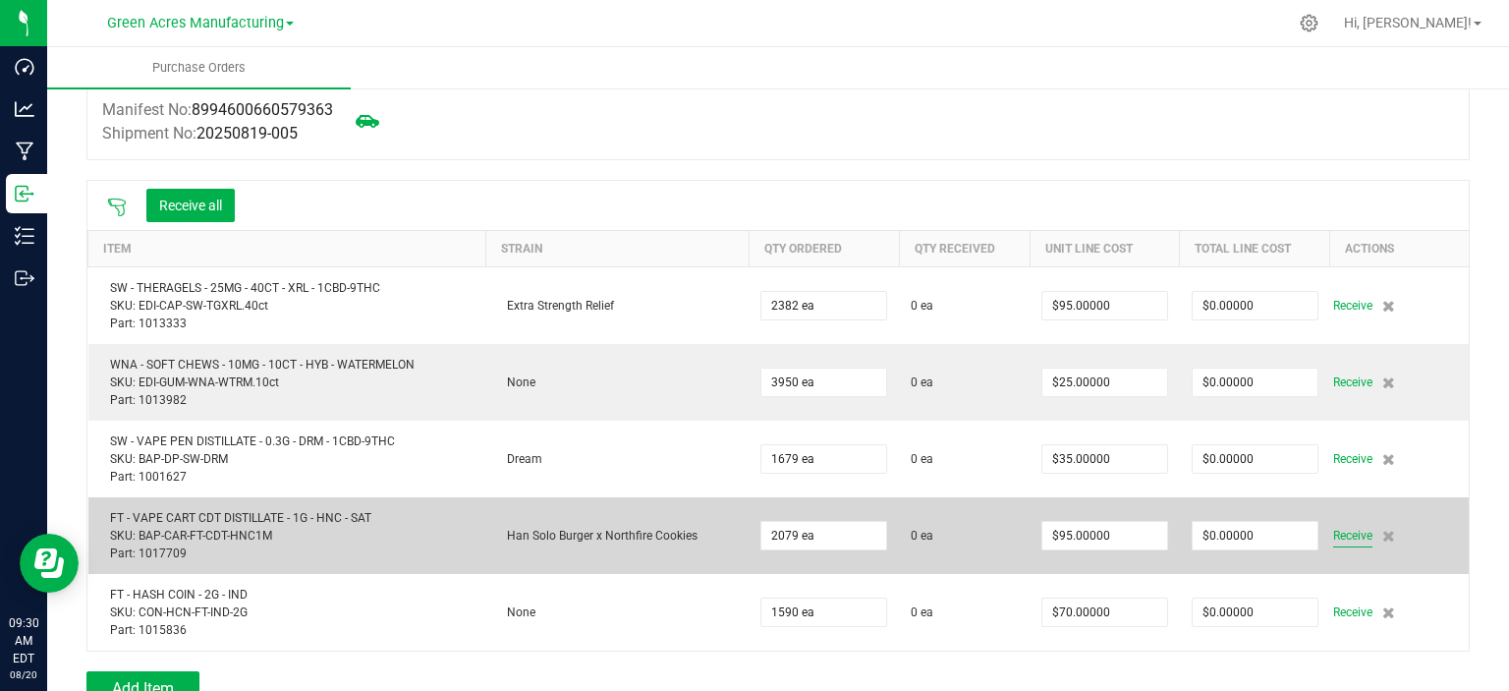
click at [1343, 535] on span "Receive" at bounding box center [1353, 536] width 39 height 24
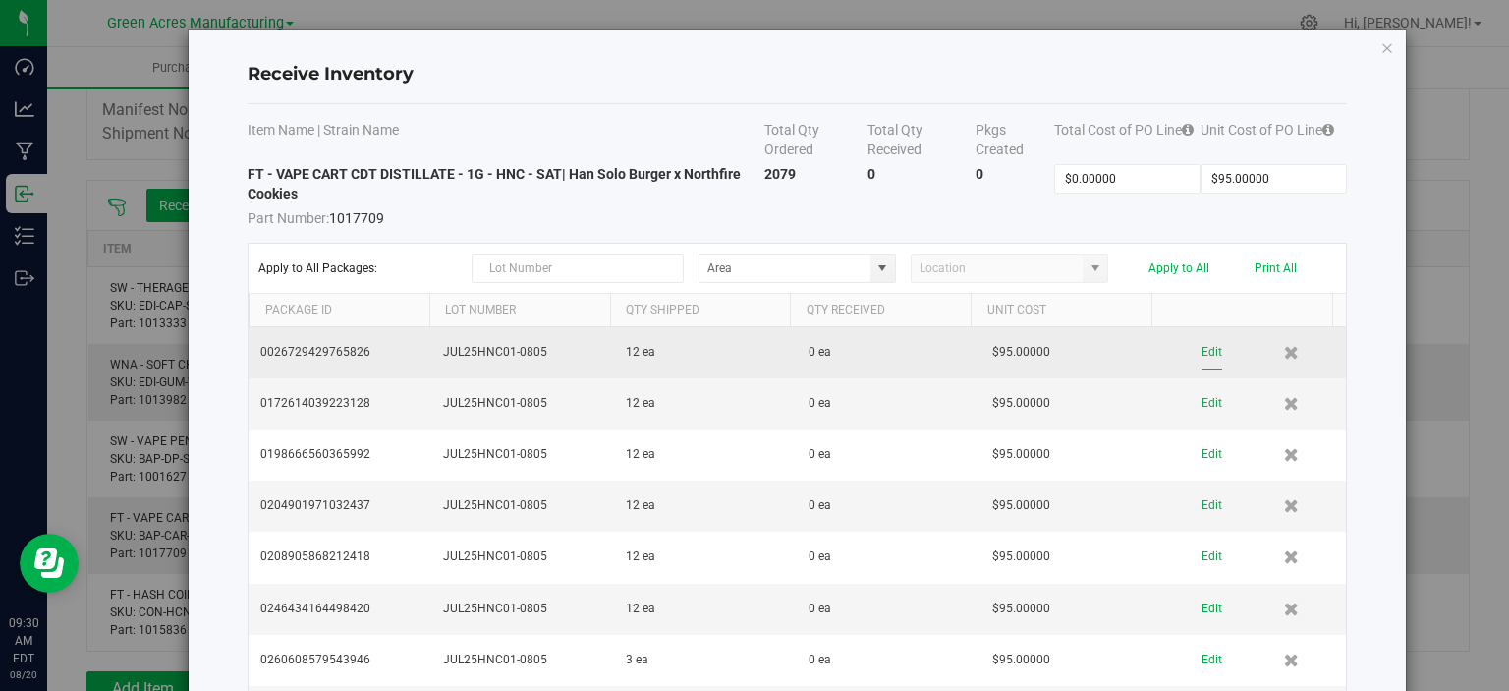
click at [1202, 353] on button "Edit" at bounding box center [1212, 352] width 21 height 34
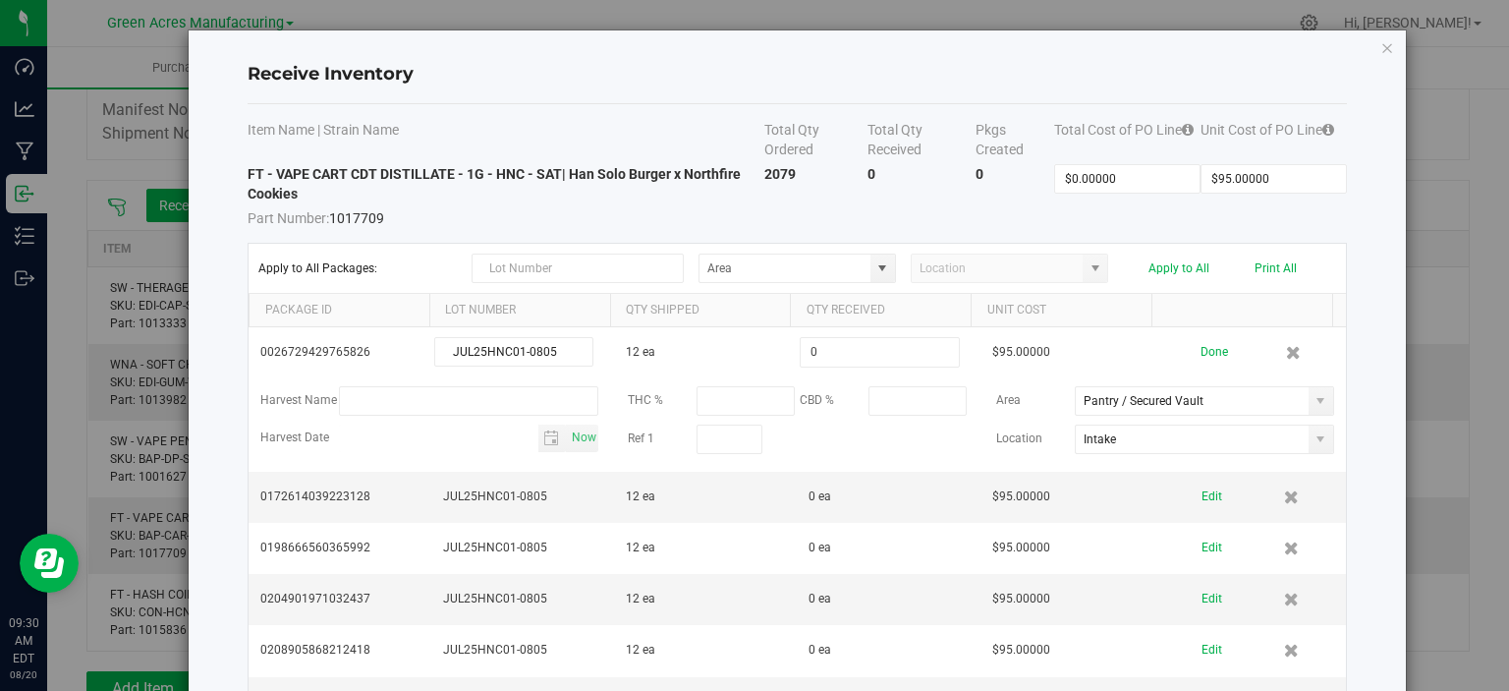
click at [1201, 353] on button "Done" at bounding box center [1215, 352] width 28 height 34
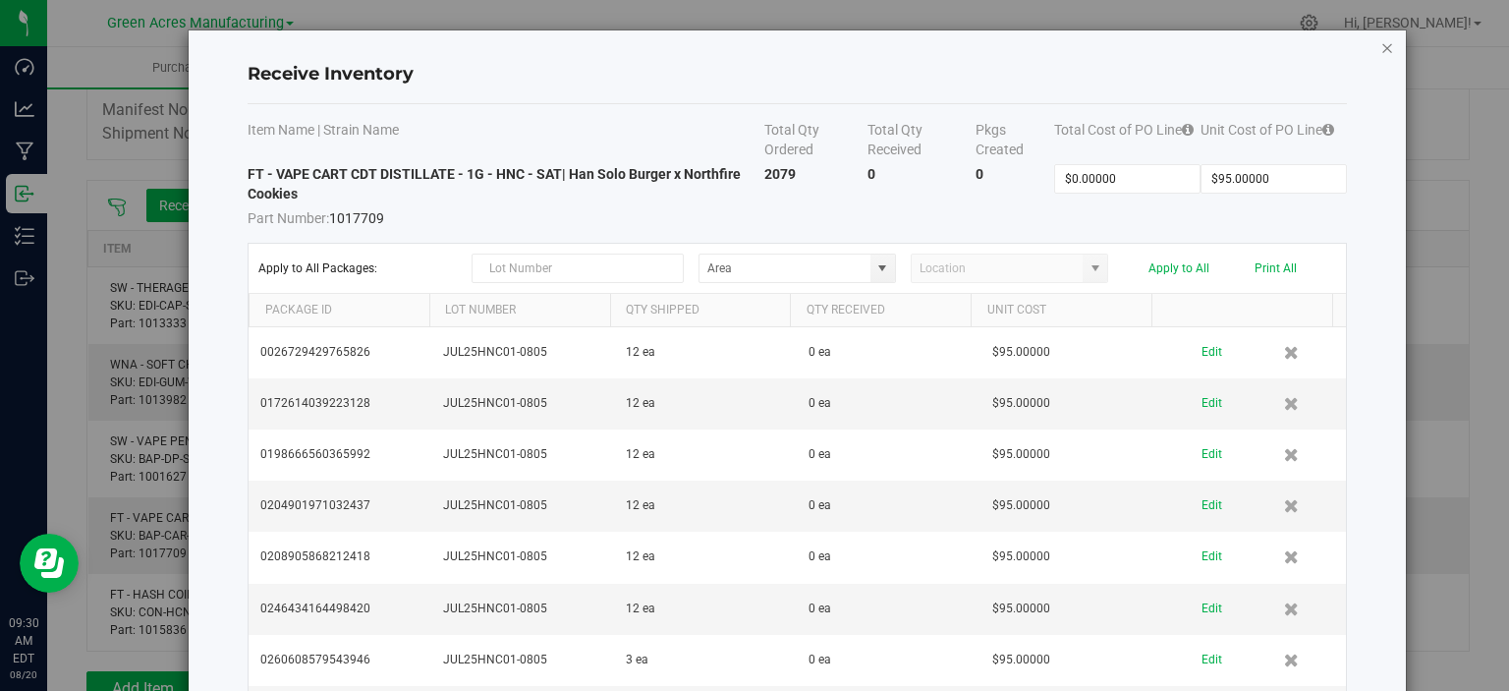
click at [1381, 41] on icon "Close modal" at bounding box center [1388, 47] width 14 height 24
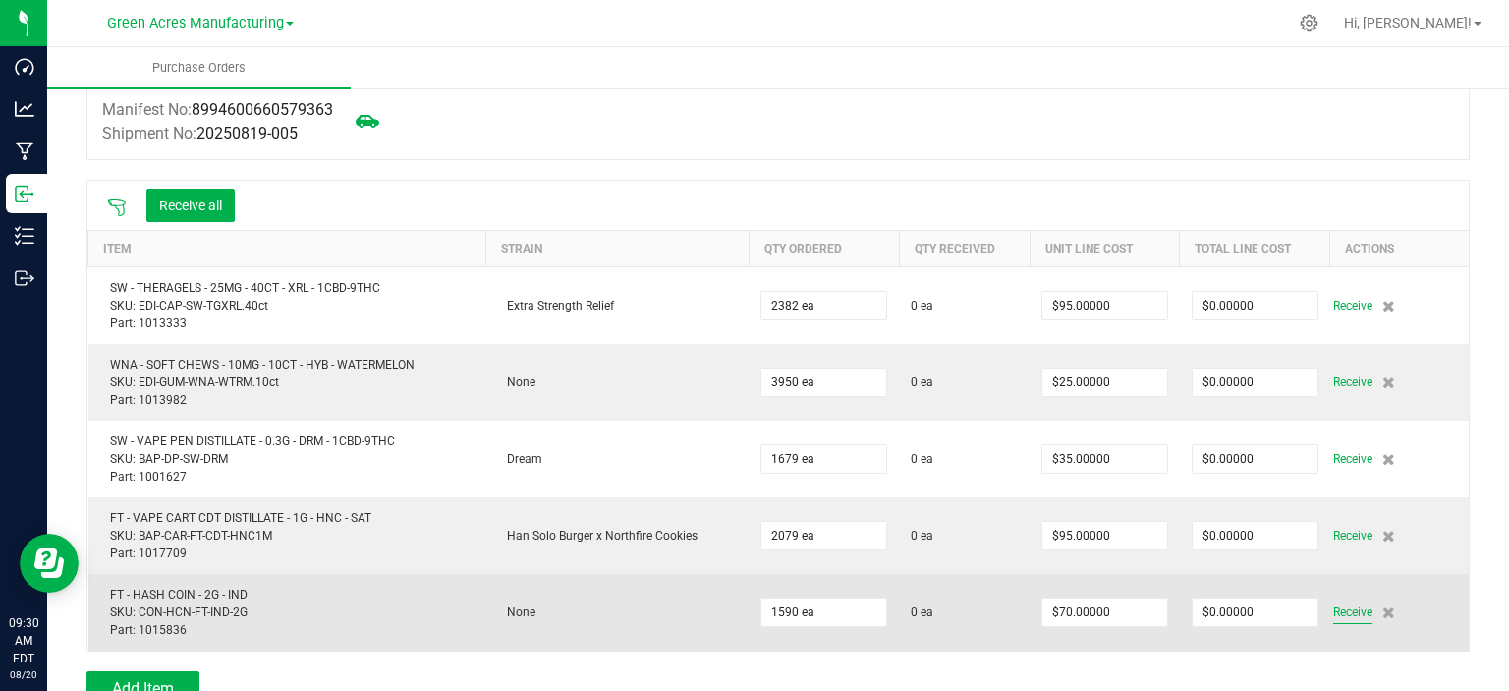
click at [1340, 616] on span "Receive" at bounding box center [1353, 612] width 39 height 24
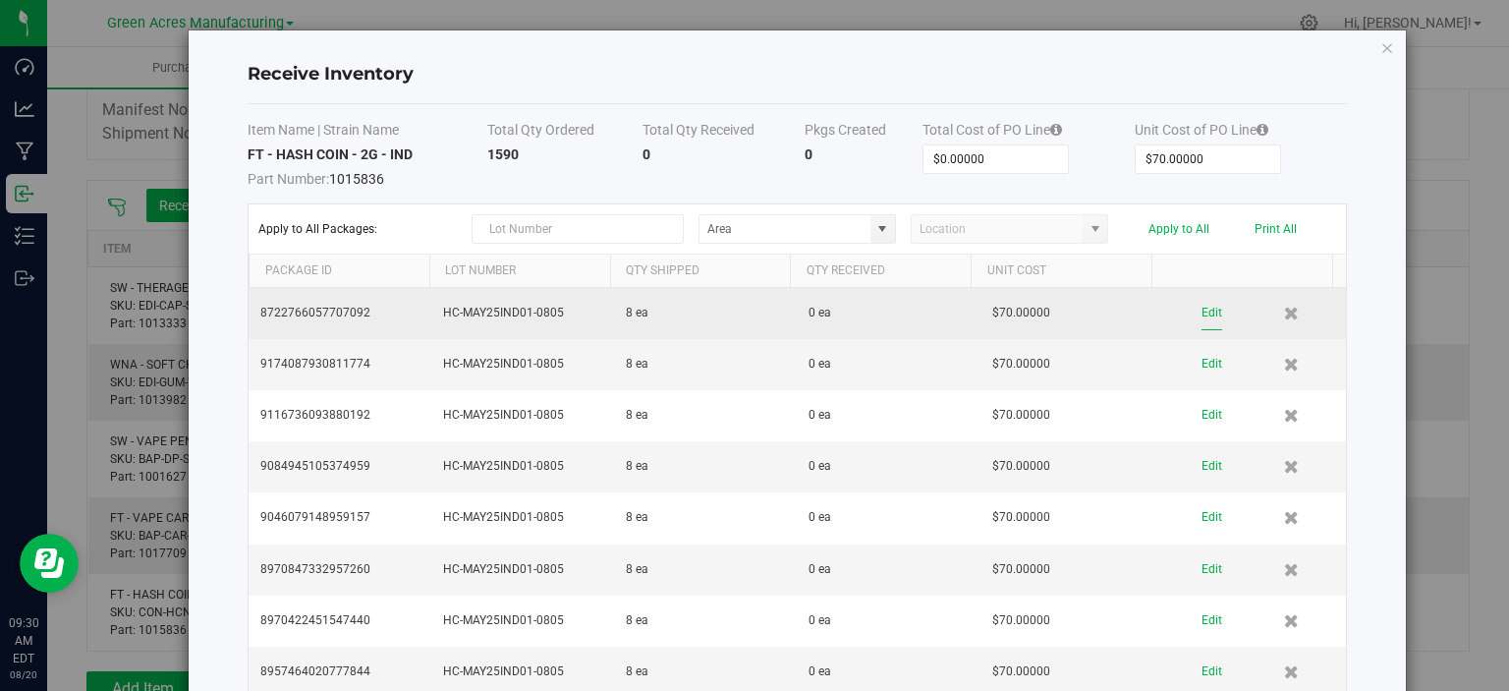
click at [1202, 306] on button "Edit" at bounding box center [1212, 313] width 21 height 34
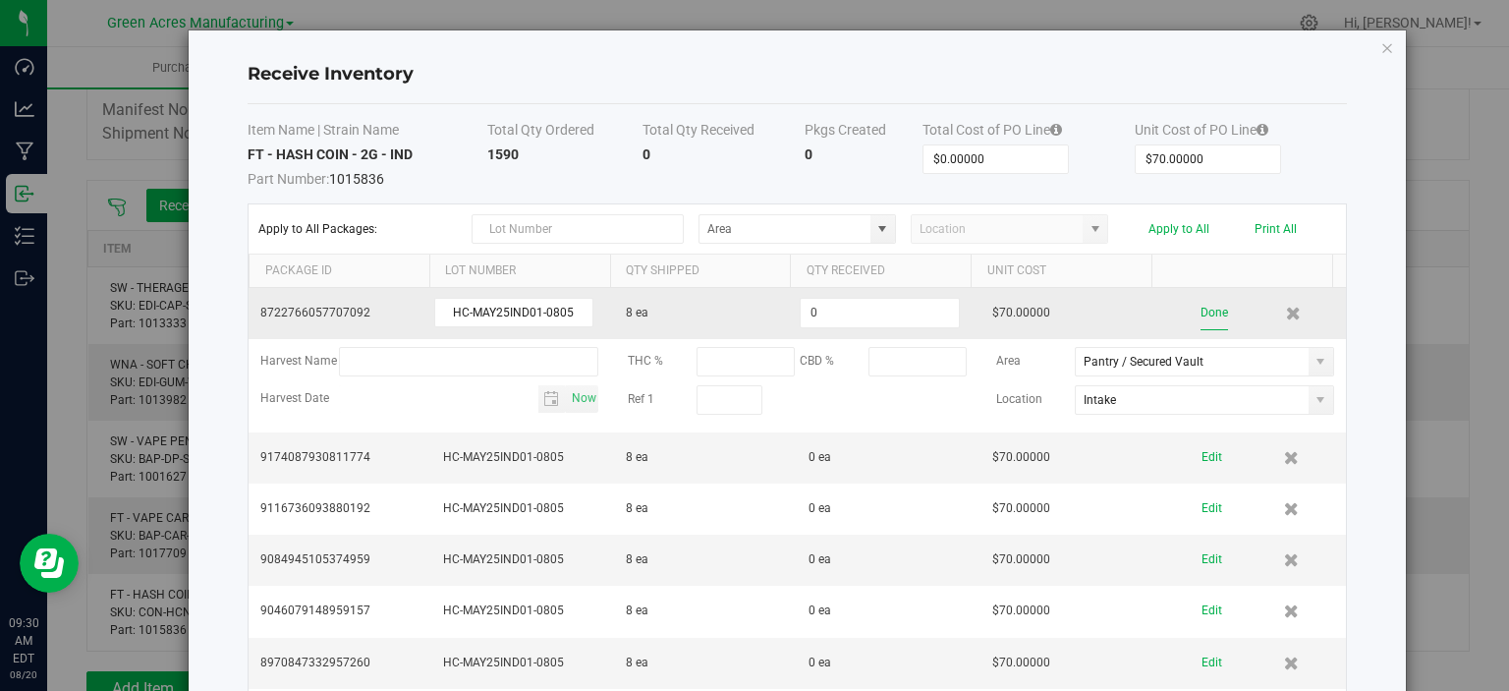
click at [1201, 317] on button "Done" at bounding box center [1215, 313] width 28 height 34
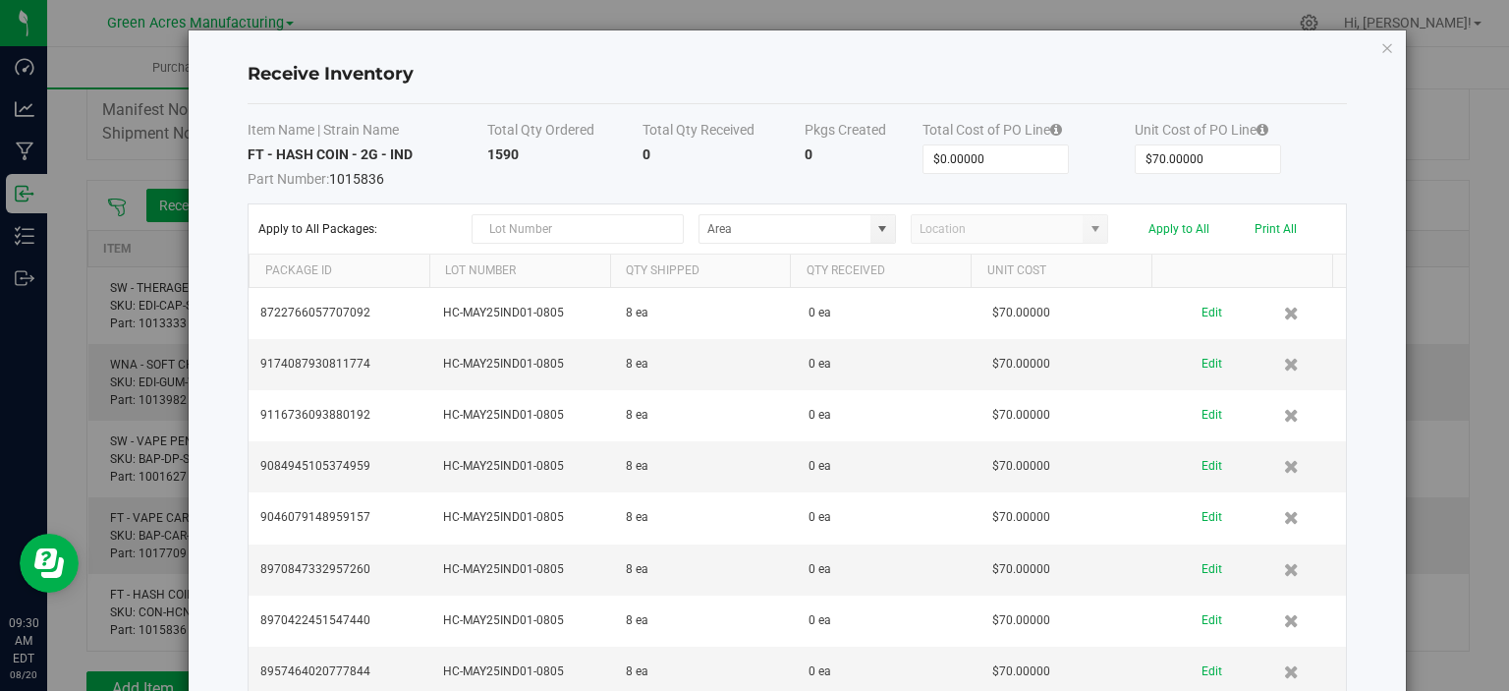
click at [1381, 46] on icon "Close modal" at bounding box center [1388, 47] width 14 height 24
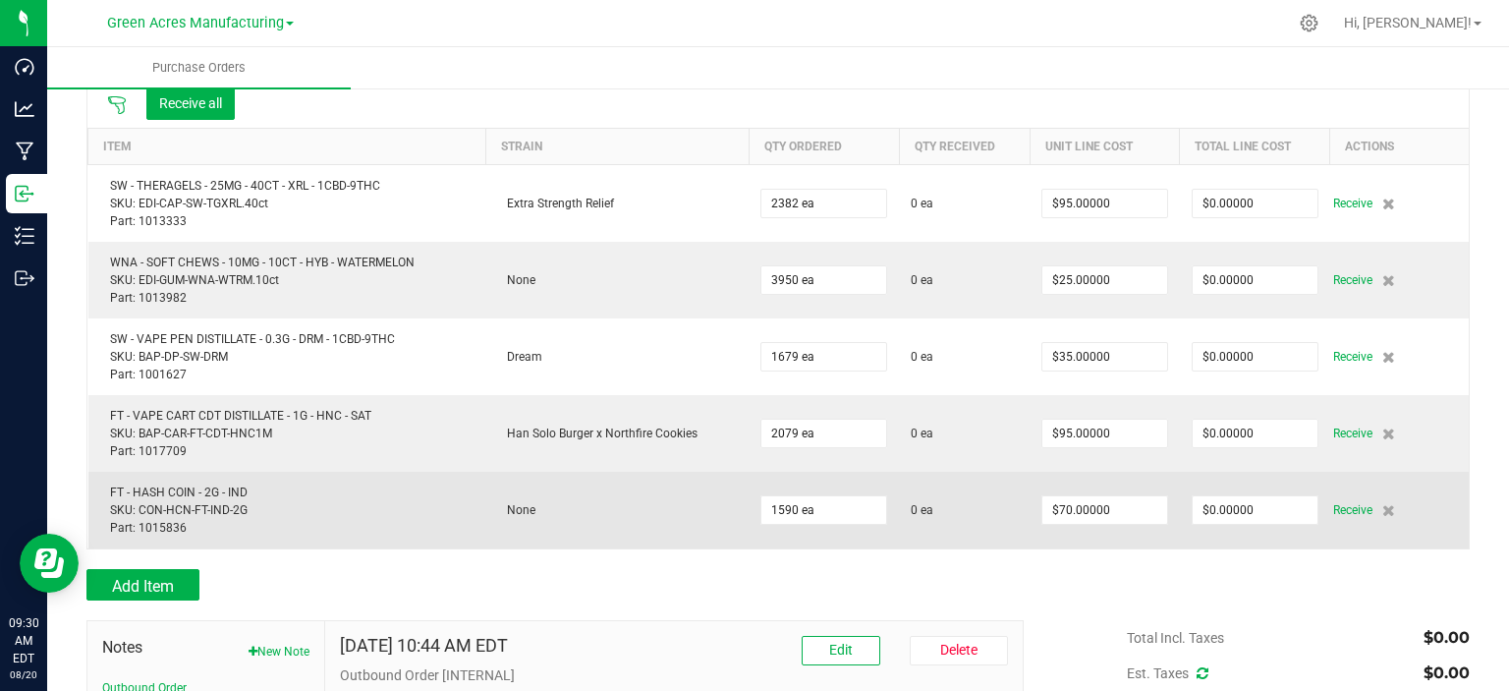
scroll to position [393, 0]
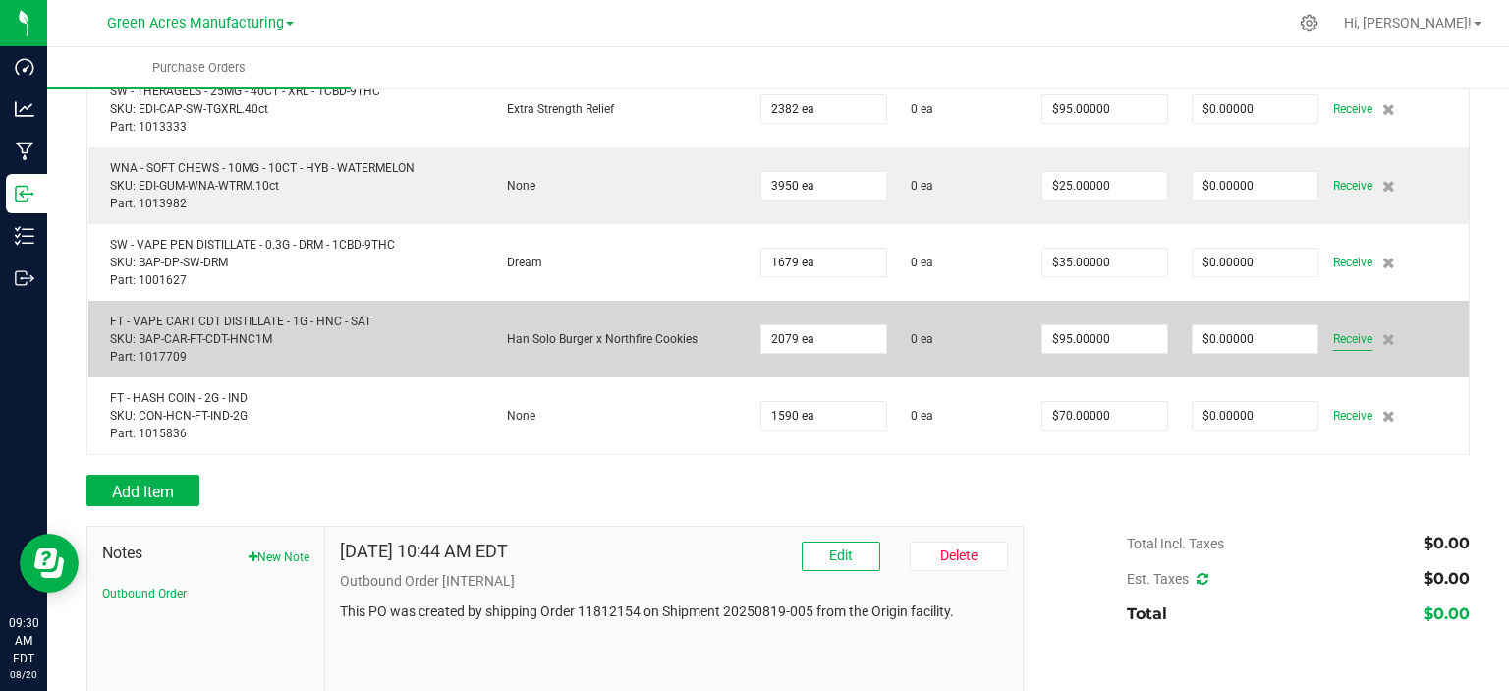
click at [1352, 330] on span "Receive" at bounding box center [1353, 339] width 39 height 24
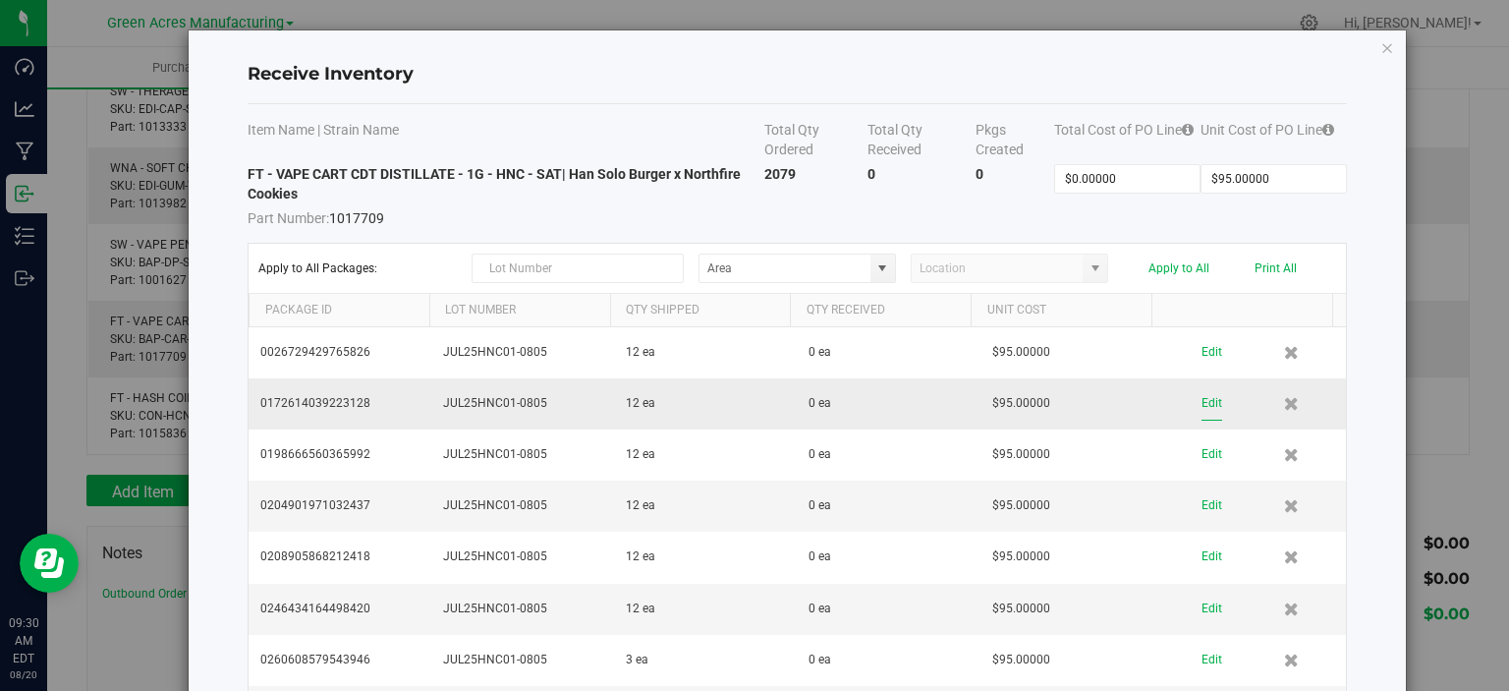
click at [1179, 406] on div "Edit" at bounding box center [1254, 403] width 159 height 34
click at [1202, 403] on button "Edit" at bounding box center [1212, 403] width 21 height 34
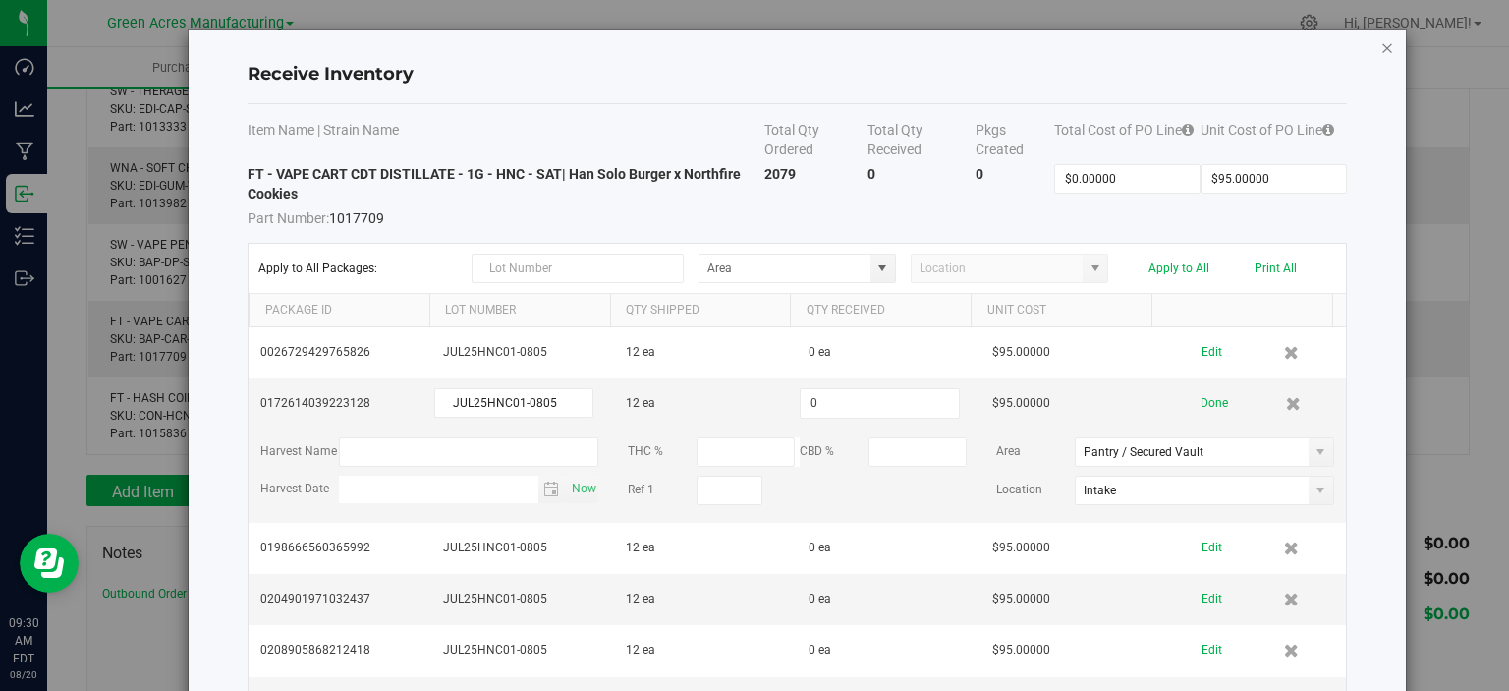
click at [1381, 47] on icon "Close modal" at bounding box center [1388, 47] width 14 height 24
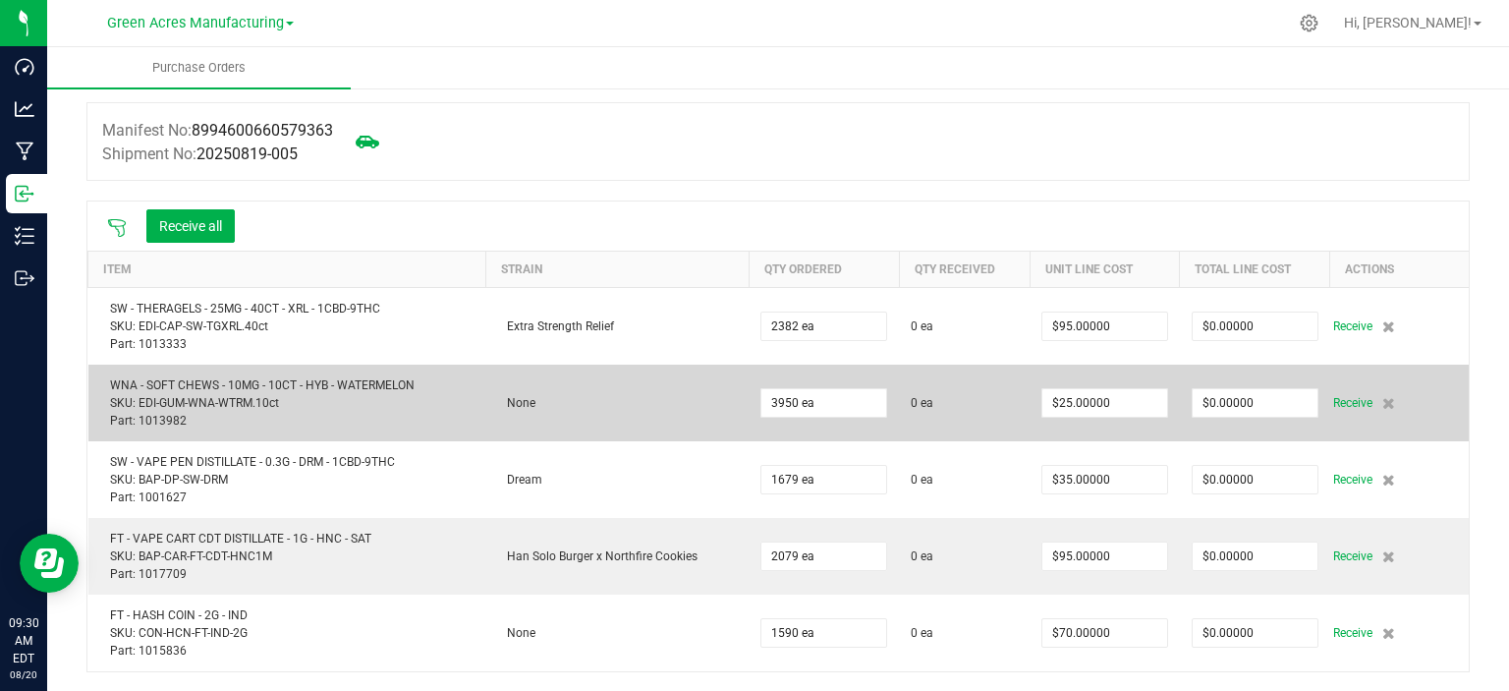
scroll to position [98, 0]
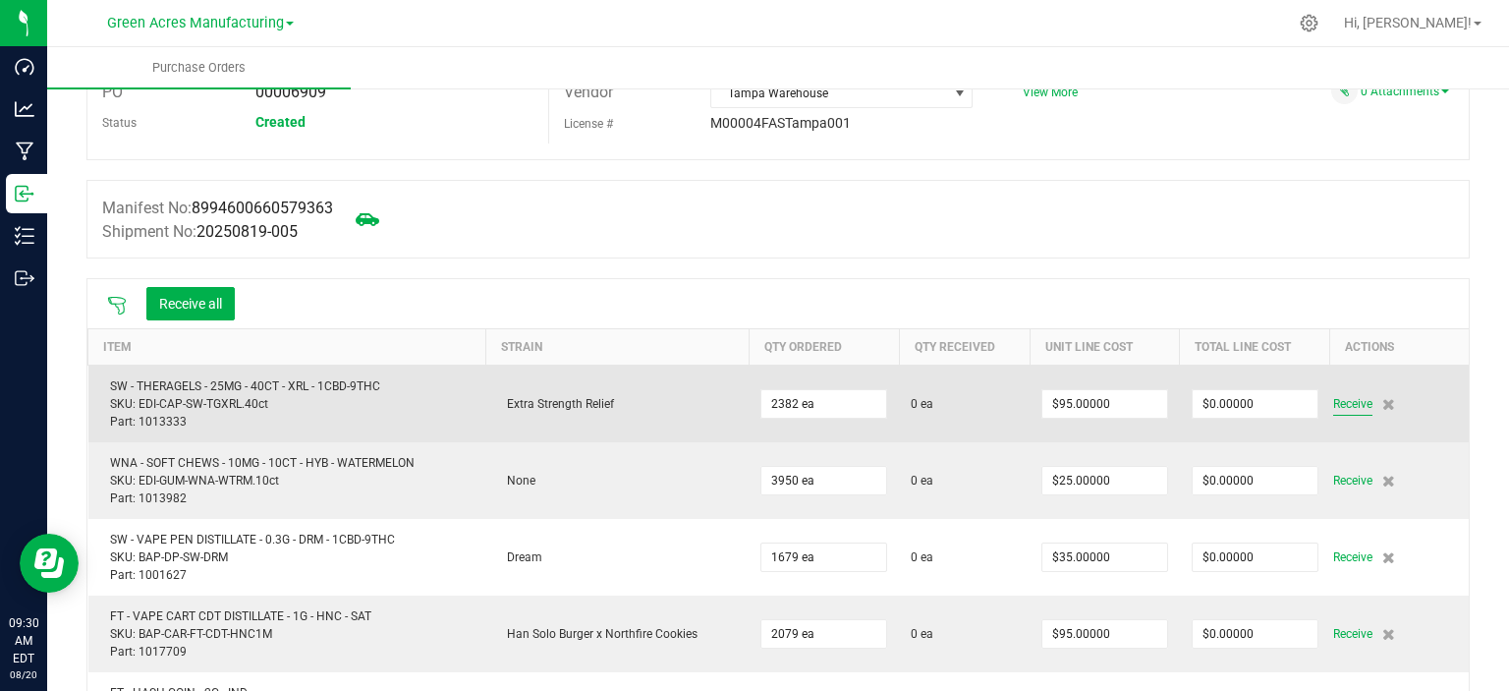
click at [1336, 401] on span "Receive" at bounding box center [1353, 404] width 39 height 24
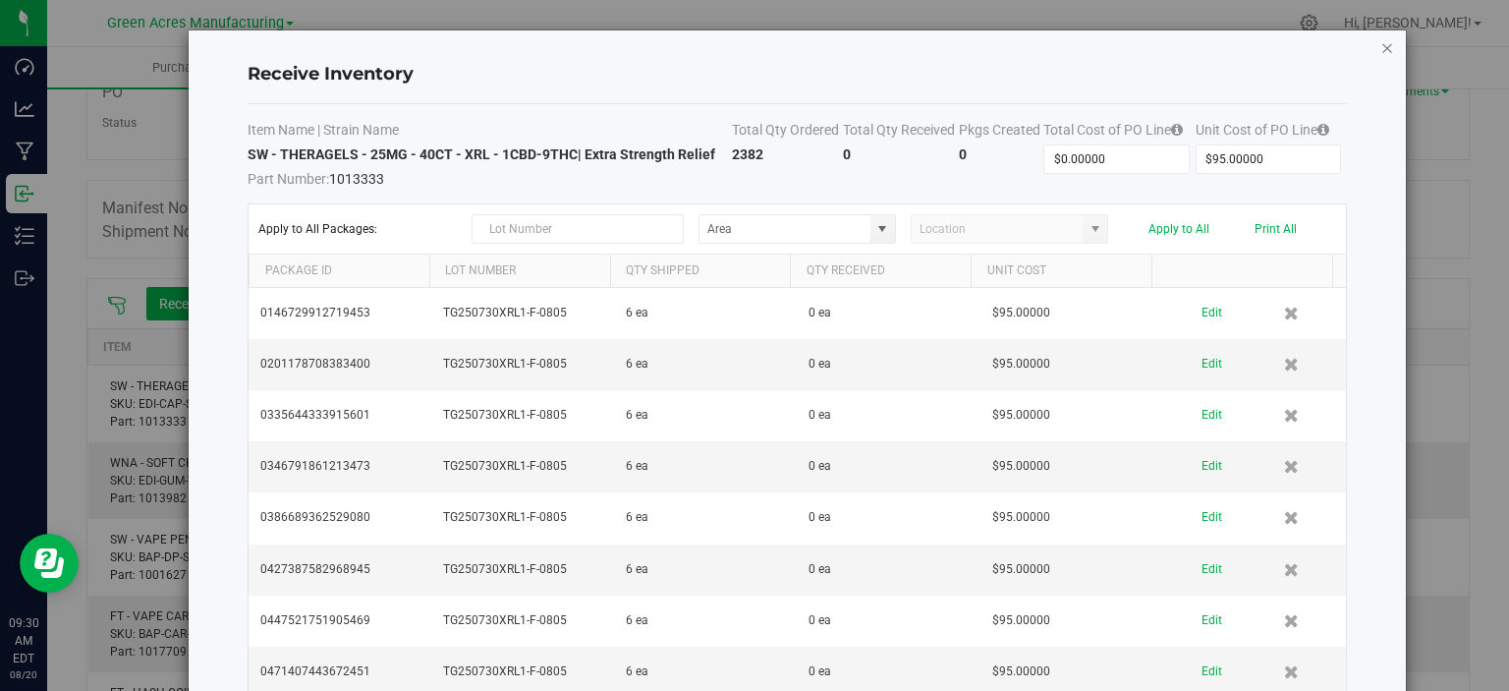
click at [1381, 46] on icon "Close modal" at bounding box center [1388, 47] width 14 height 24
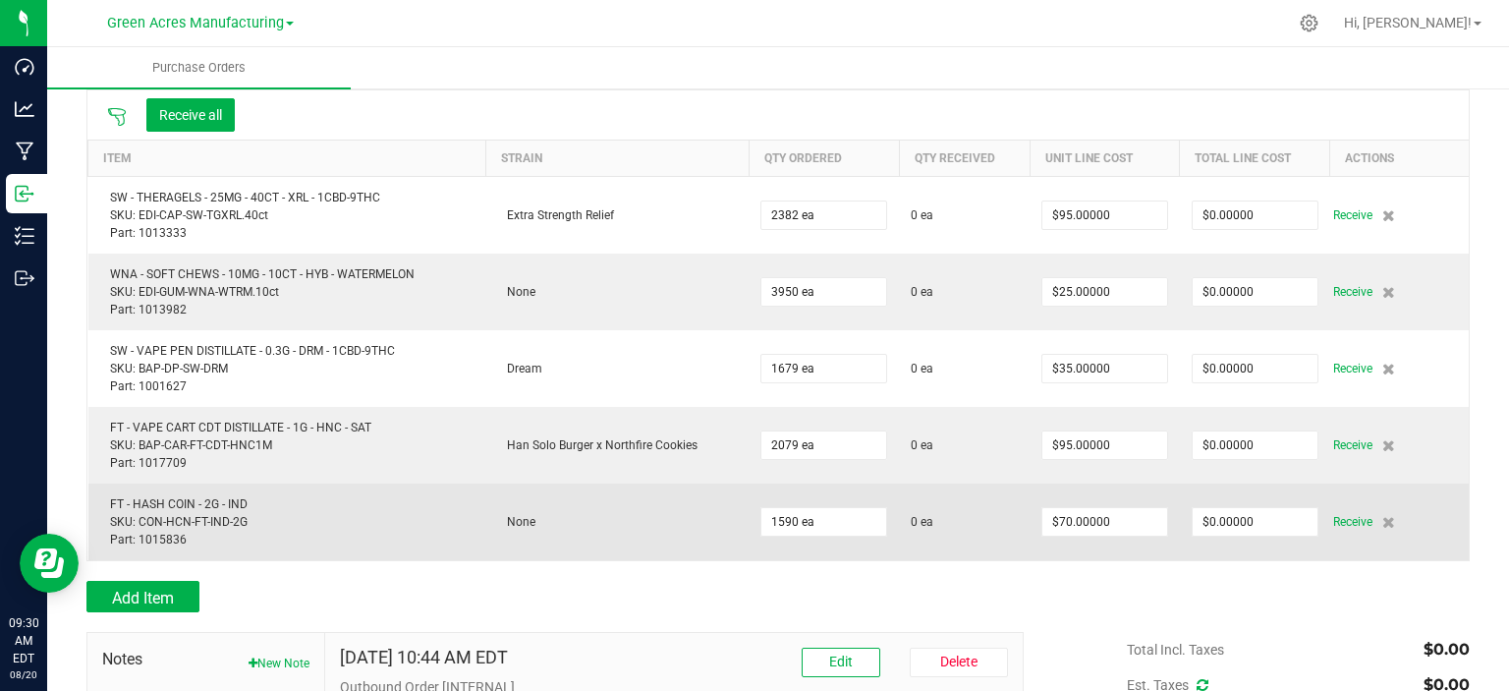
scroll to position [393, 0]
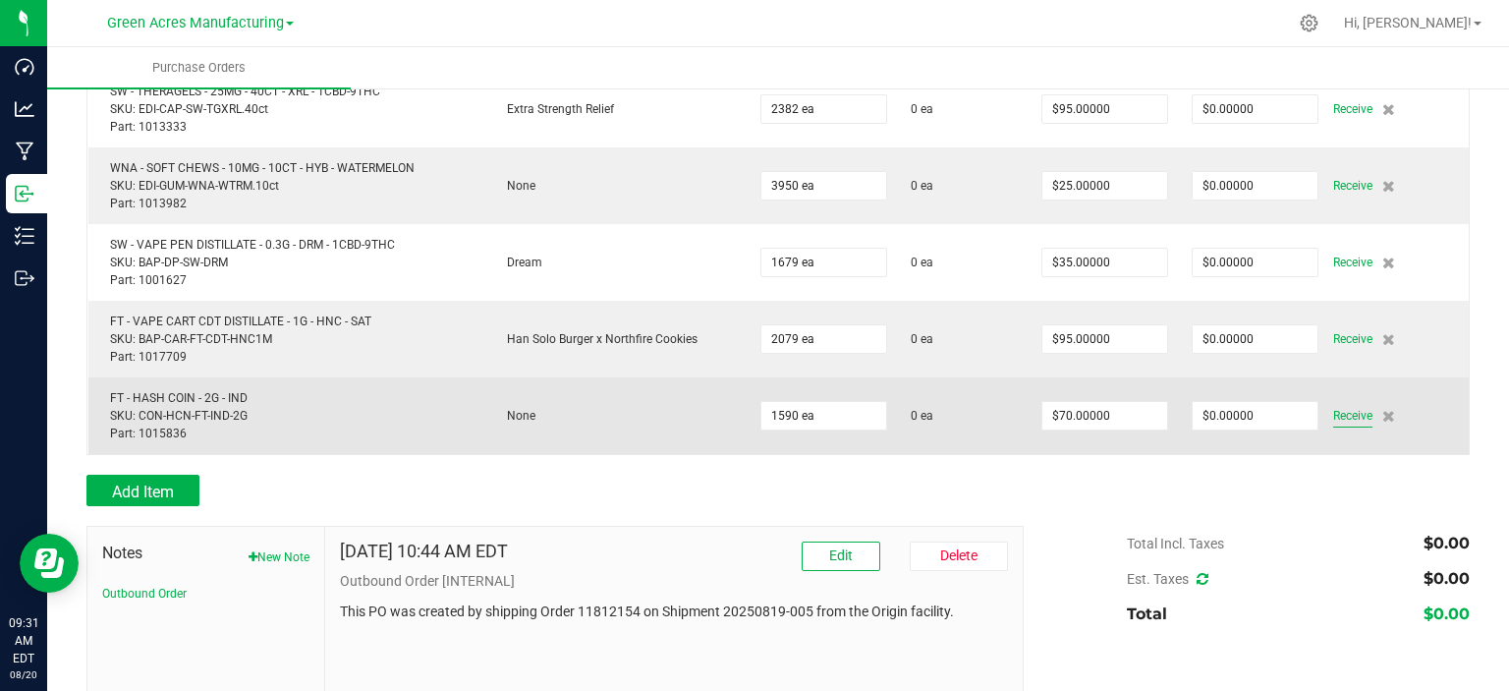
click at [1336, 416] on span "Receive" at bounding box center [1353, 416] width 39 height 24
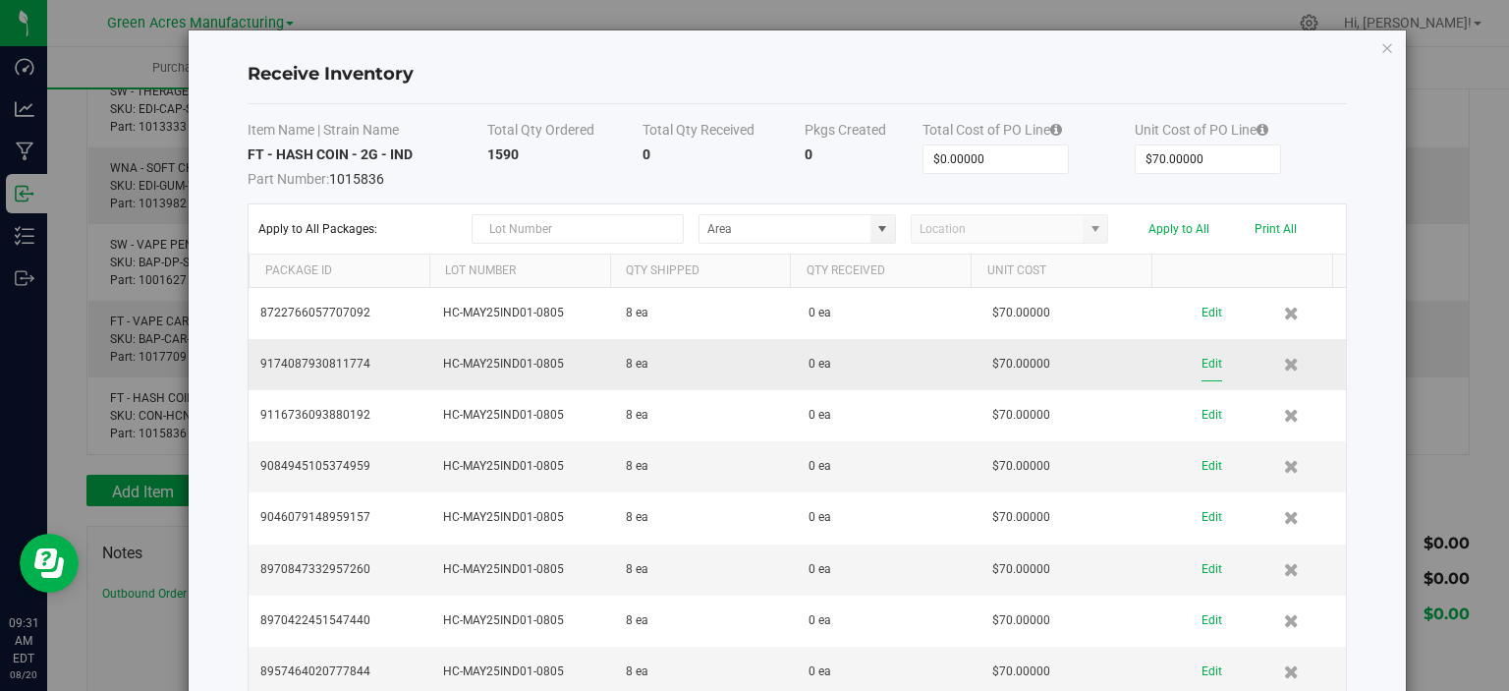
click at [1202, 365] on button "Edit" at bounding box center [1212, 364] width 21 height 34
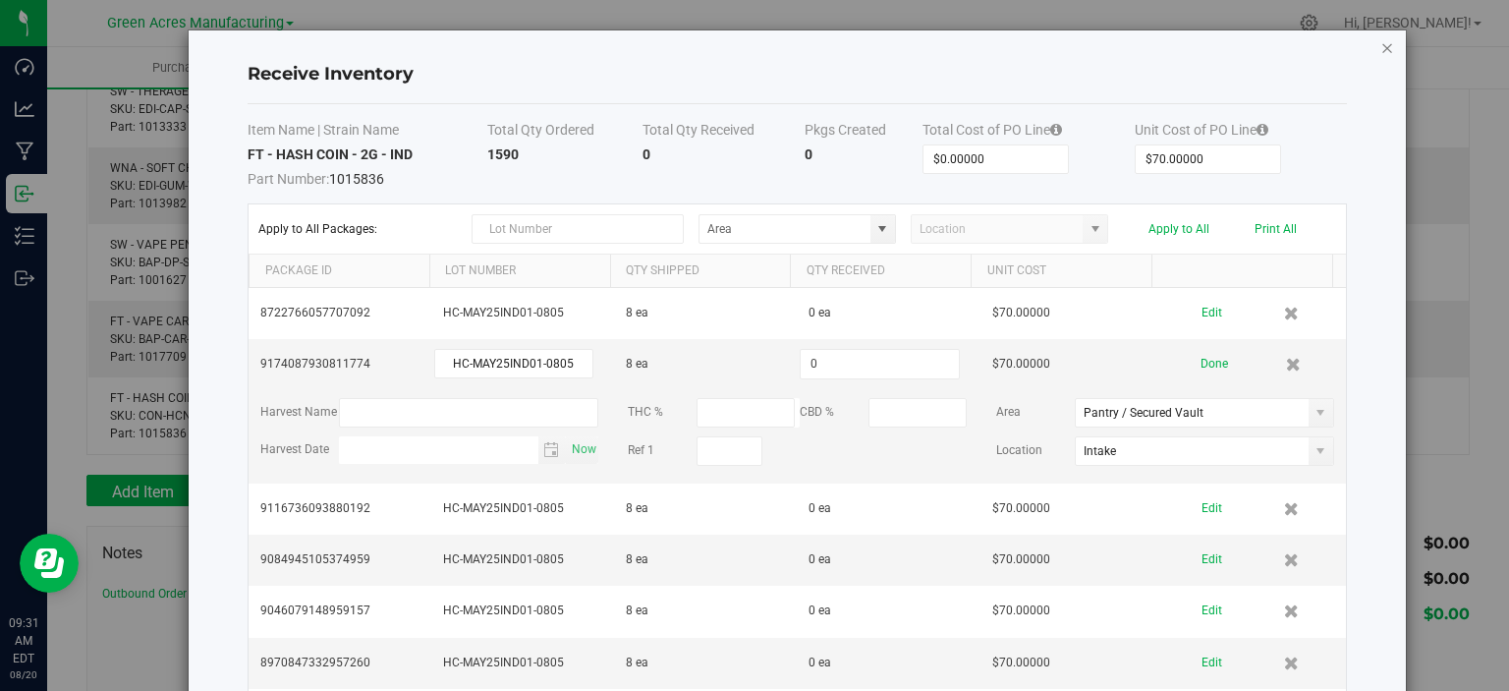
click at [1381, 42] on icon "Close modal" at bounding box center [1388, 47] width 14 height 24
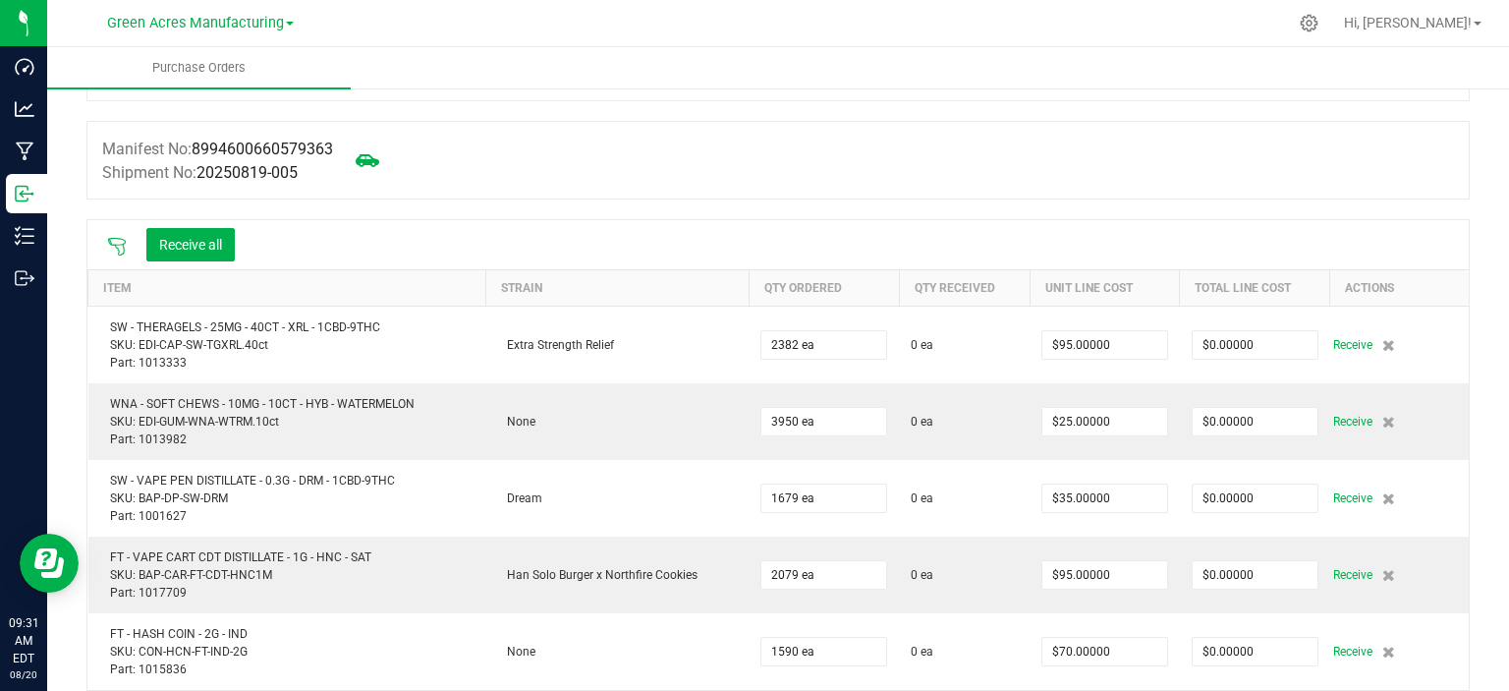
scroll to position [0, 0]
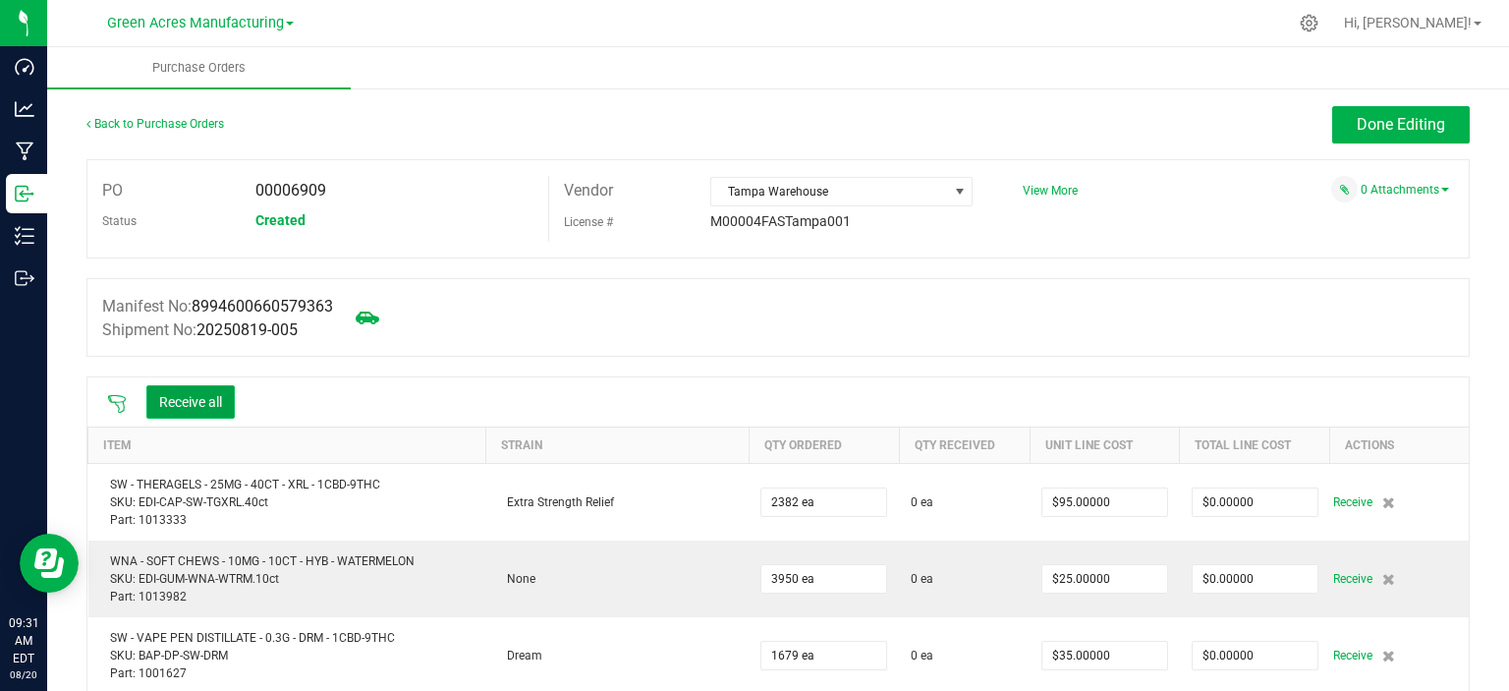
click at [216, 405] on button "Receive all" at bounding box center [190, 401] width 88 height 33
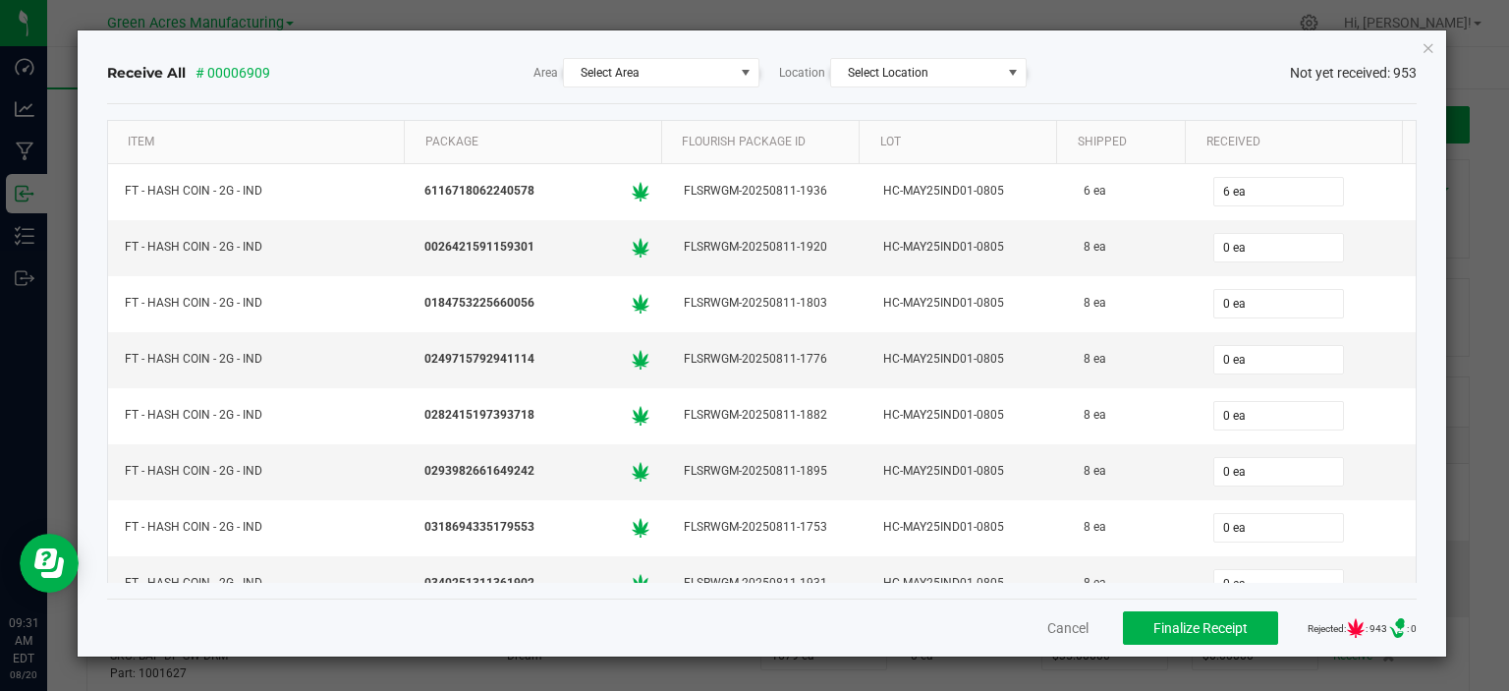
click at [1423, 35] on icon "Close" at bounding box center [1429, 47] width 14 height 24
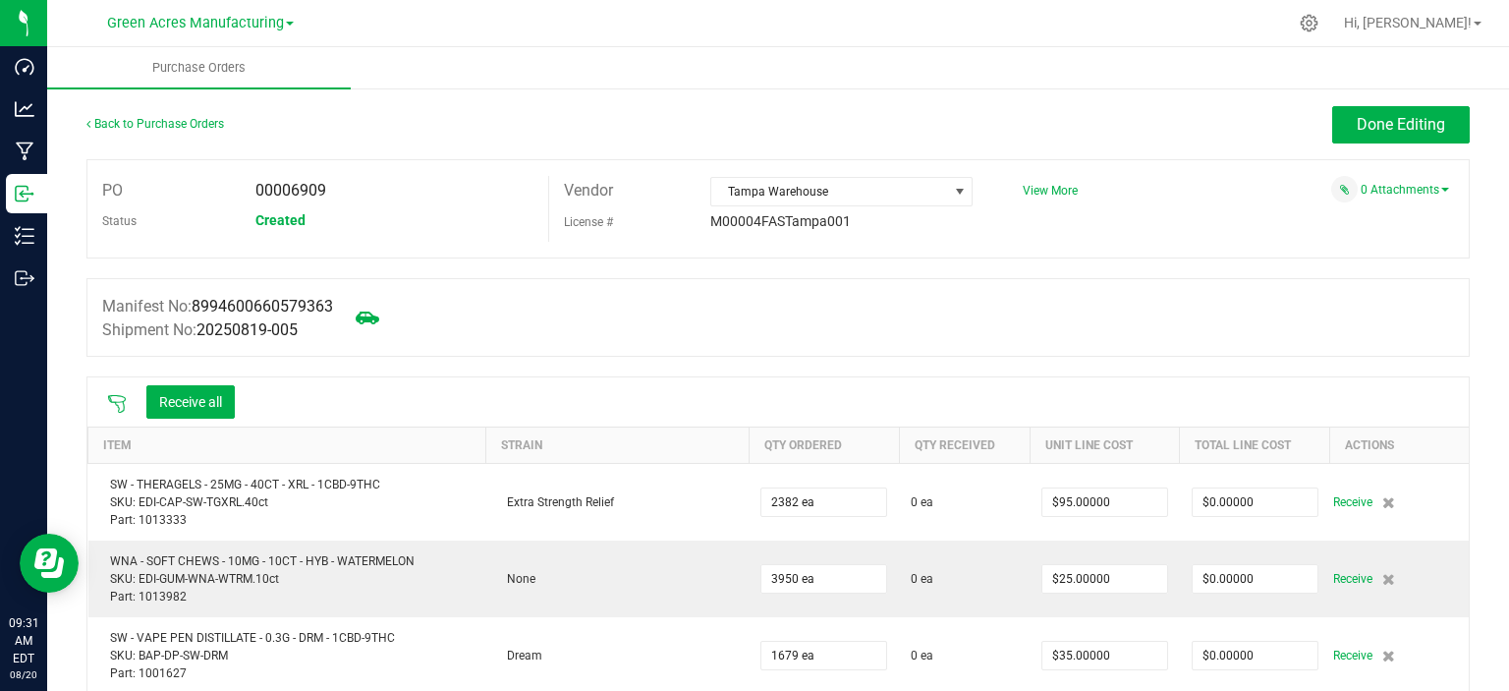
click at [1430, 46] on nav "Green Acres Manufacturing Hi, Ryan!" at bounding box center [778, 23] width 1462 height 47
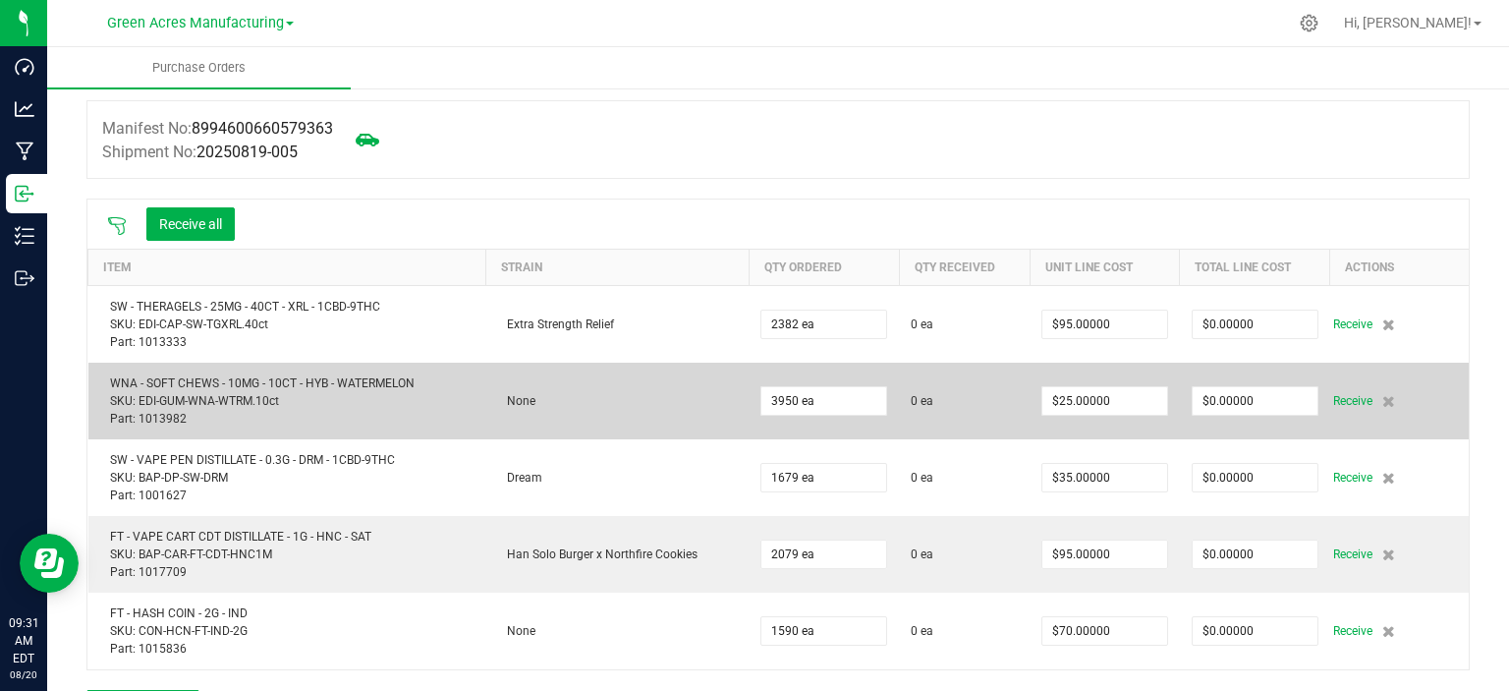
scroll to position [197, 0]
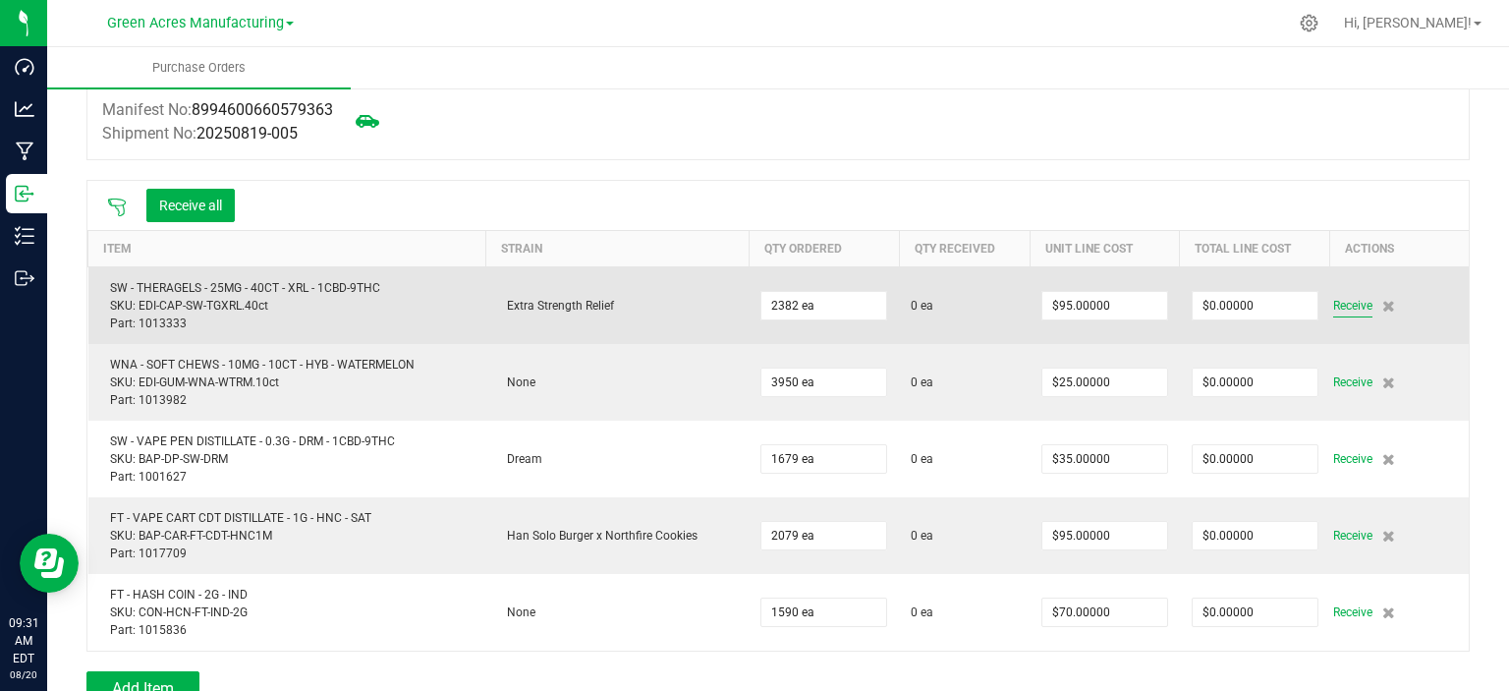
click at [1334, 307] on span "Receive" at bounding box center [1353, 306] width 39 height 24
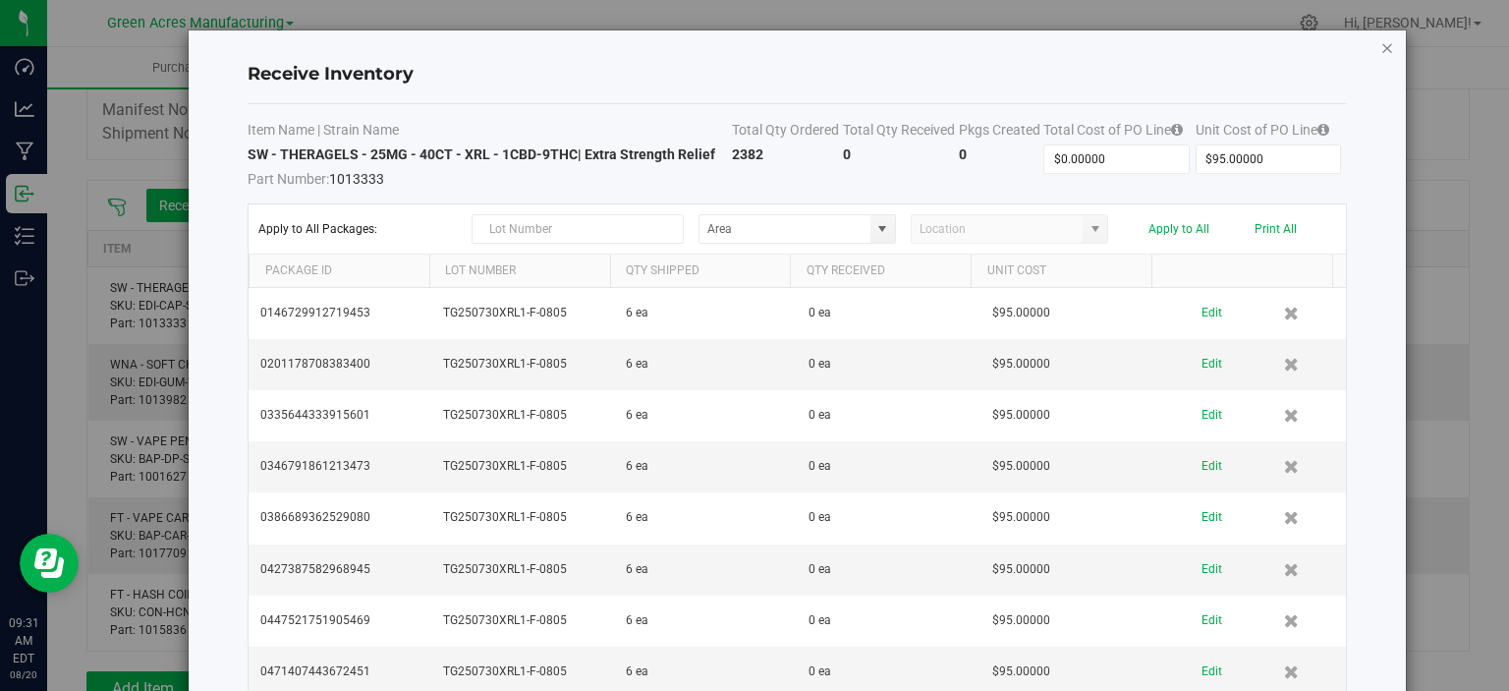
click at [1381, 50] on icon "Close modal" at bounding box center [1388, 47] width 14 height 24
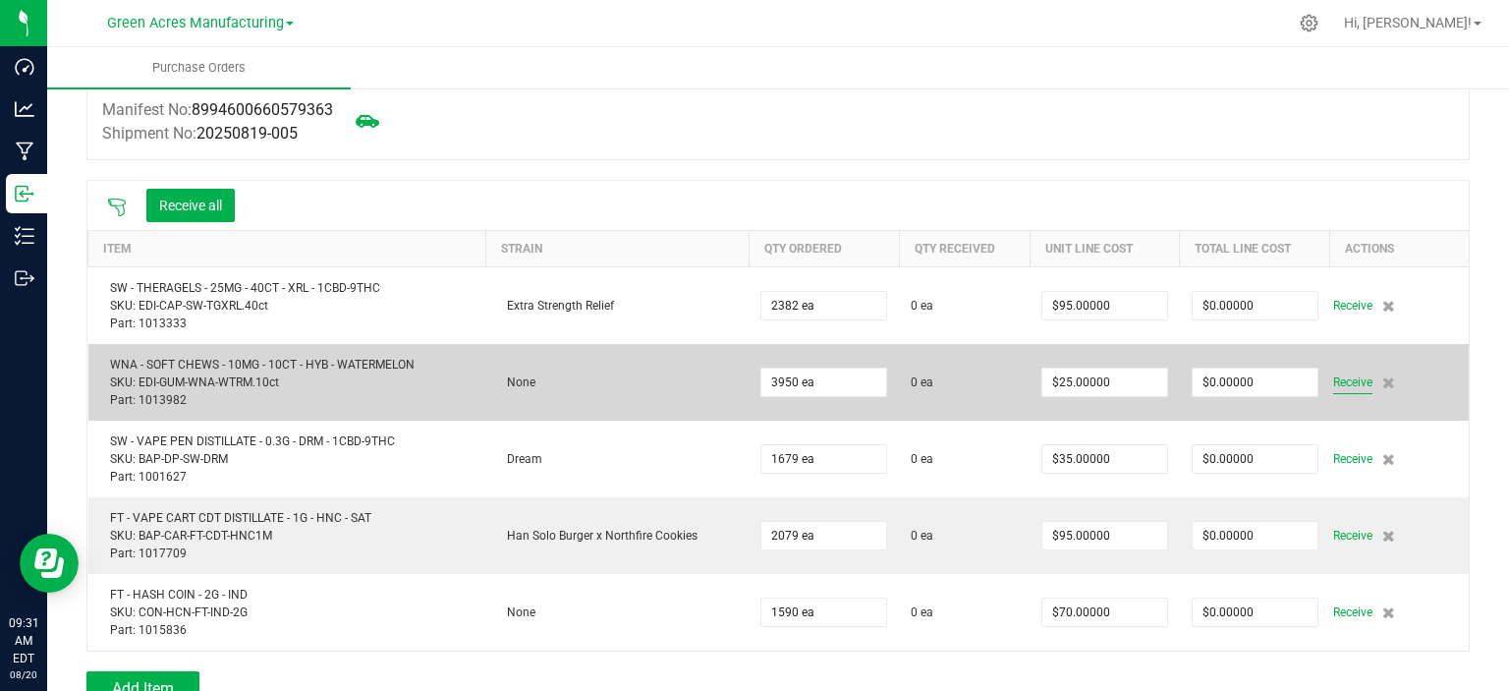
click at [1344, 391] on span "Receive" at bounding box center [1353, 382] width 39 height 24
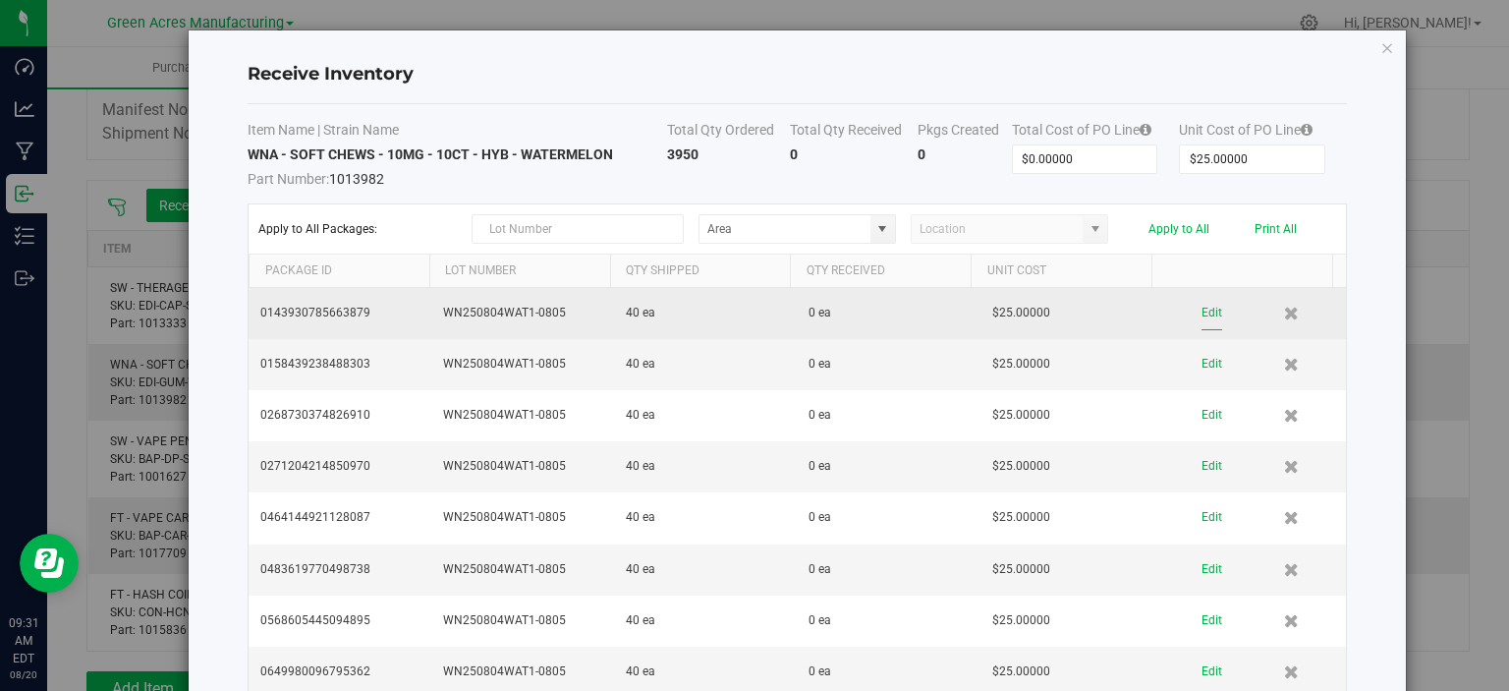
click at [1202, 307] on button "Edit" at bounding box center [1212, 313] width 21 height 34
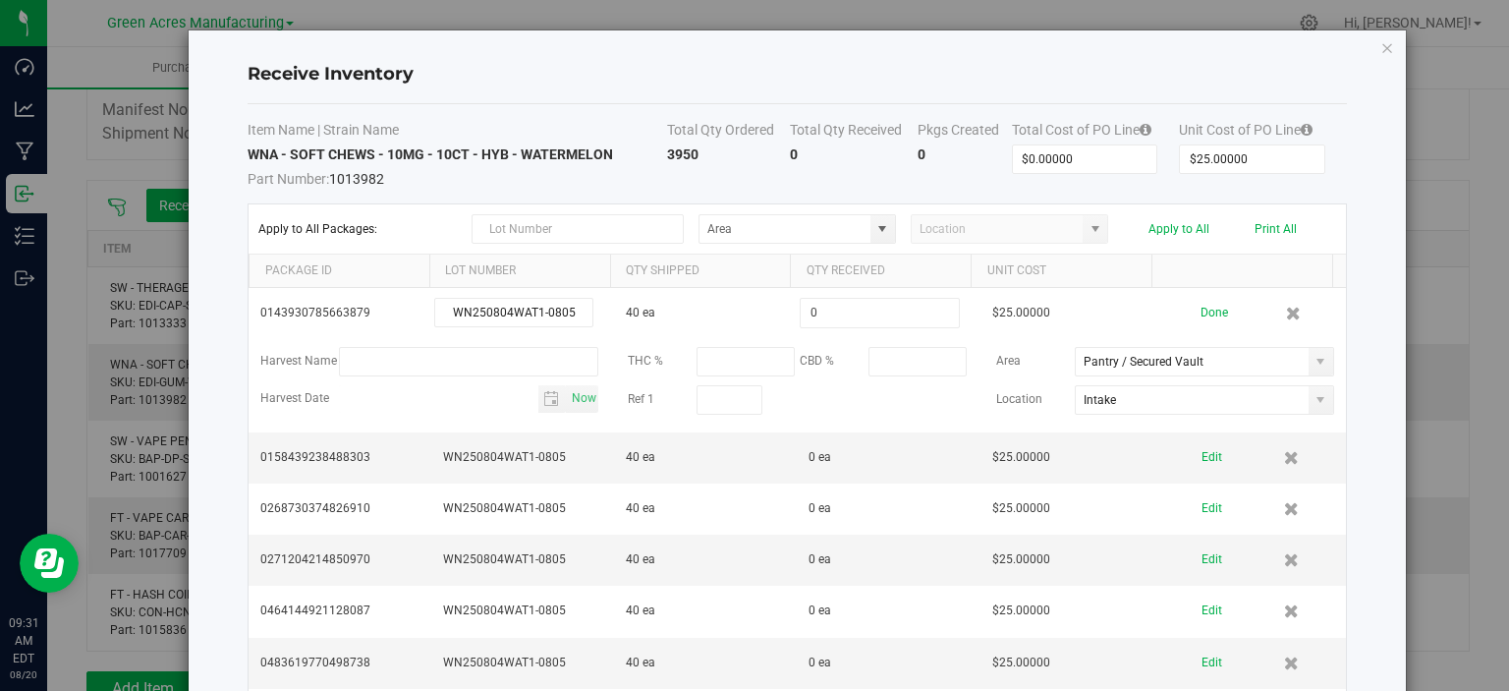
click at [1201, 307] on button "Done" at bounding box center [1215, 313] width 28 height 34
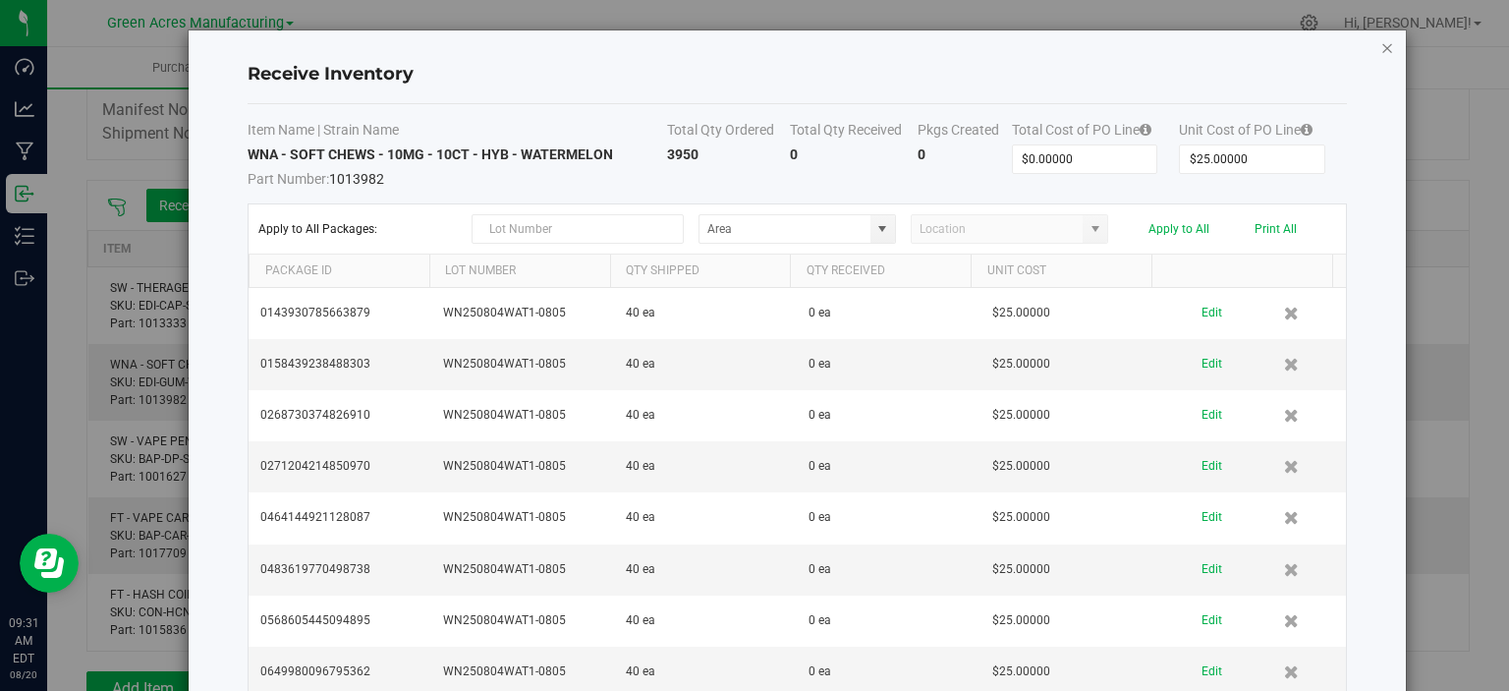
click at [1381, 46] on icon "Close modal" at bounding box center [1388, 47] width 14 height 24
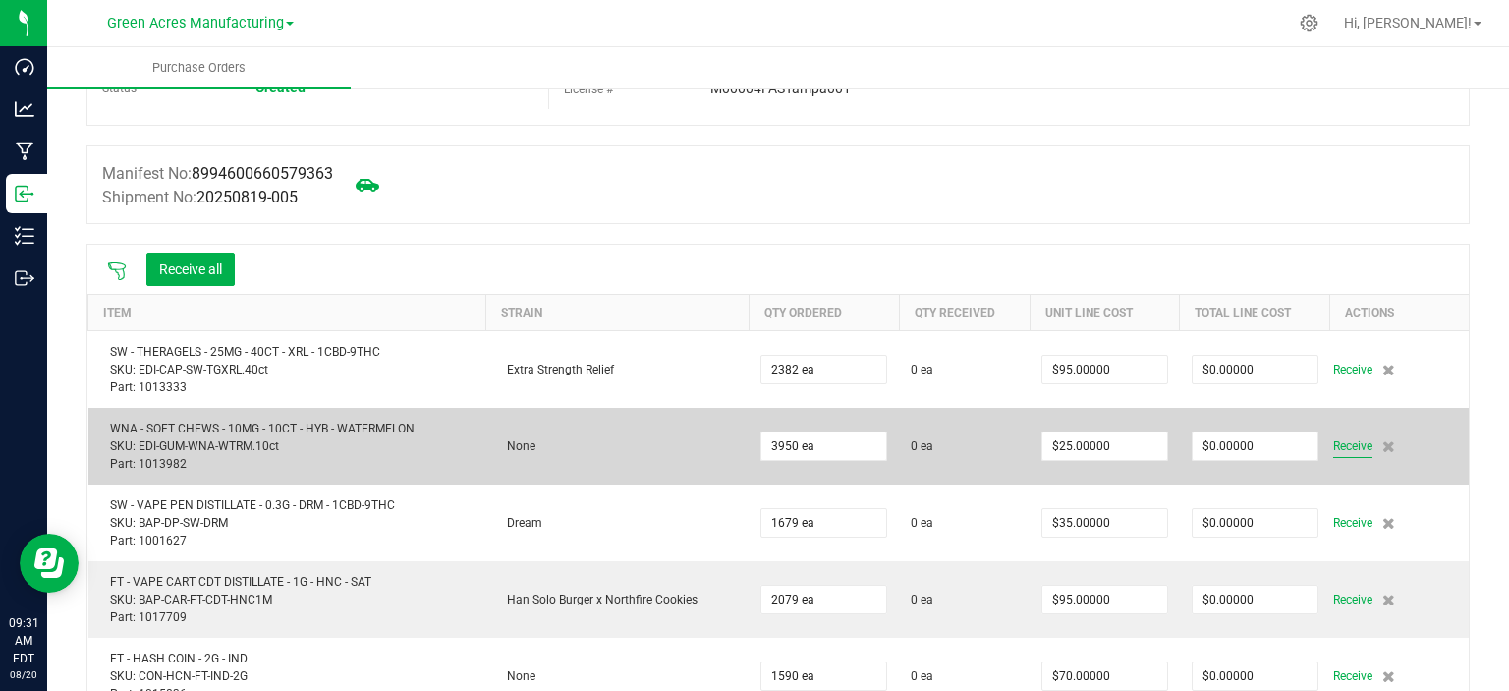
scroll to position [98, 0]
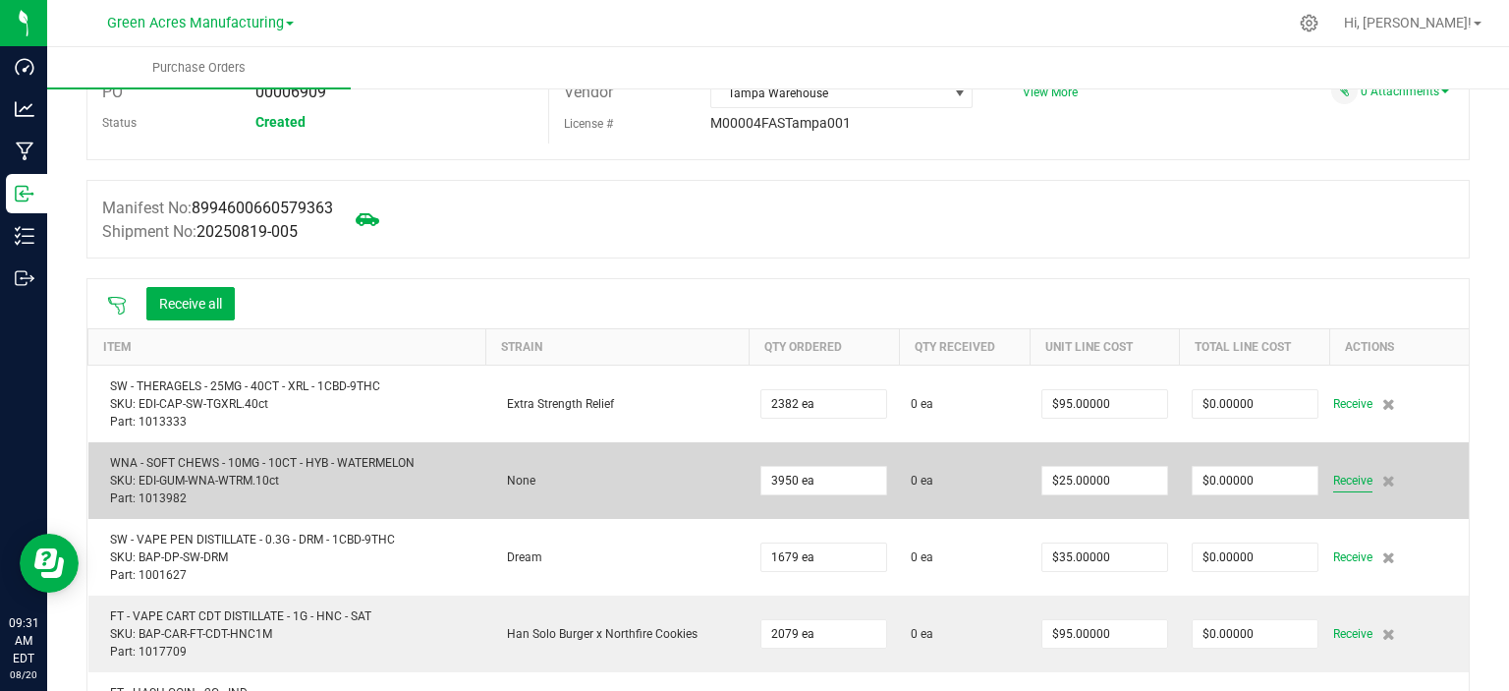
click at [1338, 471] on span "Receive" at bounding box center [1353, 481] width 39 height 24
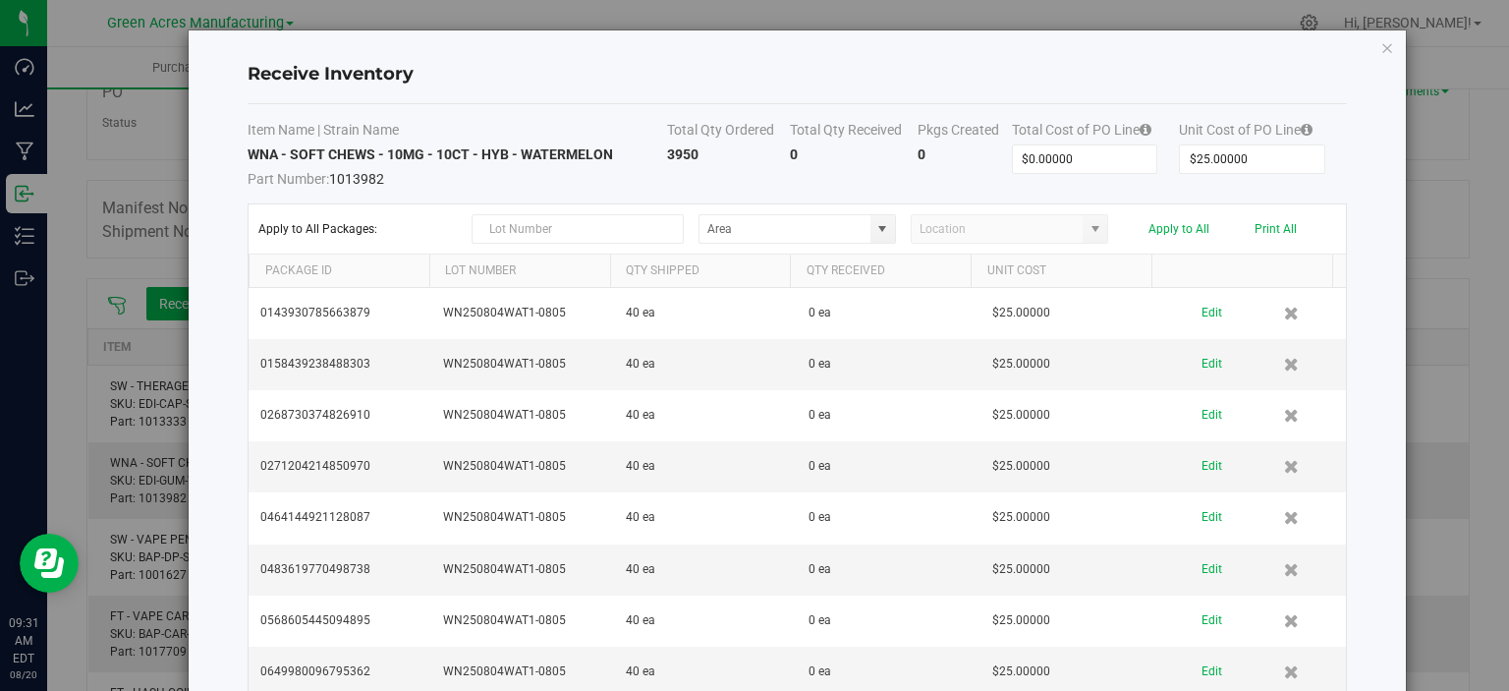
click at [1381, 53] on icon "Close modal" at bounding box center [1388, 47] width 14 height 24
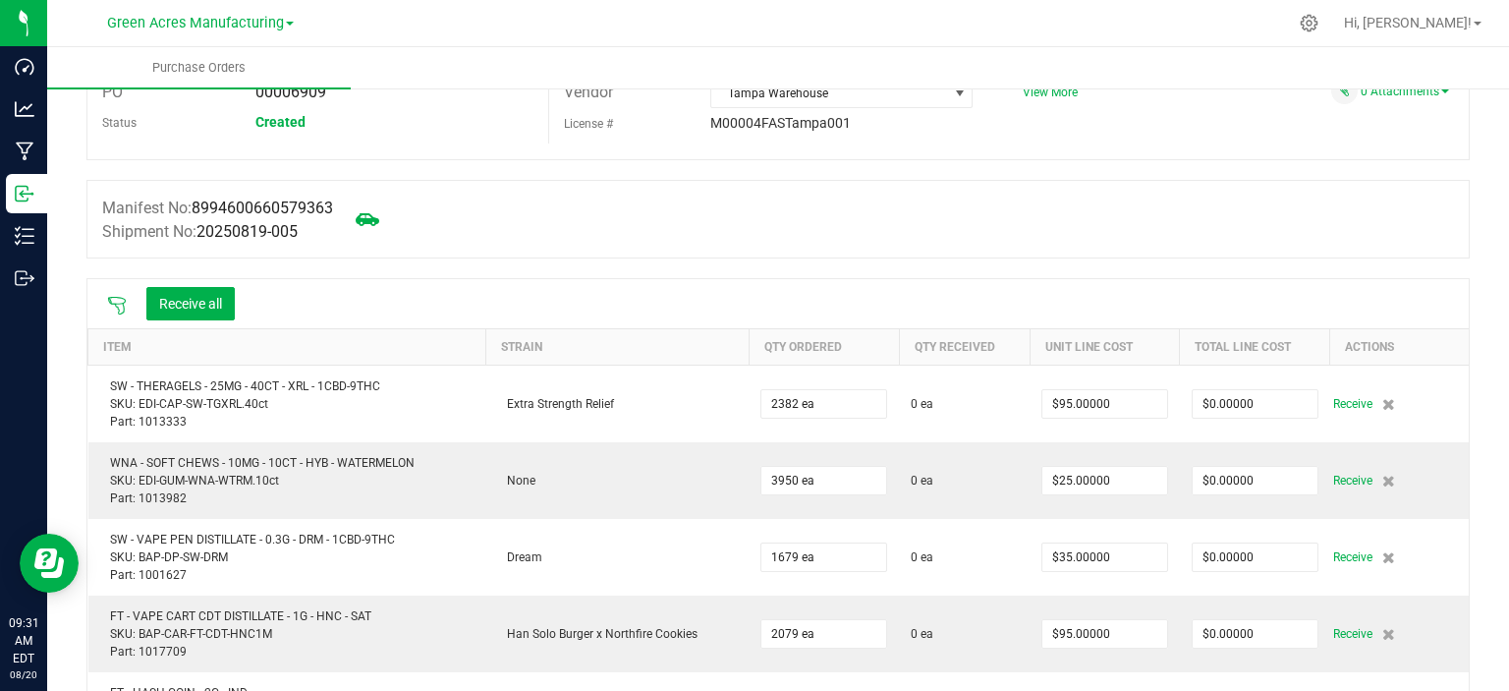
click at [1374, 44] on nav "Green Acres Manufacturing Hi, Ryan!" at bounding box center [778, 23] width 1462 height 47
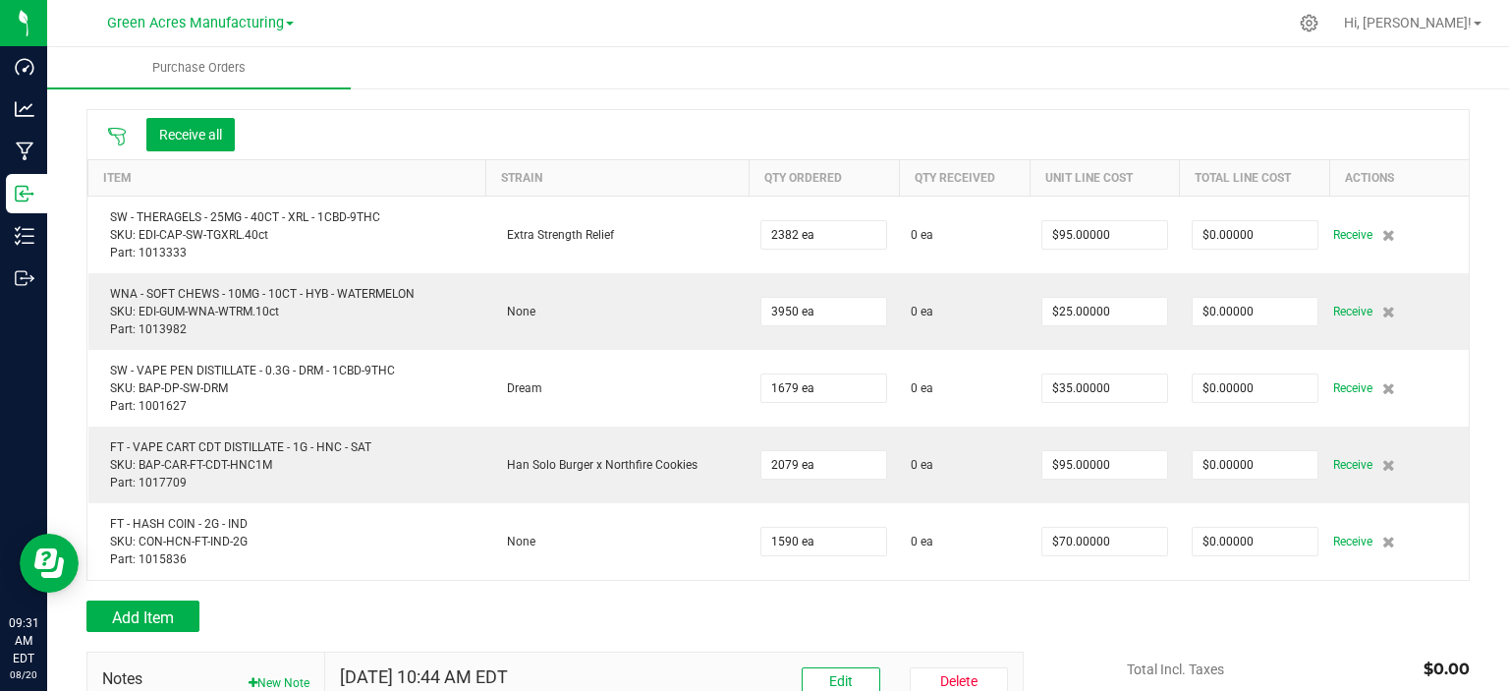
scroll to position [491, 0]
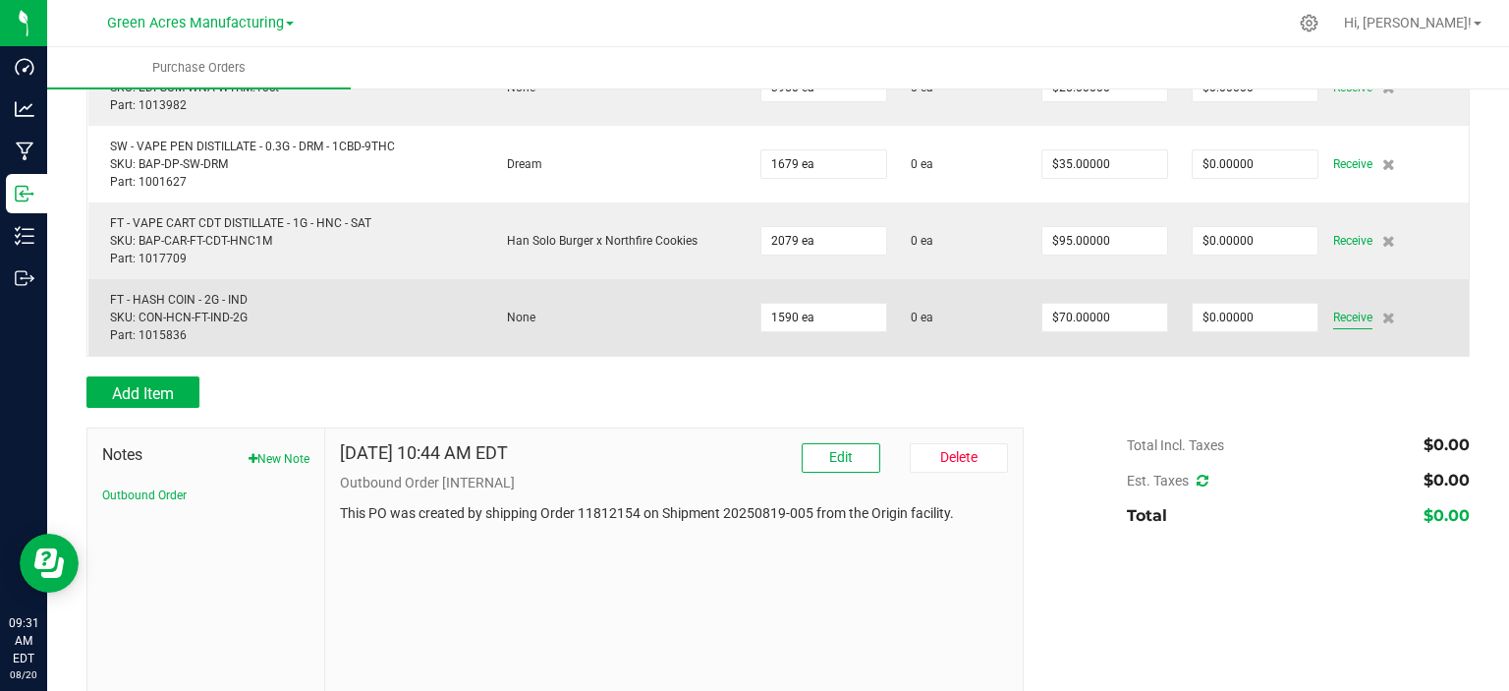
click at [1334, 309] on span "Receive" at bounding box center [1353, 318] width 39 height 24
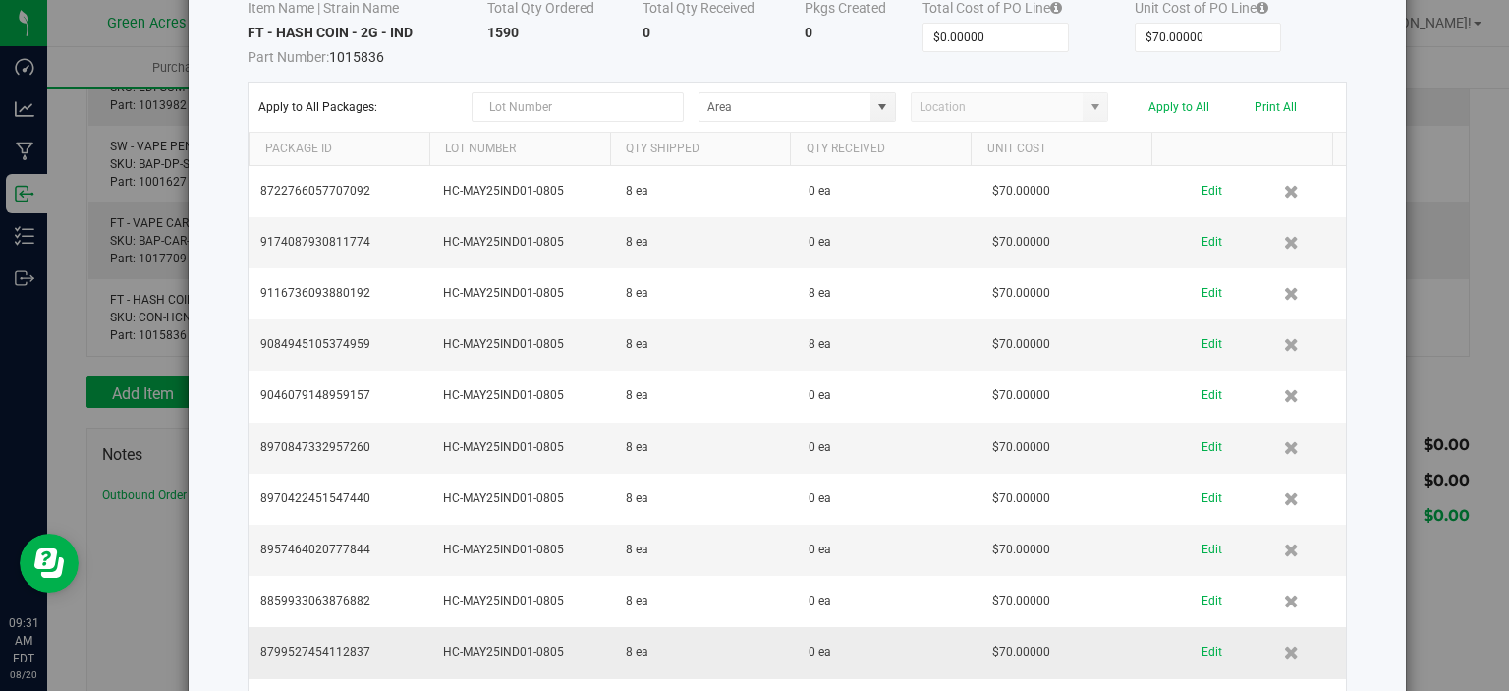
scroll to position [295, 0]
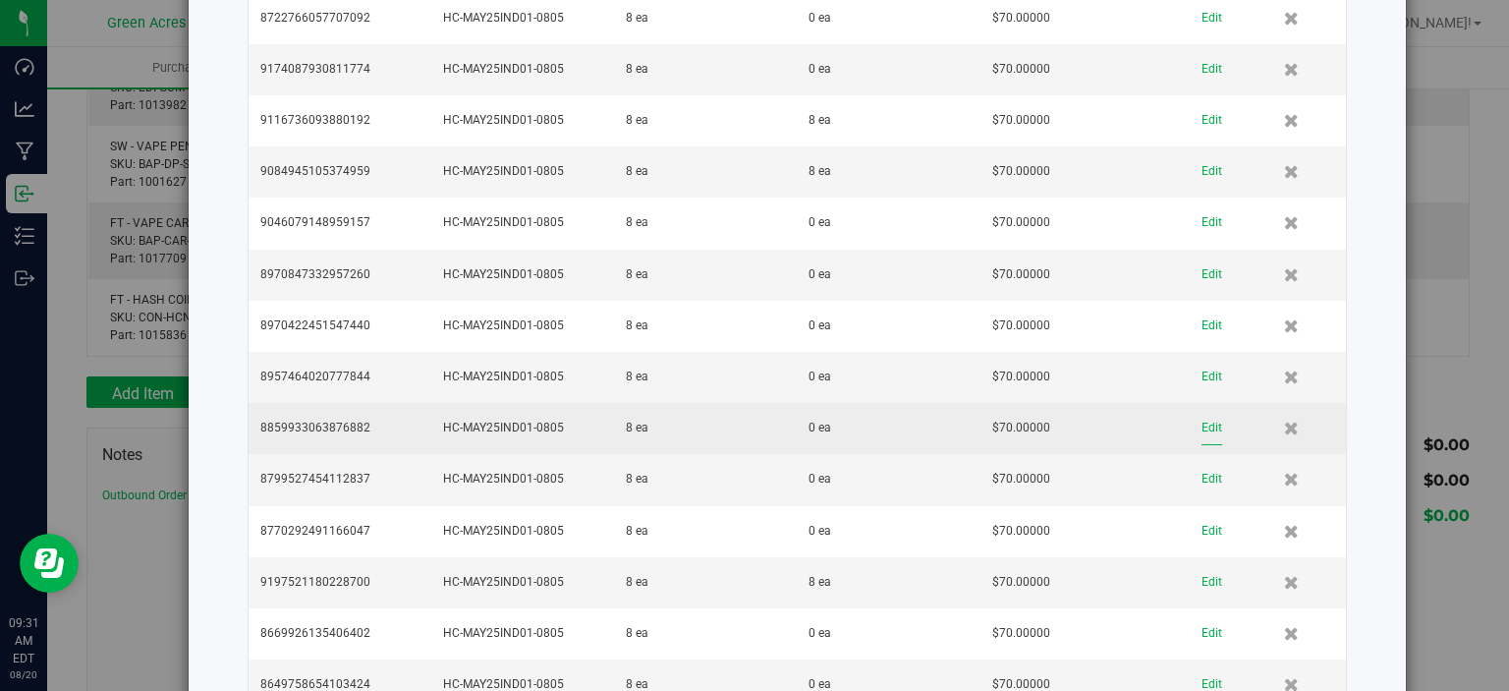
click at [1202, 416] on button "Edit" at bounding box center [1212, 428] width 21 height 34
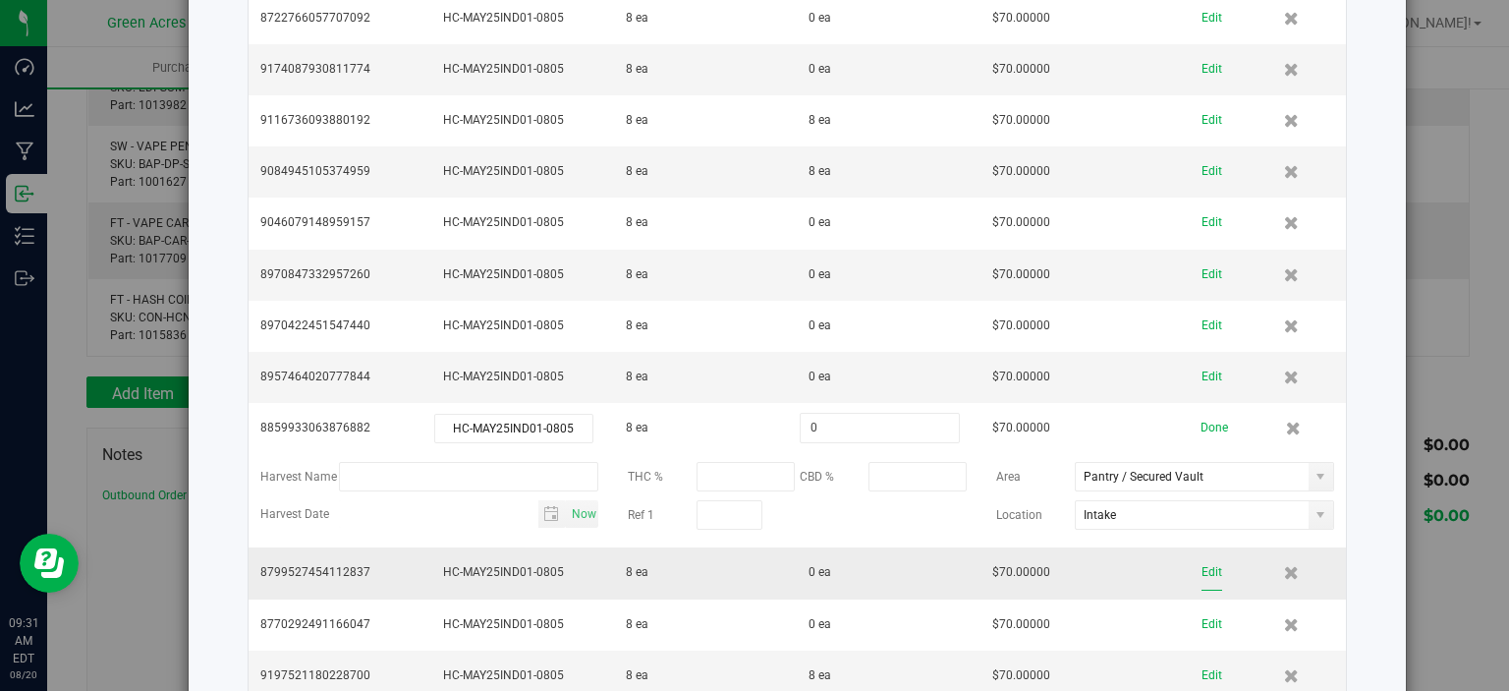
click at [1202, 555] on button "Edit" at bounding box center [1212, 572] width 21 height 34
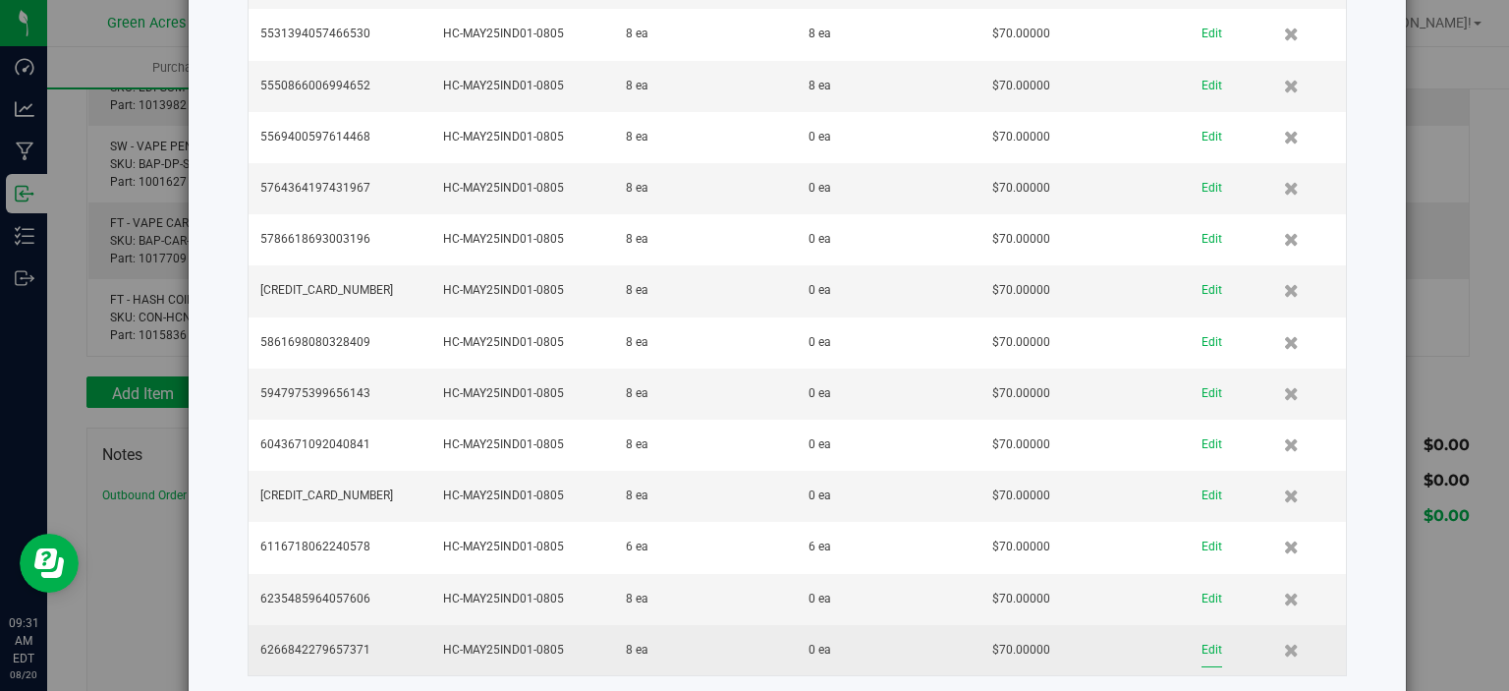
scroll to position [9984, 0]
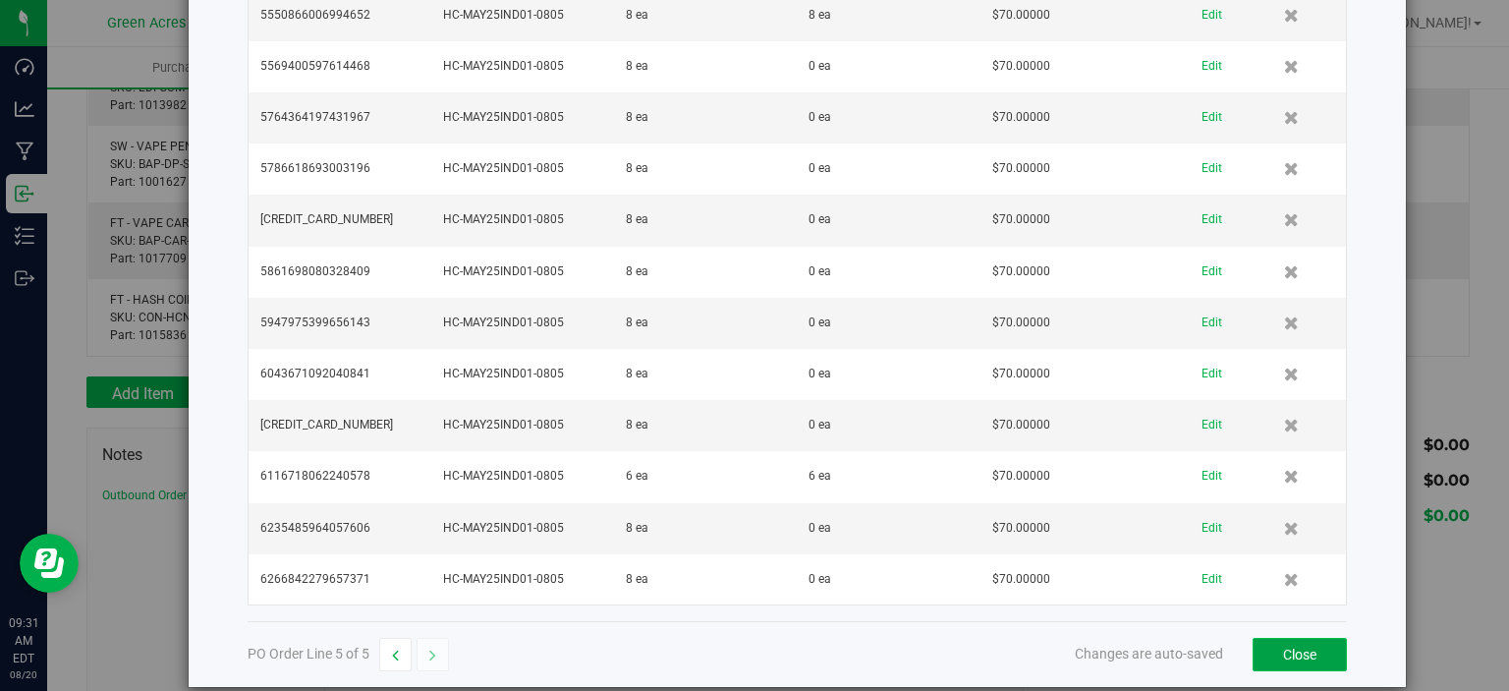
click at [1253, 638] on button "Close" at bounding box center [1300, 654] width 94 height 33
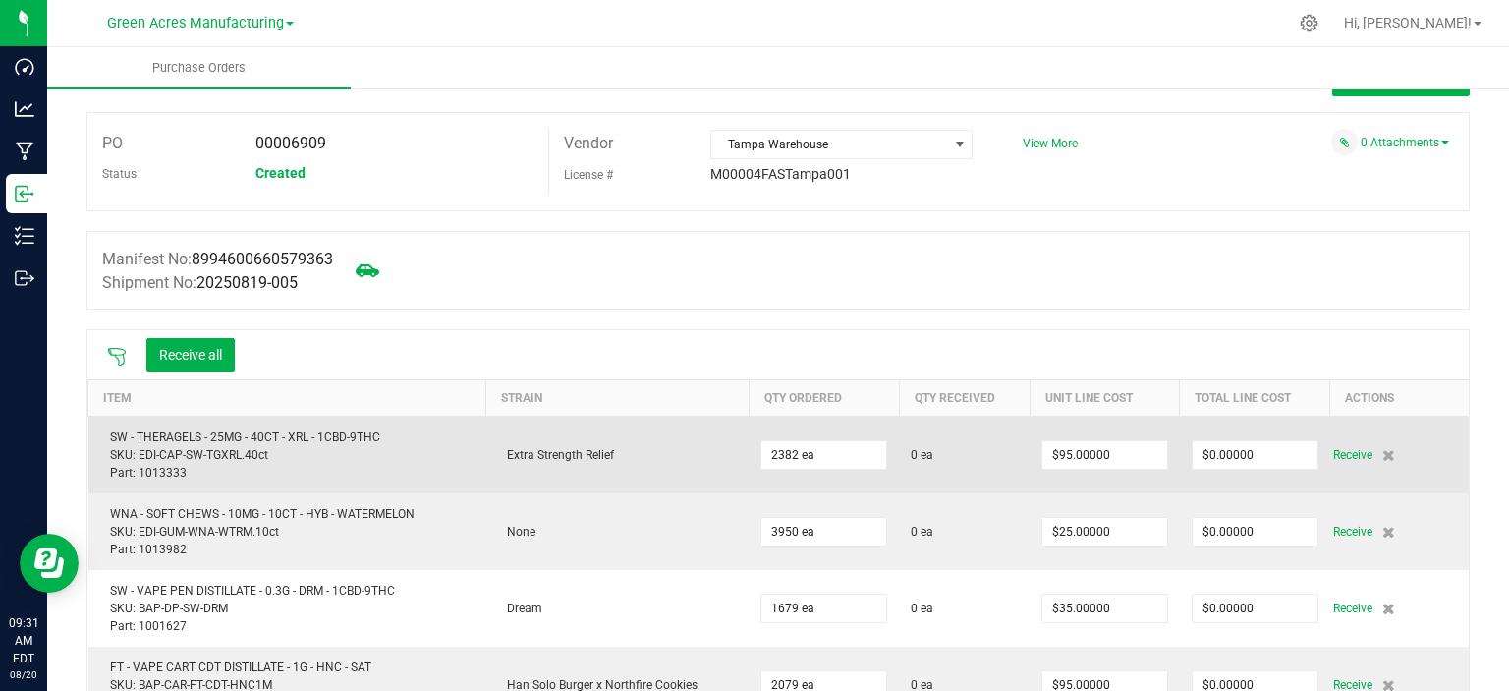
scroll to position [0, 0]
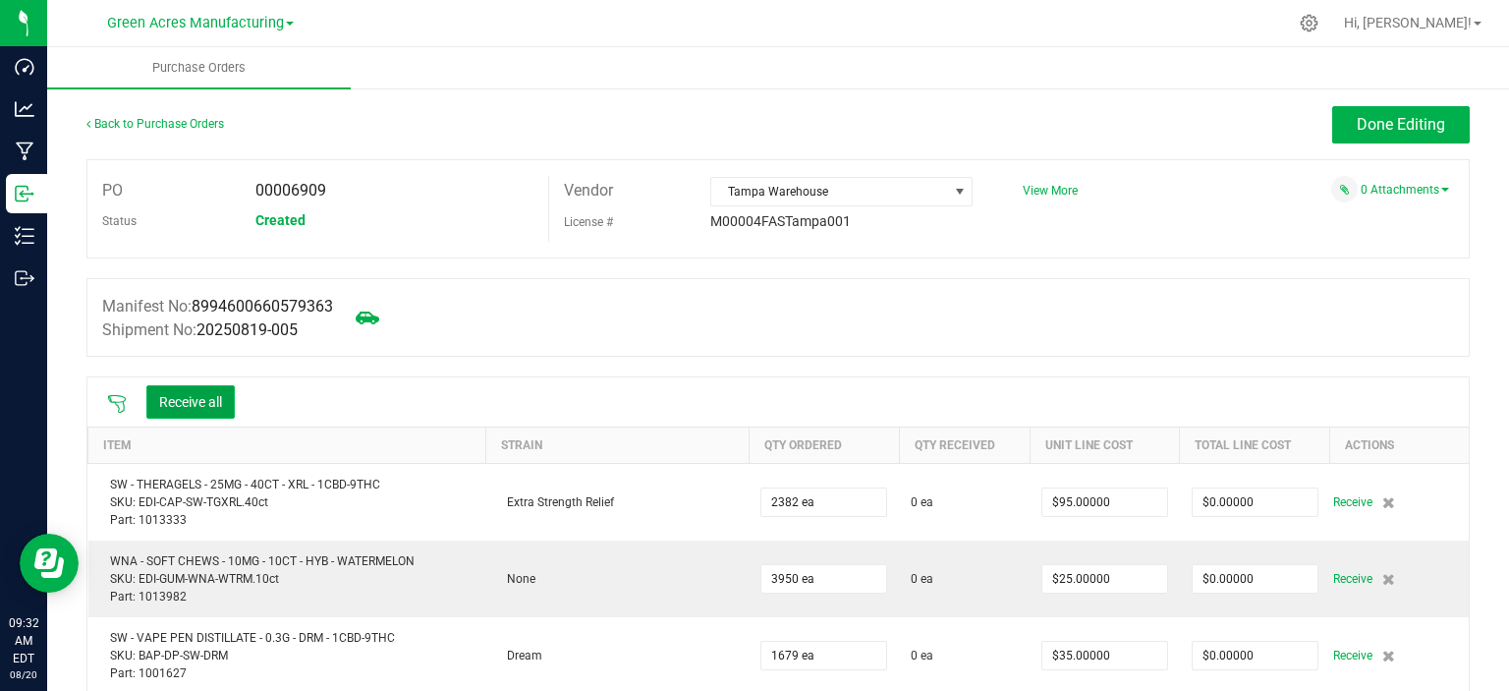
click at [220, 396] on button "Receive all" at bounding box center [190, 401] width 88 height 33
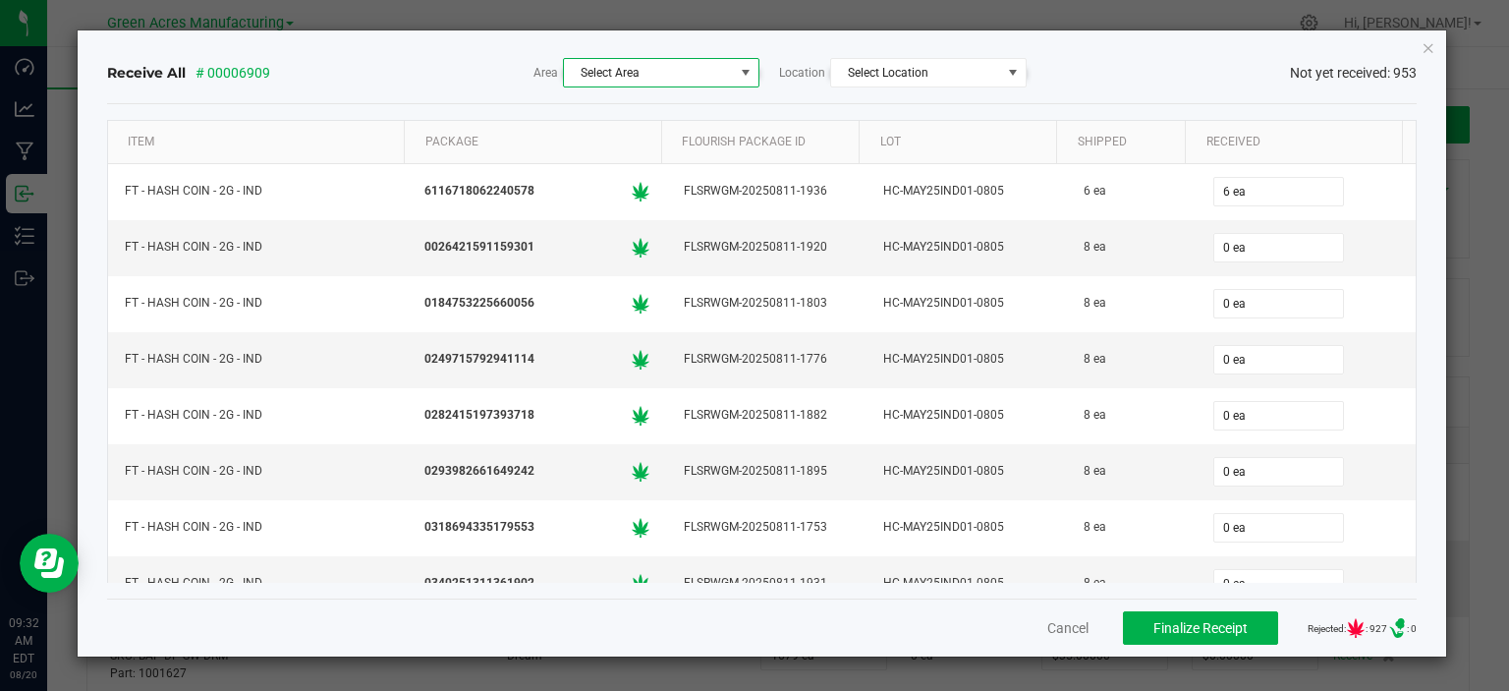
click at [739, 73] on span at bounding box center [746, 73] width 16 height 16
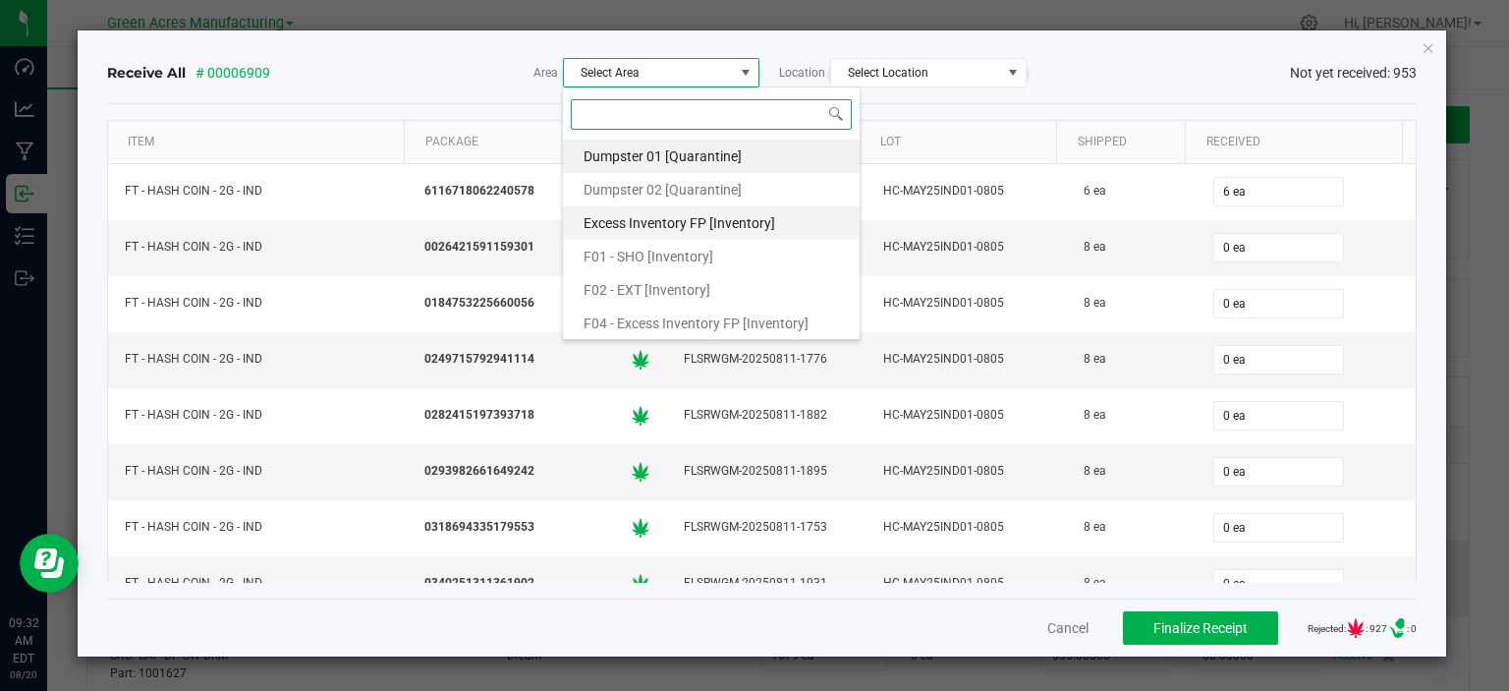
scroll to position [295, 0]
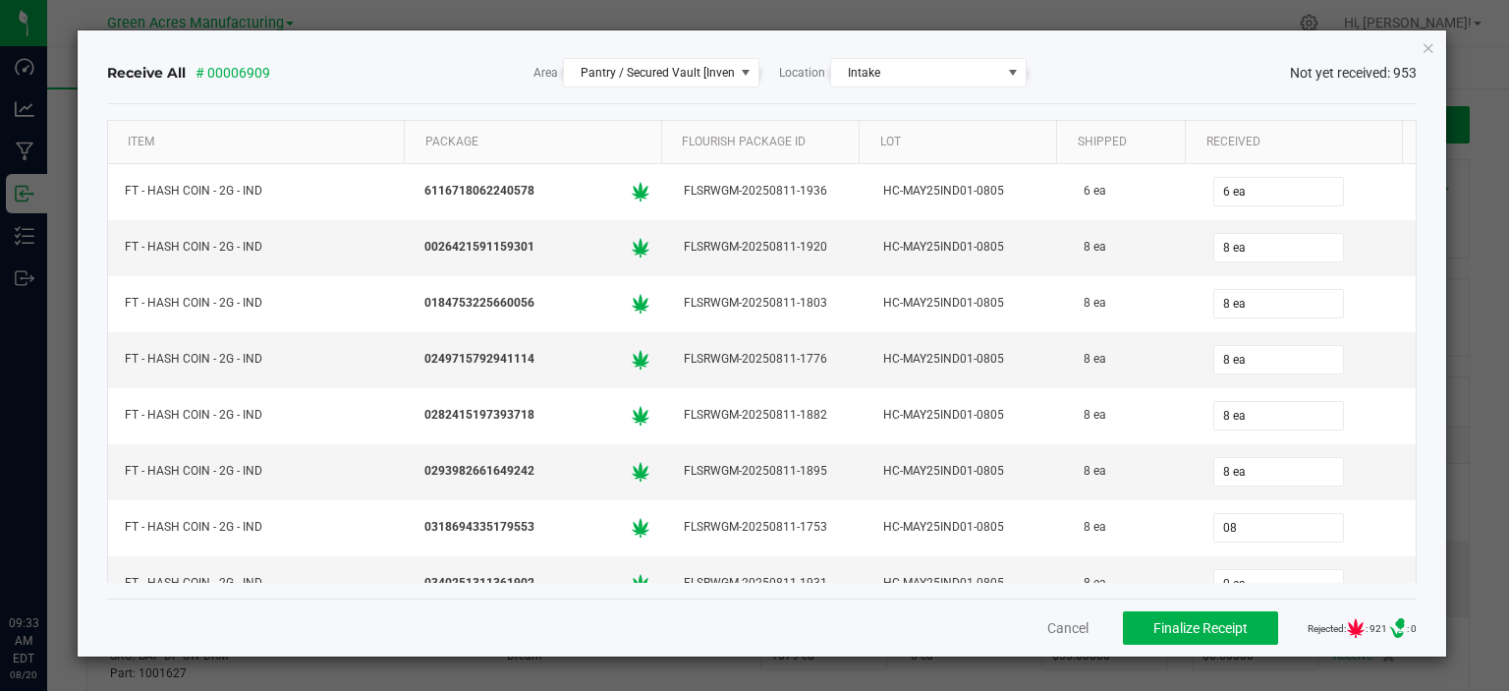
type input "8 ea"
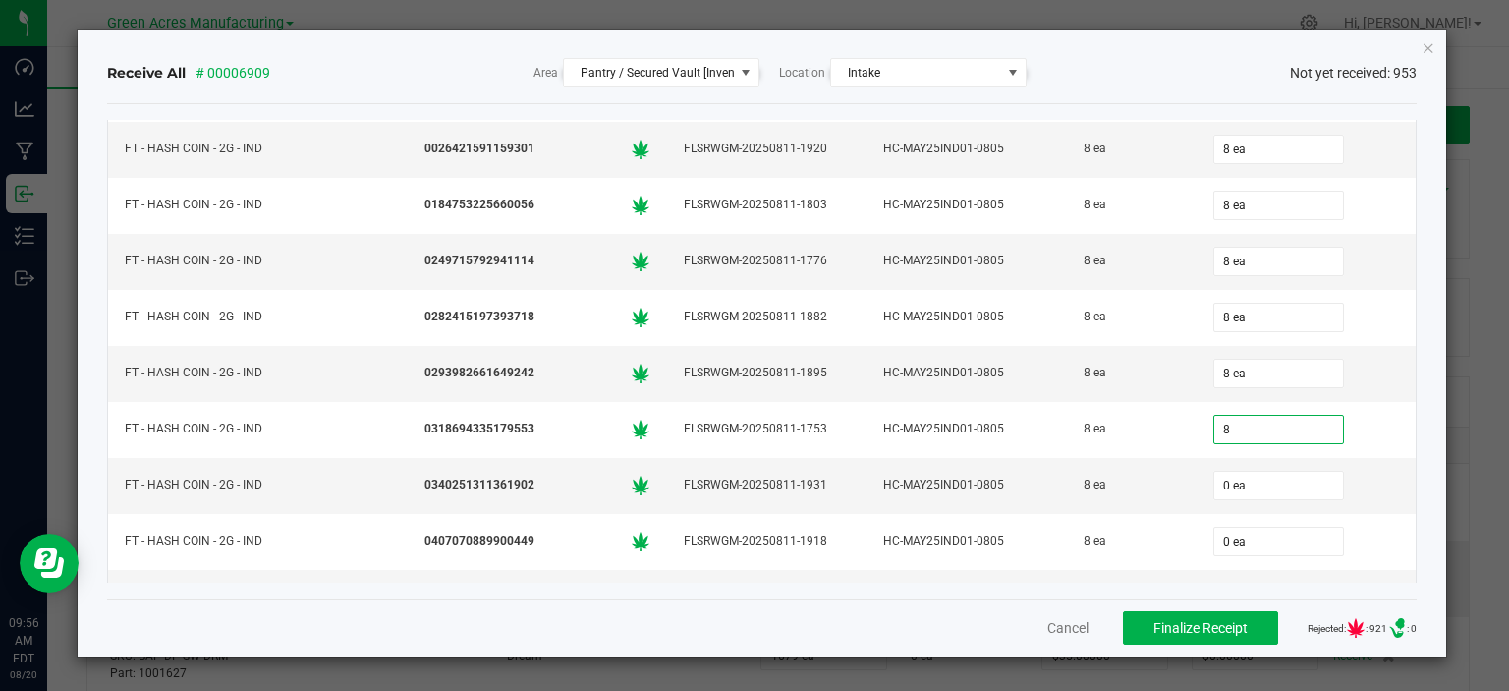
click at [1433, 46] on icon "Close" at bounding box center [1429, 47] width 14 height 24
click at [1429, 47] on ul "Purchase Orders" at bounding box center [801, 68] width 1509 height 42
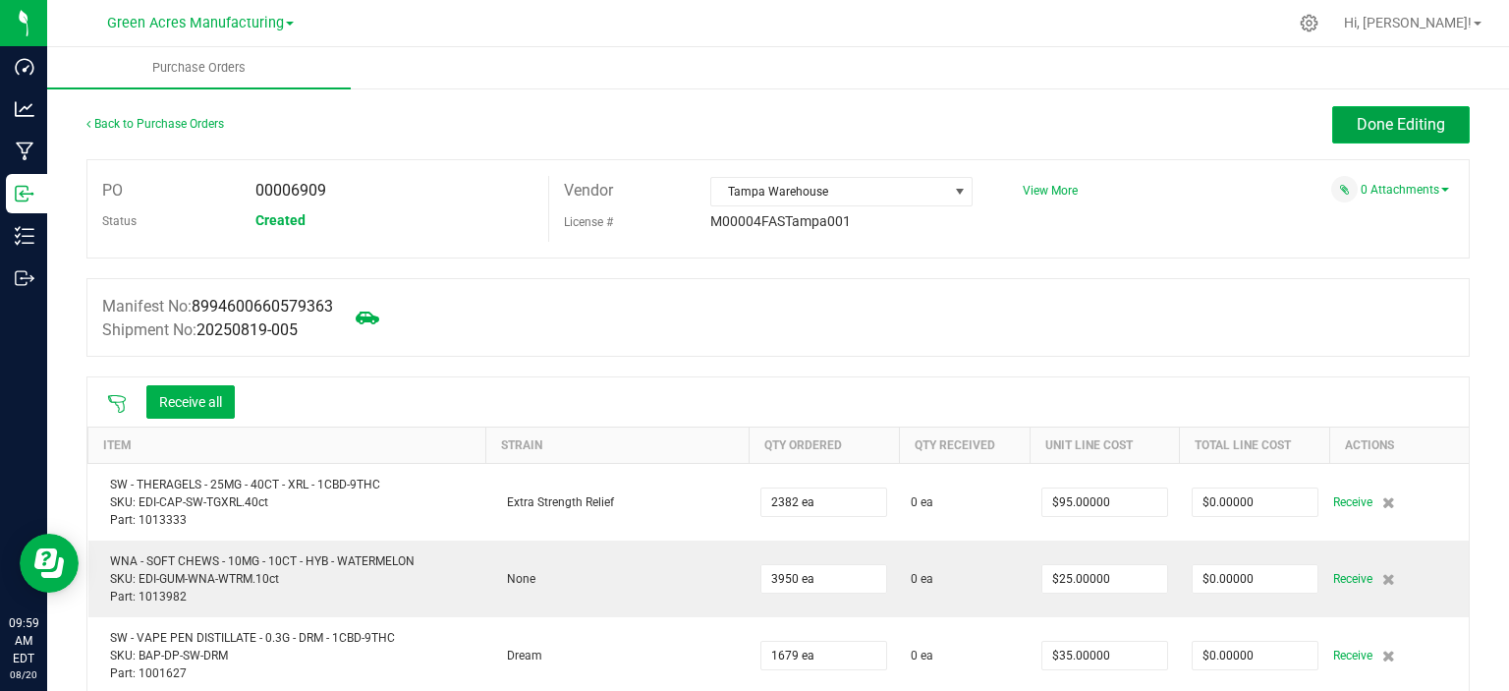
click at [1353, 135] on button "Done Editing" at bounding box center [1402, 124] width 138 height 37
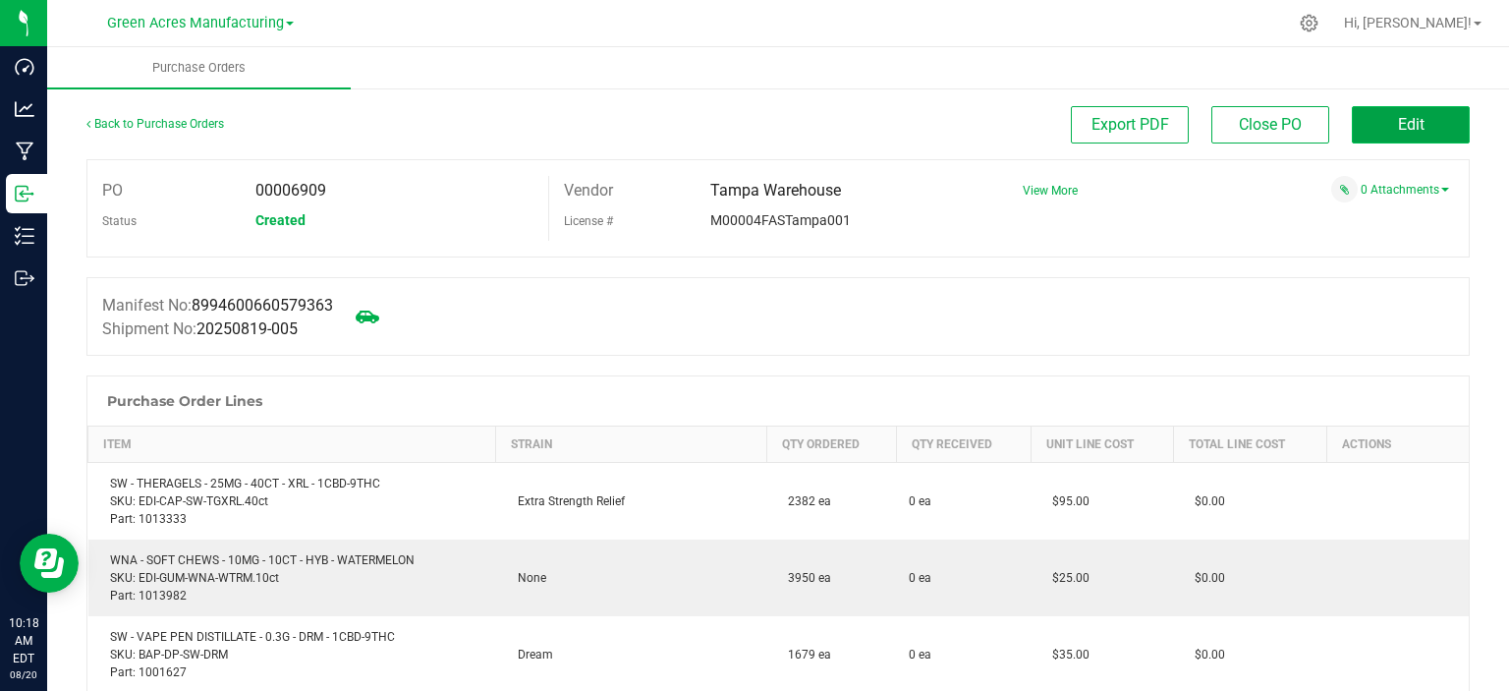
click at [1378, 129] on button "Edit" at bounding box center [1411, 124] width 118 height 37
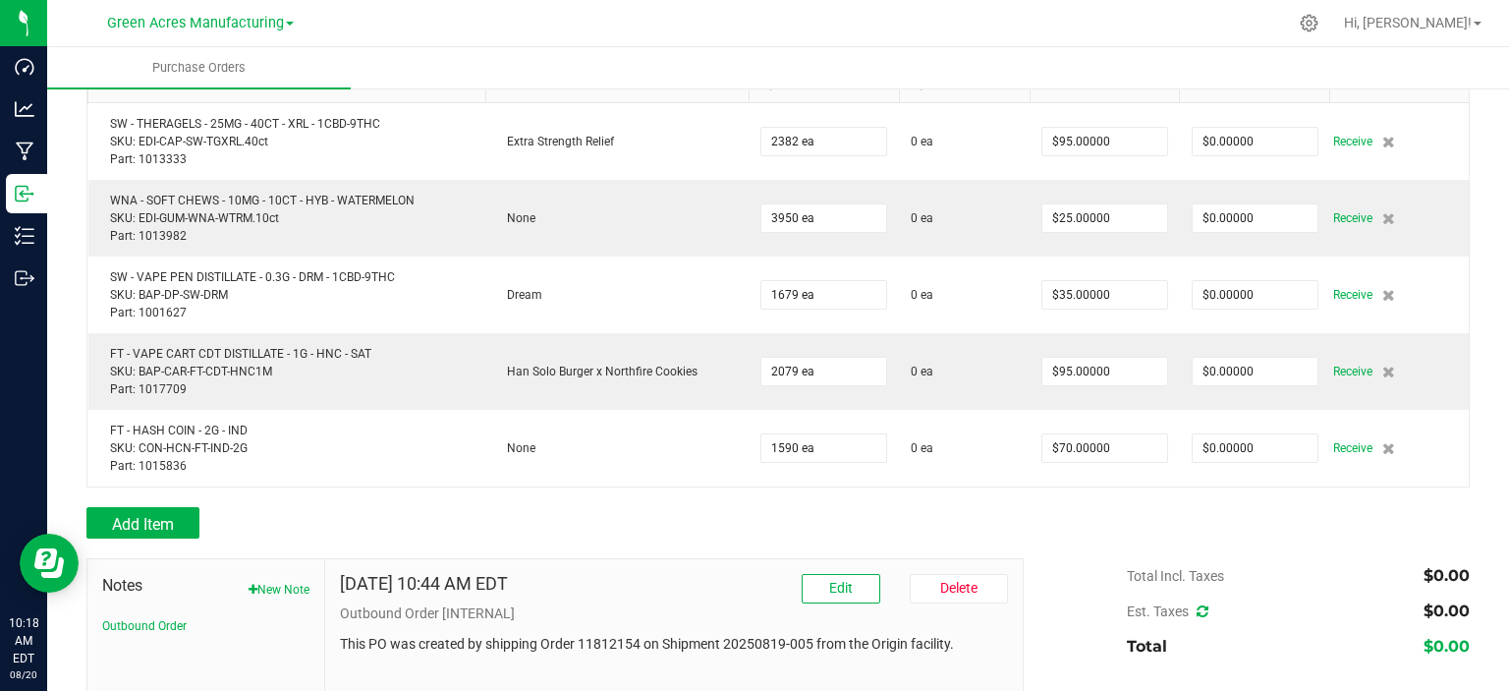
scroll to position [270, 0]
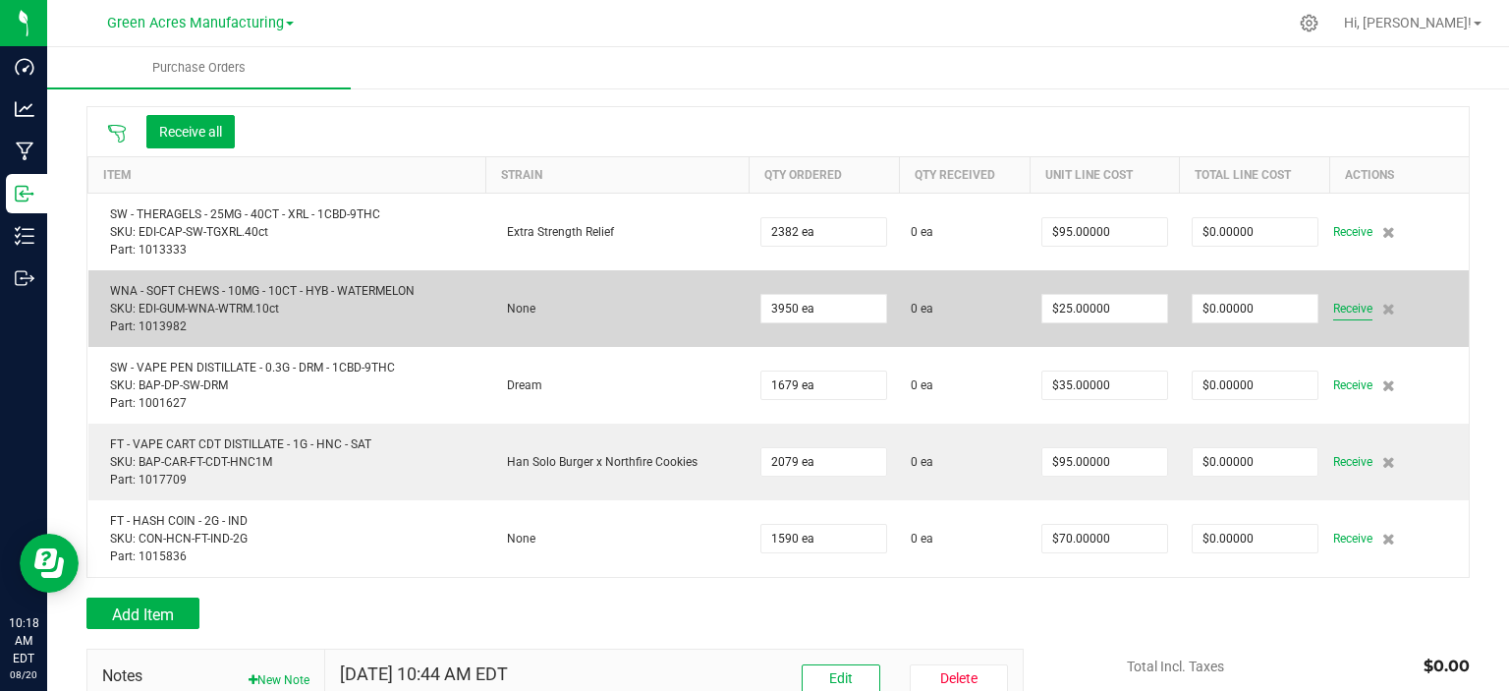
click at [1340, 302] on span "Receive" at bounding box center [1353, 309] width 39 height 24
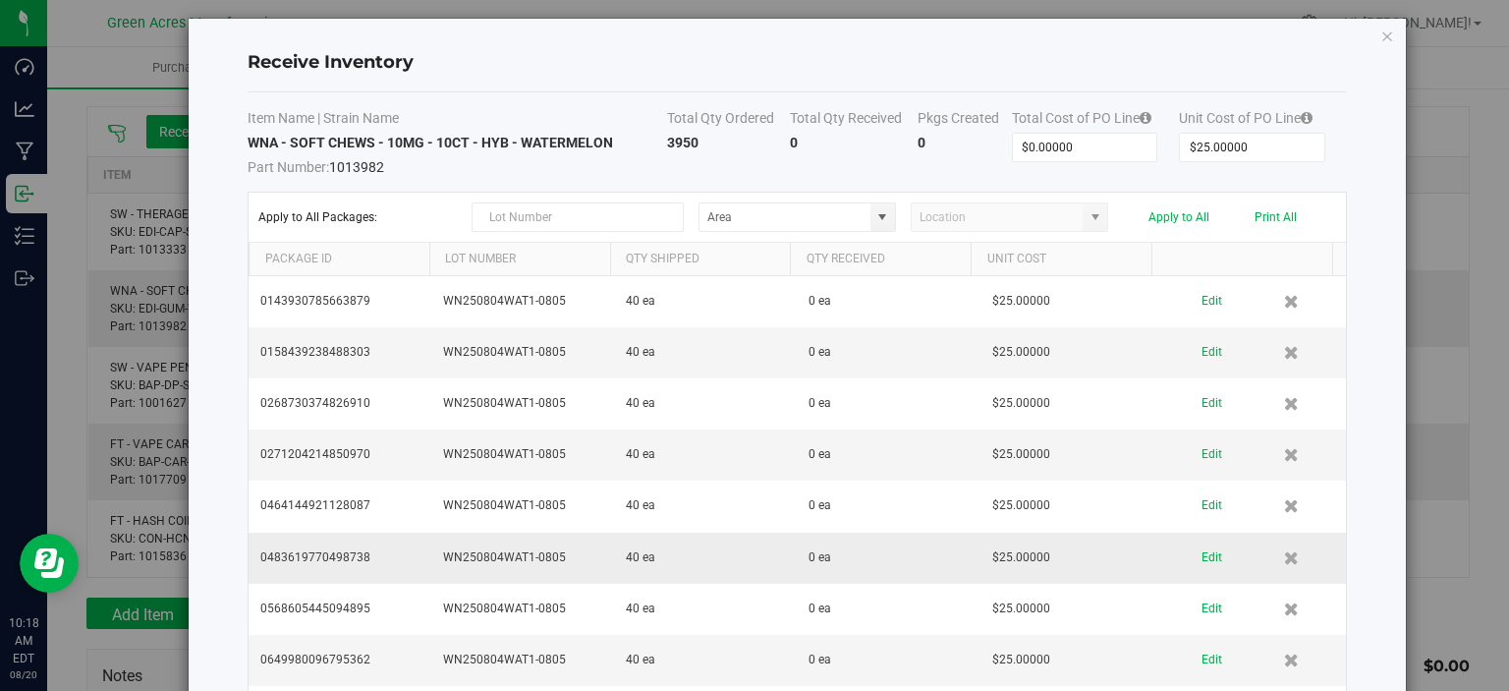
scroll to position [0, 0]
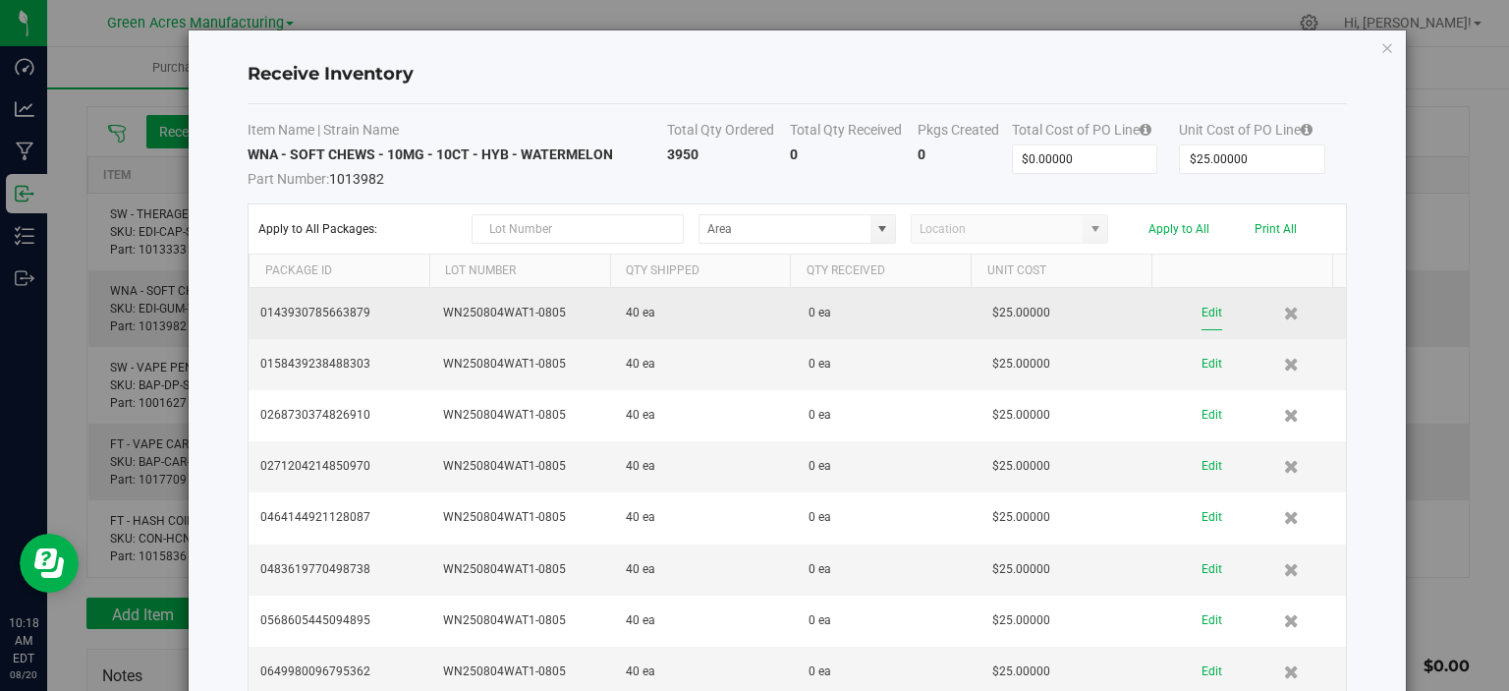
click at [1202, 311] on button "Edit" at bounding box center [1212, 313] width 21 height 34
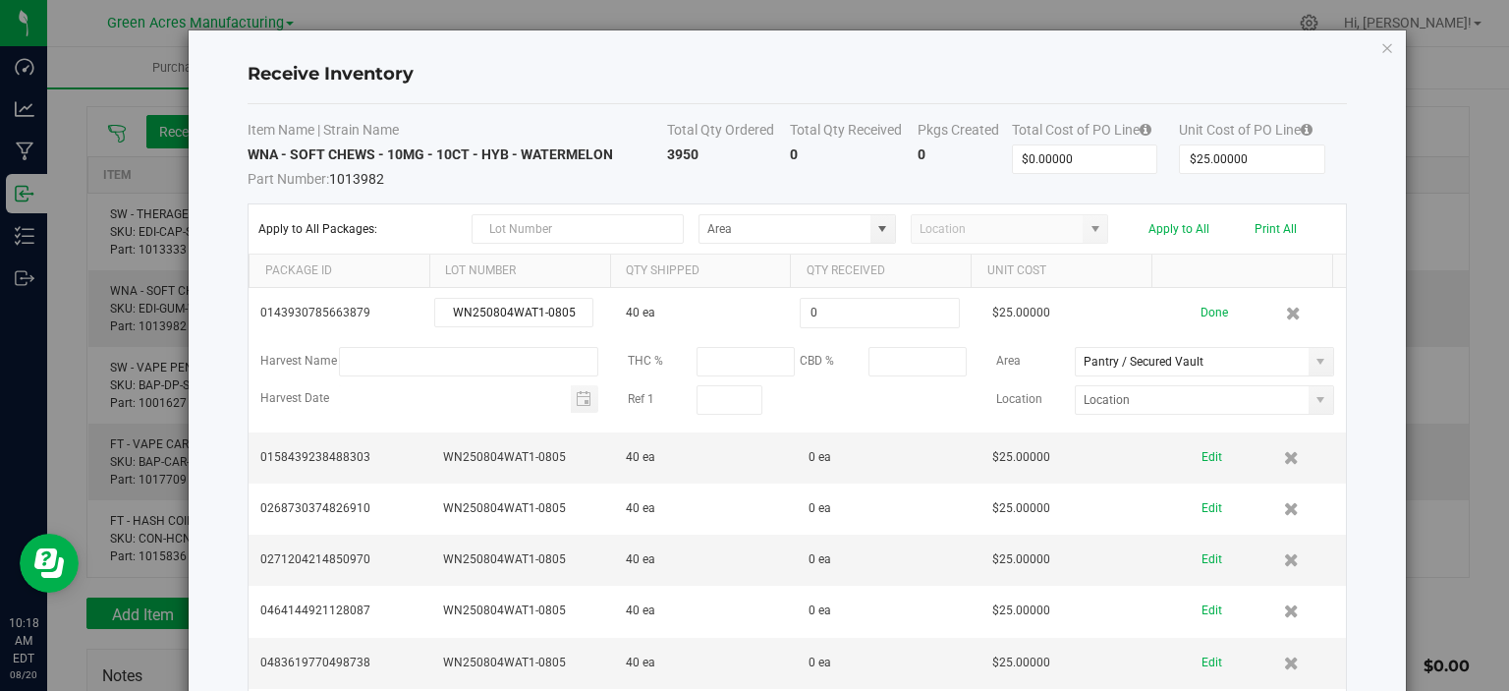
type input "Intake"
click at [1201, 311] on button "Done" at bounding box center [1215, 313] width 28 height 34
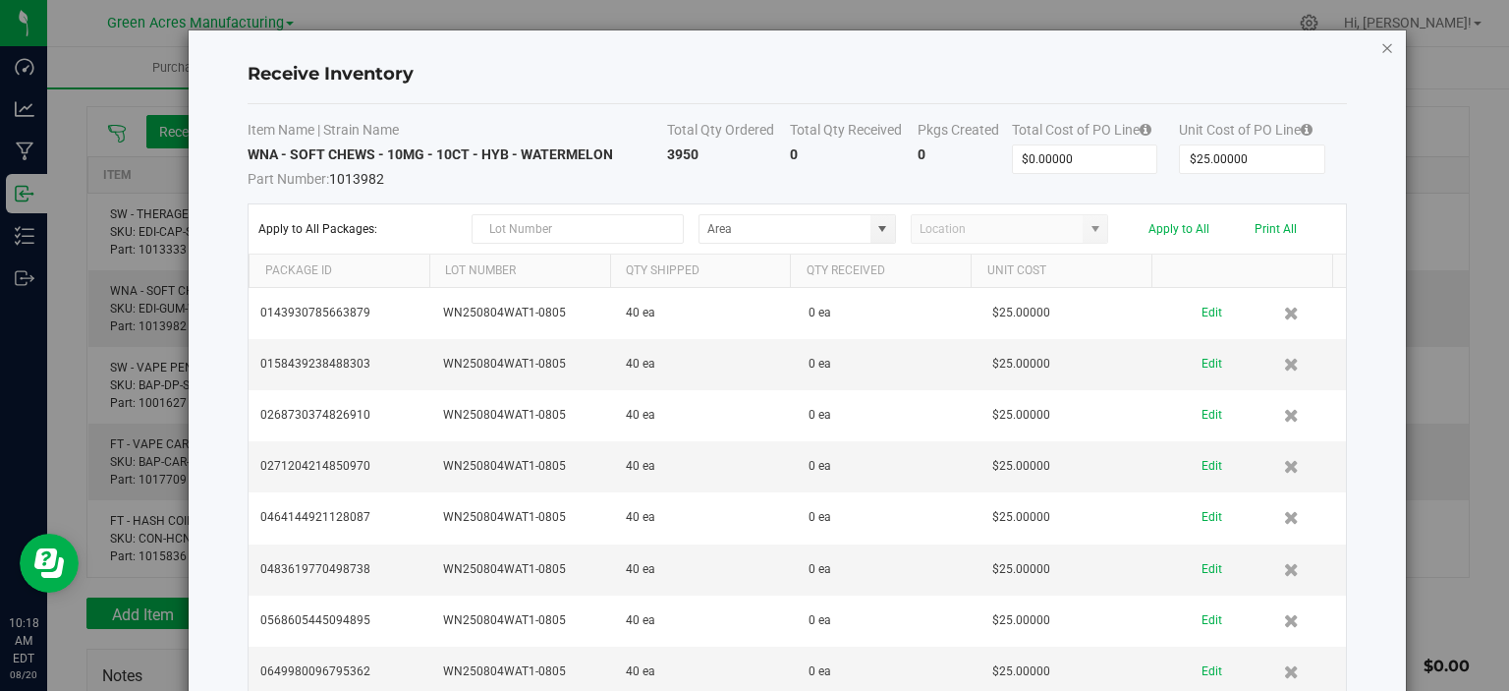
click at [1381, 49] on icon "Close modal" at bounding box center [1388, 47] width 14 height 24
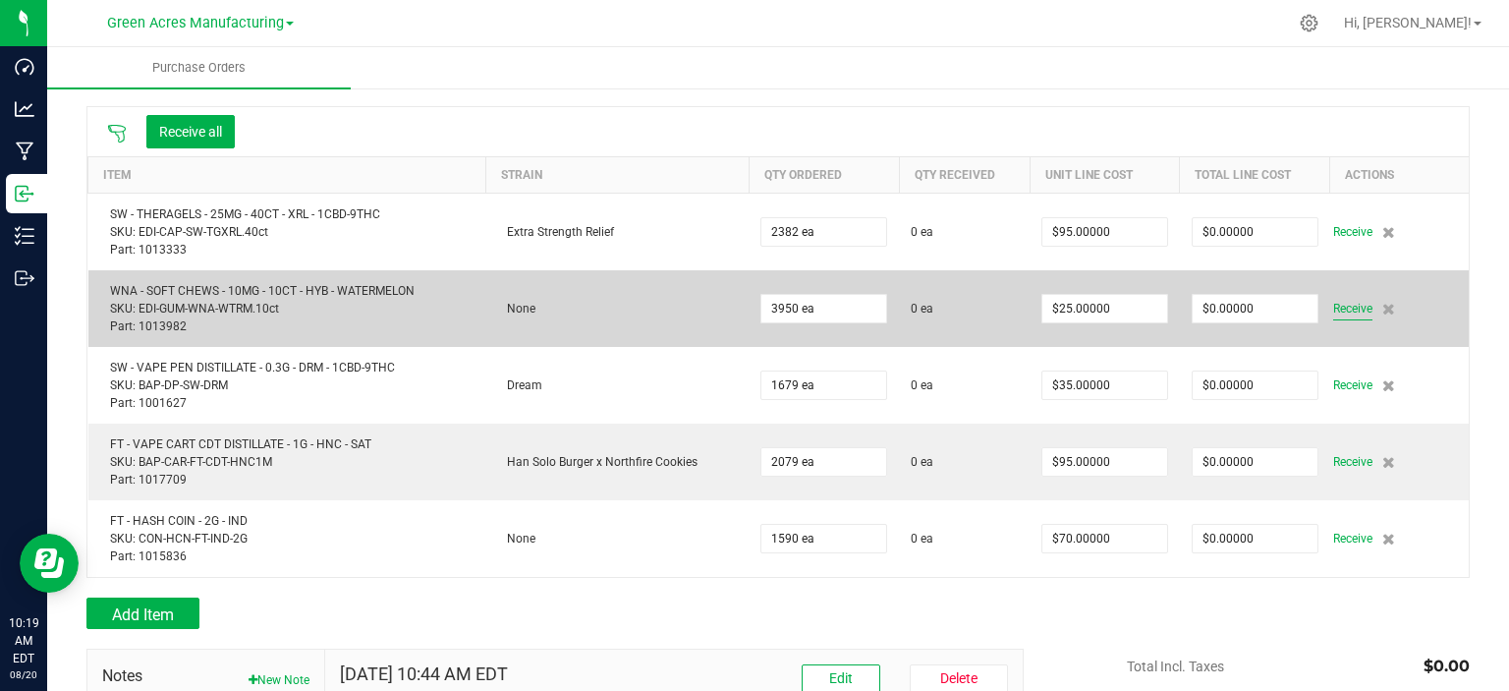
click at [1336, 309] on span "Receive" at bounding box center [1353, 309] width 39 height 24
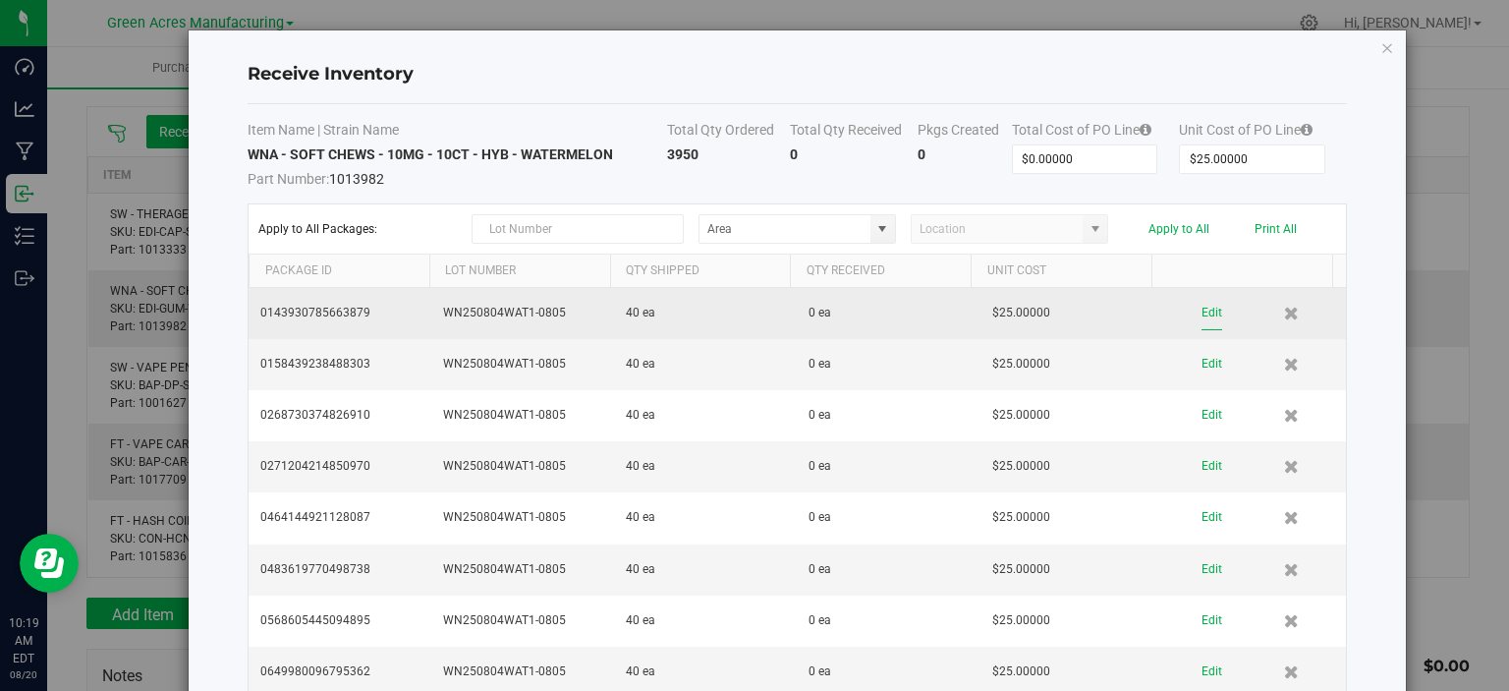
click at [1202, 312] on button "Edit" at bounding box center [1212, 313] width 21 height 34
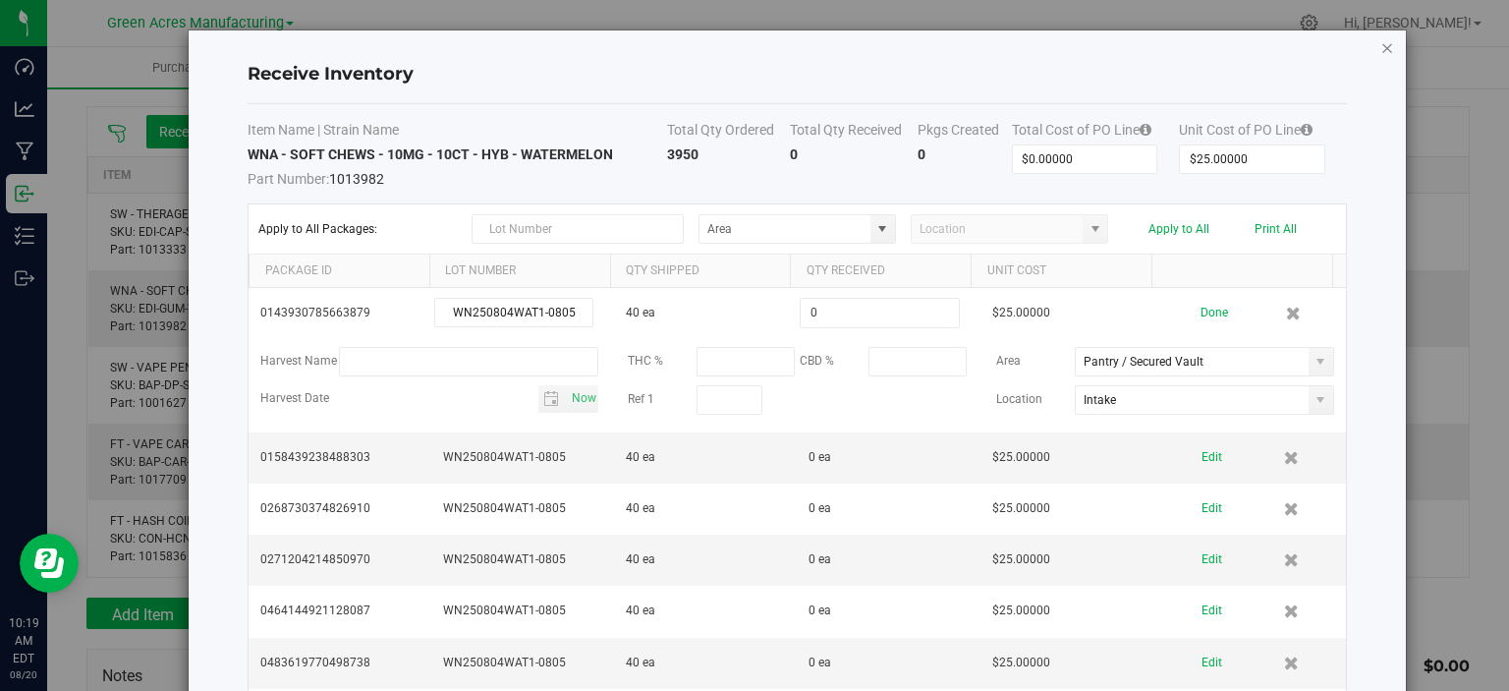
click at [1381, 47] on icon "Close modal" at bounding box center [1388, 47] width 14 height 24
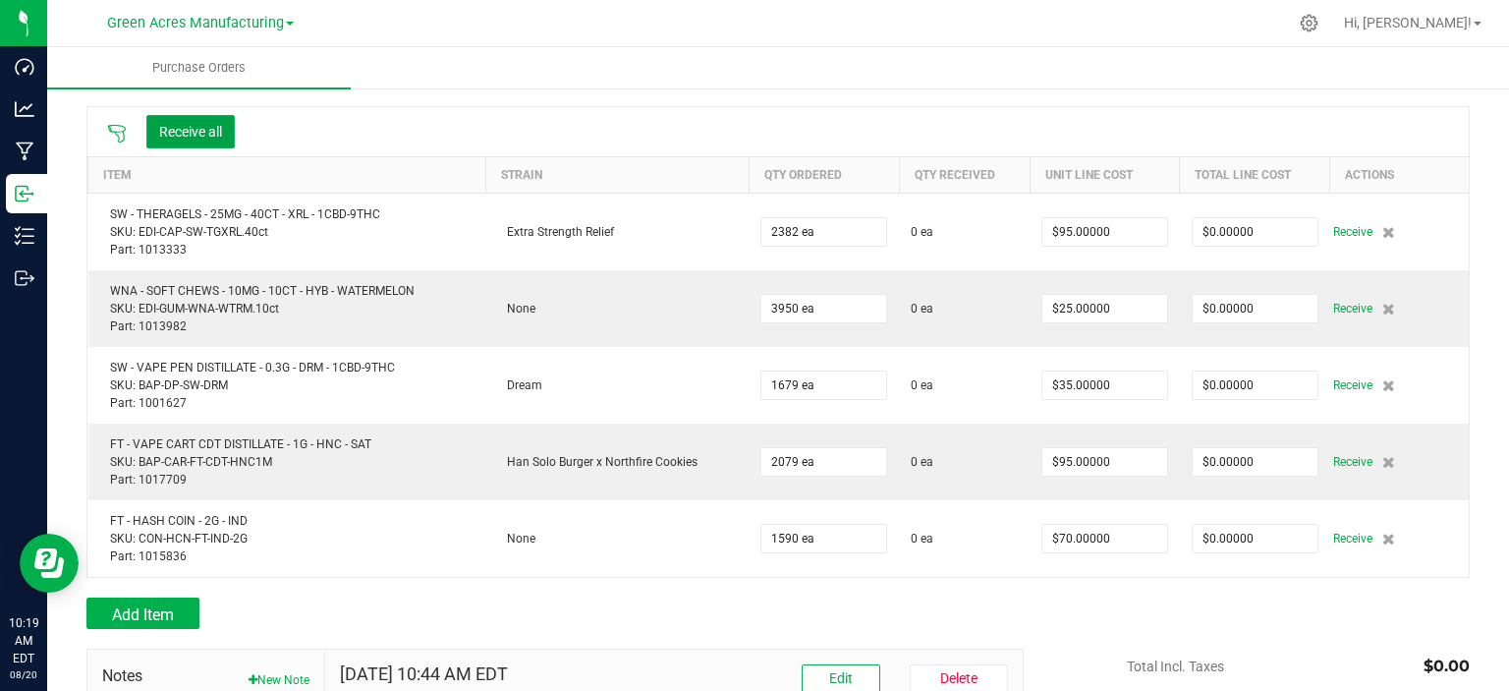
click at [192, 137] on button "Receive all" at bounding box center [190, 131] width 88 height 33
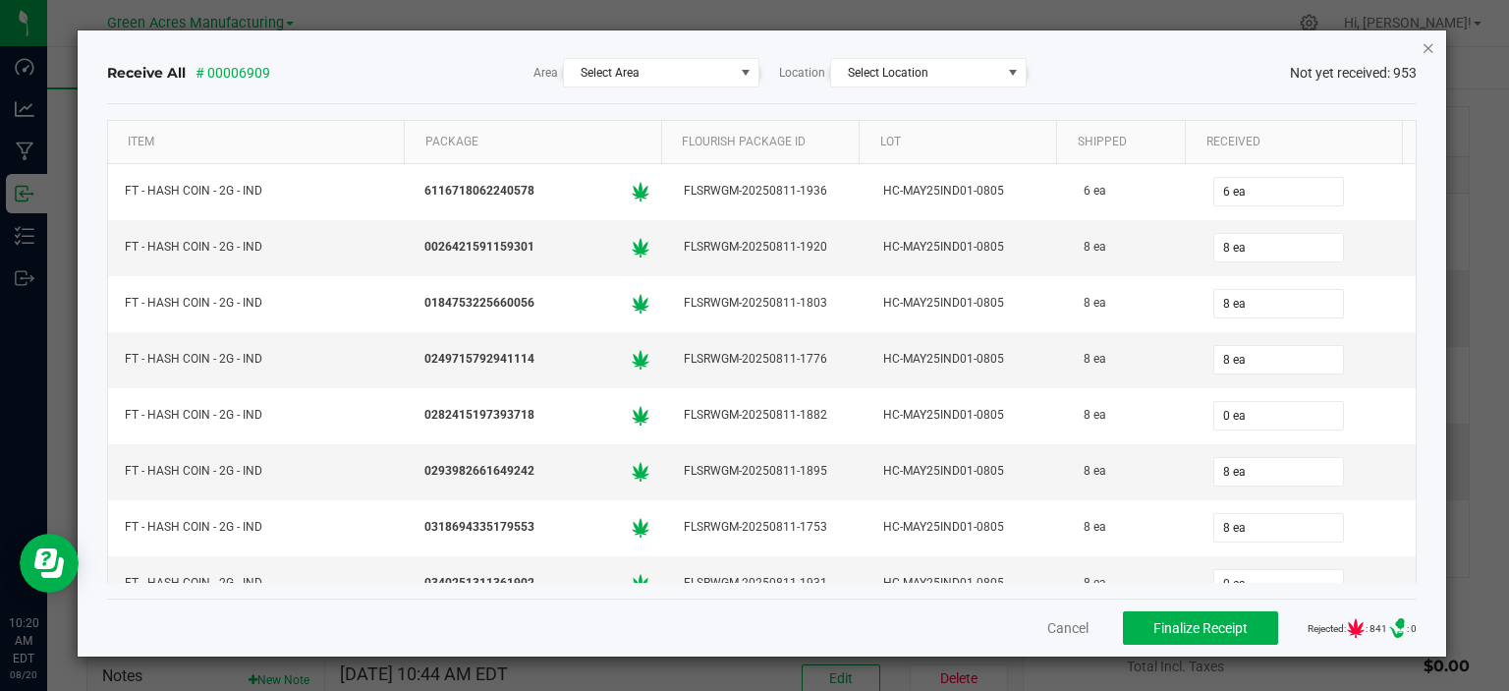
click at [1426, 53] on icon "Close" at bounding box center [1429, 47] width 14 height 24
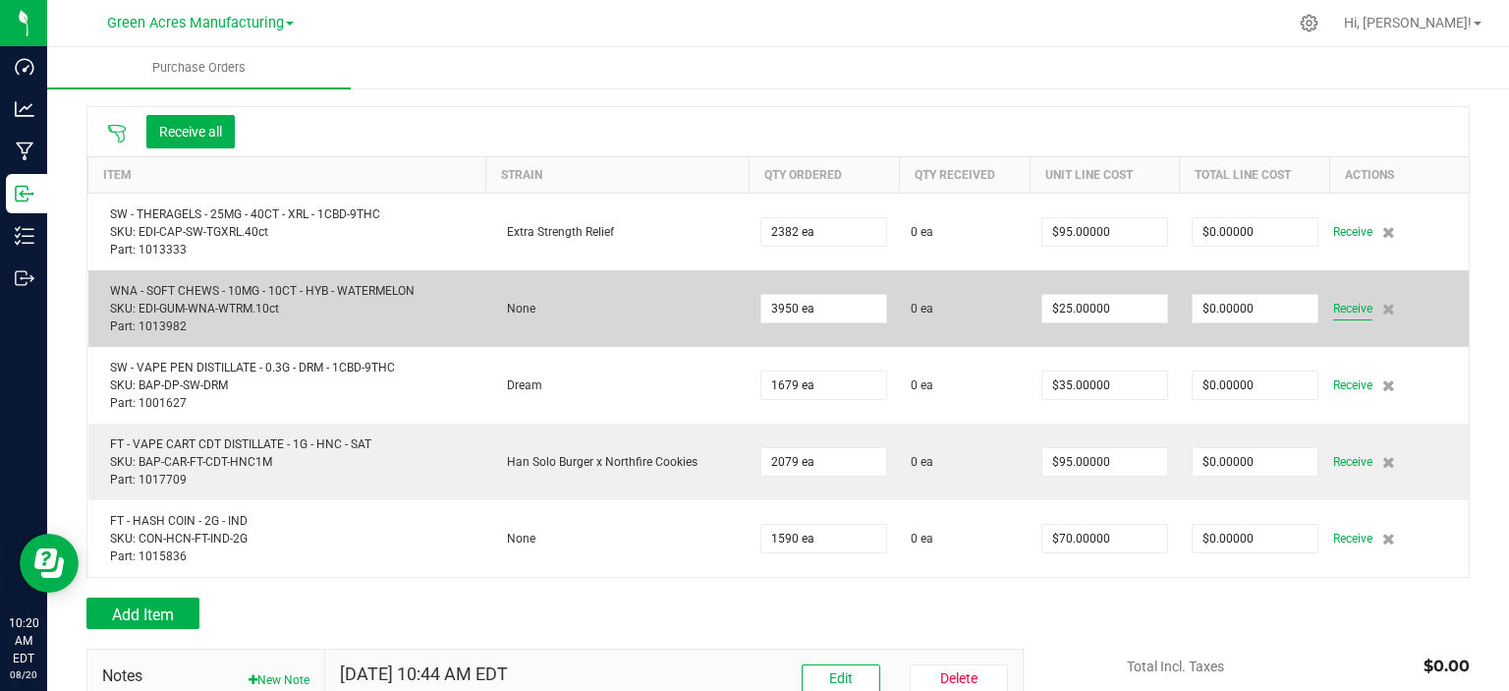
click at [1334, 313] on span "Receive" at bounding box center [1353, 309] width 39 height 24
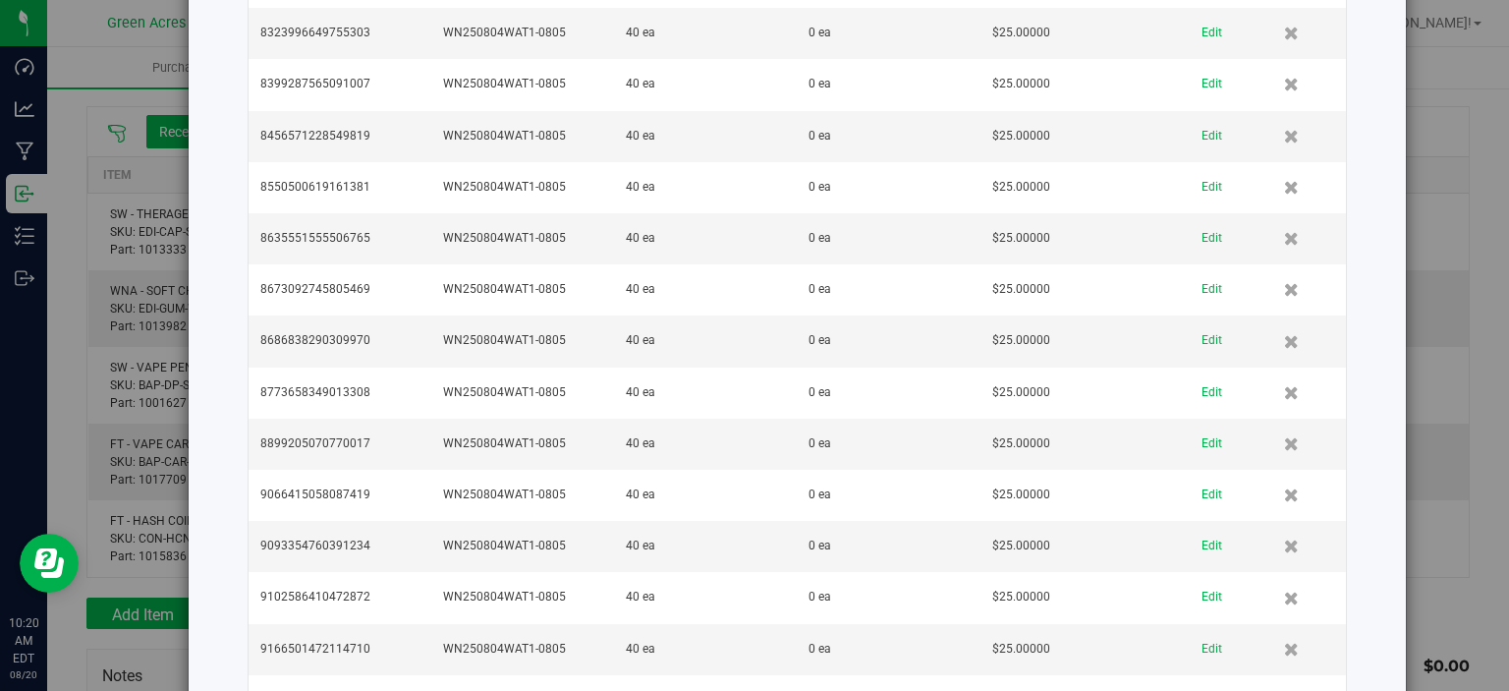
scroll to position [4765, 0]
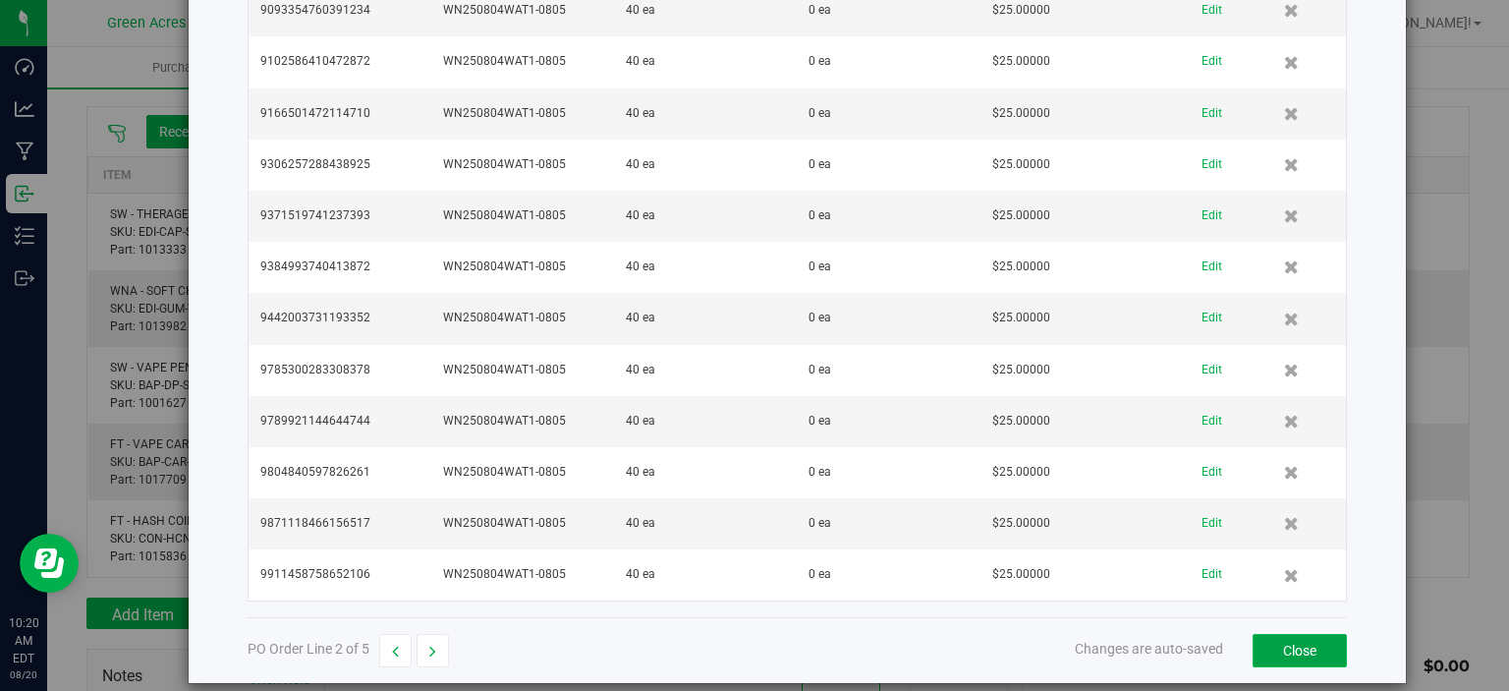
click at [1279, 636] on button "Close" at bounding box center [1300, 650] width 94 height 33
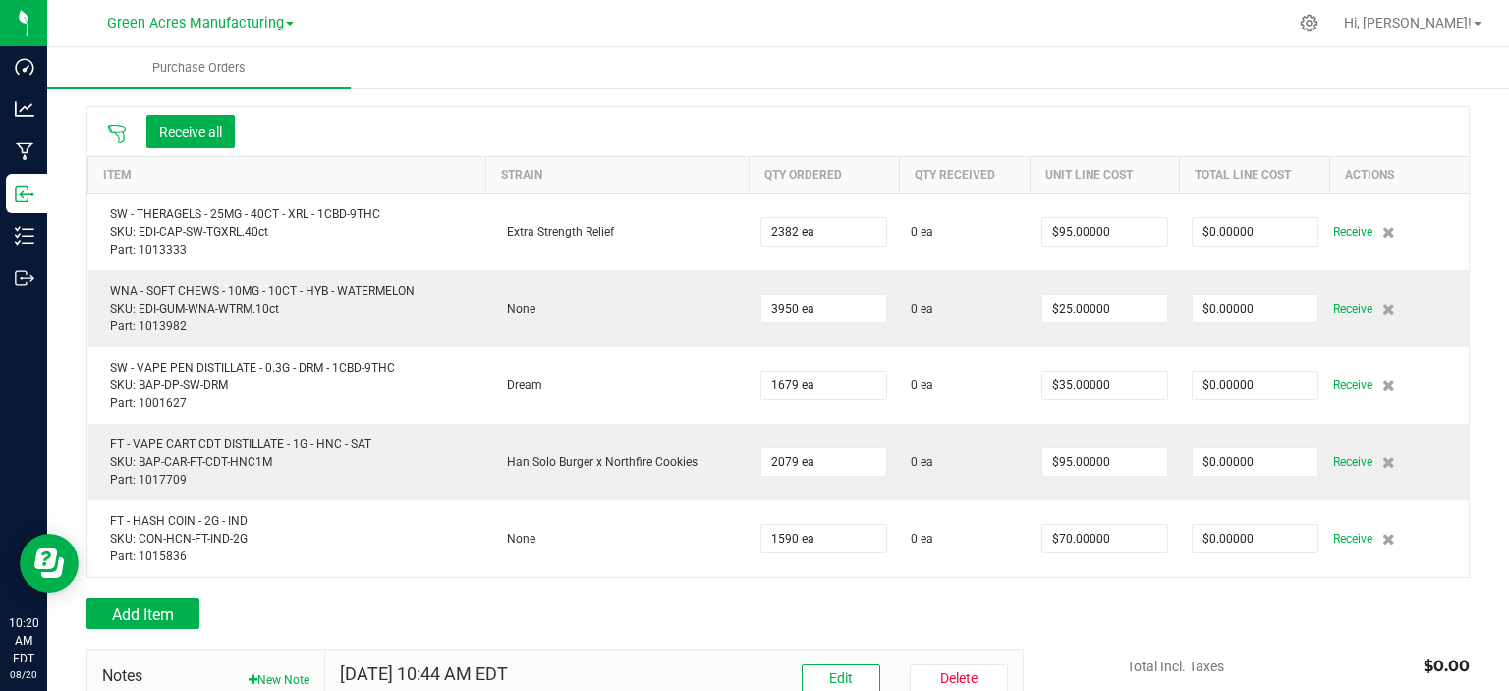
click at [112, 136] on icon at bounding box center [117, 134] width 20 height 20
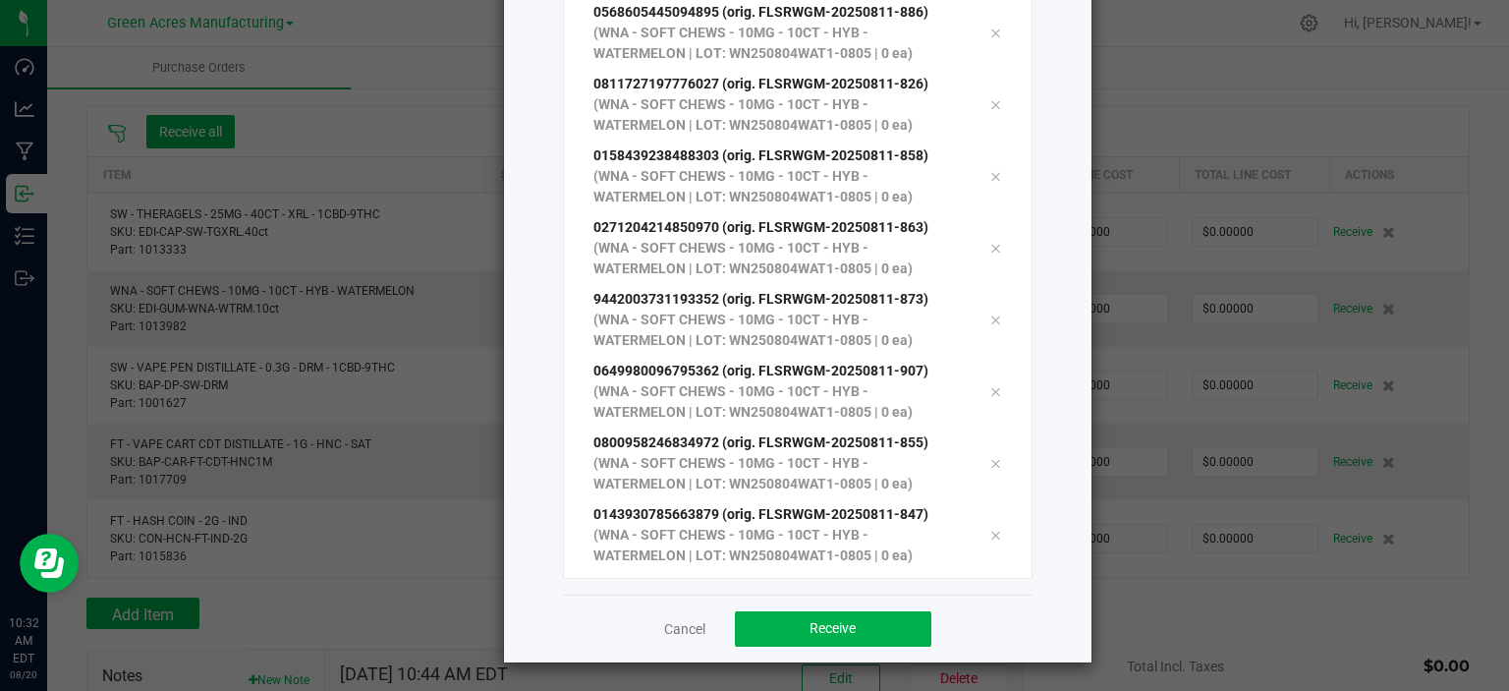
scroll to position [6491, 0]
click at [823, 629] on span "Receive" at bounding box center [833, 628] width 46 height 16
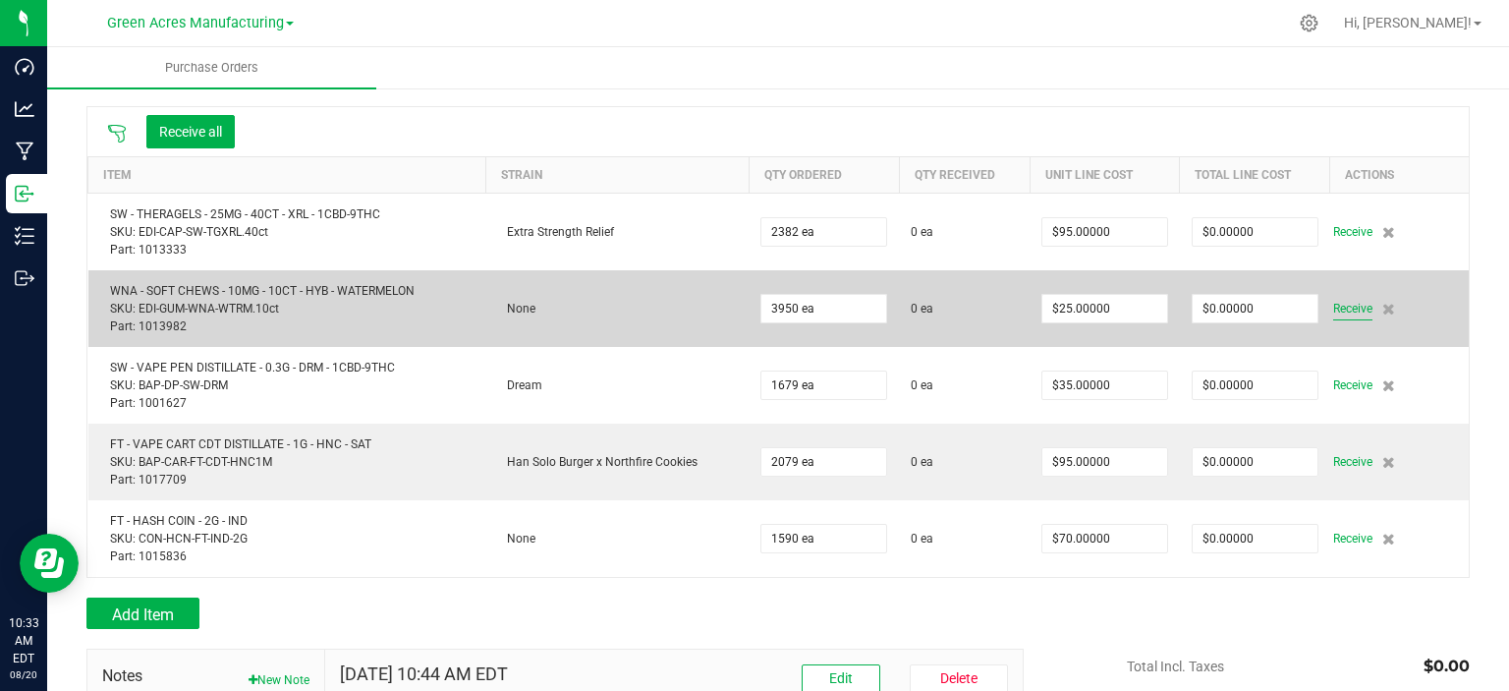
click at [1338, 304] on span "Receive" at bounding box center [1353, 309] width 39 height 24
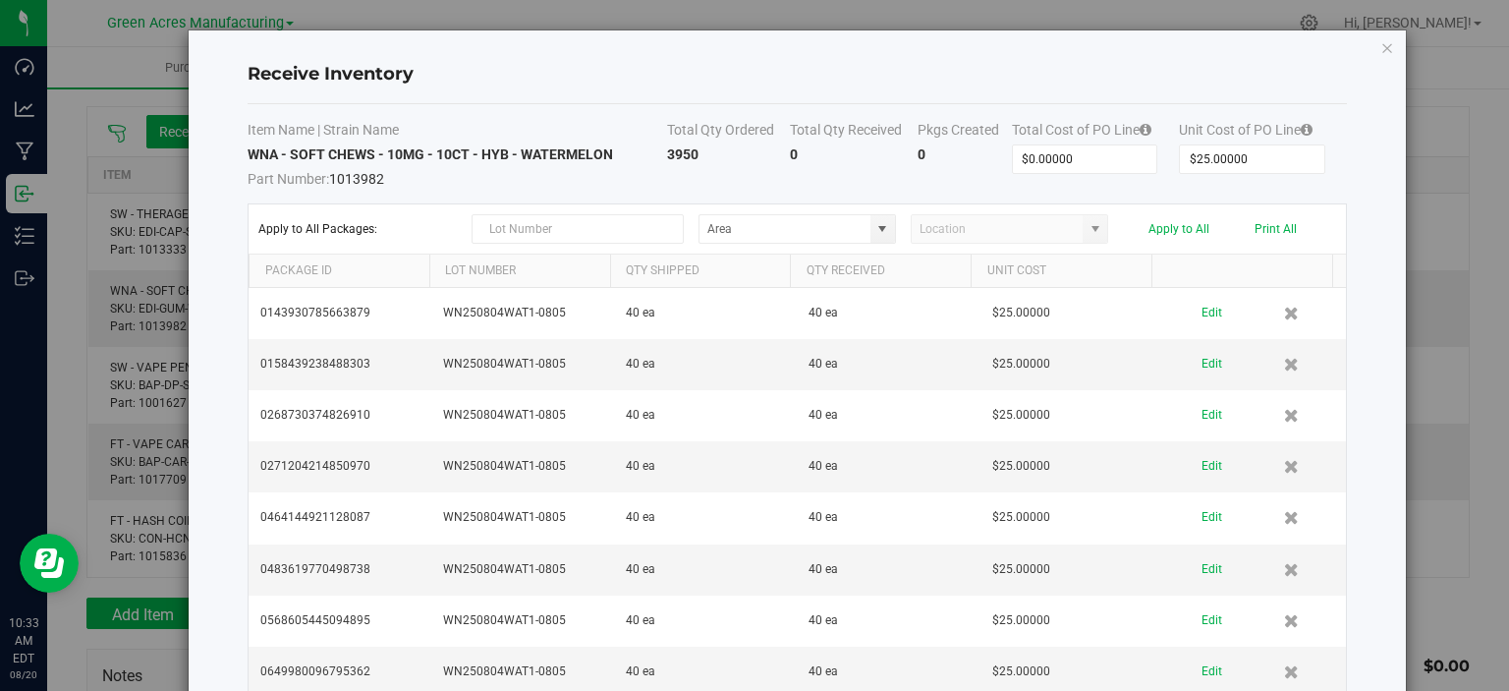
click at [99, 294] on div "Receive Inventory Item Name | Strain Name Total Qty Ordered Total Qty Received …" at bounding box center [762, 345] width 1524 height 691
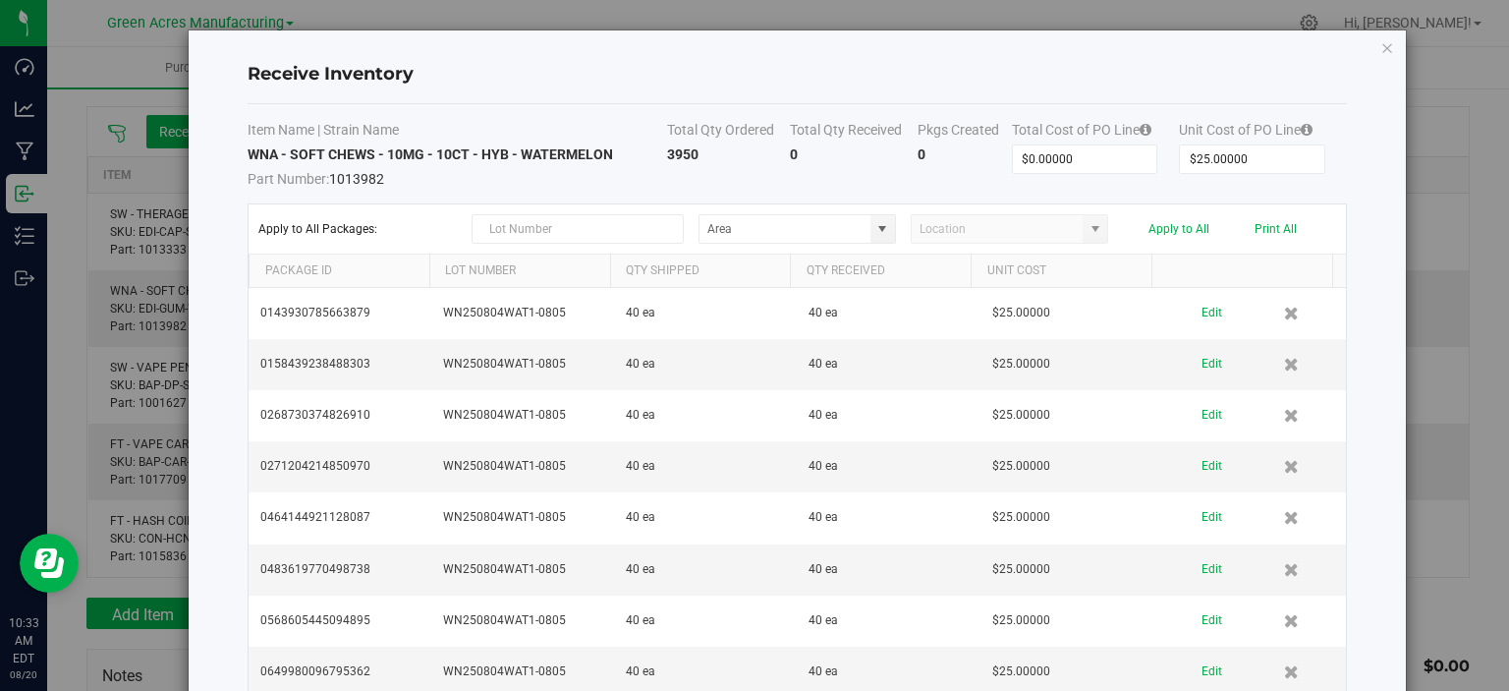
click at [1381, 50] on icon "Close modal" at bounding box center [1388, 47] width 14 height 24
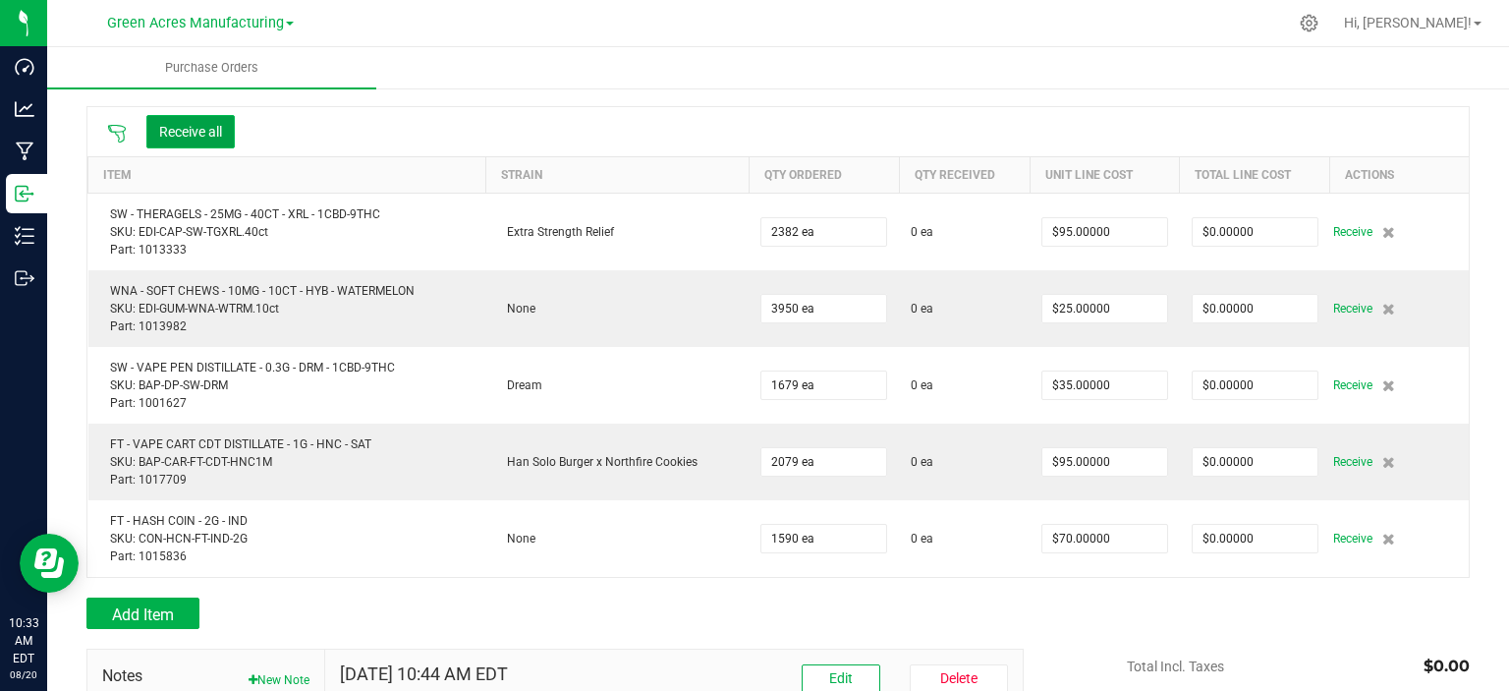
click at [179, 137] on button "Receive all" at bounding box center [190, 131] width 88 height 33
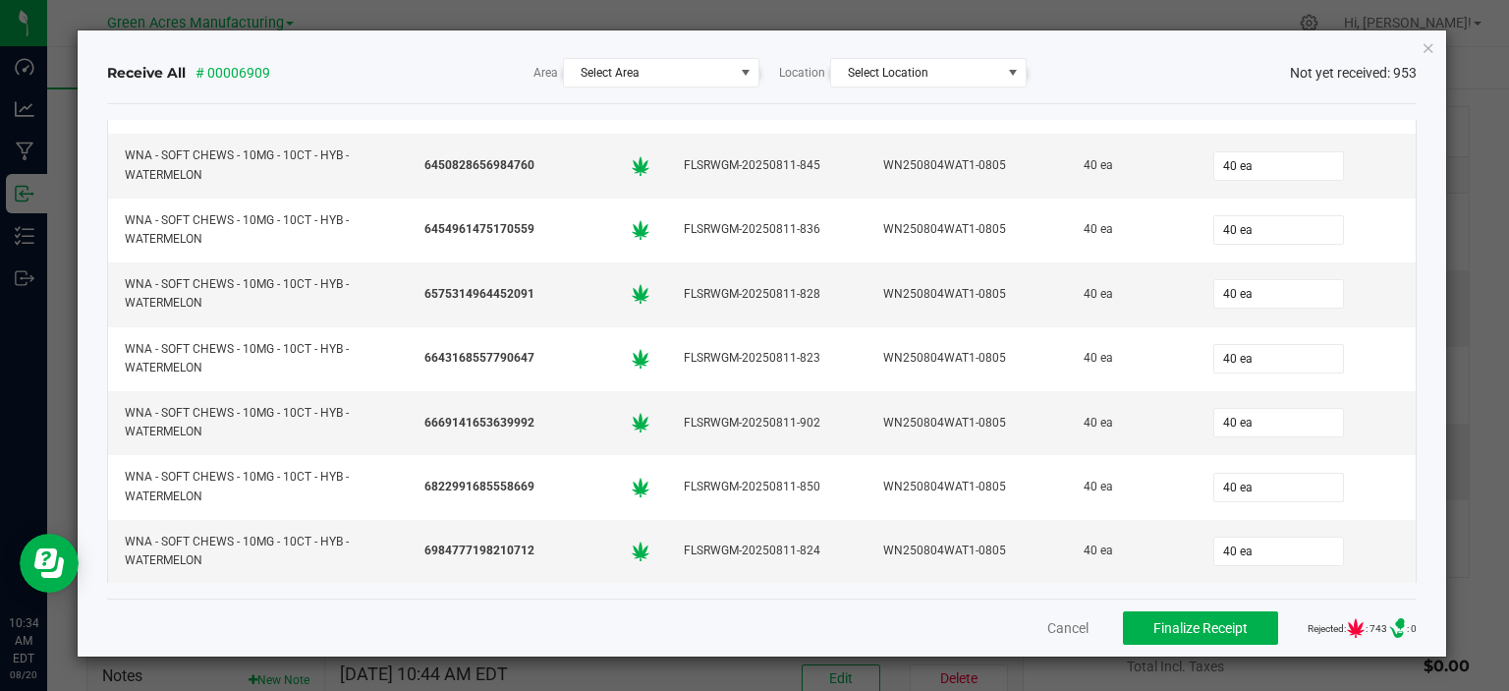
scroll to position [55629, 0]
drag, startPoint x: 987, startPoint y: 381, endPoint x: 857, endPoint y: 373, distance: 130.0
drag, startPoint x: 812, startPoint y: 380, endPoint x: 669, endPoint y: 372, distance: 142.7
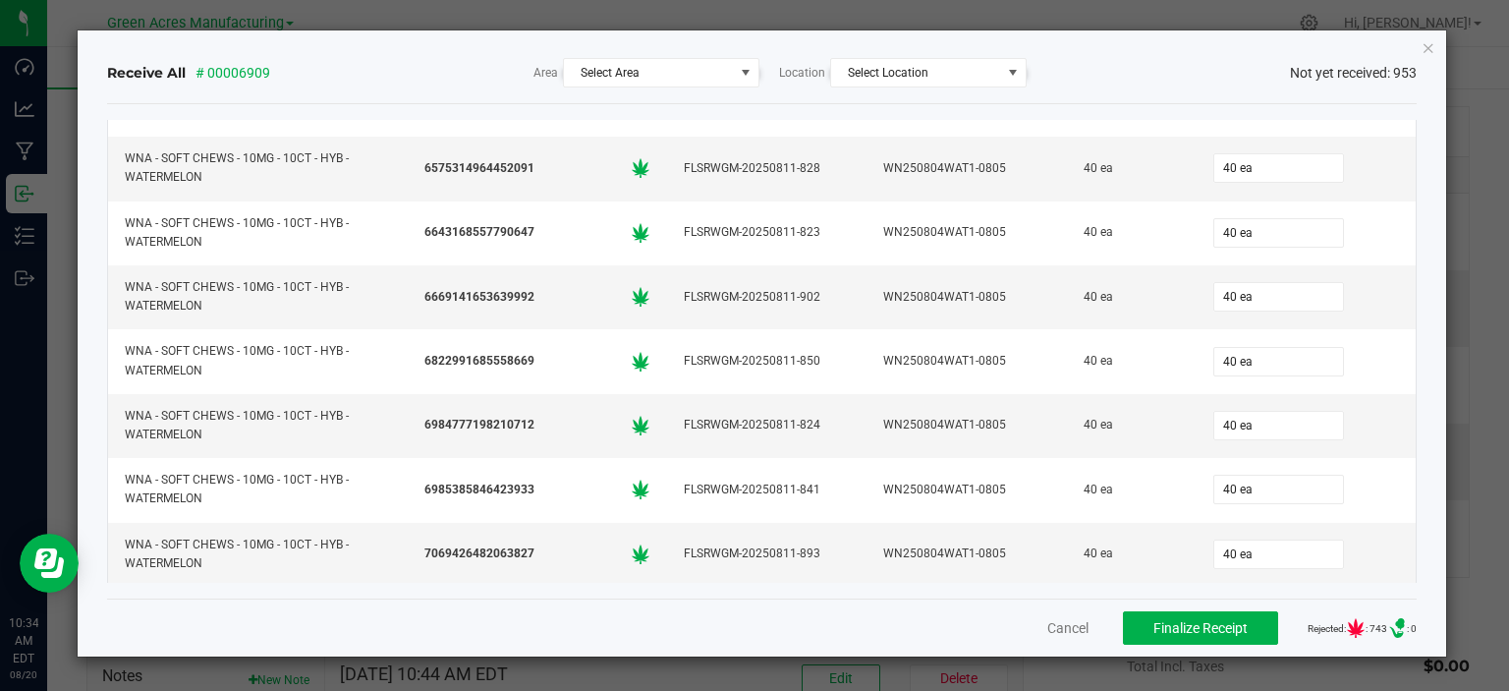
copy div "FLSRWGM-20250811-869"
